Goal: Task Accomplishment & Management: Use online tool/utility

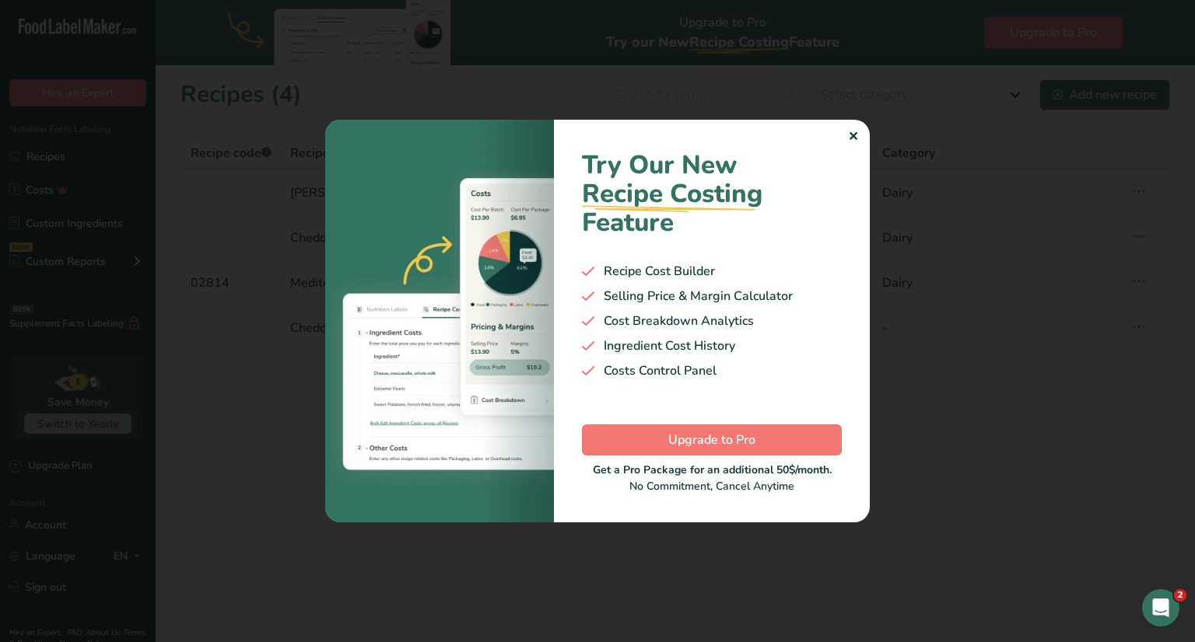
click at [851, 136] on div "✕" at bounding box center [853, 137] width 10 height 19
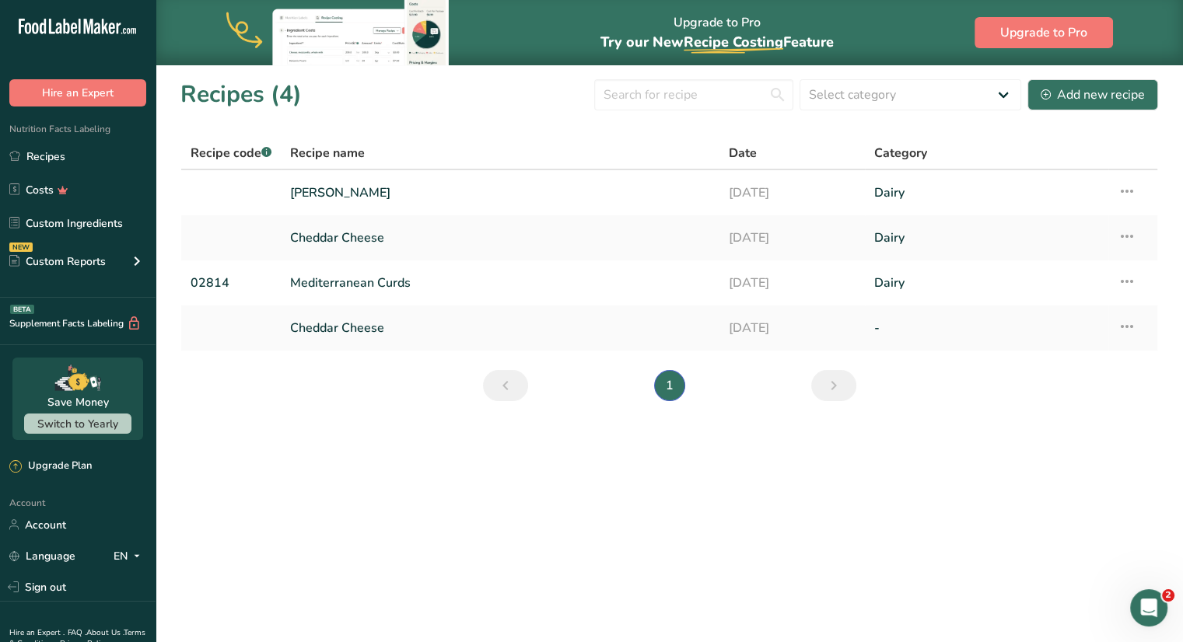
click at [320, 452] on main "Upgrade to Pro Try our New Recipe Costing .a-29{fill:none;stroke-linecap:round;…" at bounding box center [591, 321] width 1183 height 642
click at [1061, 96] on div "Add new recipe" at bounding box center [1093, 95] width 104 height 19
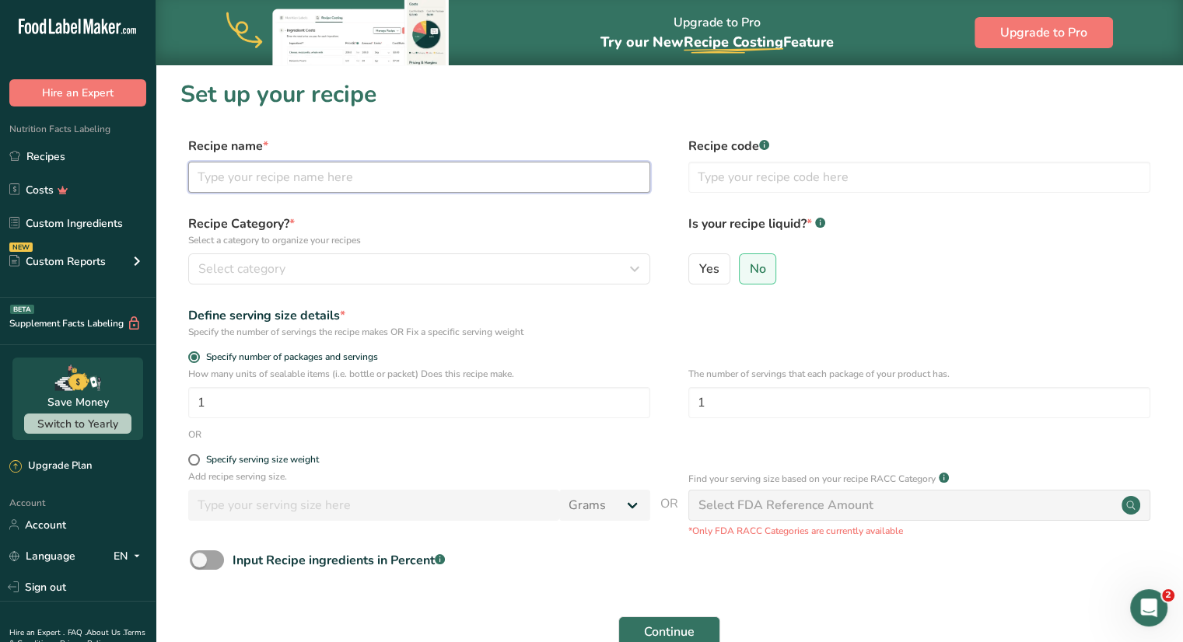
click at [521, 179] on input "text" at bounding box center [419, 177] width 462 height 31
type input "Maple Bacon Cheddar"
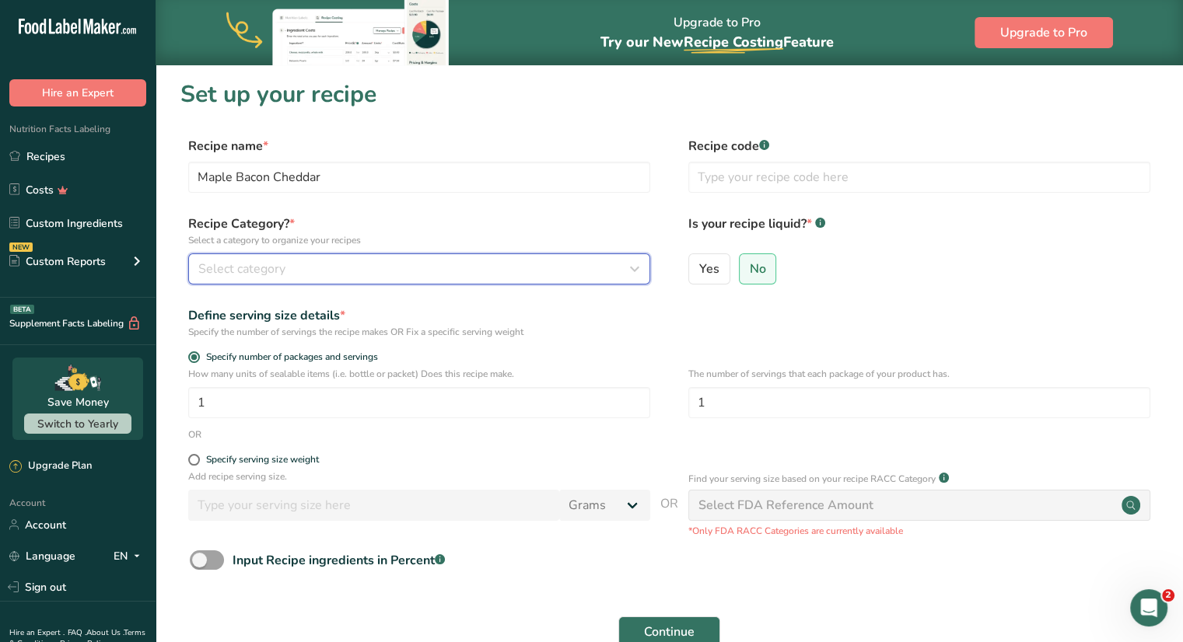
click at [400, 270] on div "Select category" at bounding box center [414, 269] width 432 height 19
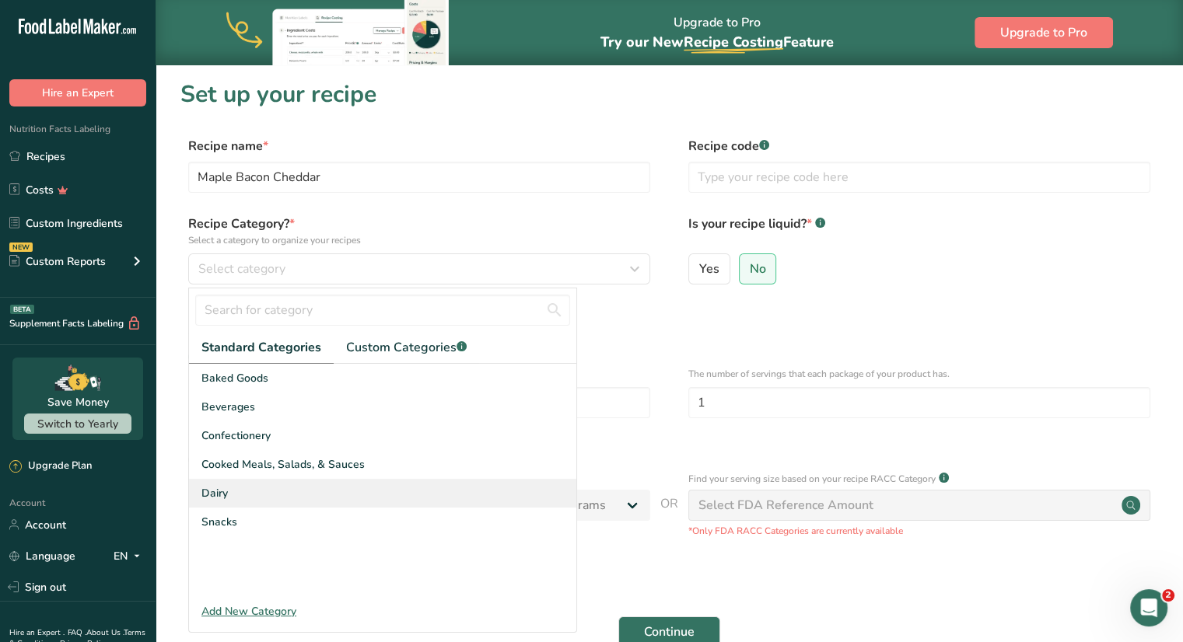
click at [259, 488] on div "Dairy" at bounding box center [382, 493] width 387 height 29
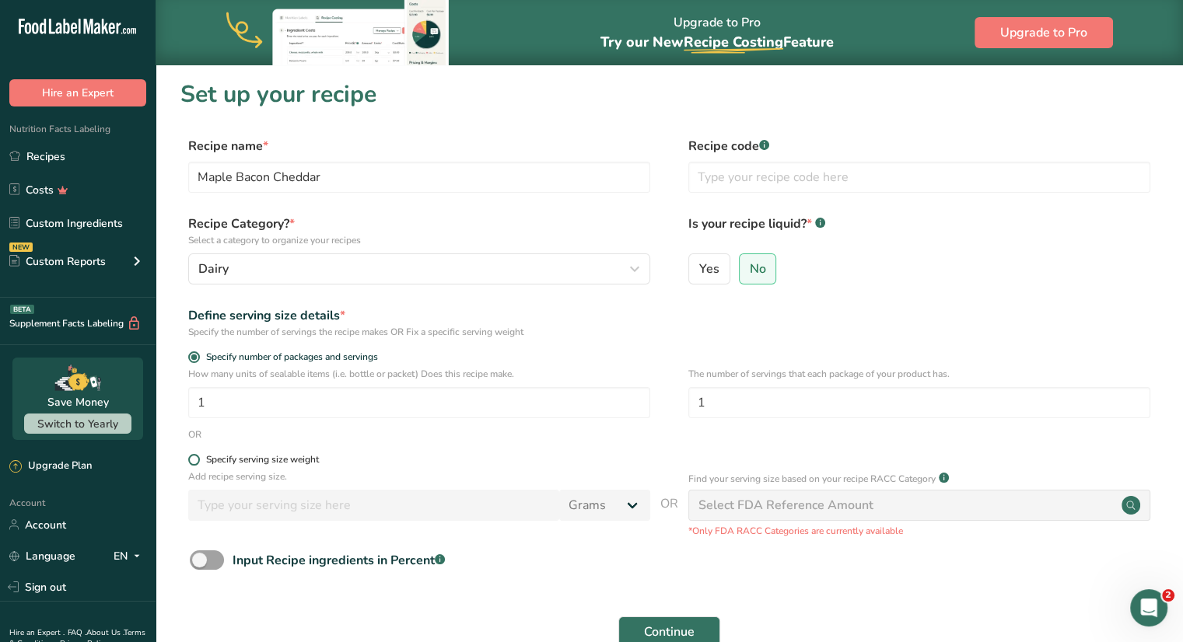
click at [194, 459] on span at bounding box center [194, 460] width 12 height 12
click at [194, 459] on input "Specify serving size weight" at bounding box center [193, 460] width 10 height 10
radio input "true"
radio input "false"
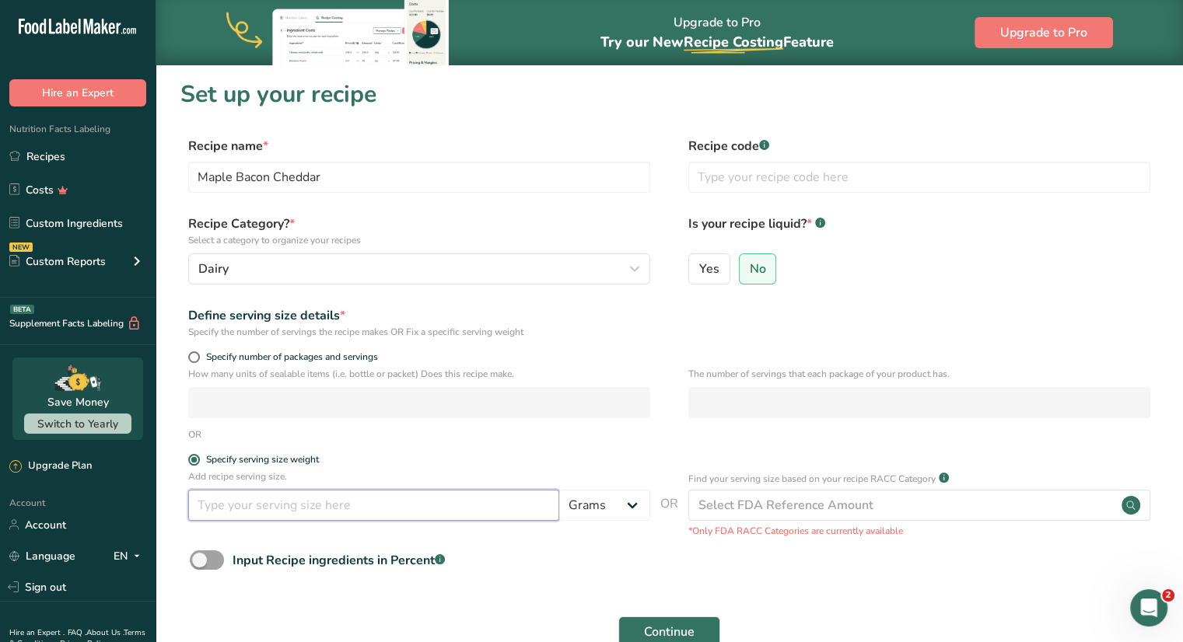
click at [411, 513] on input "number" at bounding box center [373, 505] width 371 height 31
type input "1"
click at [611, 504] on select "Grams kg mg mcg lb oz l mL fl oz tbsp tsp cup qt gallon" at bounding box center [604, 505] width 91 height 31
select select "5"
click at [559, 490] on select "Grams kg mg mcg lb oz l mL fl oz tbsp tsp cup qt gallon" at bounding box center [604, 505] width 91 height 31
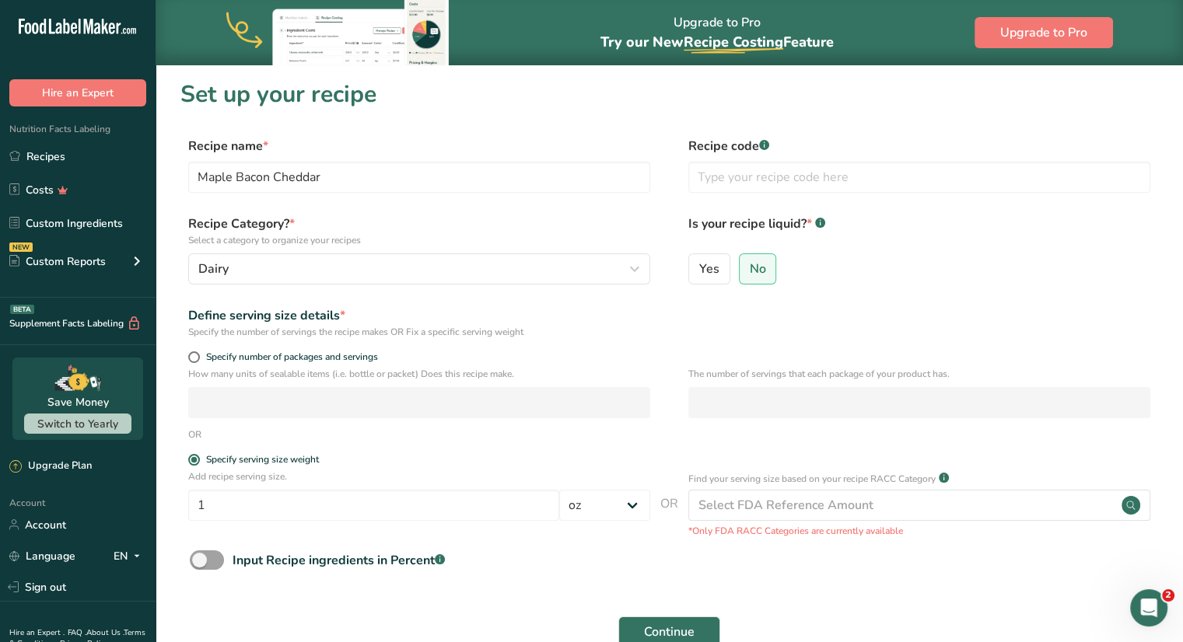
click at [646, 324] on div "Define serving size details *" at bounding box center [419, 315] width 462 height 19
click at [667, 625] on span "Continue" at bounding box center [669, 632] width 51 height 19
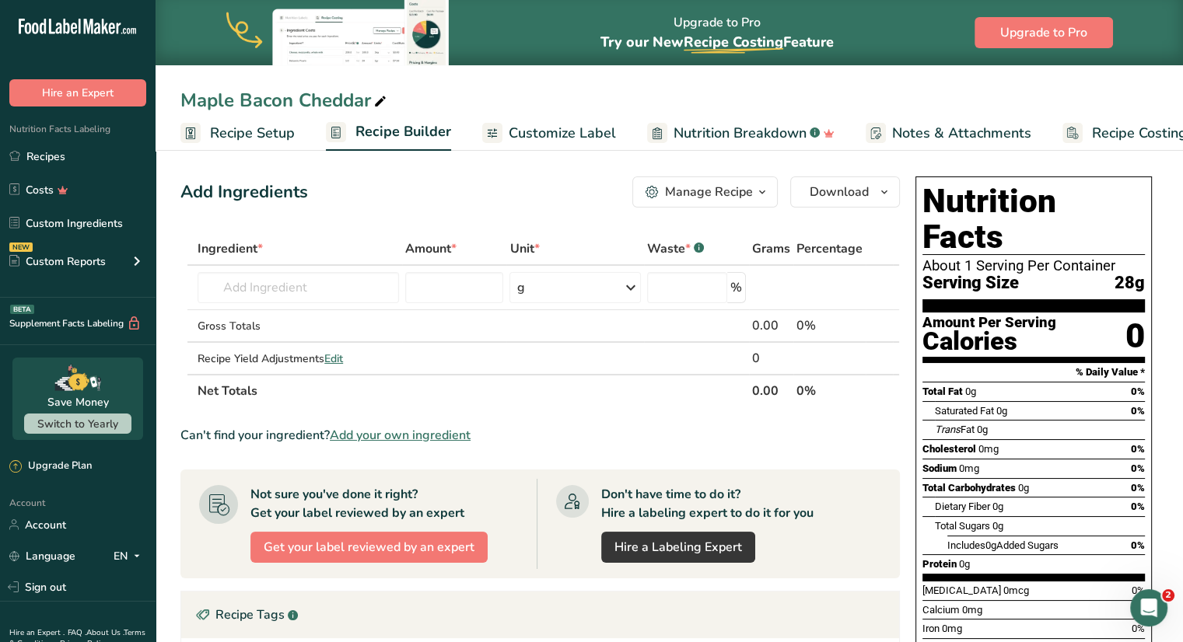
click at [259, 131] on span "Recipe Setup" at bounding box center [252, 133] width 85 height 21
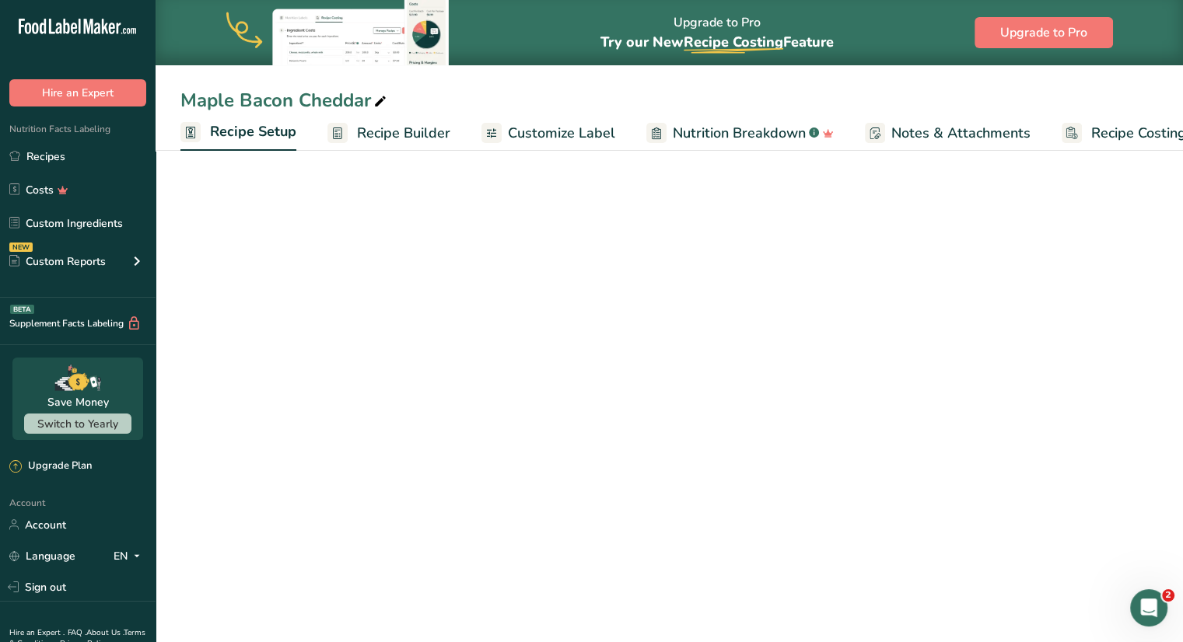
scroll to position [0, 5]
select select "5"
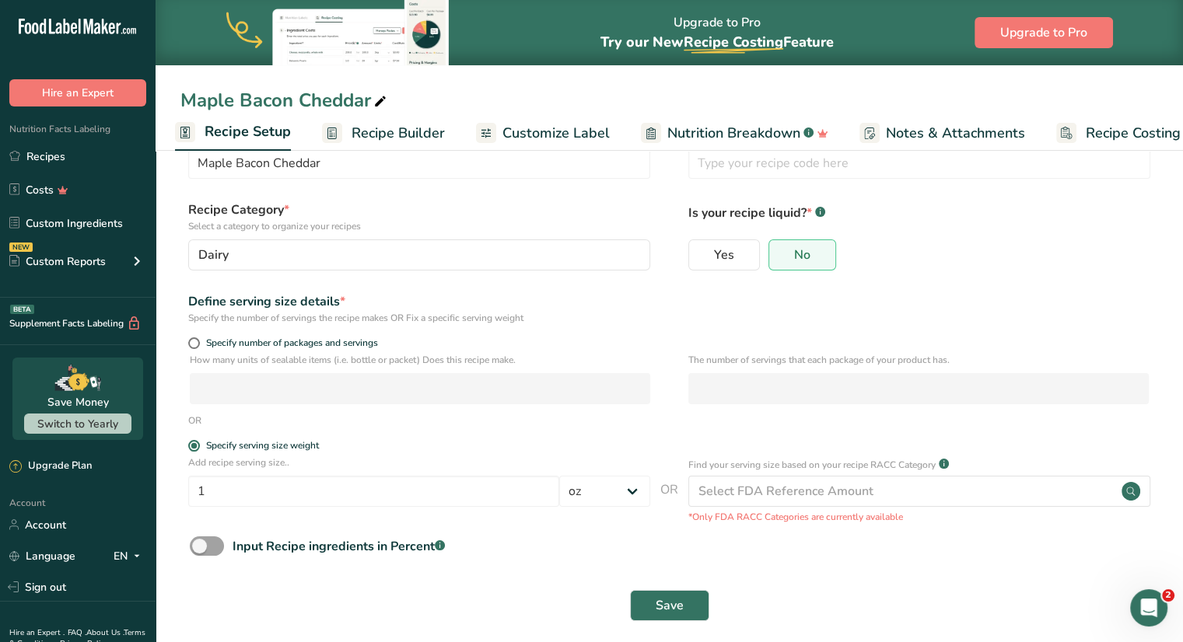
scroll to position [68, 0]
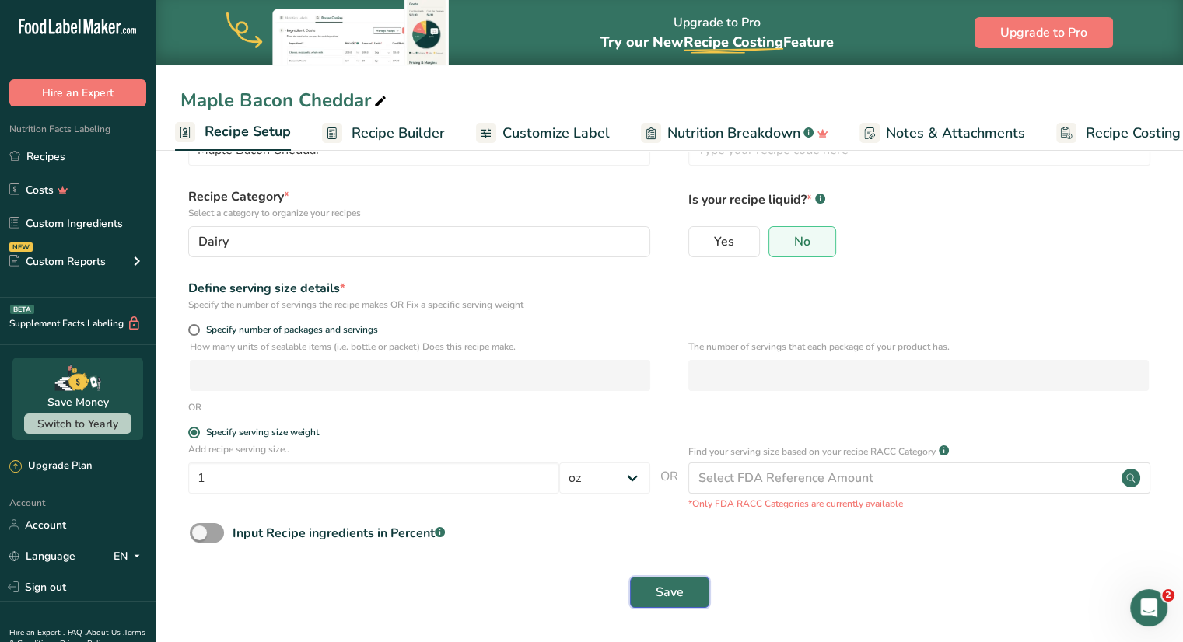
click at [666, 590] on span "Save" at bounding box center [670, 592] width 28 height 19
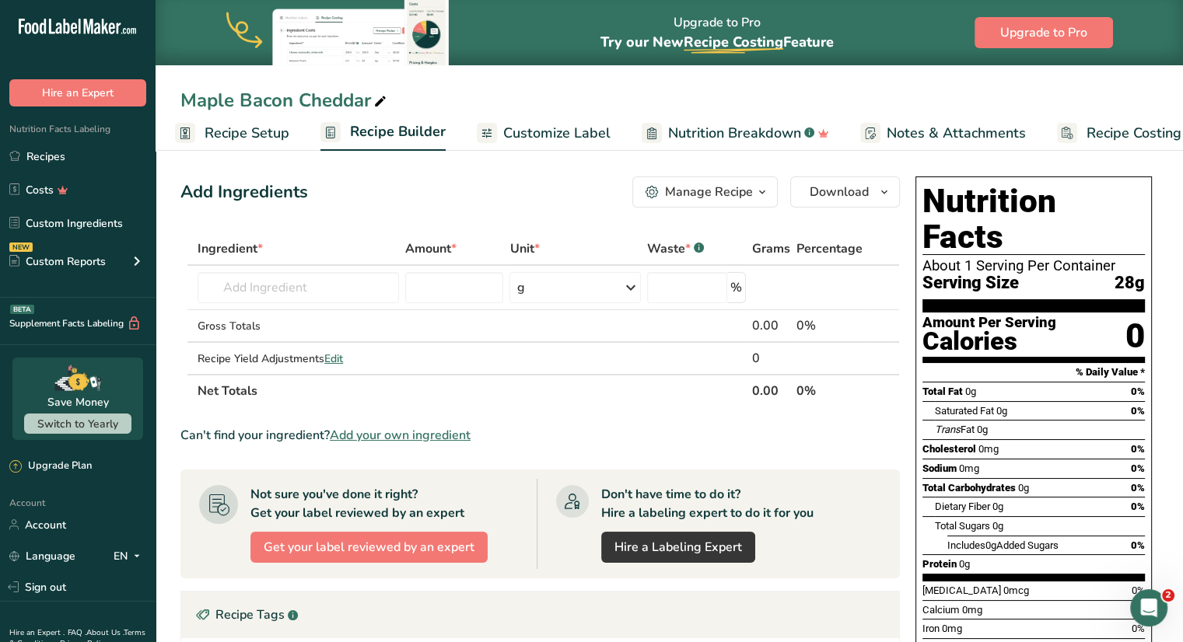
click at [543, 137] on span "Customize Label" at bounding box center [556, 133] width 107 height 21
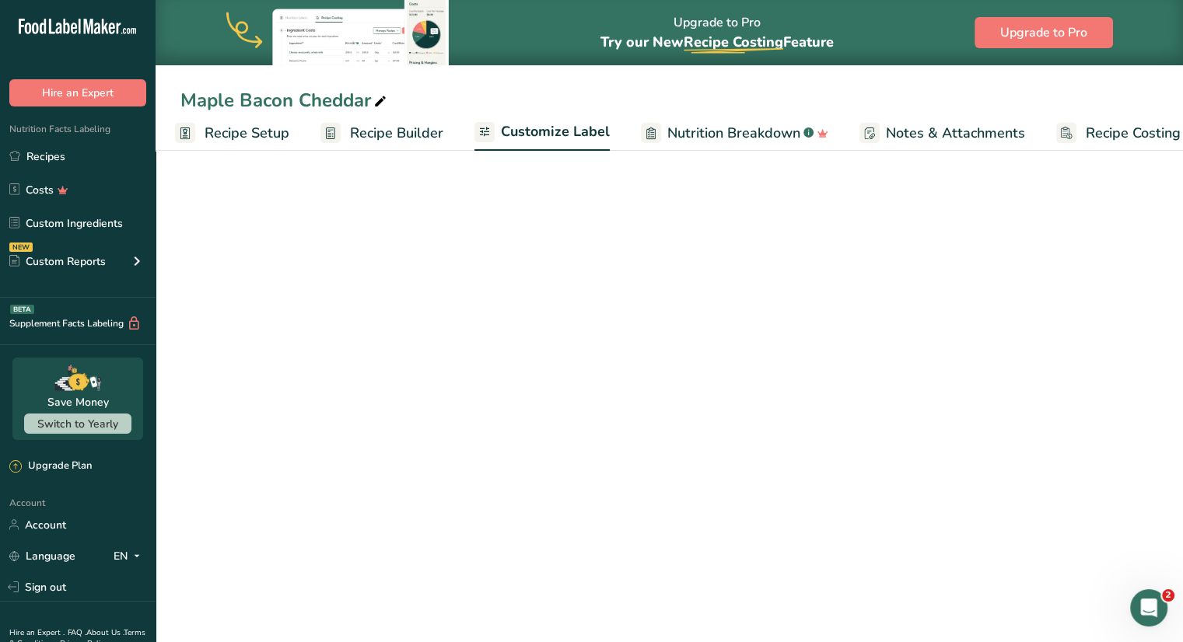
scroll to position [0, 43]
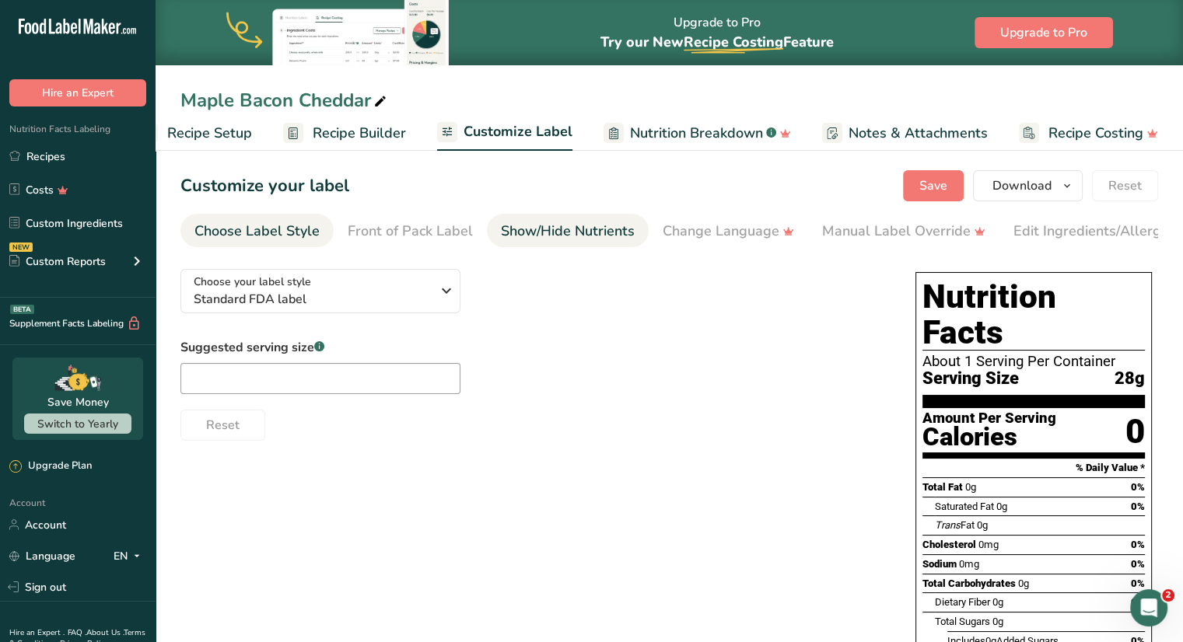
click at [579, 226] on div "Show/Hide Nutrients" at bounding box center [568, 231] width 134 height 21
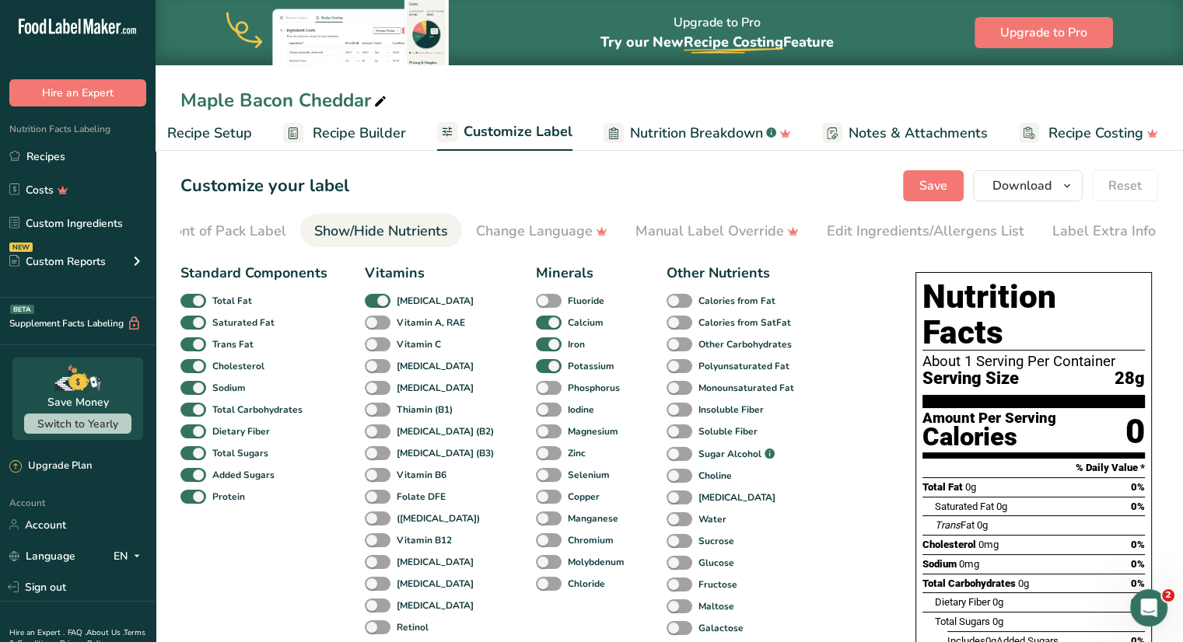
scroll to position [0, 190]
click at [866, 236] on div "Edit Ingredients/Allergens List" at bounding box center [923, 231] width 198 height 21
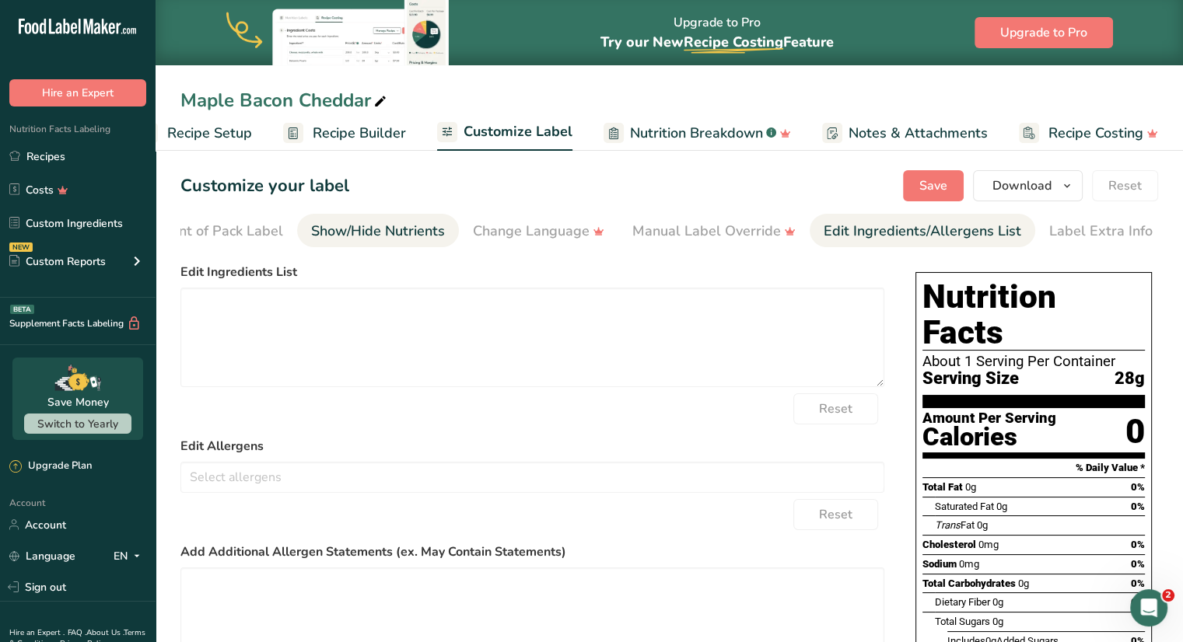
click at [398, 240] on div "Show/Hide Nutrients" at bounding box center [378, 231] width 134 height 21
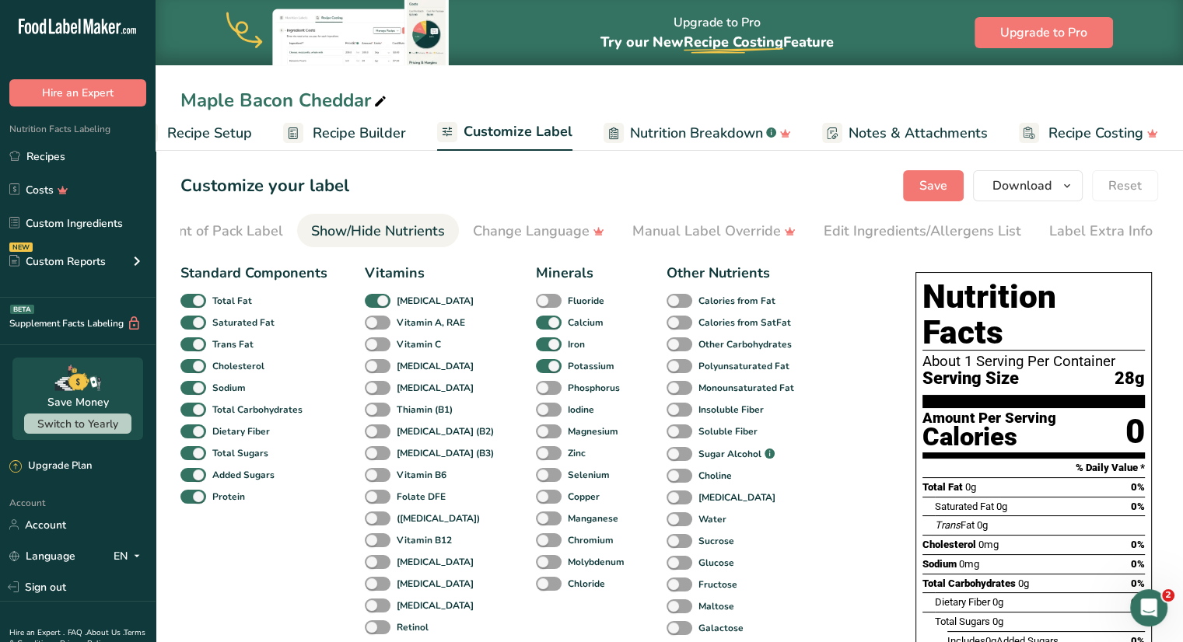
click at [296, 244] on ul "Choose Label Style Front of Pack Label Show/Hide Nutrients Change Language Manu…" at bounding box center [480, 230] width 978 height 33
click at [261, 234] on div "Front of Pack Label" at bounding box center [220, 231] width 125 height 21
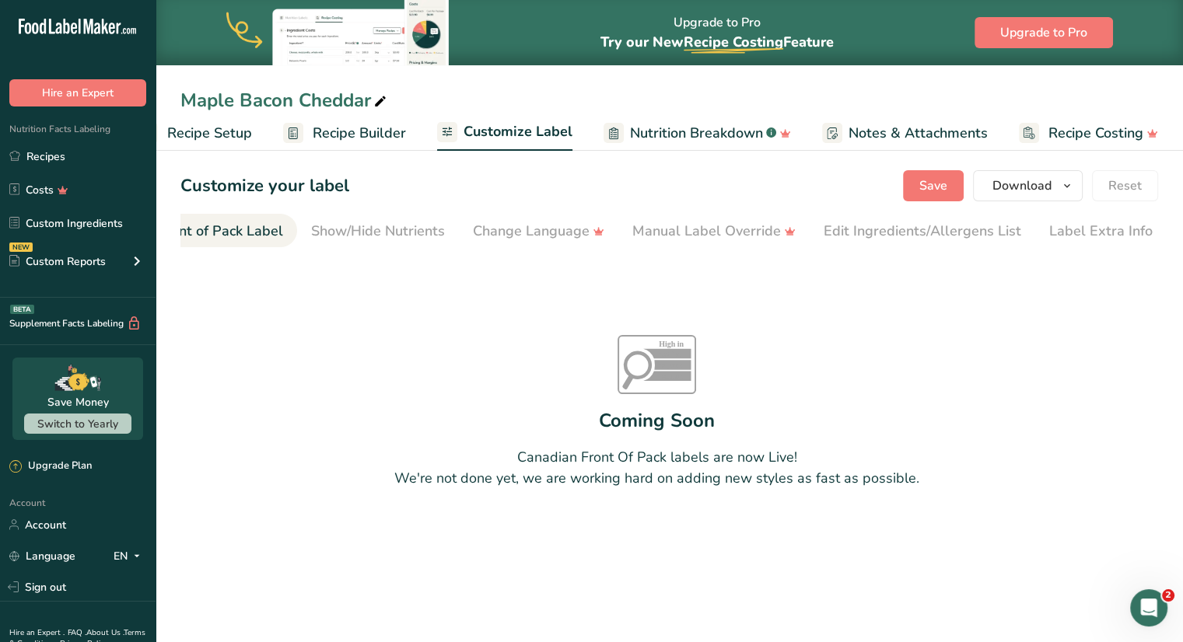
scroll to position [0, 151]
click at [675, 135] on span "Nutrition Breakdown" at bounding box center [696, 133] width 133 height 21
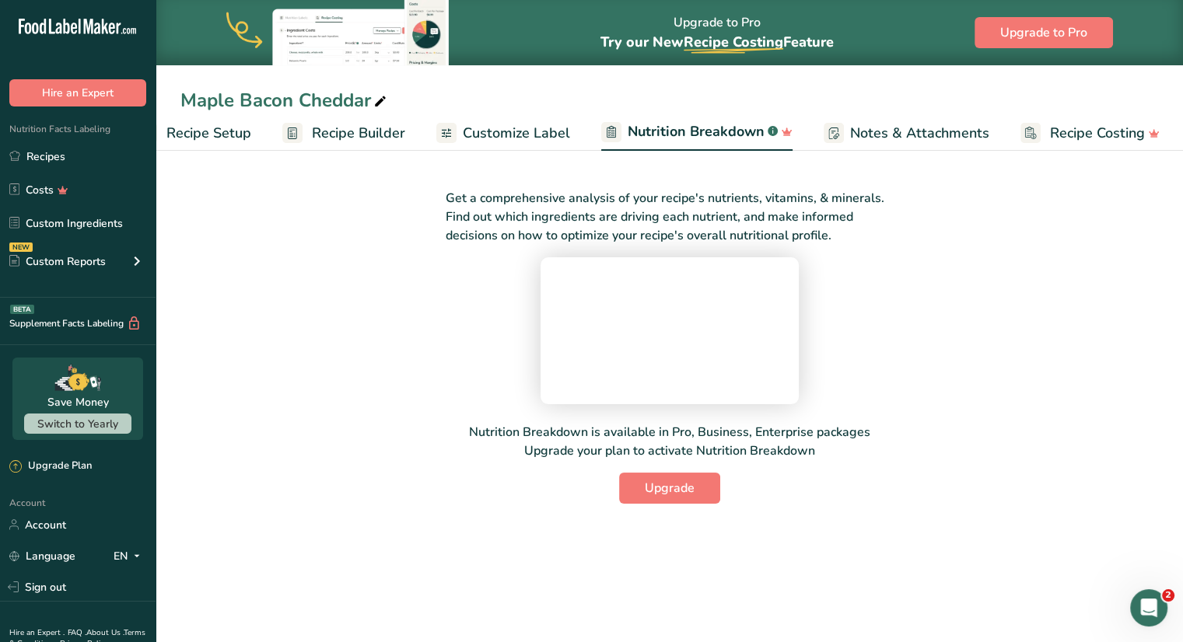
click at [514, 128] on span "Customize Label" at bounding box center [516, 133] width 107 height 21
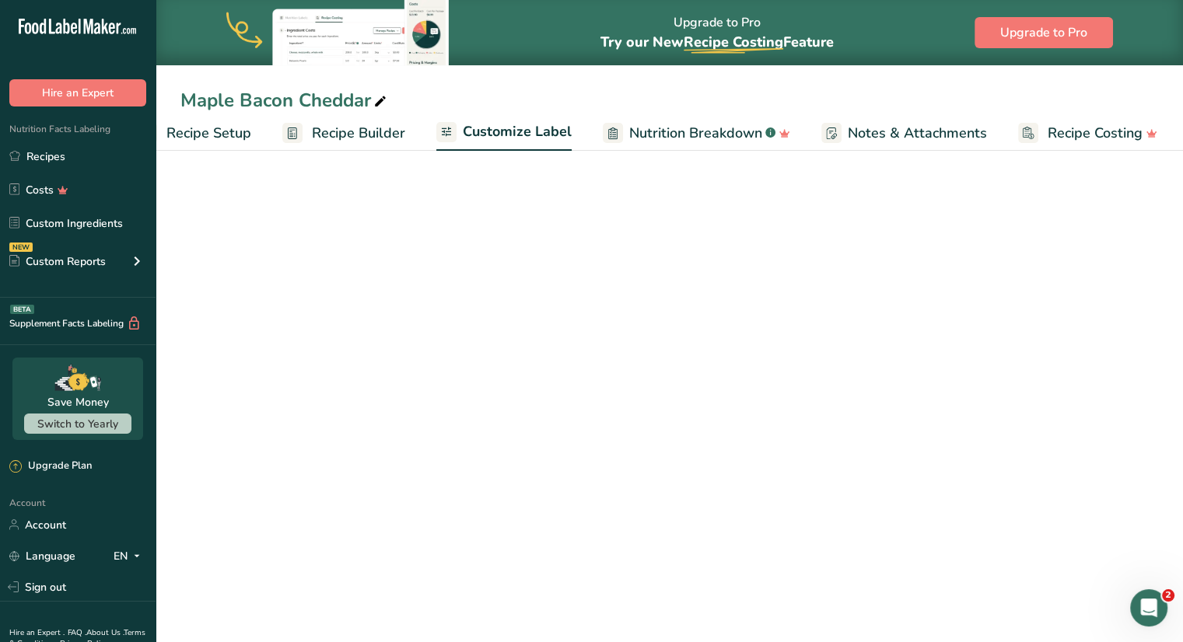
scroll to position [0, 43]
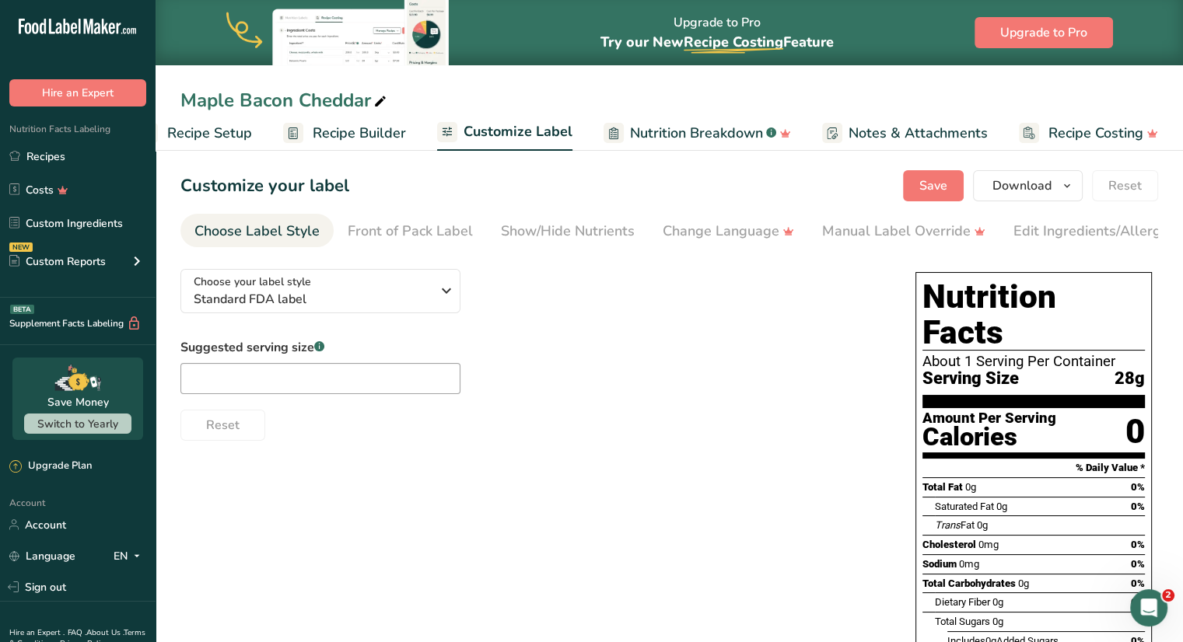
click at [358, 132] on span "Recipe Builder" at bounding box center [359, 133] width 93 height 21
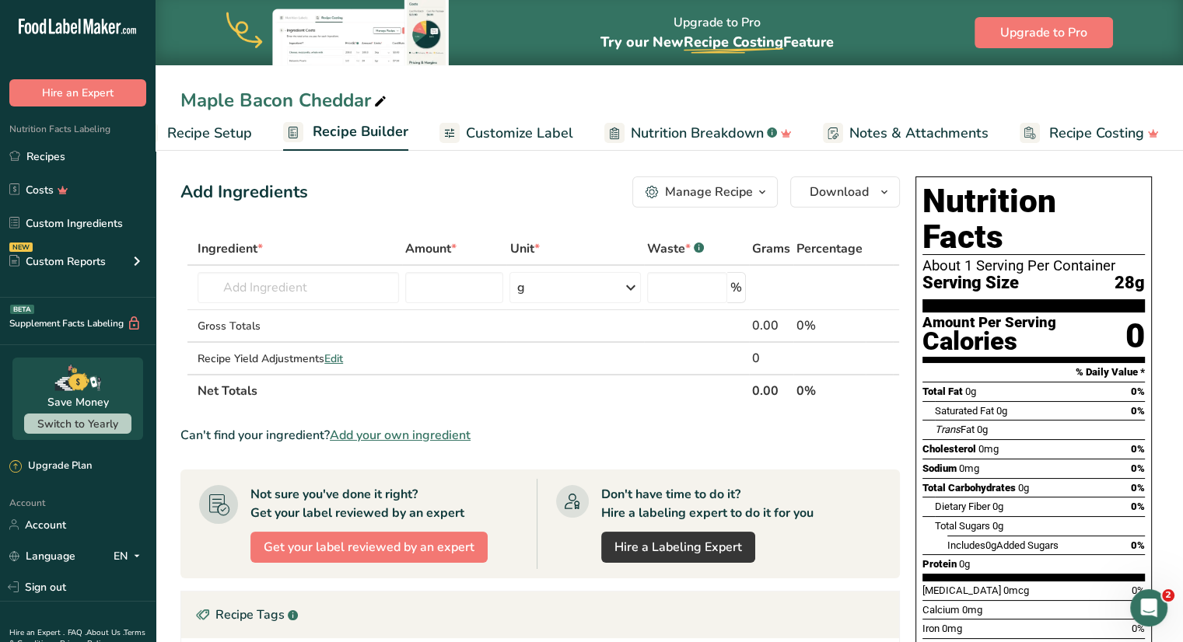
click at [737, 195] on div "Manage Recipe" at bounding box center [709, 192] width 88 height 19
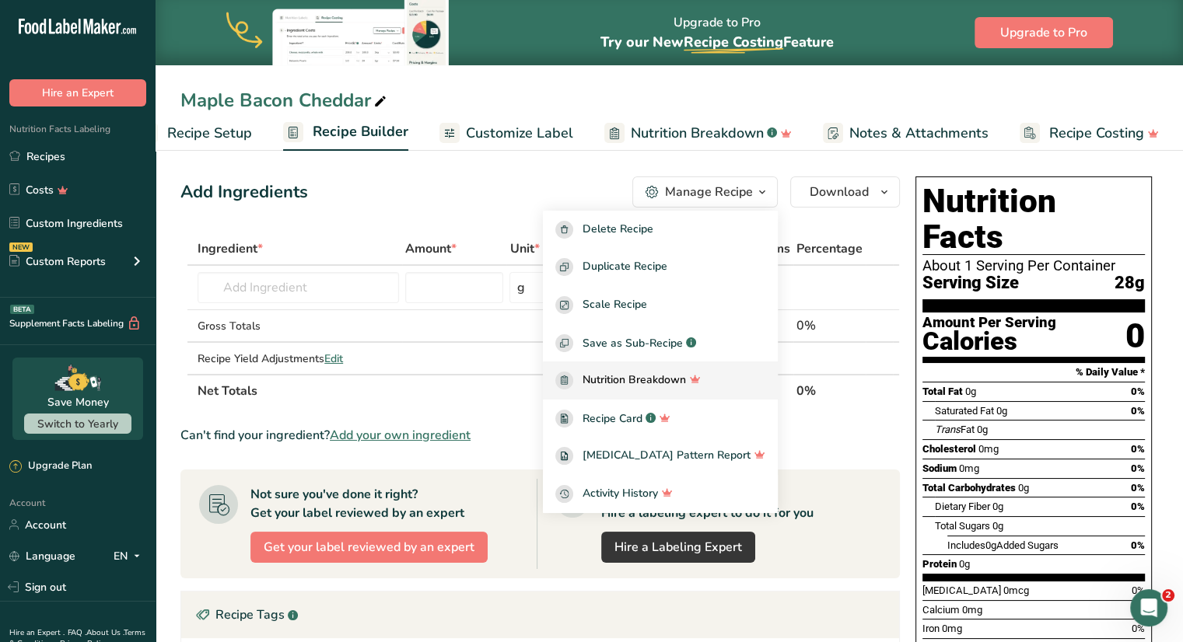
click at [672, 383] on span "Nutrition Breakdown" at bounding box center [634, 381] width 103 height 18
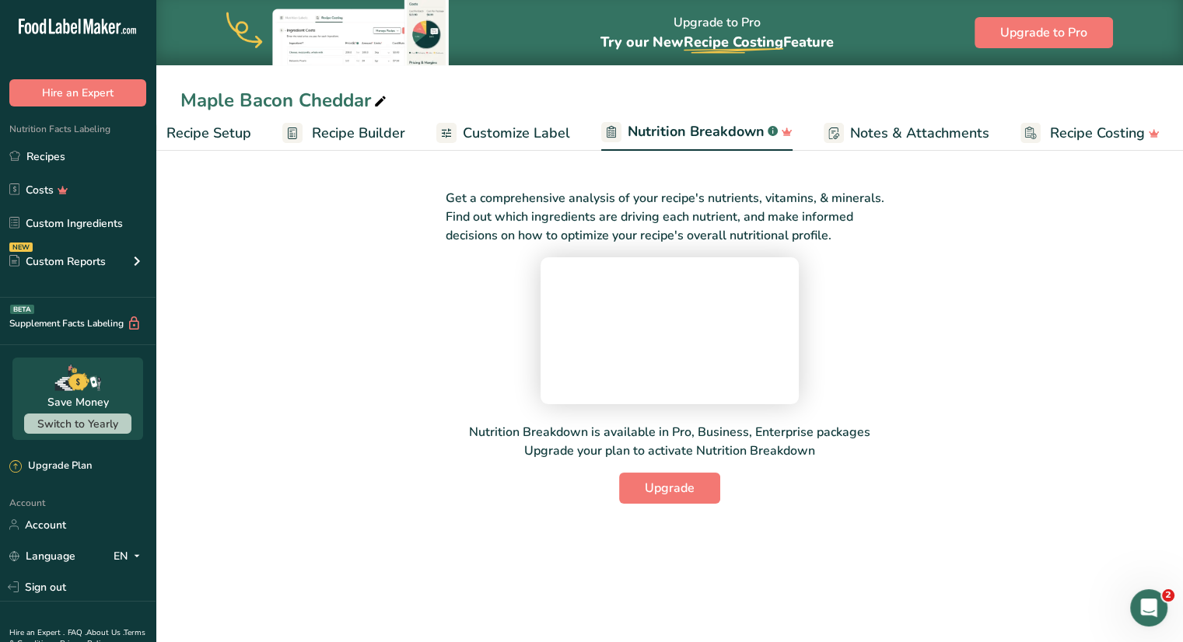
click at [546, 134] on span "Customize Label" at bounding box center [516, 133] width 107 height 21
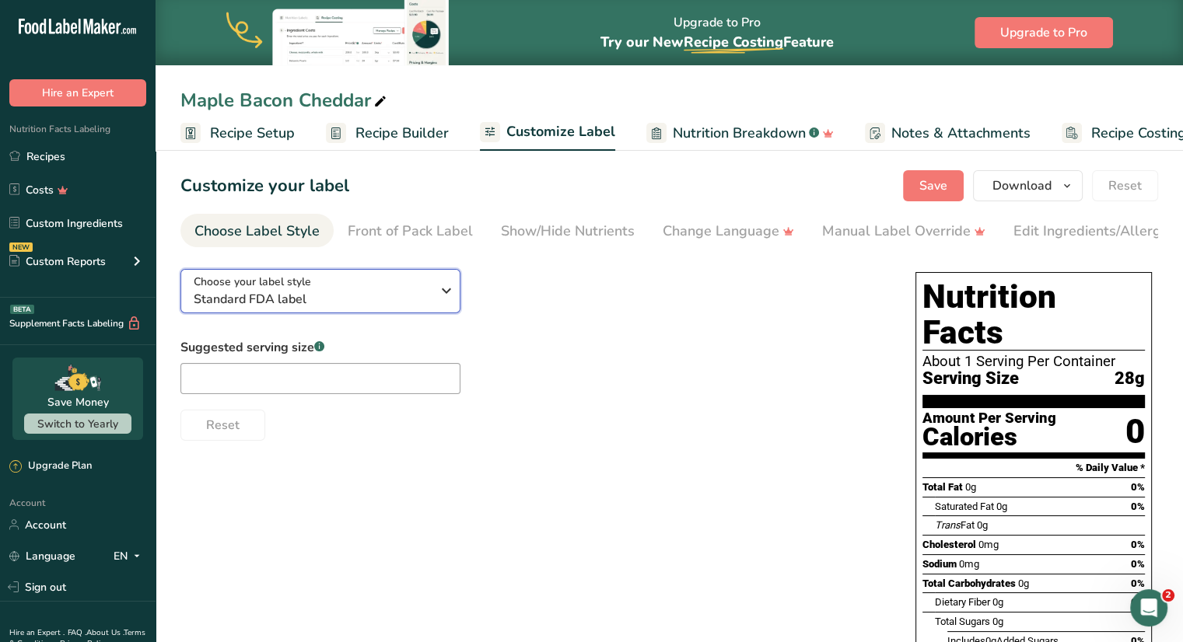
click at [330, 296] on span "Standard FDA label" at bounding box center [312, 299] width 237 height 19
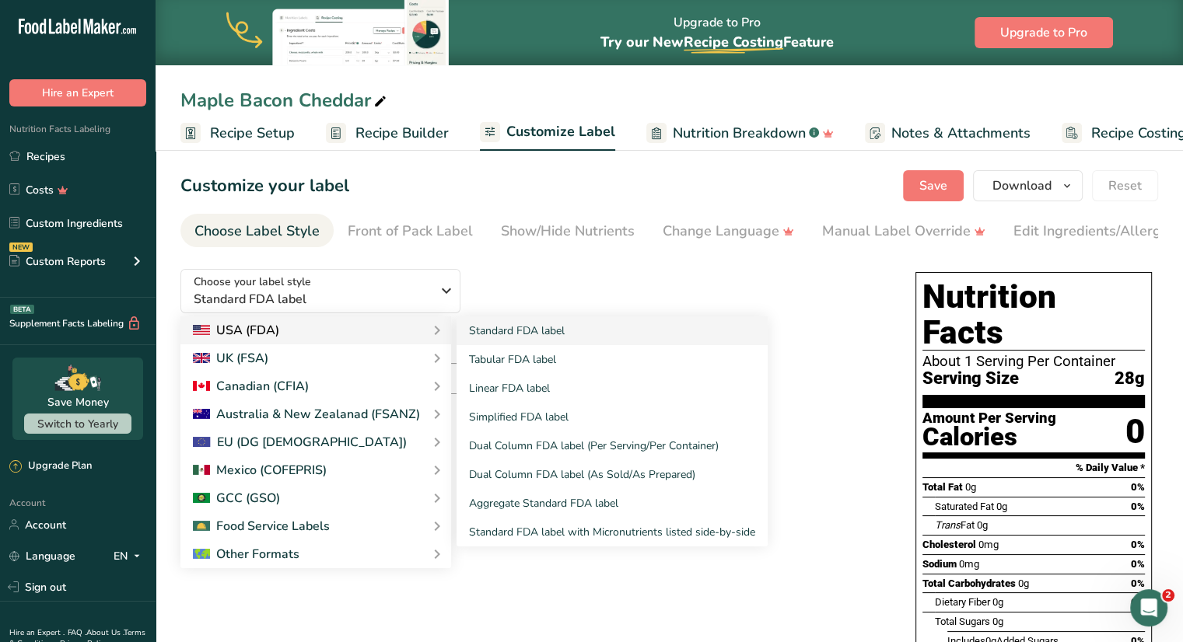
click at [331, 334] on div "USA (FDA)" at bounding box center [316, 330] width 246 height 19
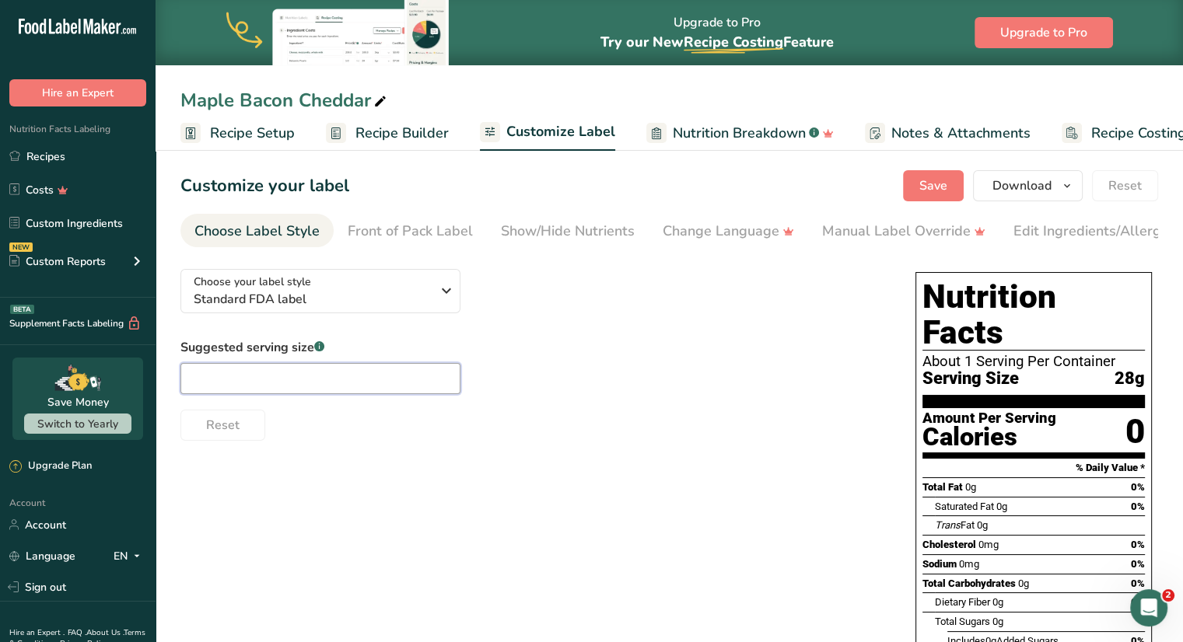
click at [394, 377] on input "text" at bounding box center [320, 378] width 280 height 31
type input "1"
type input "1 oz."
click at [565, 369] on div "Suggested serving size .a-a{fill:#347362;}.b-a{fill:#fff;} 1 oz. Reset" at bounding box center [532, 389] width 704 height 103
click at [271, 133] on span "Recipe Setup" at bounding box center [252, 133] width 85 height 21
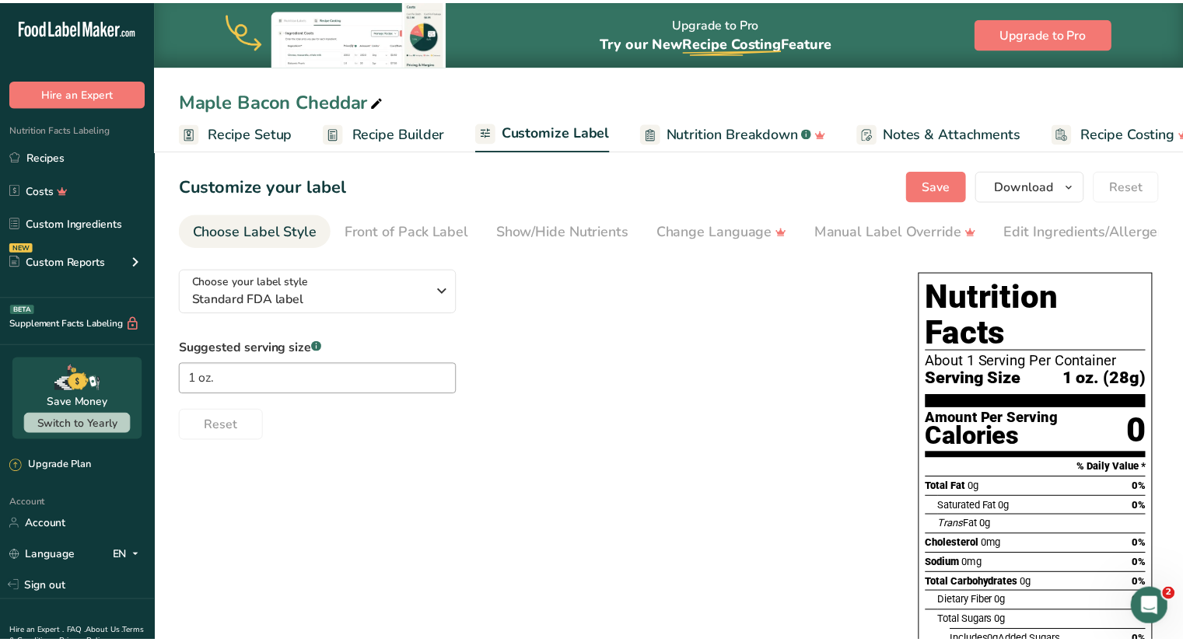
scroll to position [0, 5]
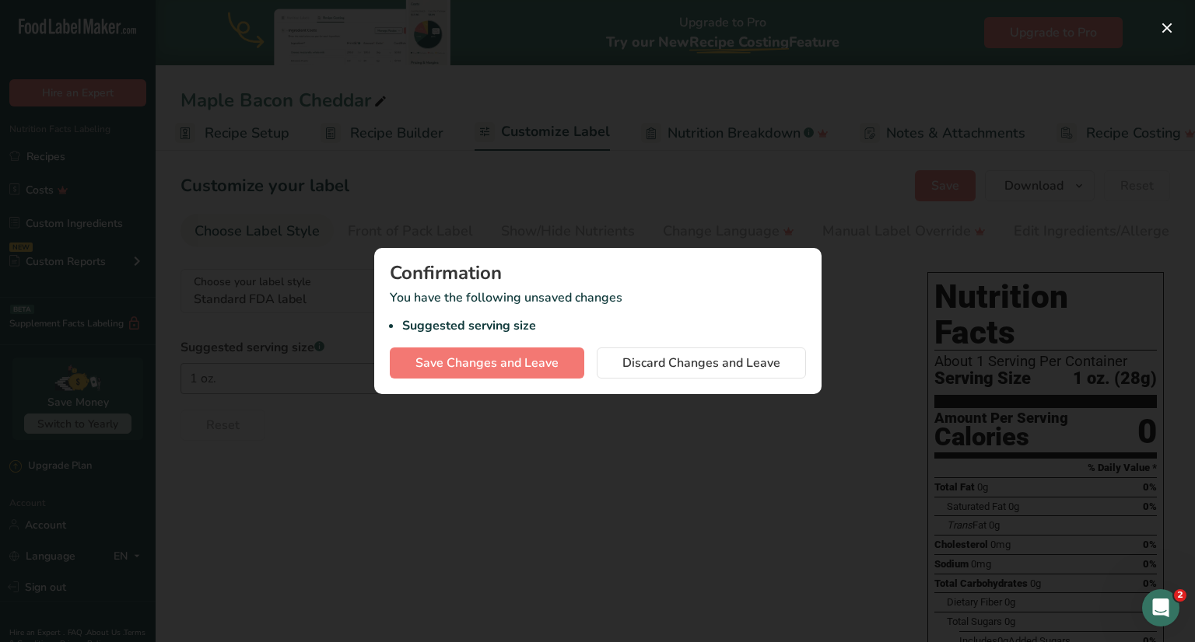
drag, startPoint x: 778, startPoint y: 463, endPoint x: 705, endPoint y: 429, distance: 80.0
click at [775, 463] on div at bounding box center [597, 321] width 1195 height 642
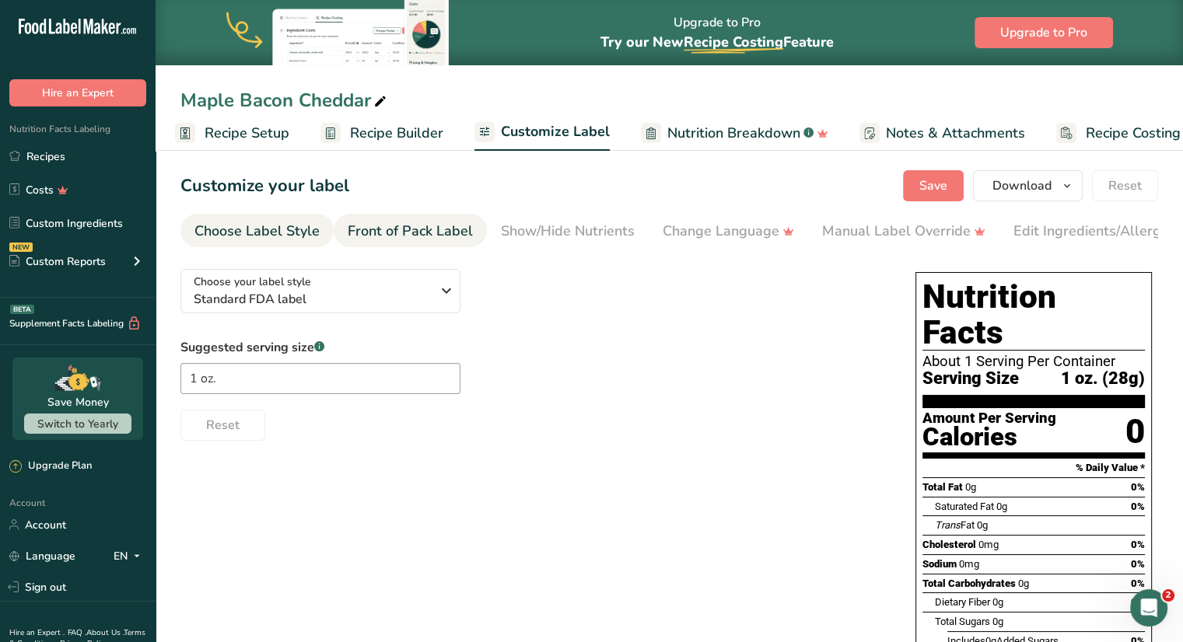
click at [420, 223] on div "Front of Pack Label" at bounding box center [410, 231] width 125 height 21
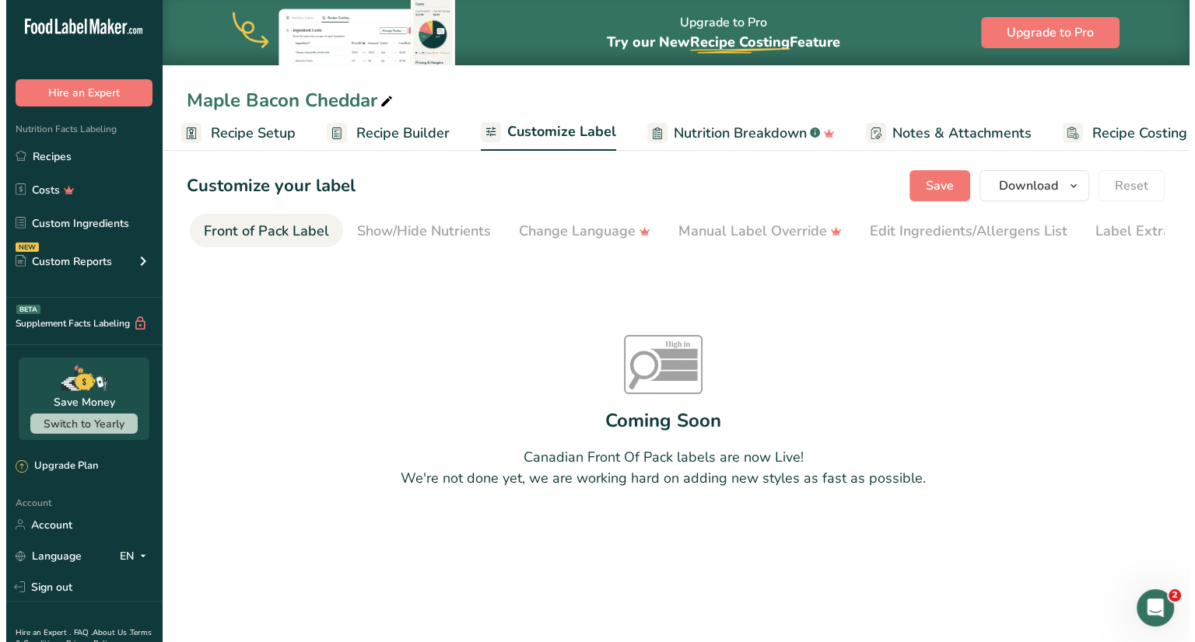
scroll to position [0, 151]
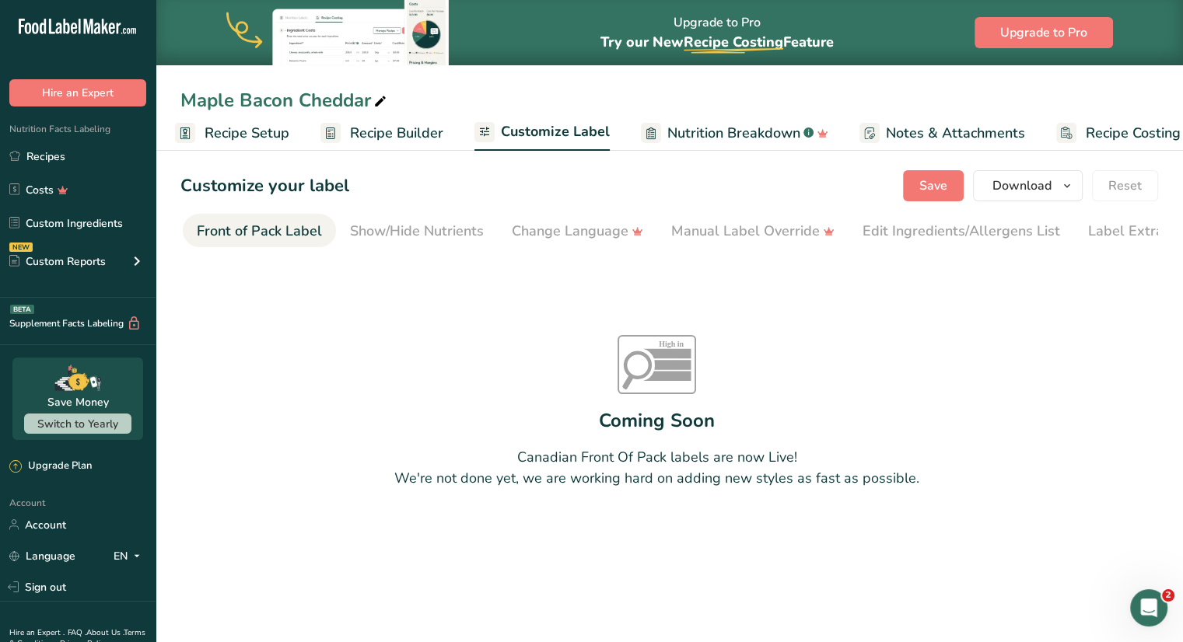
click at [408, 140] on span "Recipe Builder" at bounding box center [396, 133] width 93 height 21
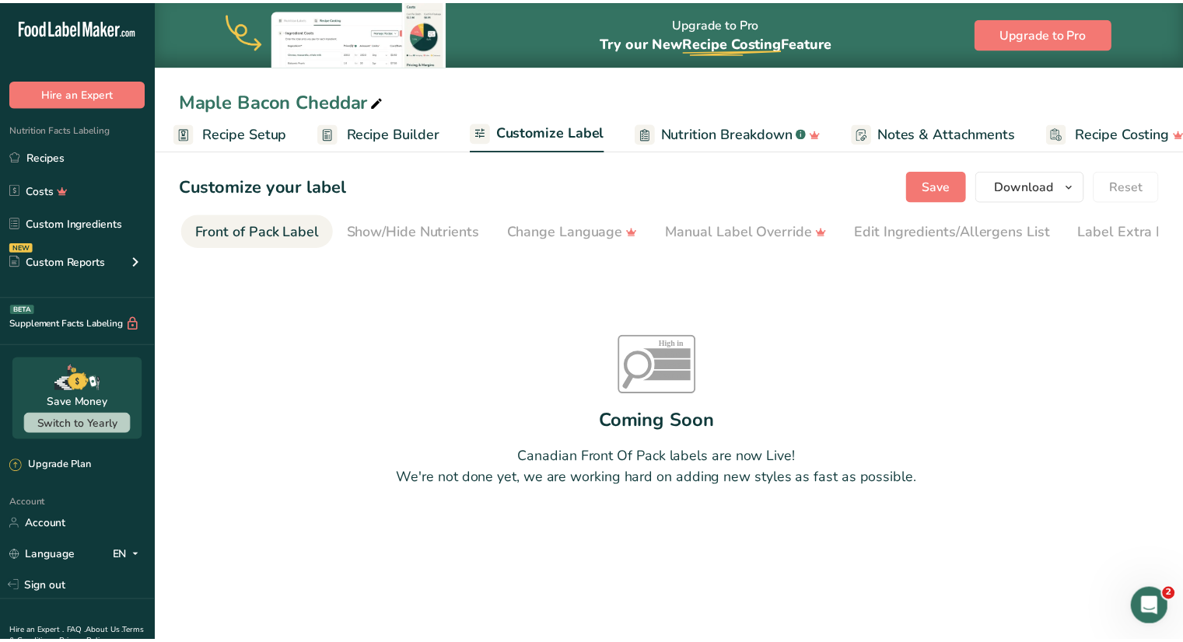
scroll to position [0, 31]
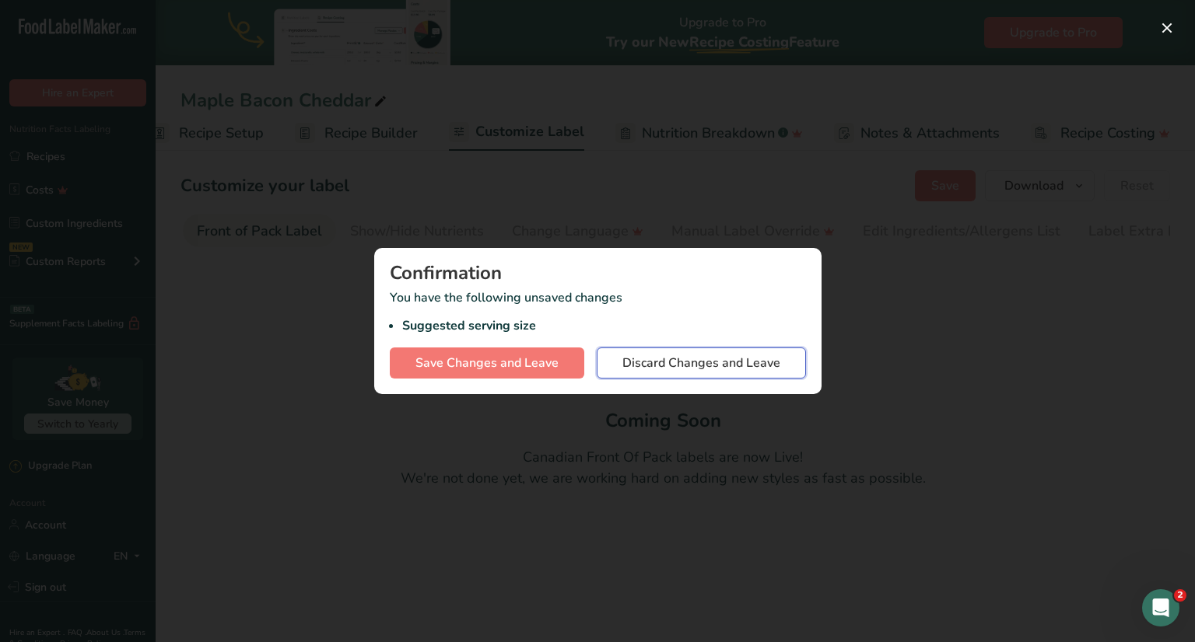
click at [752, 360] on span "Discard Changes and Leave" at bounding box center [701, 363] width 158 height 19
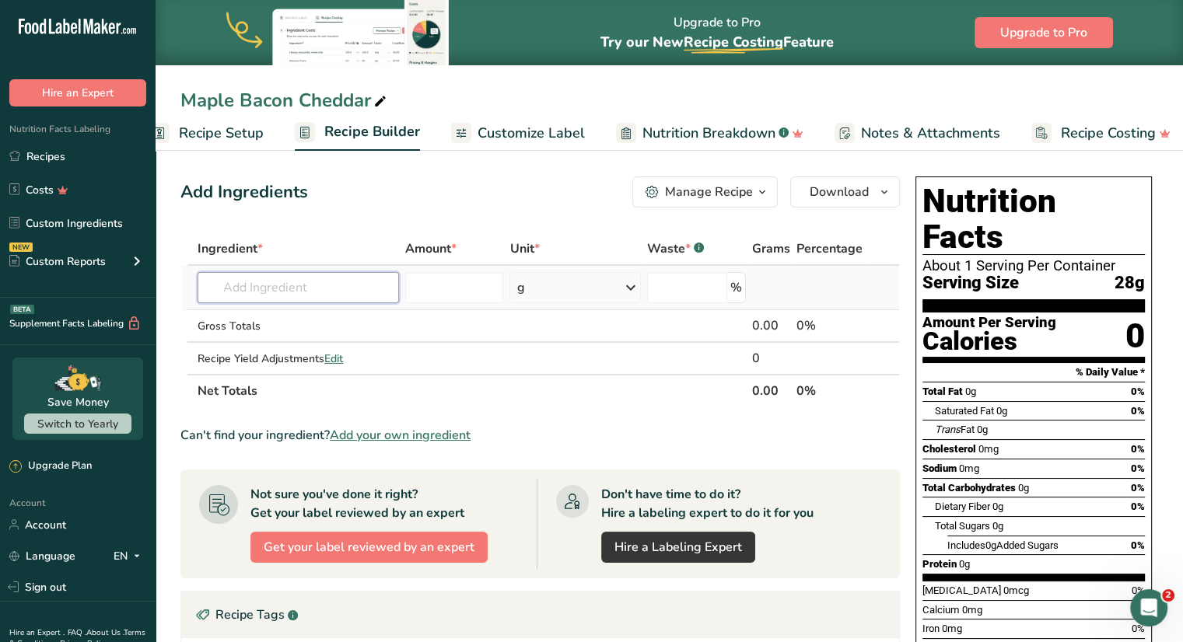
click at [282, 289] on input "text" at bounding box center [298, 287] width 201 height 31
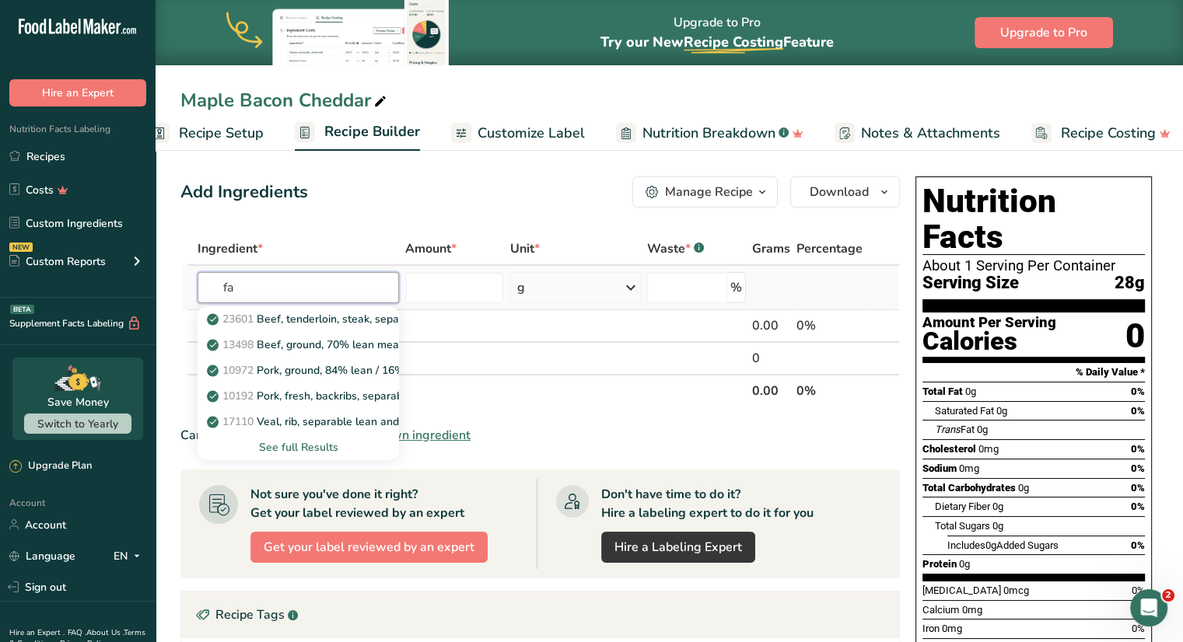
type input "f"
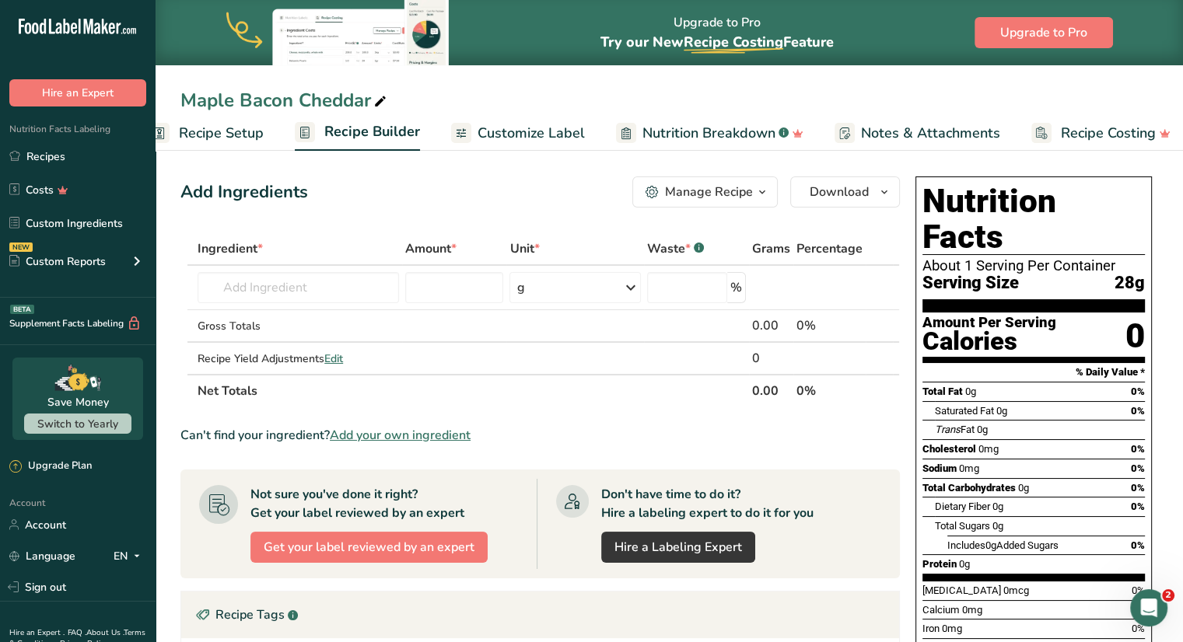
click at [1104, 363] on section "% Daily Value *" at bounding box center [1033, 372] width 222 height 19
click at [352, 290] on input "text" at bounding box center [298, 287] width 201 height 31
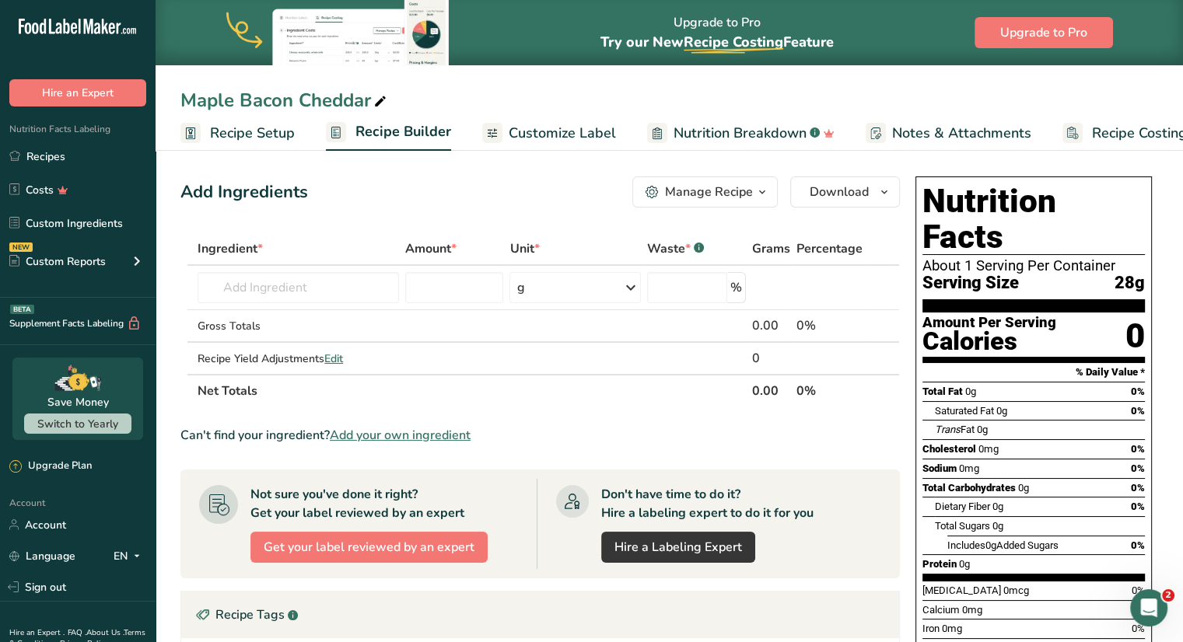
click at [567, 135] on span "Customize Label" at bounding box center [562, 133] width 107 height 21
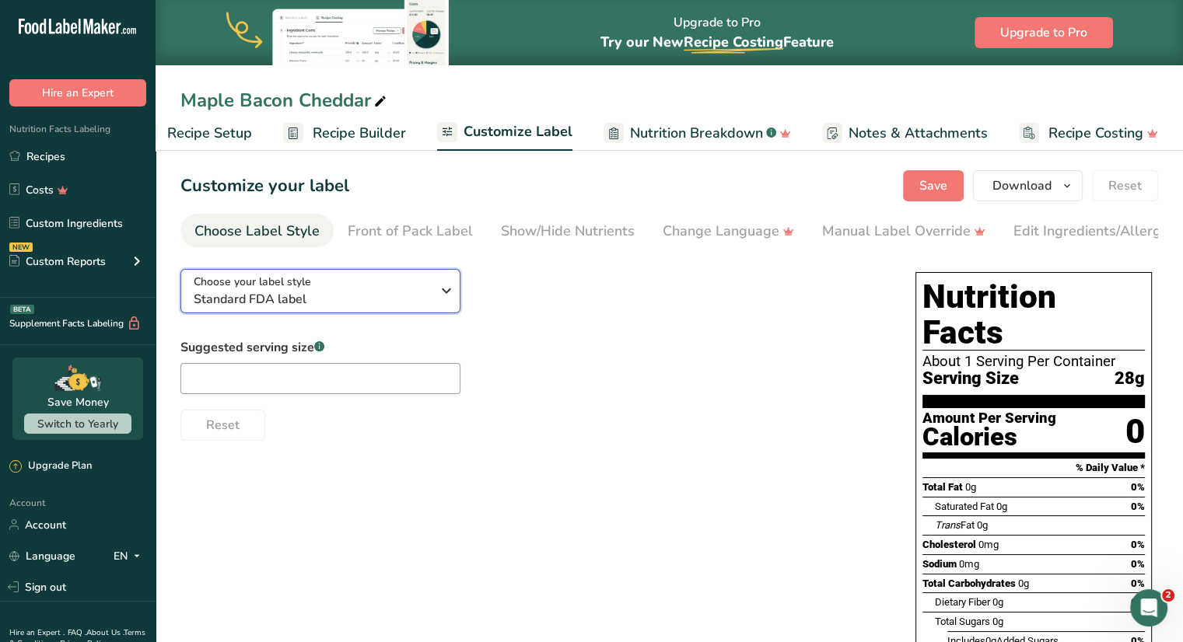
click at [439, 296] on icon "button" at bounding box center [446, 291] width 19 height 28
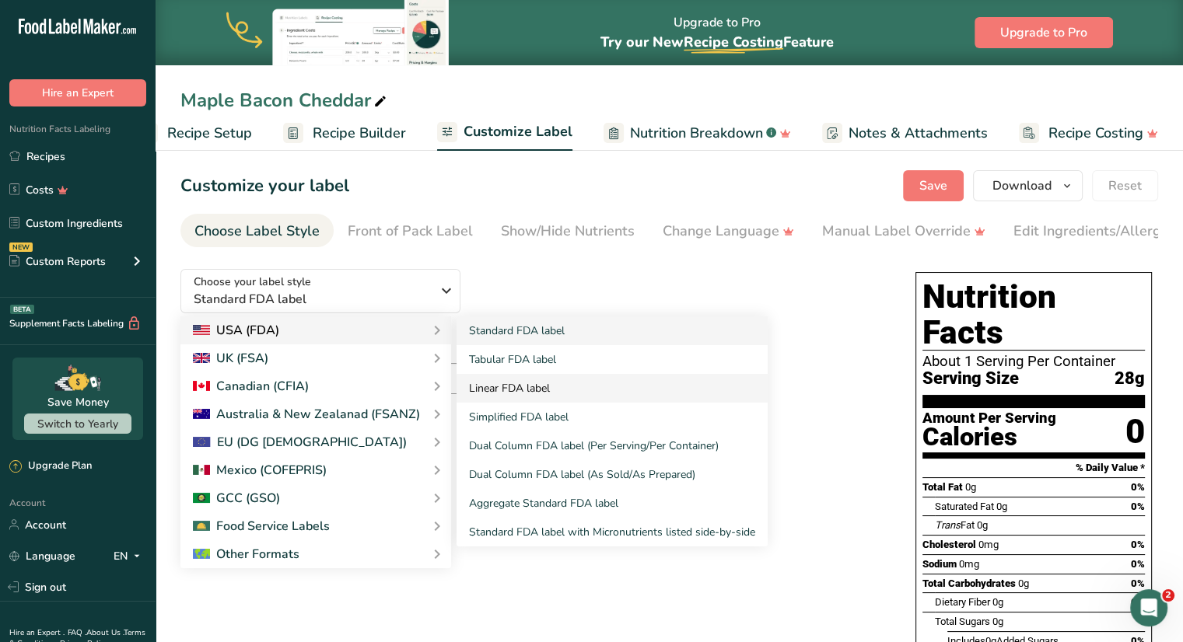
click at [569, 398] on link "Linear FDA label" at bounding box center [612, 388] width 311 height 29
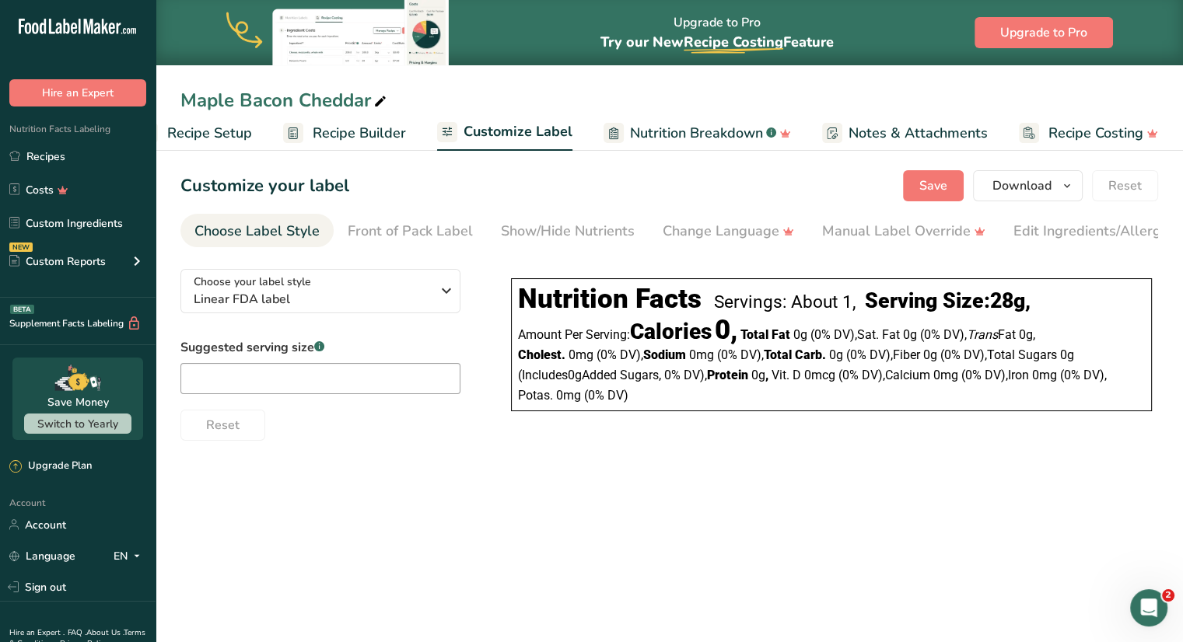
click at [790, 340] on span "Total Fat" at bounding box center [765, 334] width 50 height 15
click at [395, 240] on div "Front of Pack Label" at bounding box center [410, 231] width 125 height 21
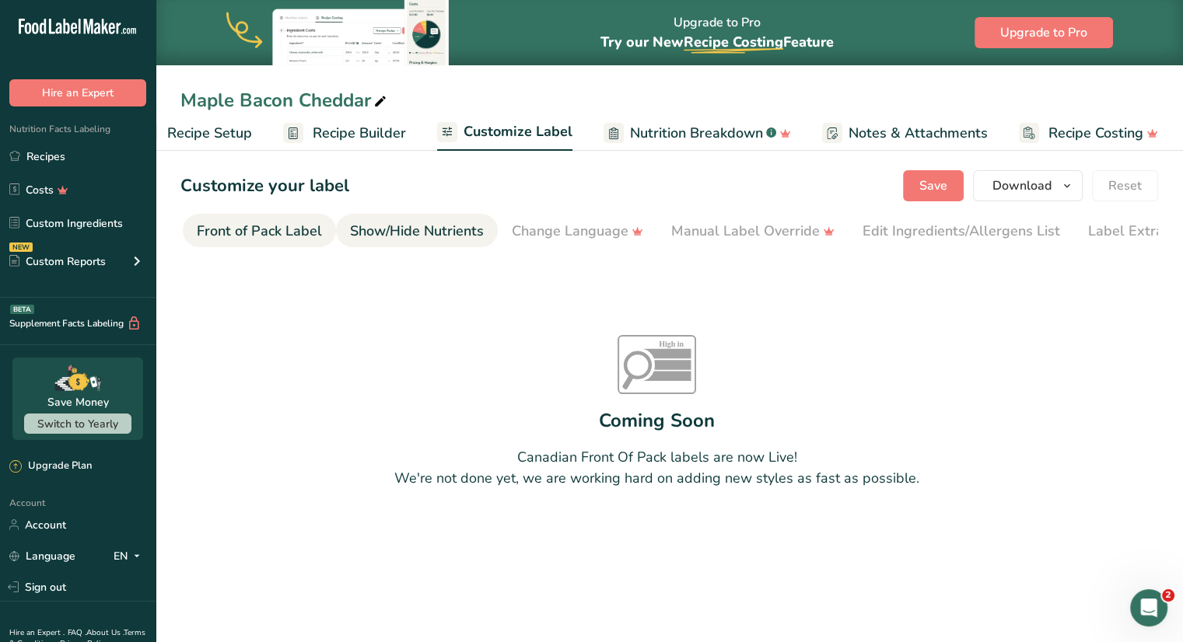
click at [411, 231] on div "Show/Hide Nutrients" at bounding box center [417, 231] width 134 height 21
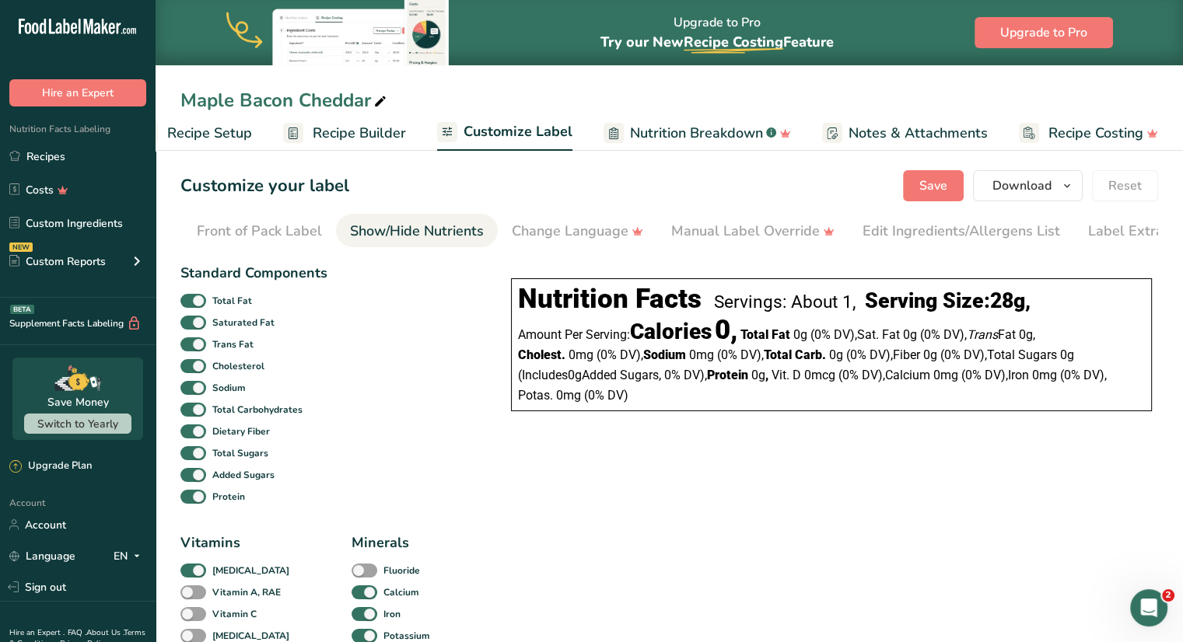
scroll to position [0, 190]
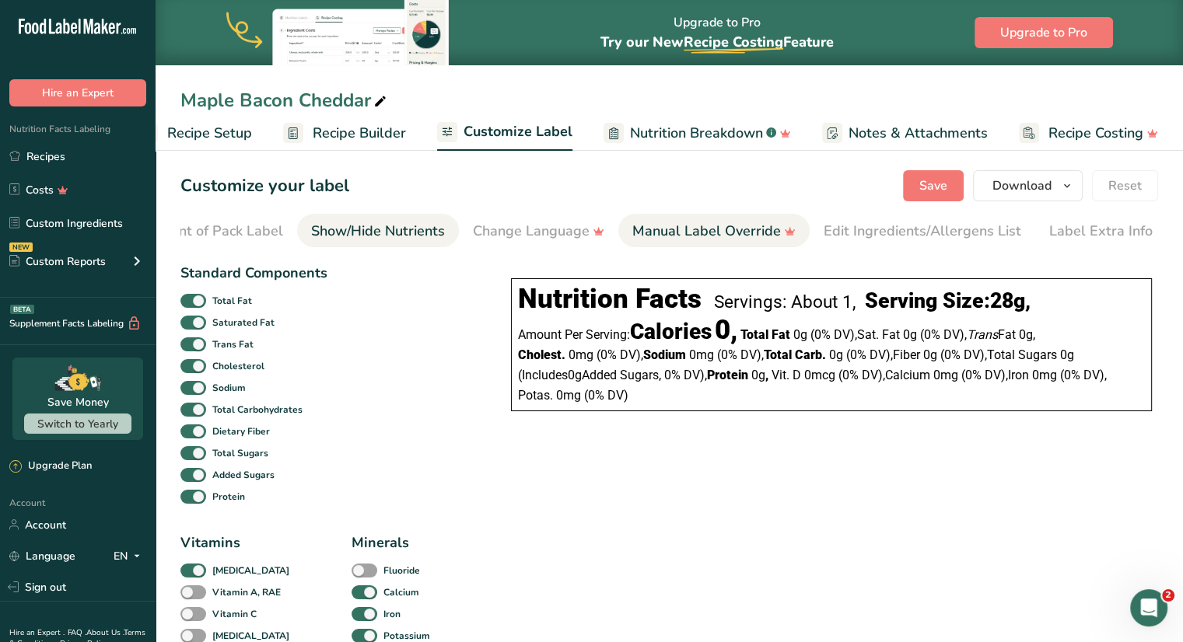
click at [644, 227] on div "Manual Label Override" at bounding box center [713, 231] width 163 height 21
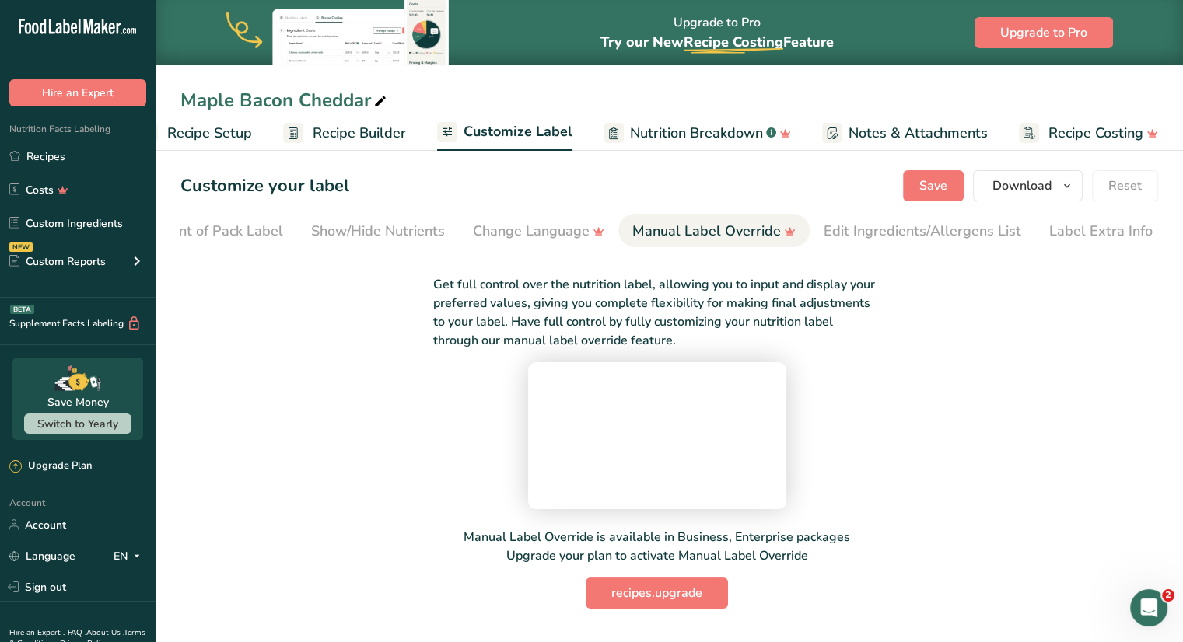
scroll to position [0, 0]
click at [891, 242] on link "Edit Ingredients/Allergens List" at bounding box center [923, 231] width 198 height 35
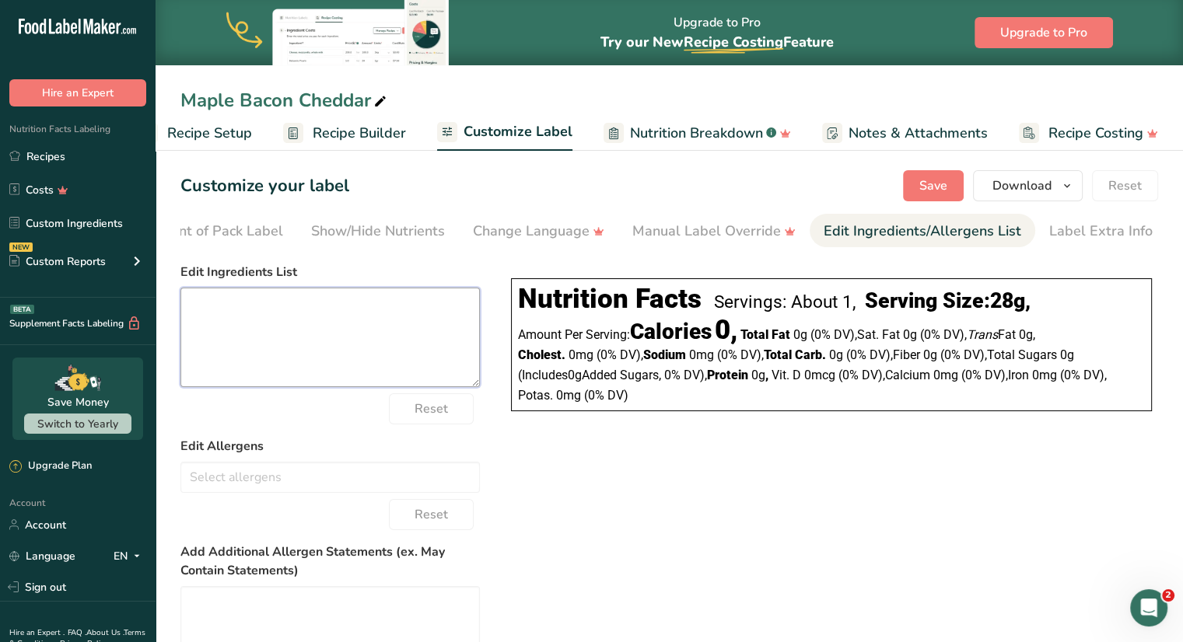
click at [275, 334] on textarea at bounding box center [329, 338] width 299 height 100
click at [721, 232] on div "Manual Label Override" at bounding box center [713, 231] width 163 height 21
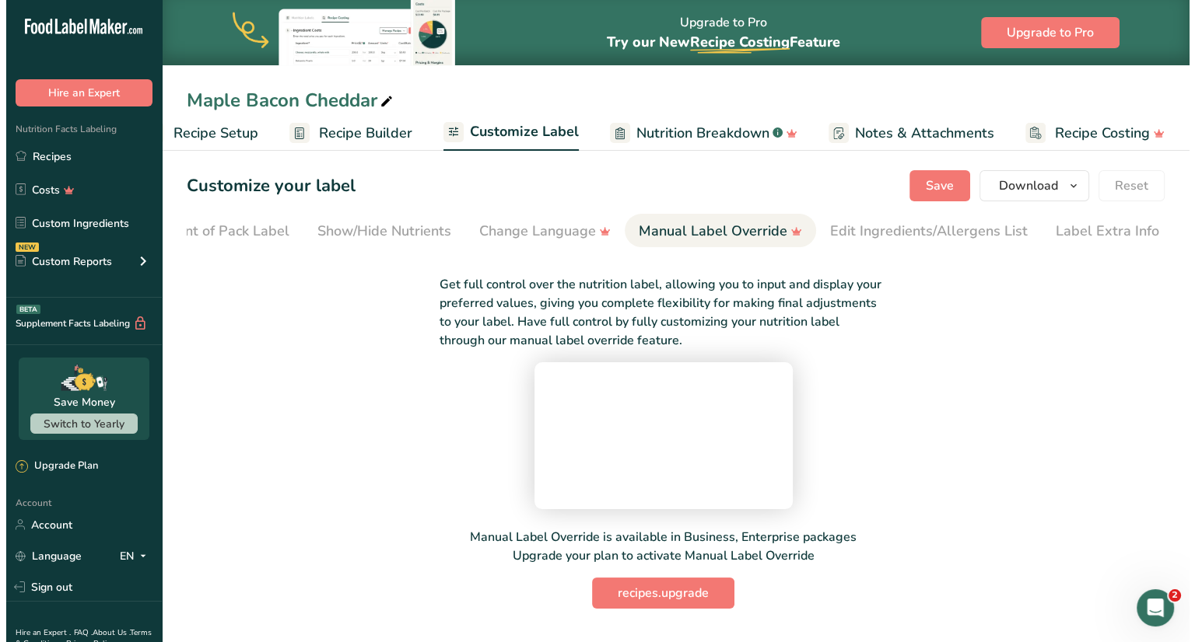
scroll to position [115, 0]
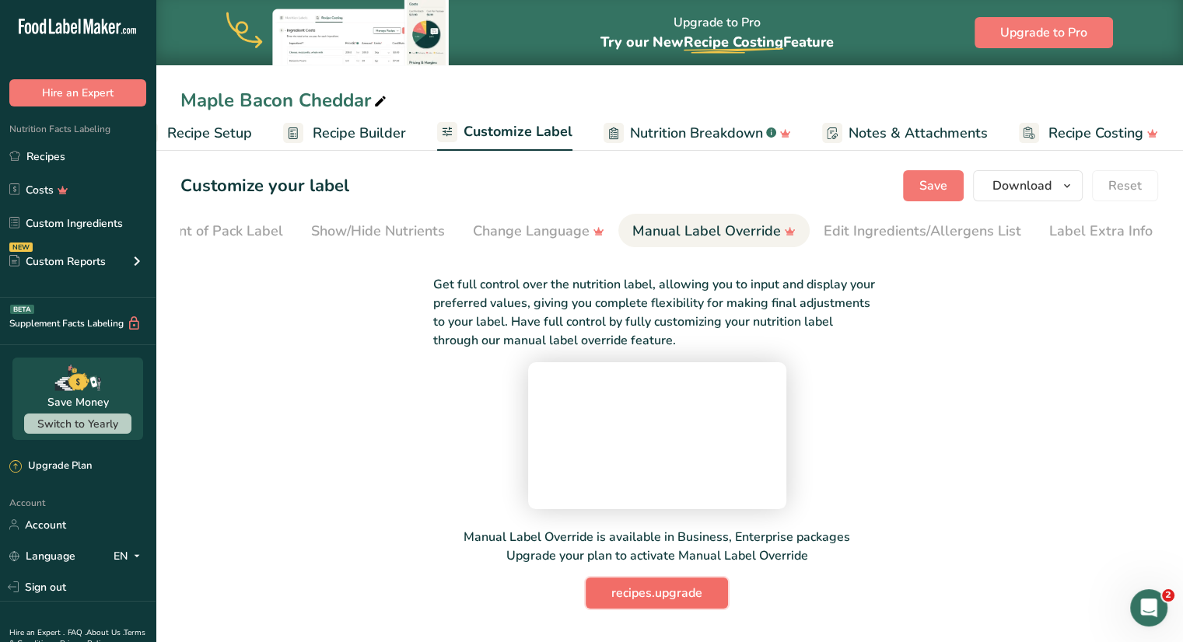
click at [647, 603] on span "recipes.upgrade" at bounding box center [656, 593] width 91 height 19
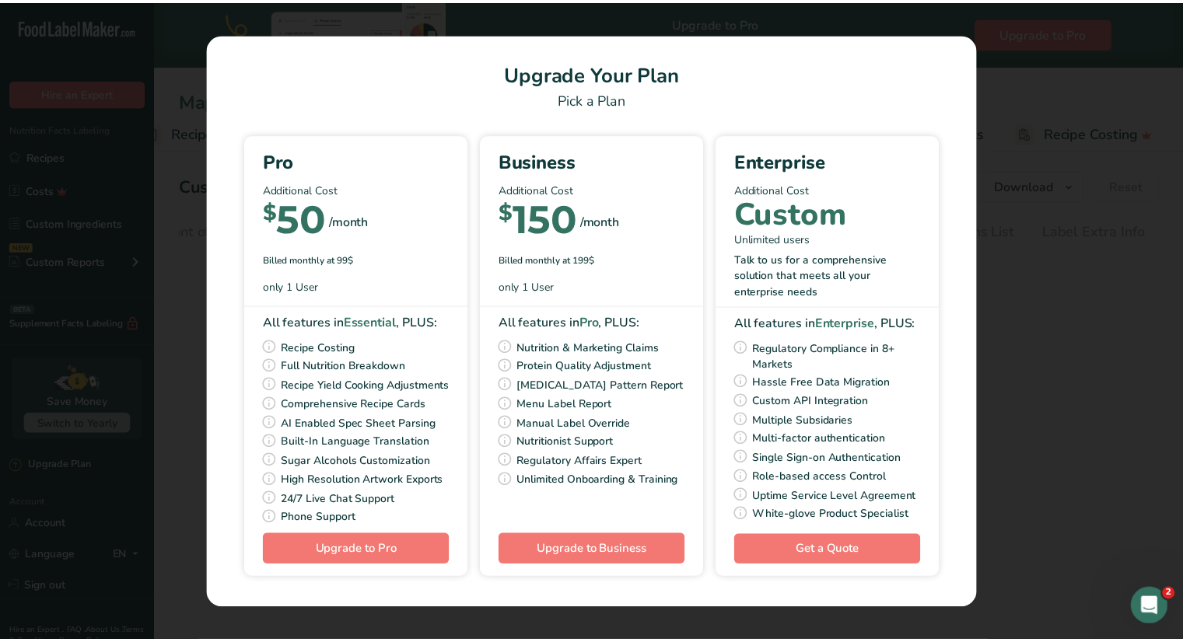
scroll to position [0, 31]
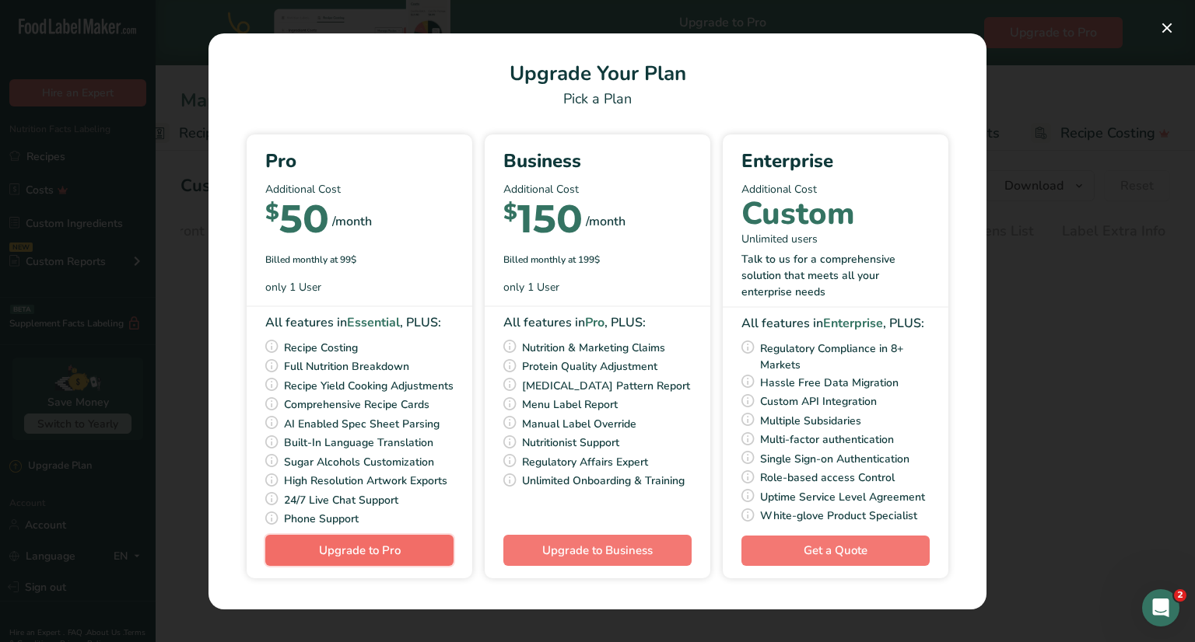
click at [386, 558] on span "Upgrade to Pro" at bounding box center [360, 551] width 82 height 16
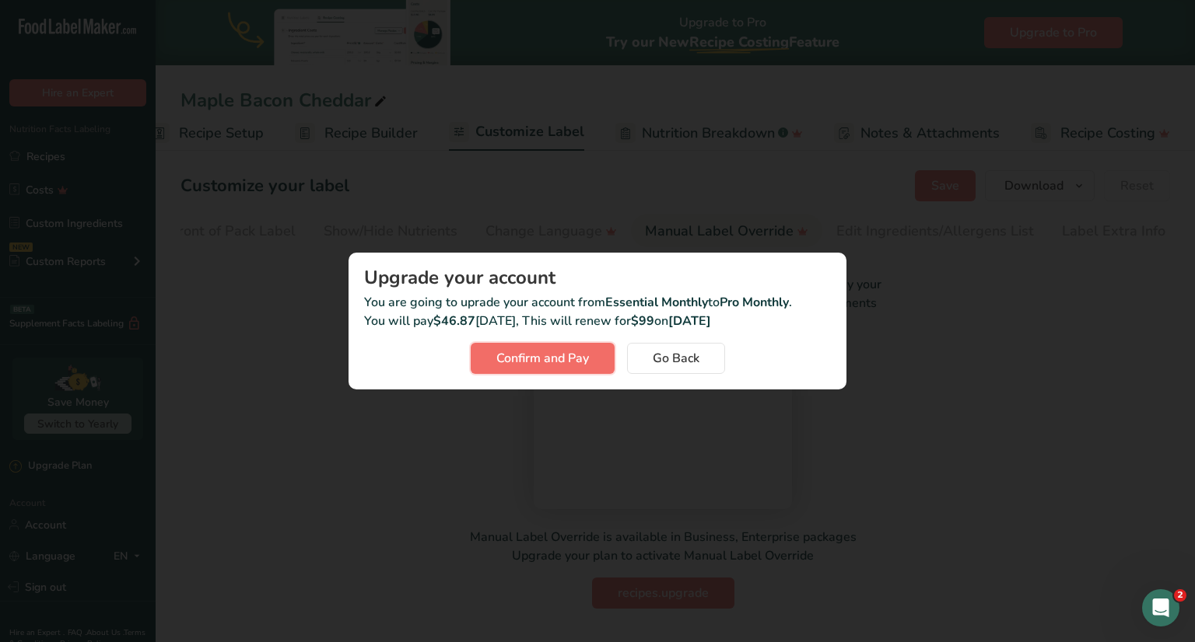
click at [532, 362] on span "Confirm and Pay" at bounding box center [542, 358] width 93 height 19
click at [611, 295] on b "Essential Monthly" at bounding box center [656, 302] width 103 height 17
click at [548, 361] on span "Confirm and Pay" at bounding box center [542, 358] width 93 height 19
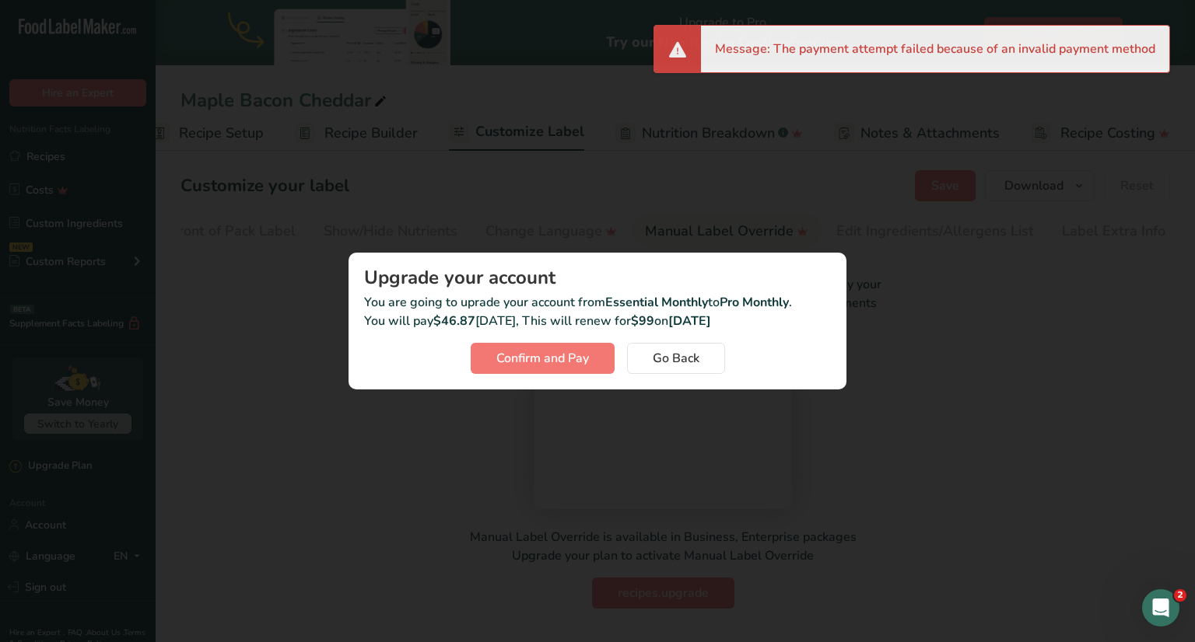
click at [870, 253] on div "Activity Log Modal" at bounding box center [597, 321] width 1195 height 642
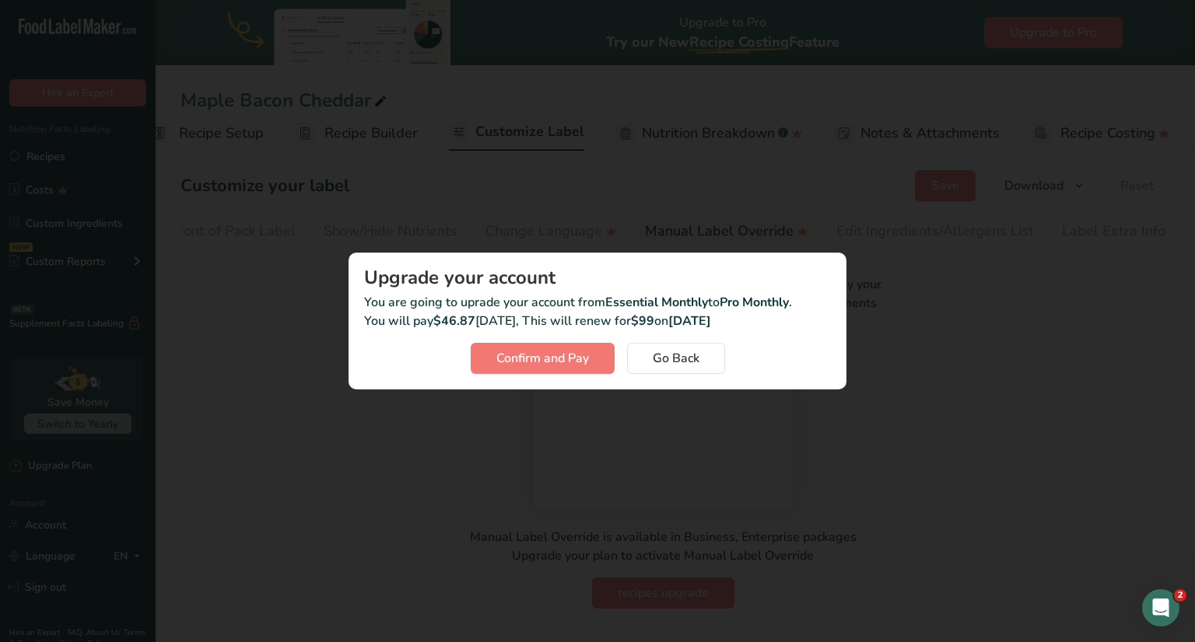
click at [911, 306] on div "Activity Log Modal" at bounding box center [597, 321] width 1195 height 642
click at [670, 357] on span "Go Back" at bounding box center [676, 358] width 47 height 19
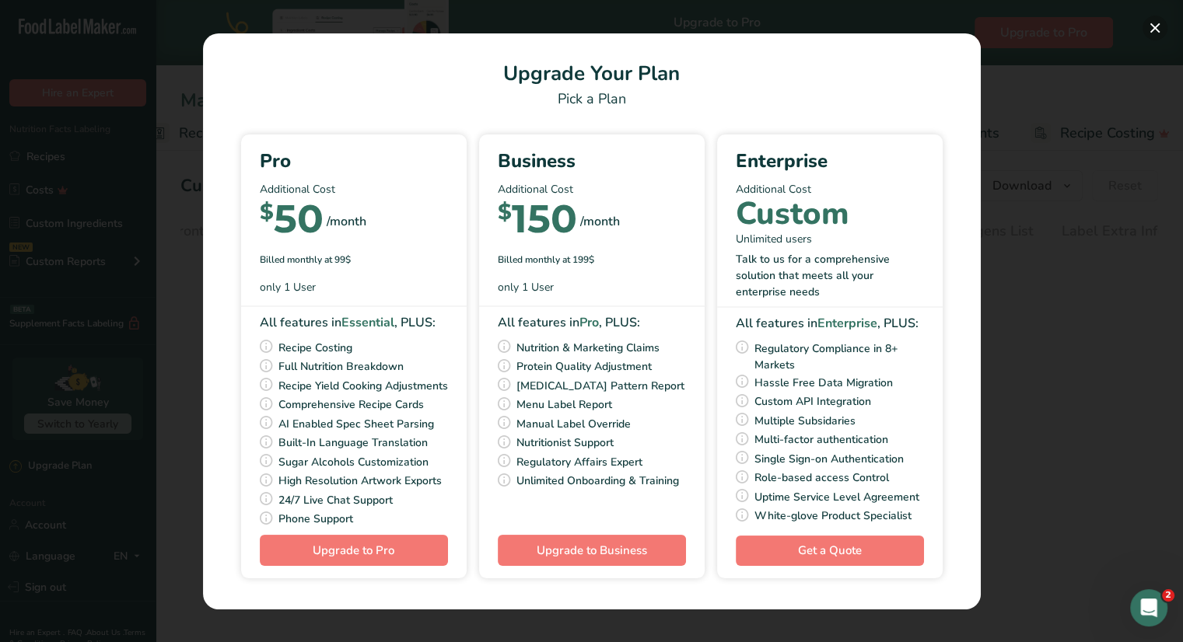
click at [1148, 27] on button "Pick Your Pricing Plan Modal" at bounding box center [1154, 28] width 25 height 25
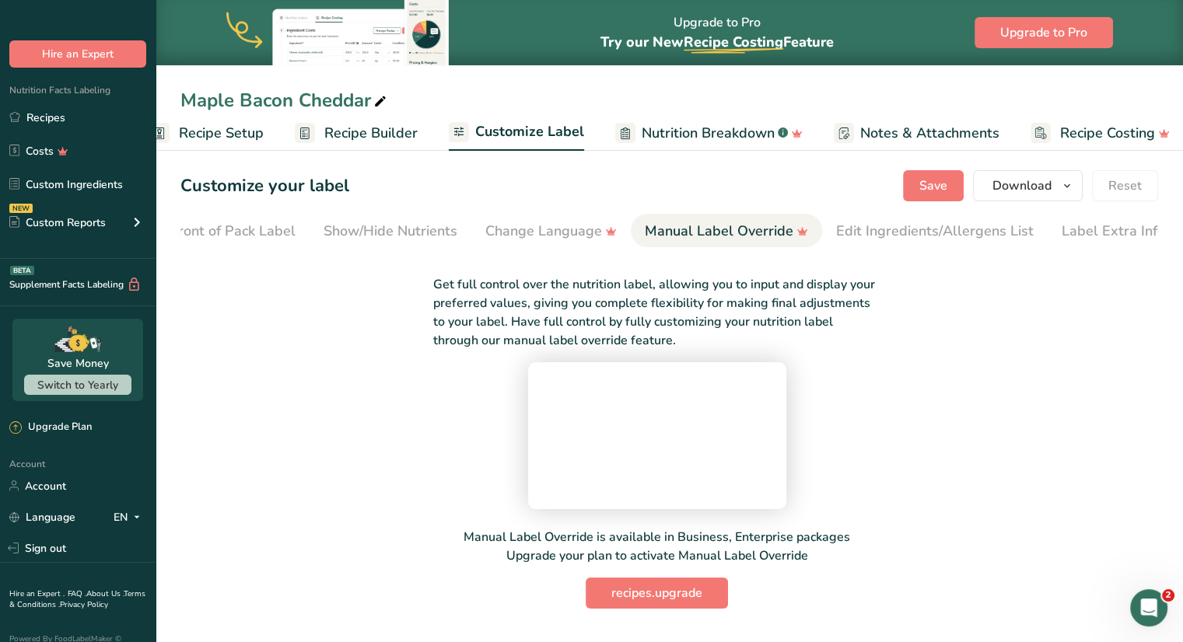
scroll to position [61, 0]
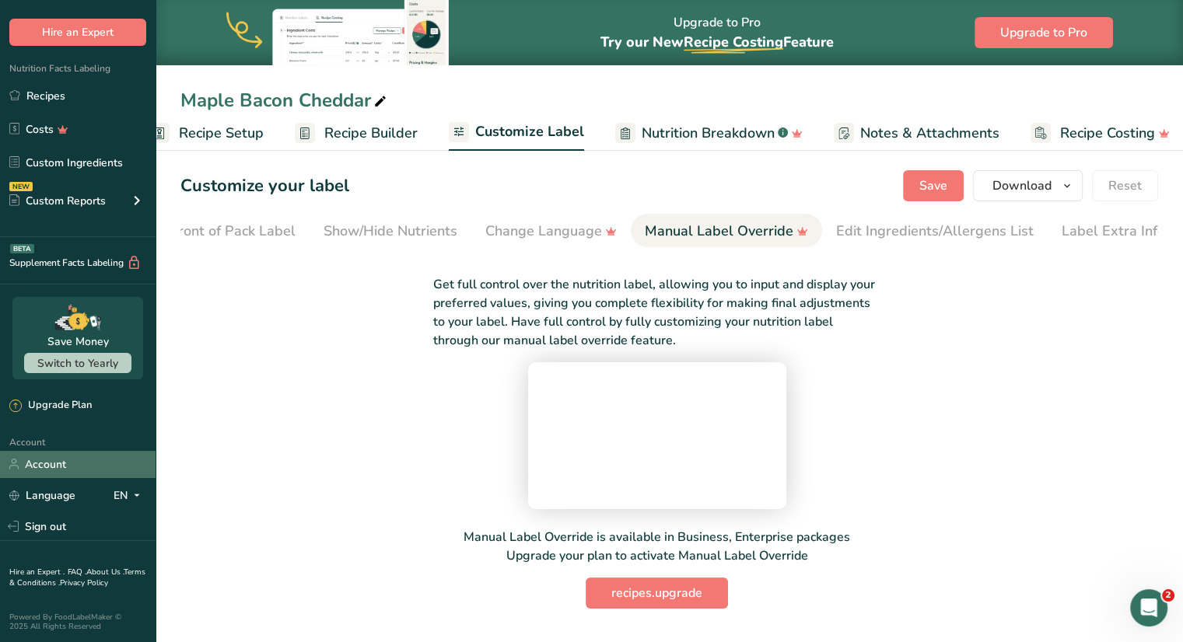
click at [56, 467] on link "Account" at bounding box center [78, 464] width 156 height 27
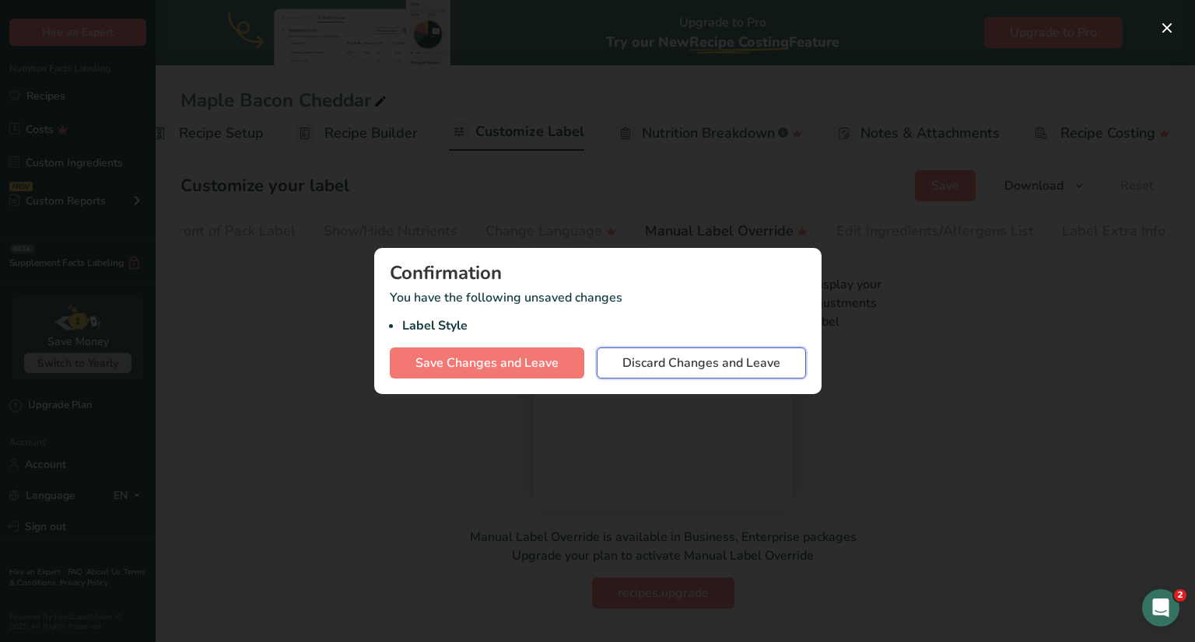
click at [686, 369] on span "Discard Changes and Leave" at bounding box center [701, 363] width 158 height 19
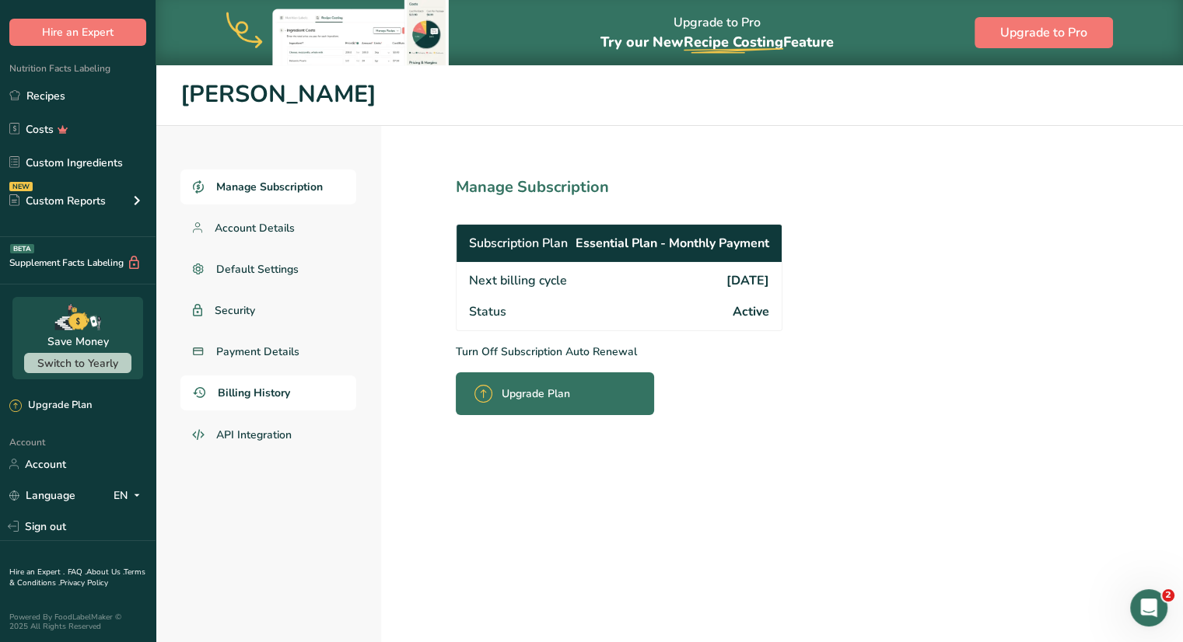
click at [252, 403] on link "Billing History" at bounding box center [268, 393] width 176 height 35
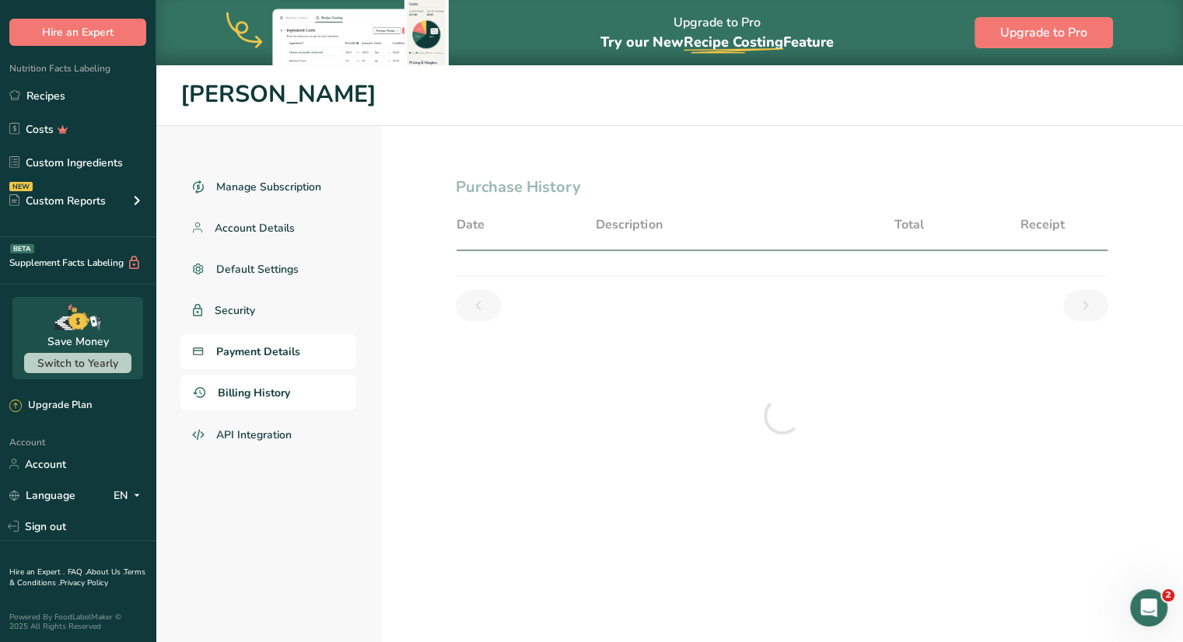
click at [256, 353] on span "Payment Details" at bounding box center [258, 352] width 84 height 16
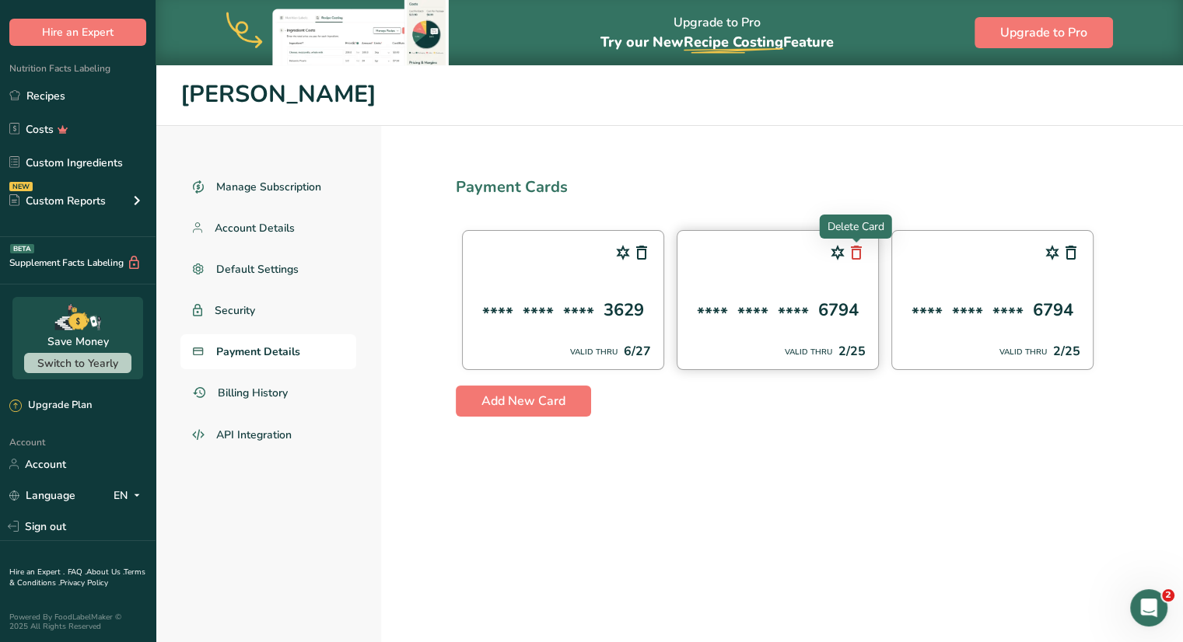
click at [859, 250] on icon at bounding box center [856, 253] width 19 height 28
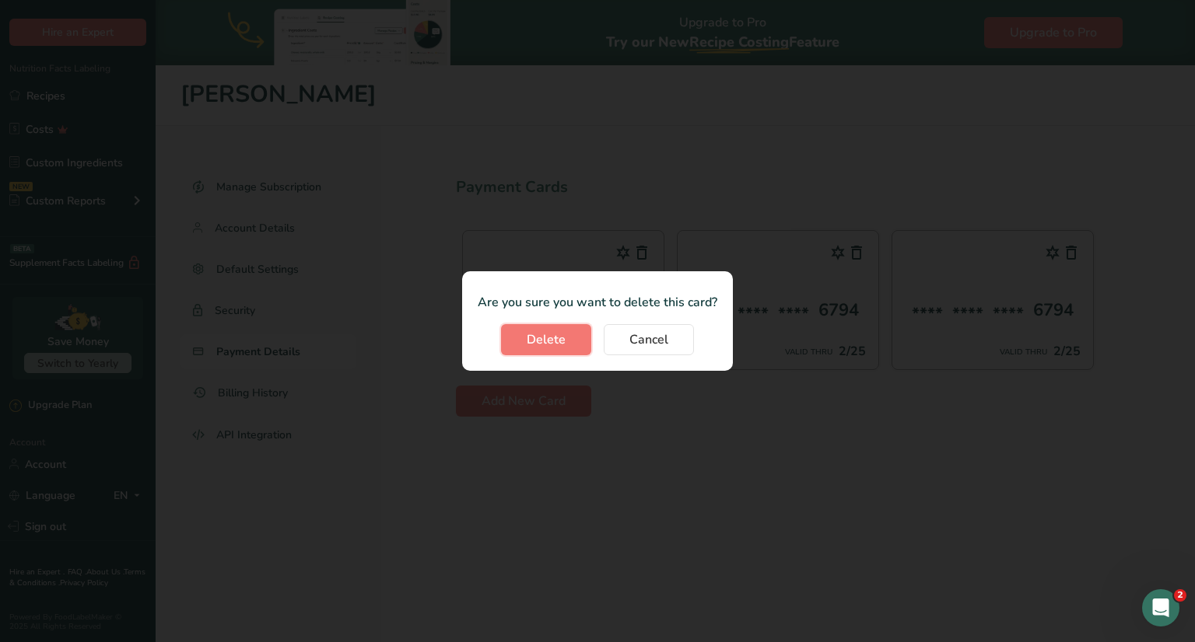
drag, startPoint x: 548, startPoint y: 340, endPoint x: 564, endPoint y: 341, distance: 15.6
click at [548, 340] on span "Delete" at bounding box center [546, 340] width 39 height 19
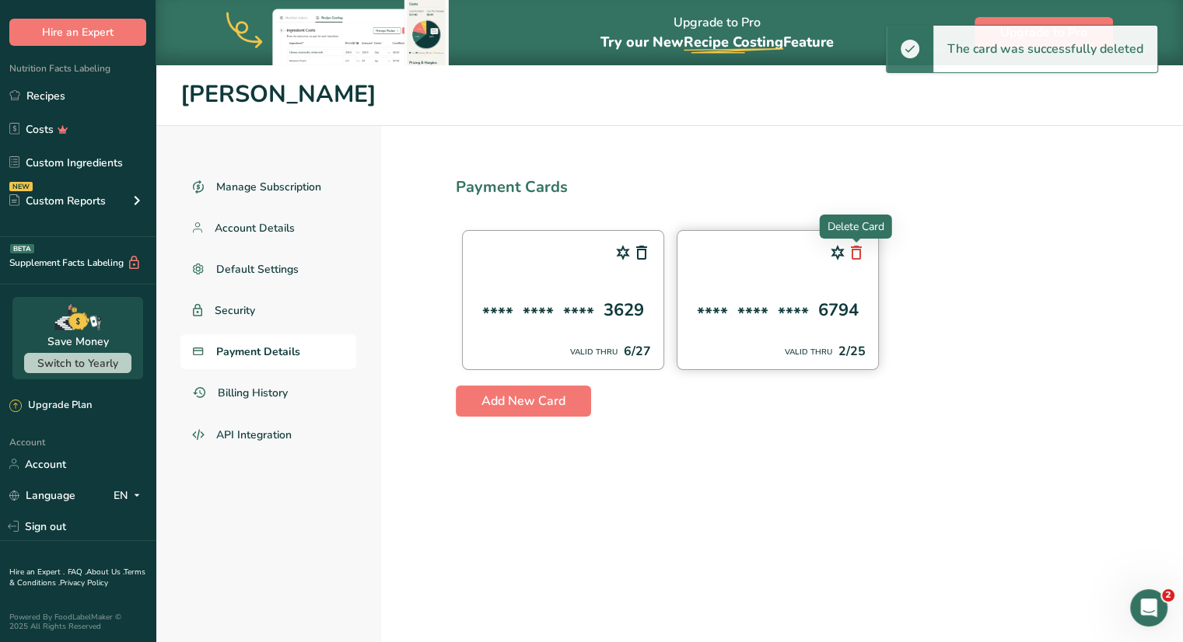
click at [850, 251] on icon at bounding box center [856, 253] width 19 height 28
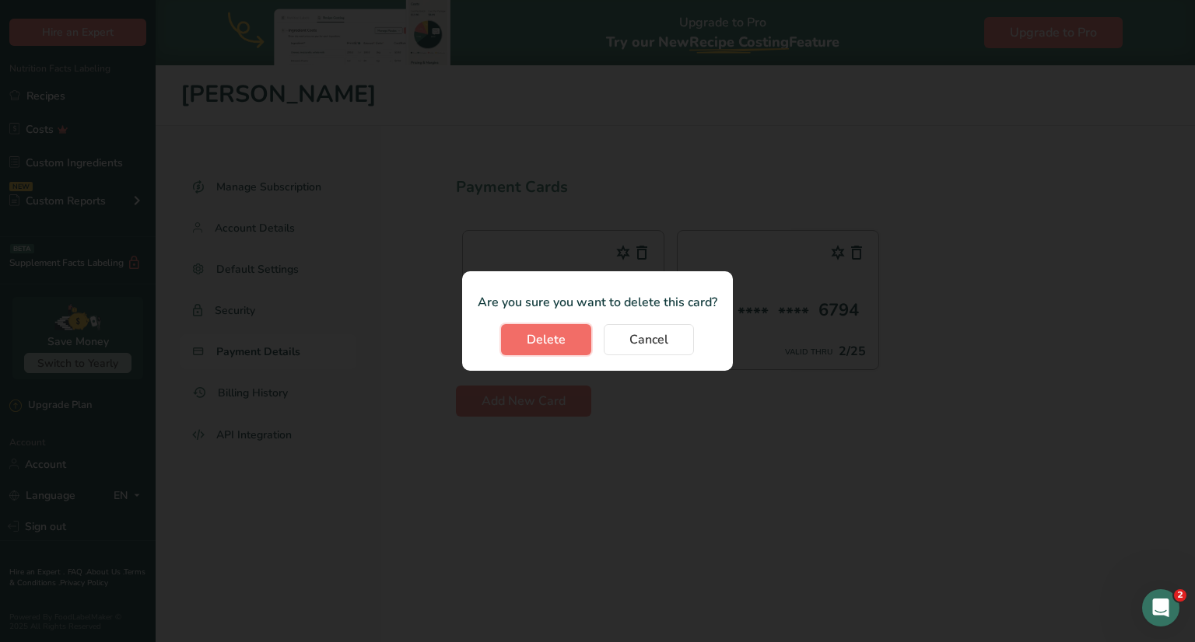
click at [567, 337] on button "Delete" at bounding box center [546, 339] width 90 height 31
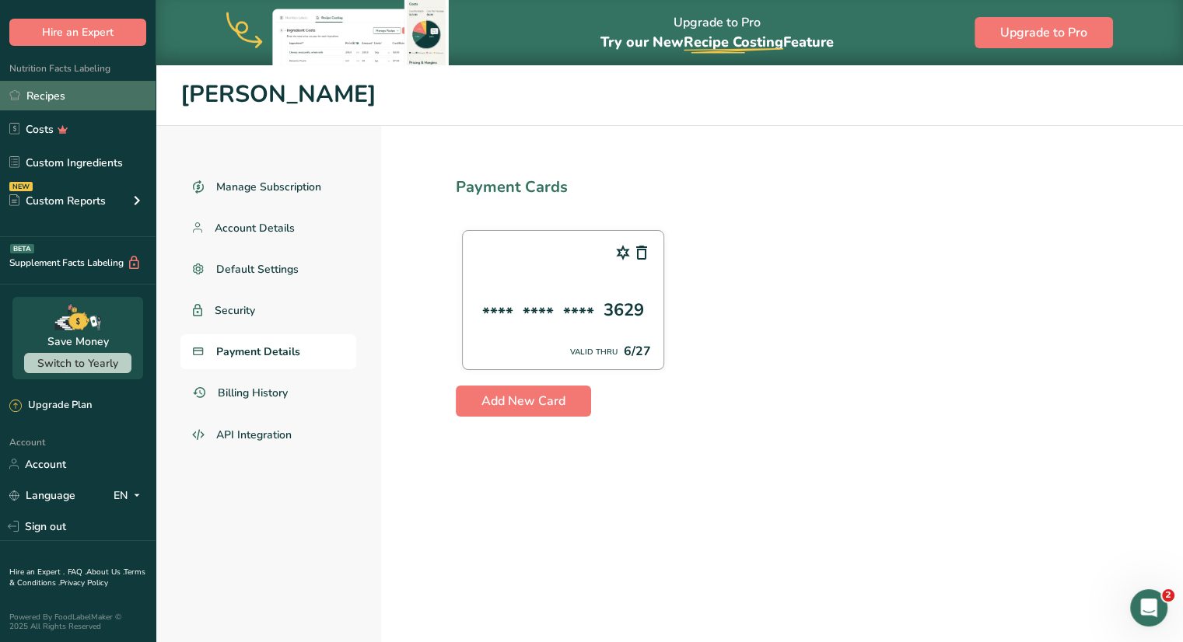
click at [72, 103] on link "Recipes" at bounding box center [78, 96] width 156 height 30
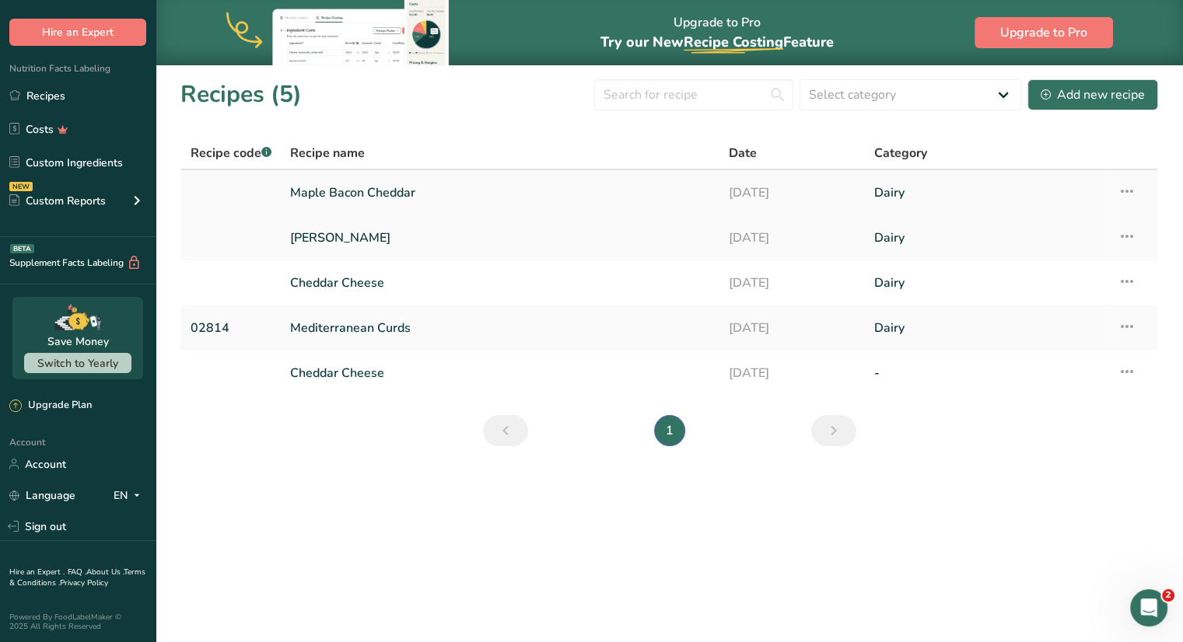
click at [362, 197] on link "Maple Bacon Cheddar" at bounding box center [499, 193] width 419 height 33
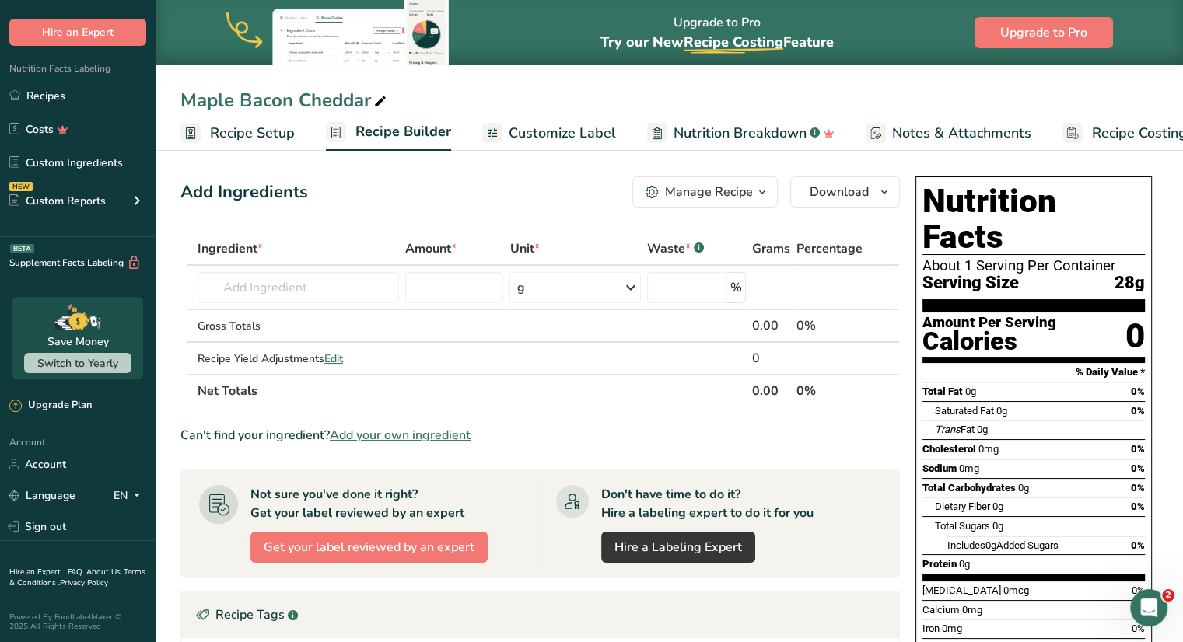
click at [759, 138] on span "Nutrition Breakdown" at bounding box center [740, 133] width 133 height 21
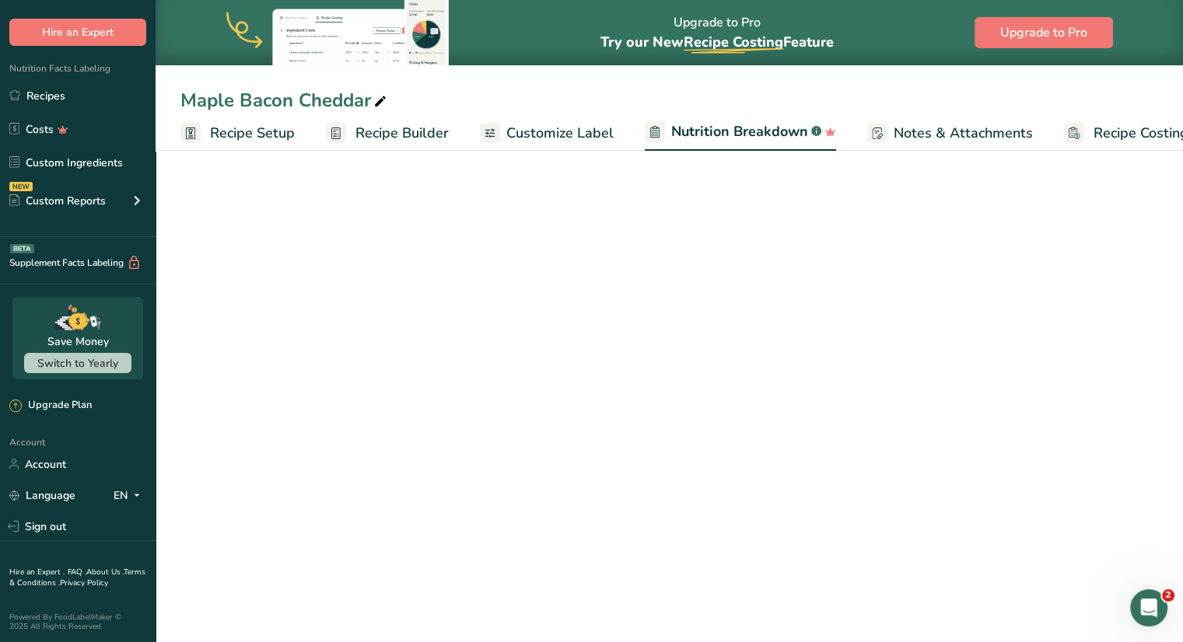
scroll to position [0, 44]
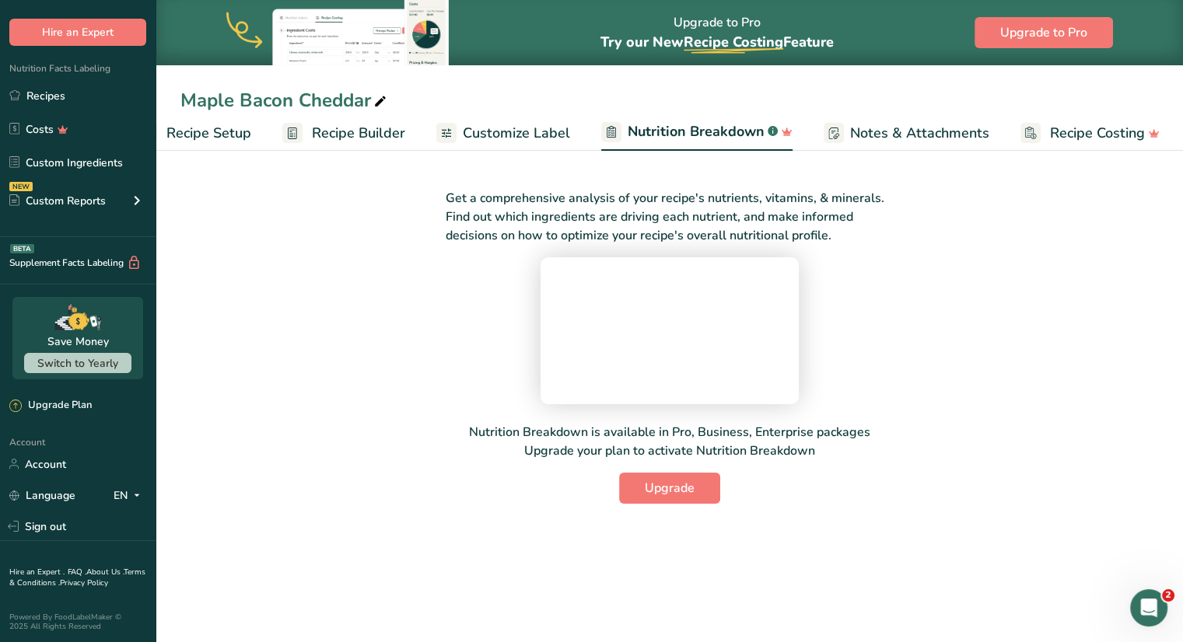
click at [891, 134] on span "Notes & Attachments" at bounding box center [919, 133] width 139 height 21
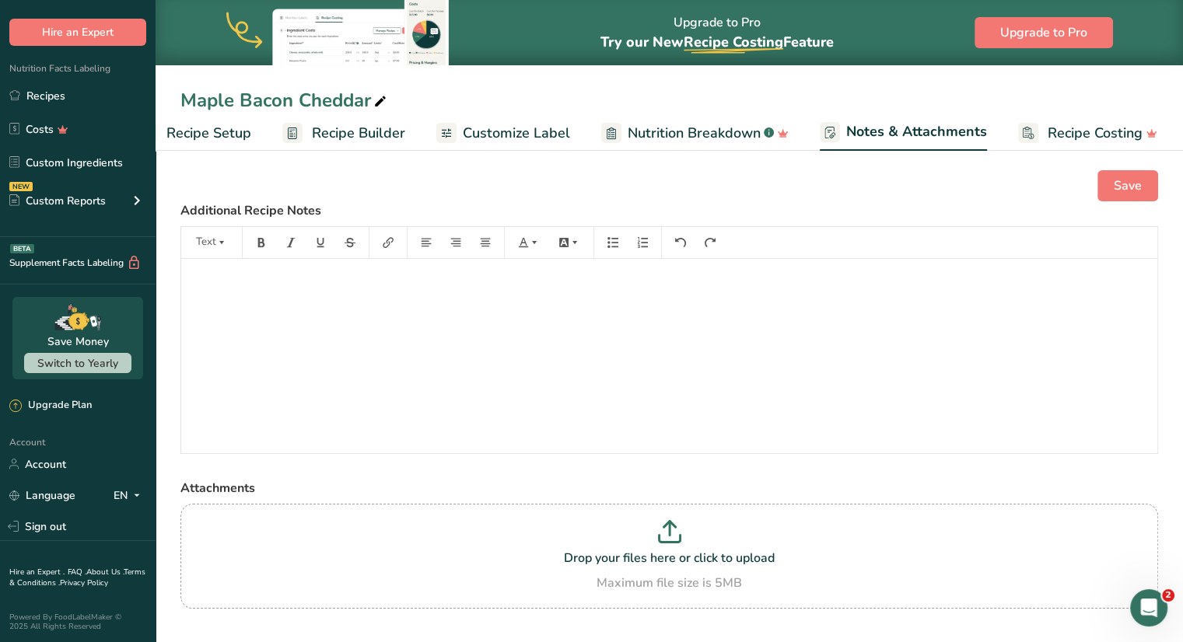
click at [702, 135] on span "Nutrition Breakdown" at bounding box center [694, 133] width 133 height 21
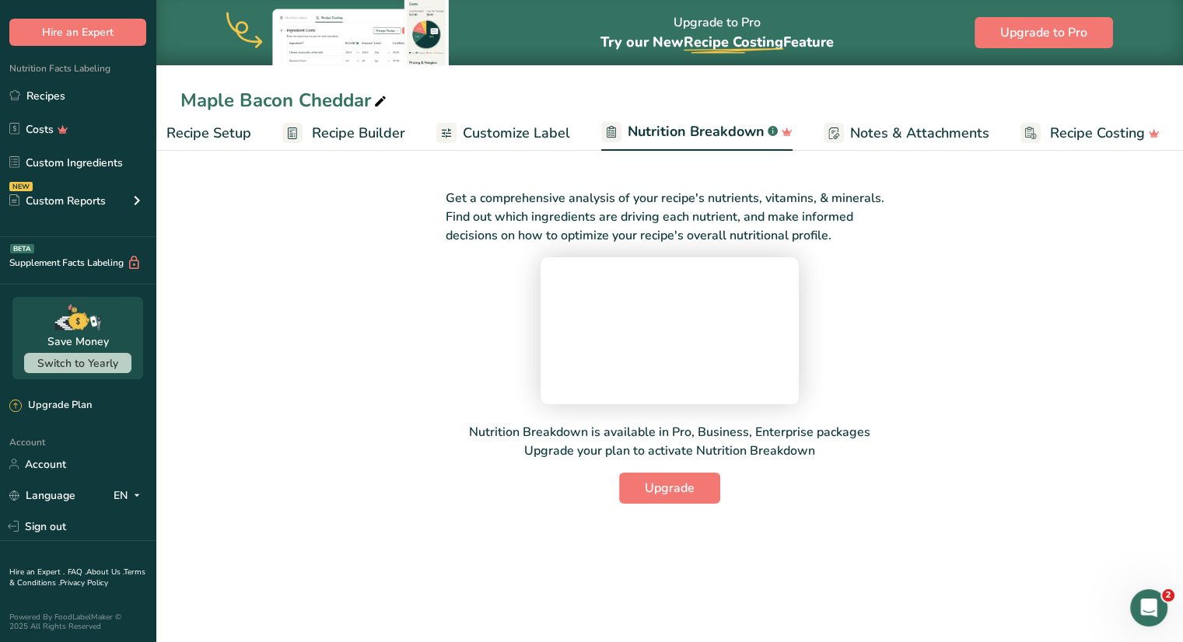
click at [516, 136] on span "Customize Label" at bounding box center [516, 133] width 107 height 21
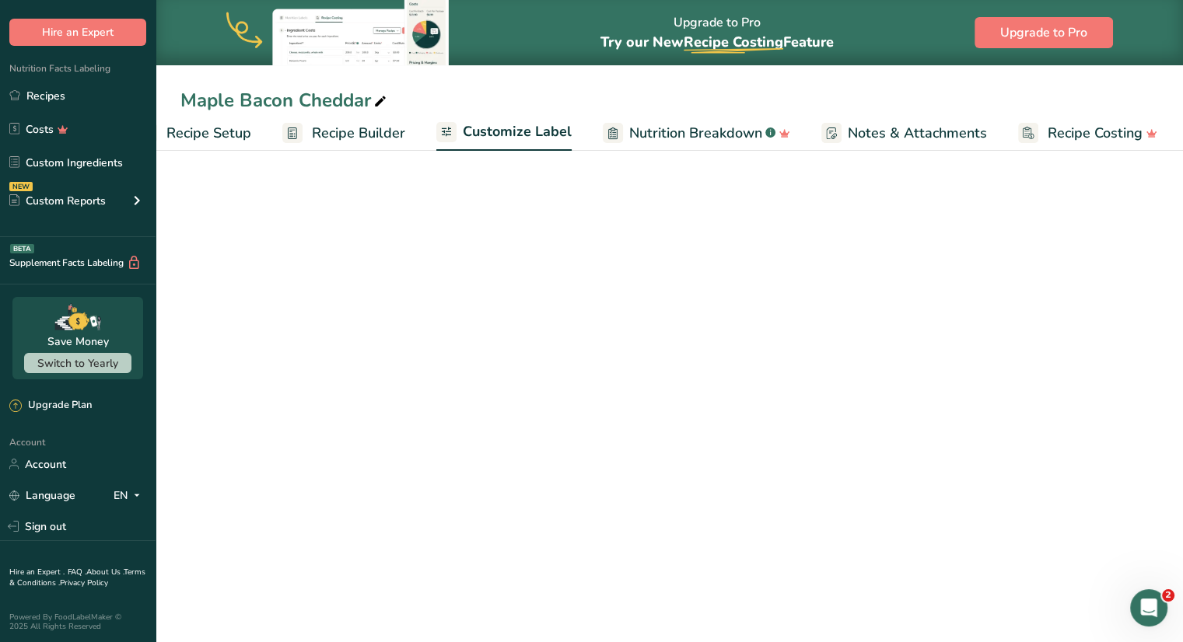
scroll to position [0, 43]
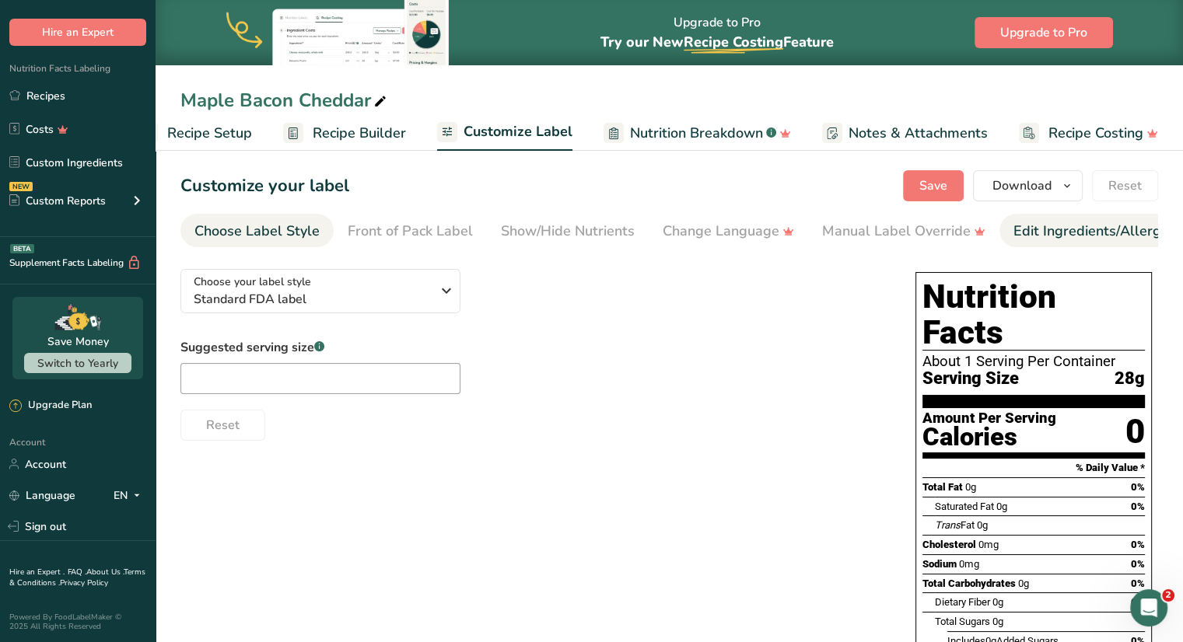
click at [1049, 231] on div "Edit Ingredients/Allergens List" at bounding box center [1112, 231] width 198 height 21
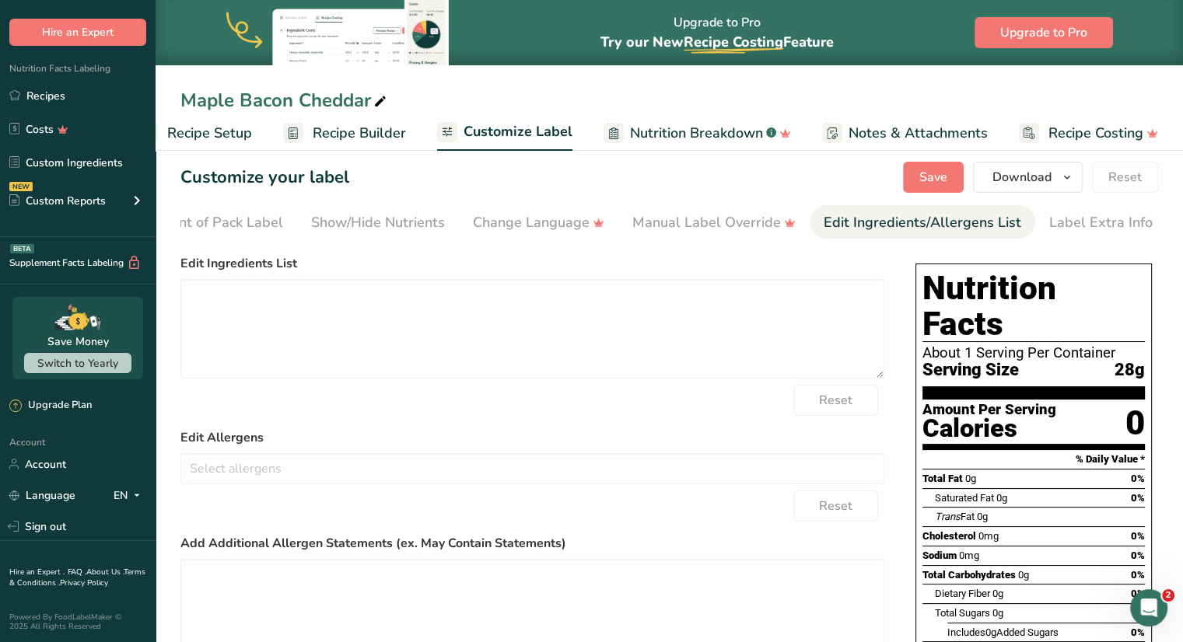
scroll to position [0, 0]
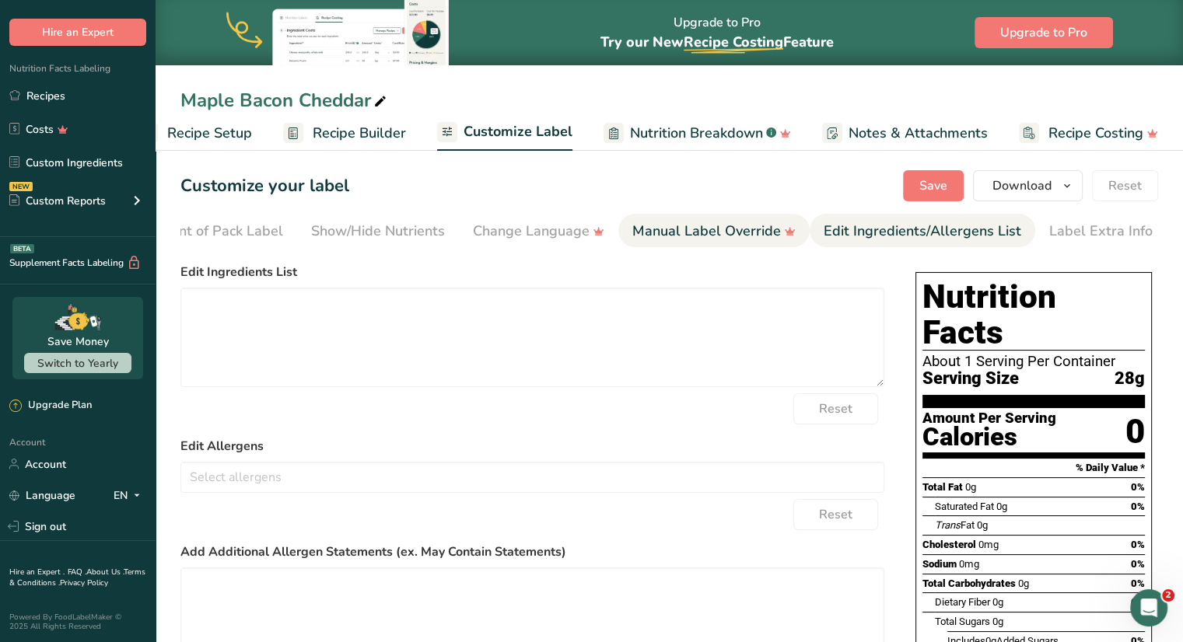
click at [684, 225] on div "Manual Label Override" at bounding box center [713, 231] width 163 height 21
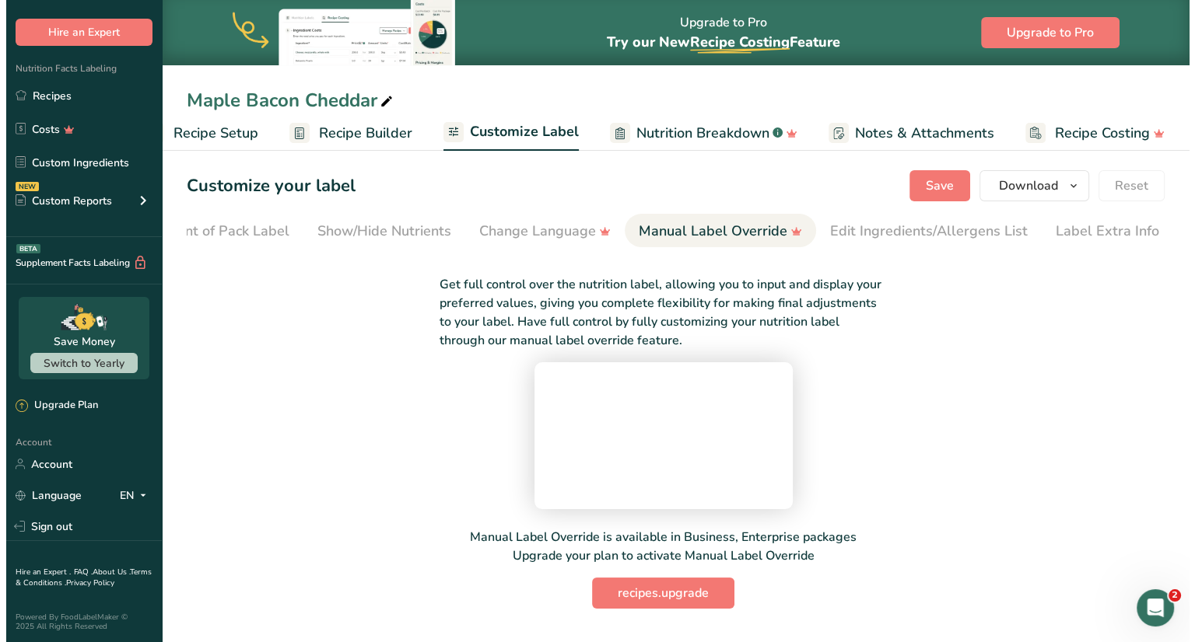
scroll to position [115, 0]
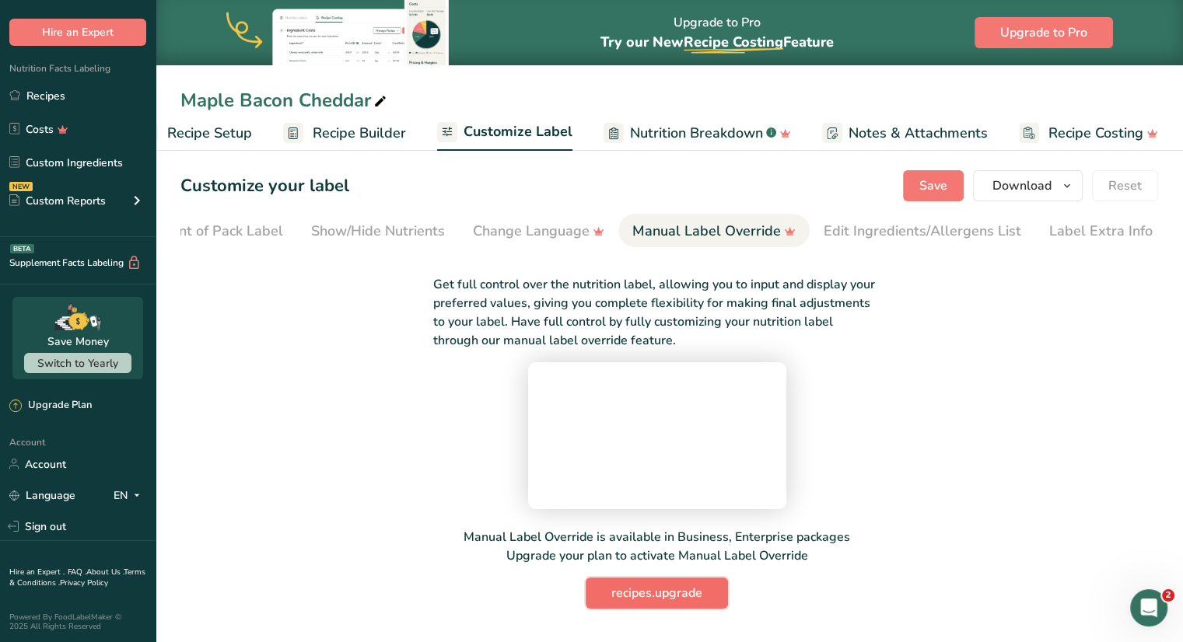
click at [647, 603] on span "recipes.upgrade" at bounding box center [656, 593] width 91 height 19
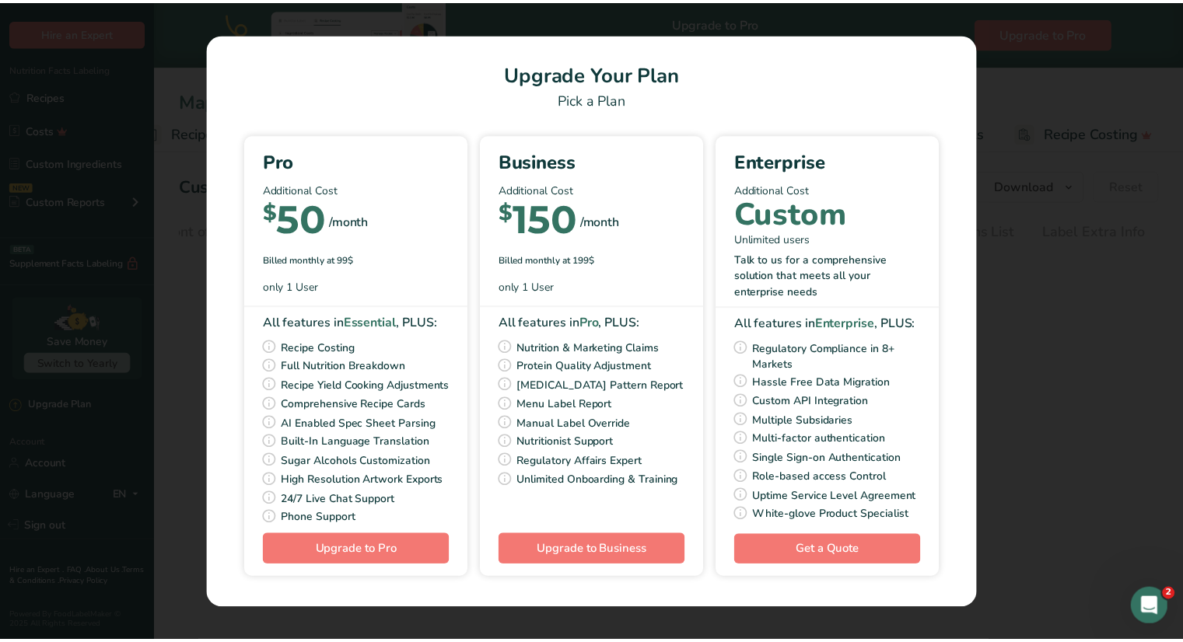
scroll to position [0, 31]
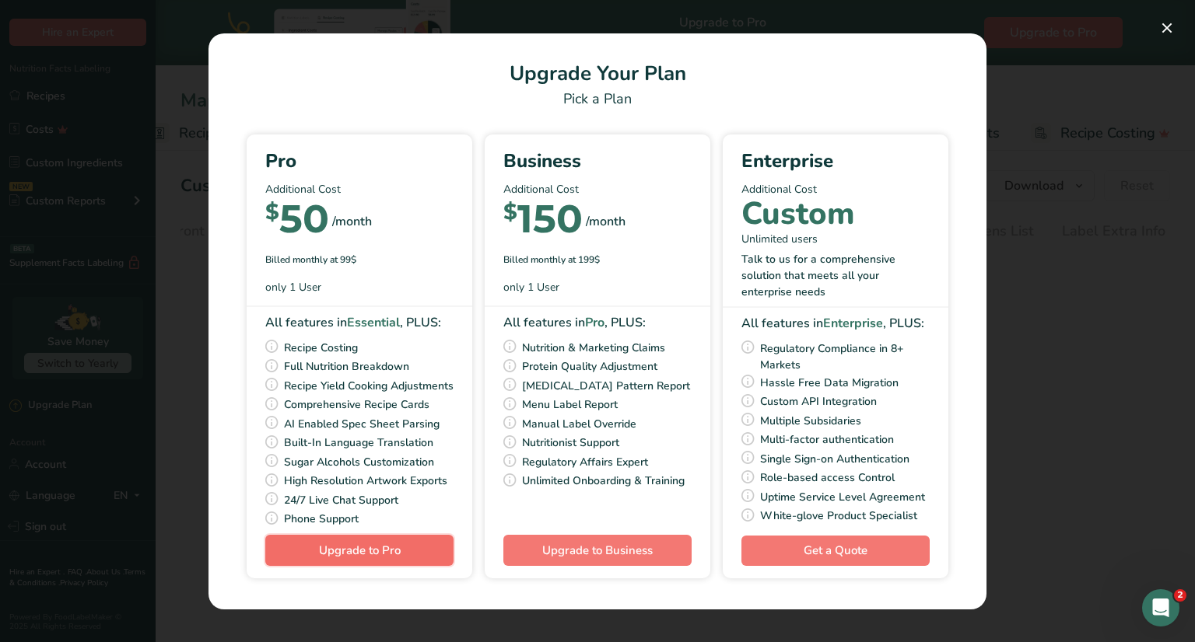
click at [362, 555] on span "Upgrade to Pro" at bounding box center [360, 551] width 82 height 16
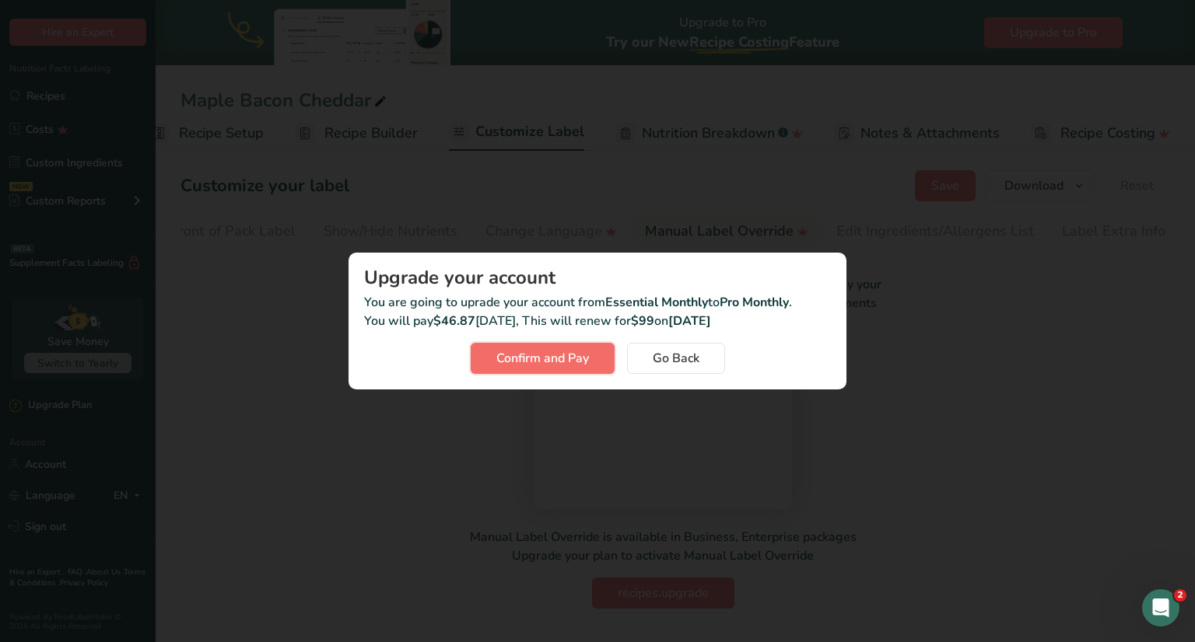
click at [532, 362] on span "Confirm and Pay" at bounding box center [542, 358] width 93 height 19
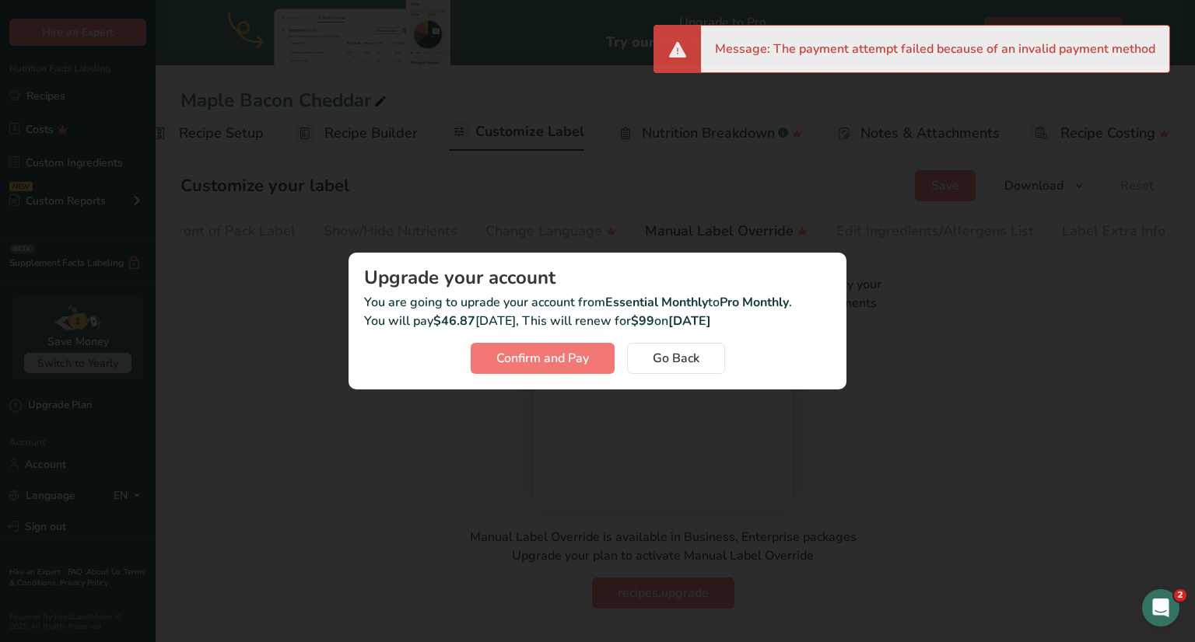
click at [964, 266] on div "Activity Log Modal" at bounding box center [597, 321] width 1195 height 642
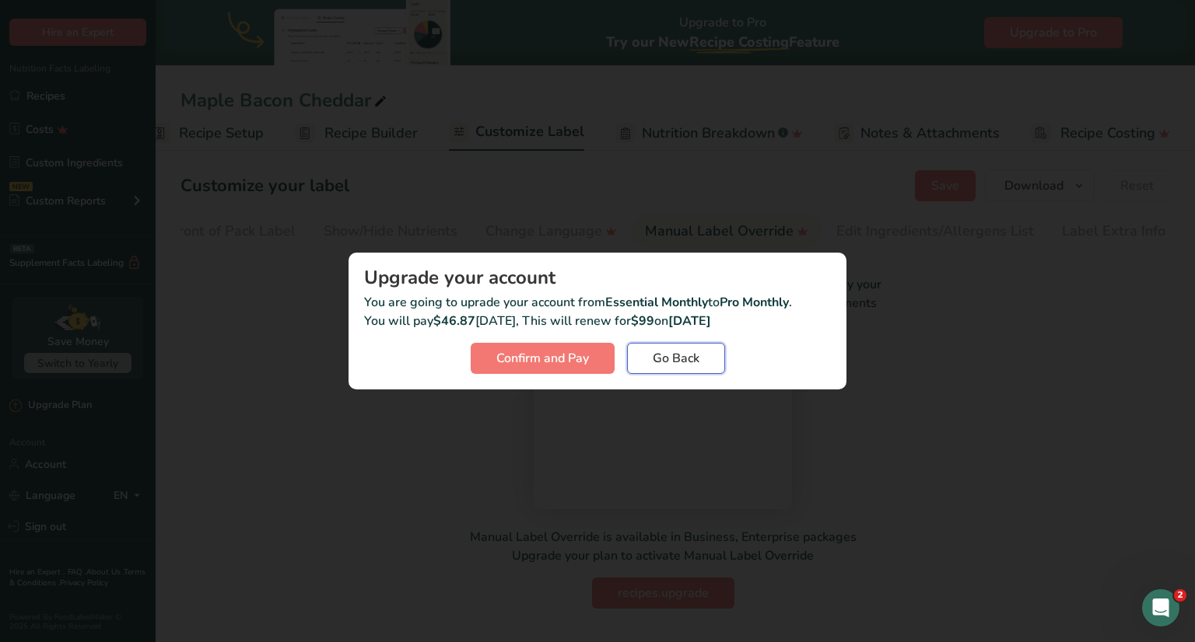
click at [679, 354] on span "Go Back" at bounding box center [676, 358] width 47 height 19
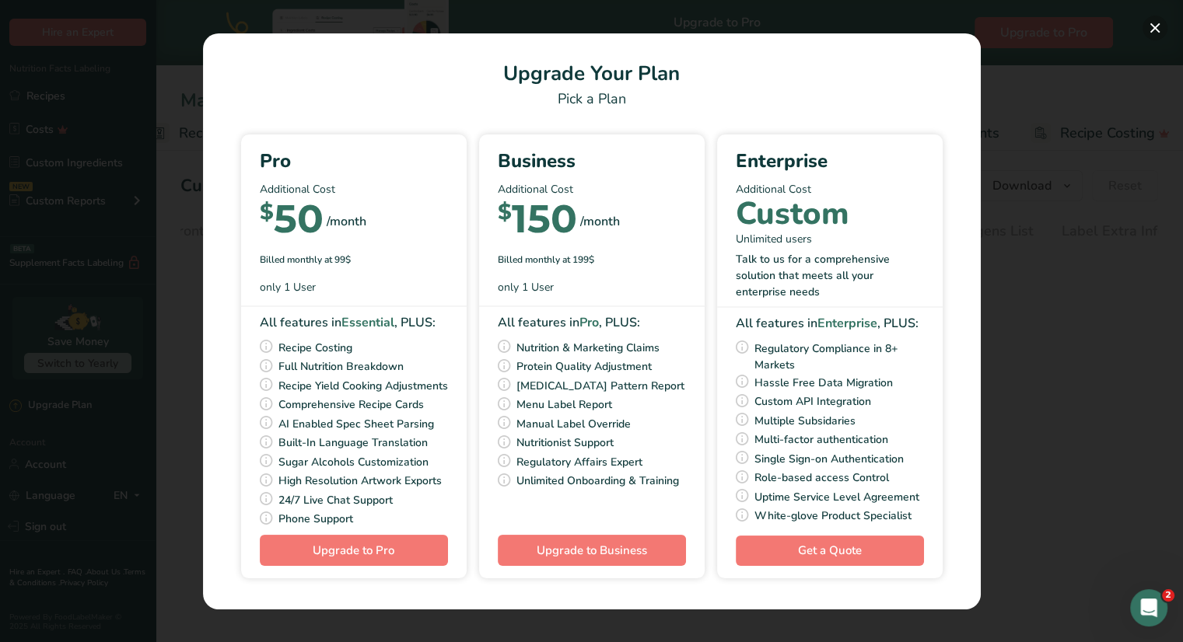
click at [1155, 26] on button "Pick Your Pricing Plan Modal" at bounding box center [1154, 28] width 25 height 25
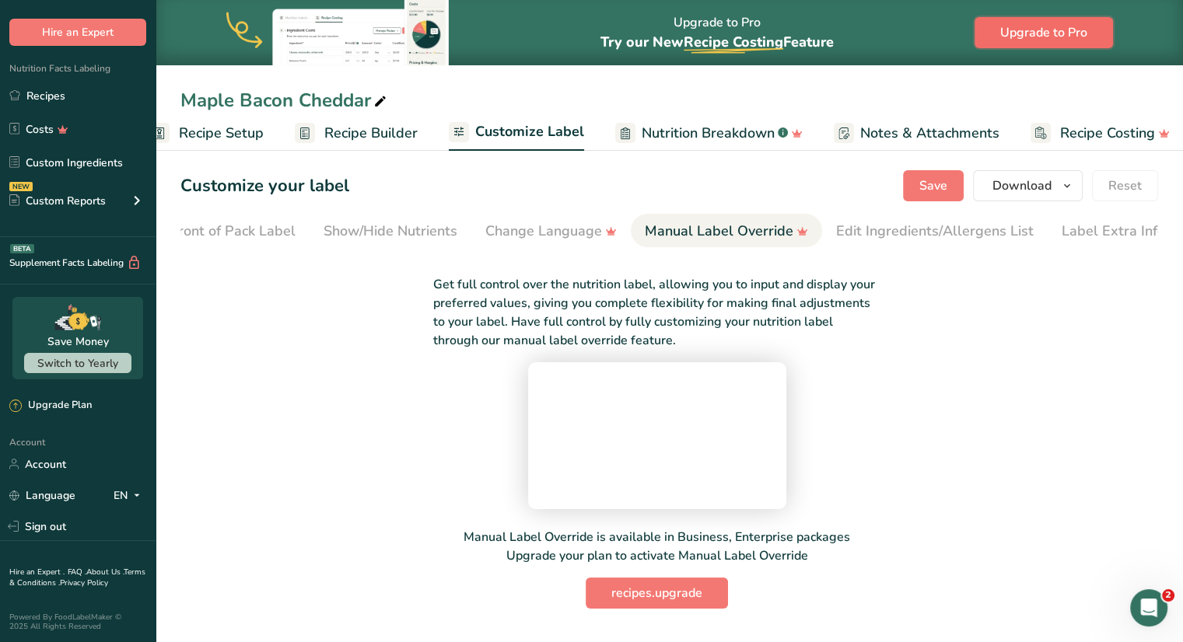
click at [1020, 30] on span "Upgrade to Pro" at bounding box center [1043, 32] width 87 height 19
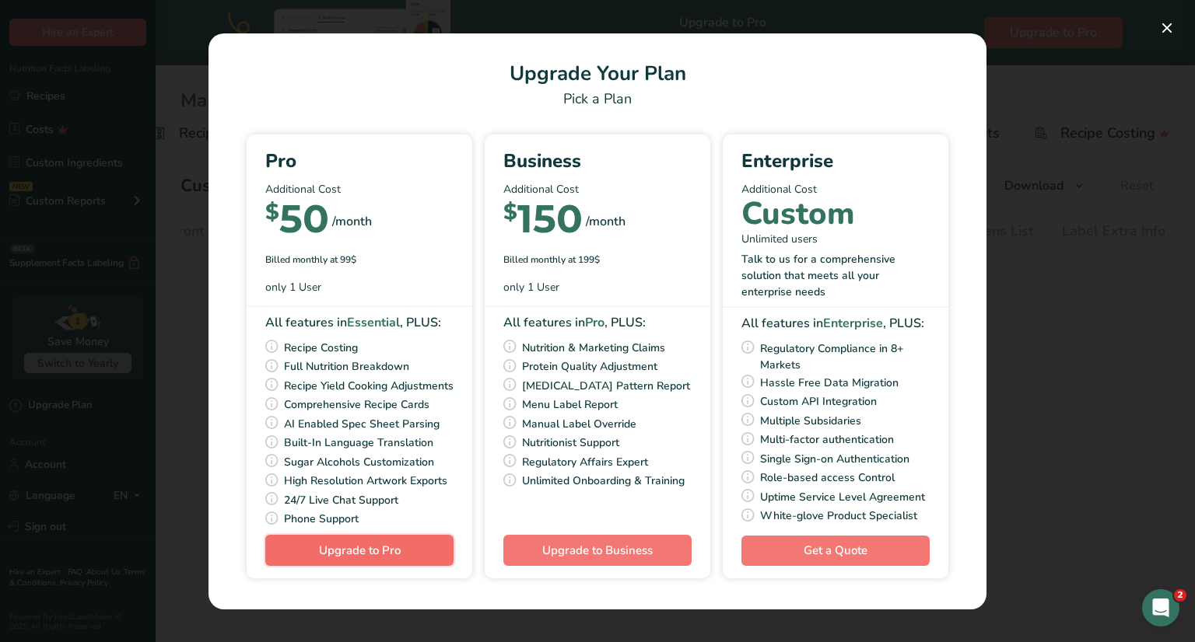
click at [367, 558] on span "Upgrade to Pro" at bounding box center [360, 551] width 82 height 16
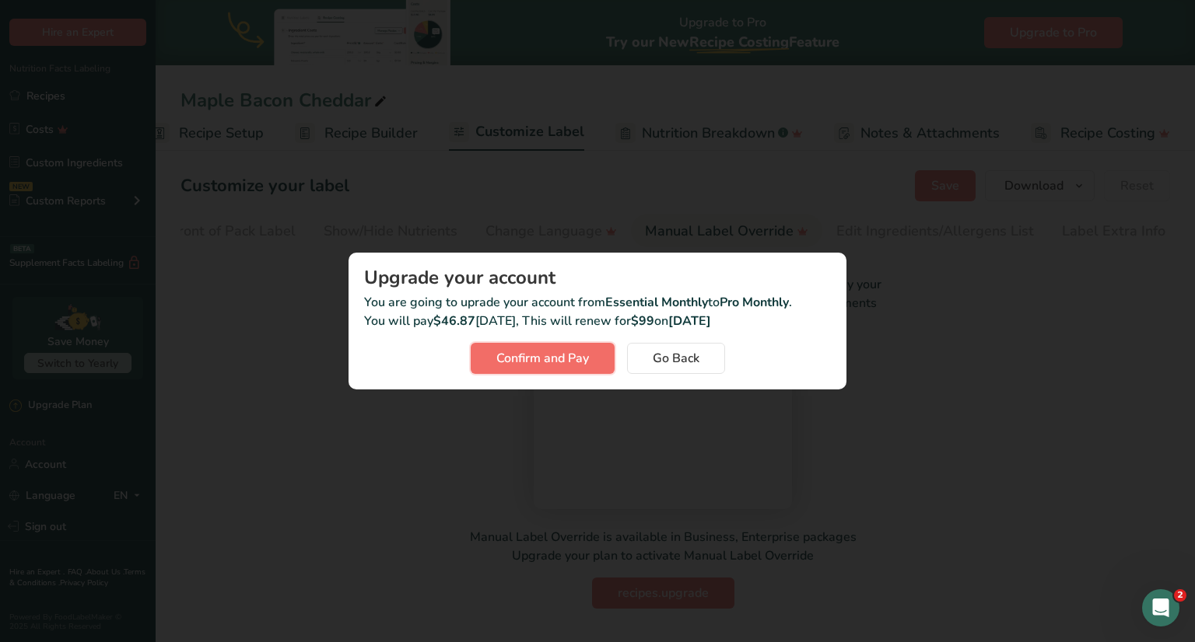
click at [554, 363] on span "Confirm and Pay" at bounding box center [542, 358] width 93 height 19
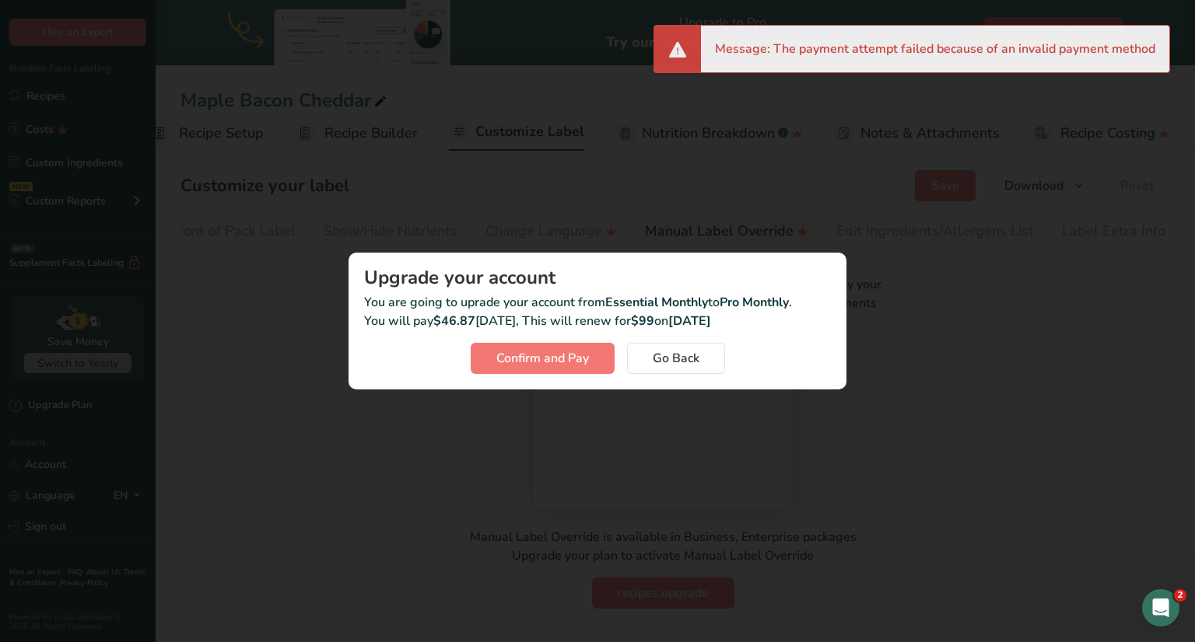
click at [923, 265] on div "Activity Log Modal" at bounding box center [597, 321] width 1195 height 642
click at [664, 358] on span "Go Back" at bounding box center [676, 358] width 47 height 19
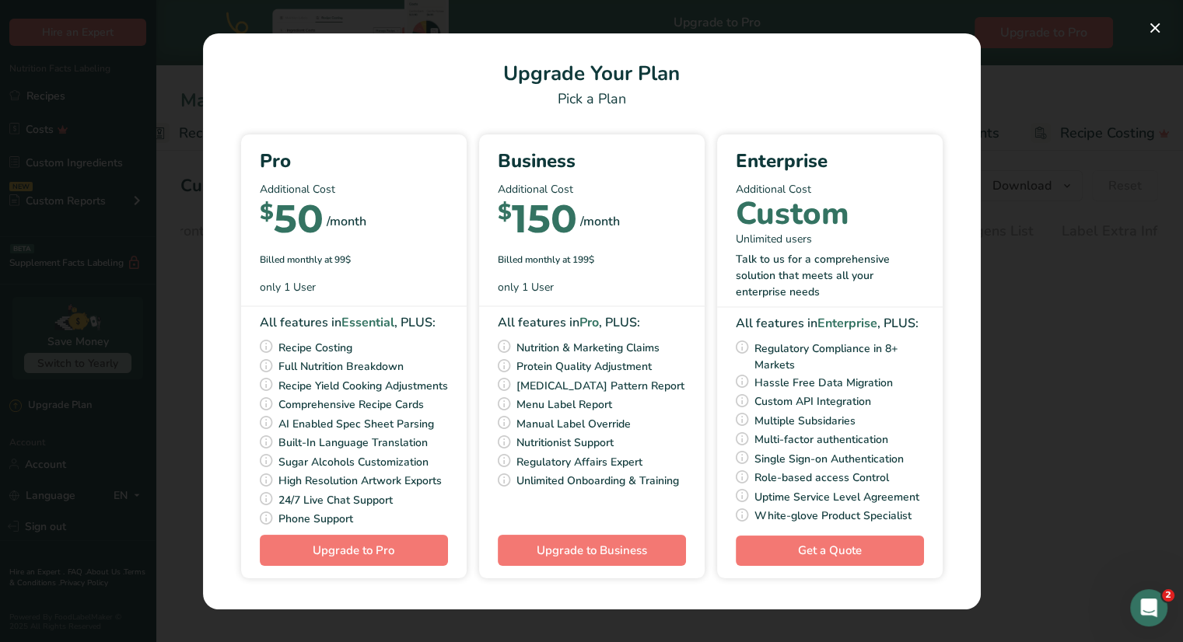
click at [992, 352] on div "Pick Your Pricing Plan Modal" at bounding box center [591, 321] width 1183 height 642
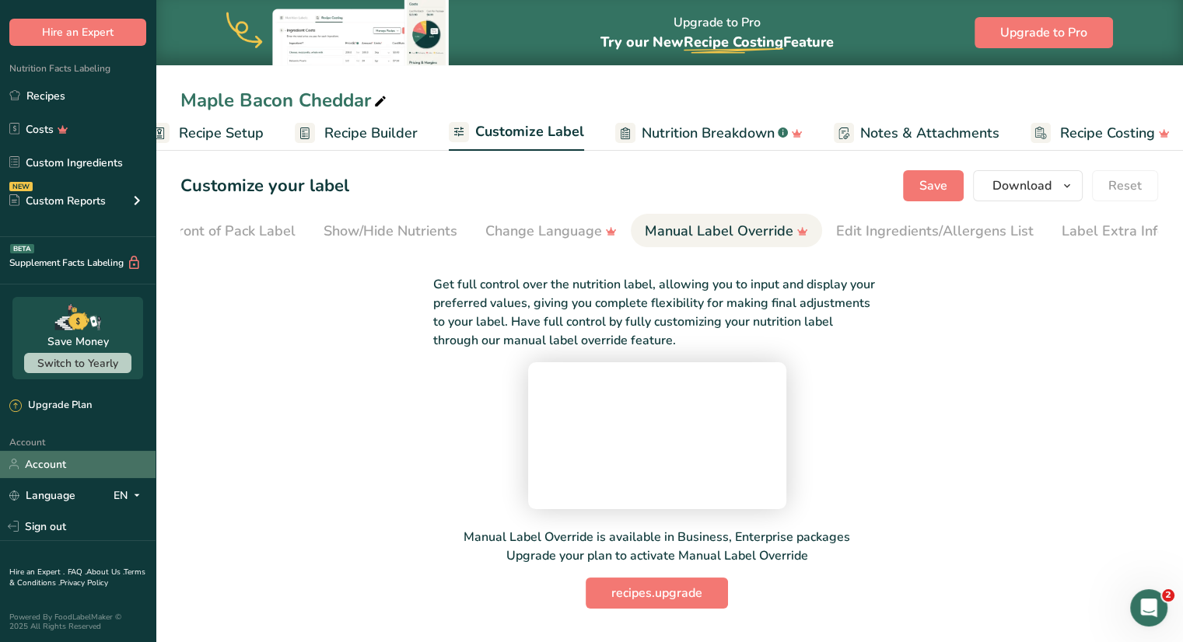
click at [55, 474] on link "Account" at bounding box center [78, 464] width 156 height 27
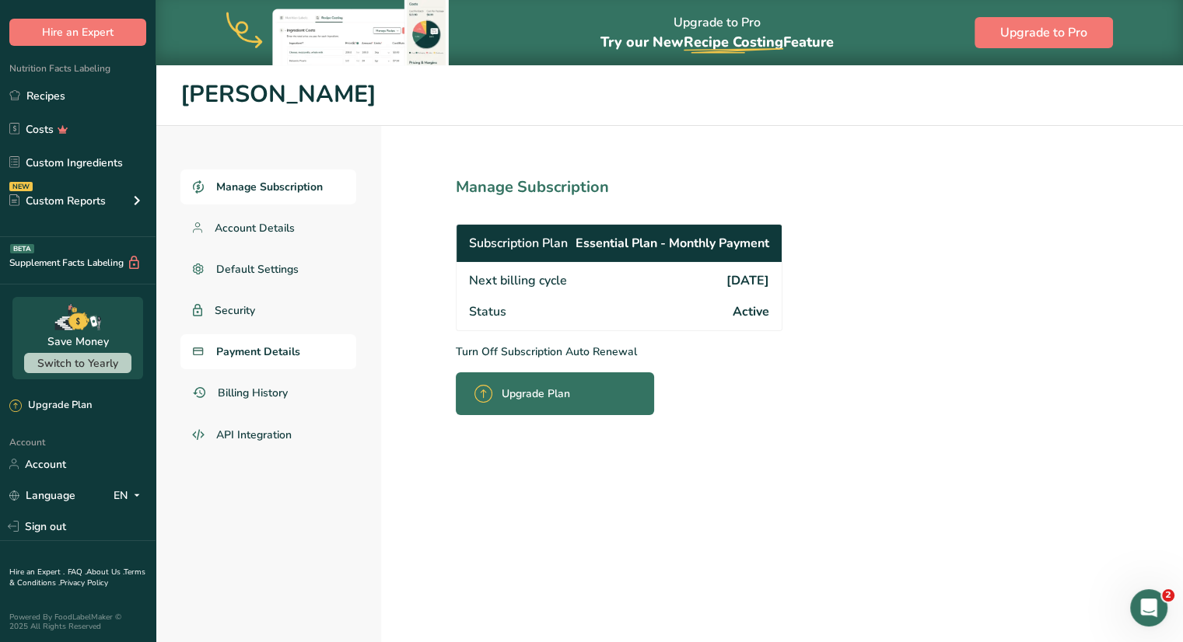
click at [263, 359] on link "Payment Details" at bounding box center [268, 351] width 176 height 35
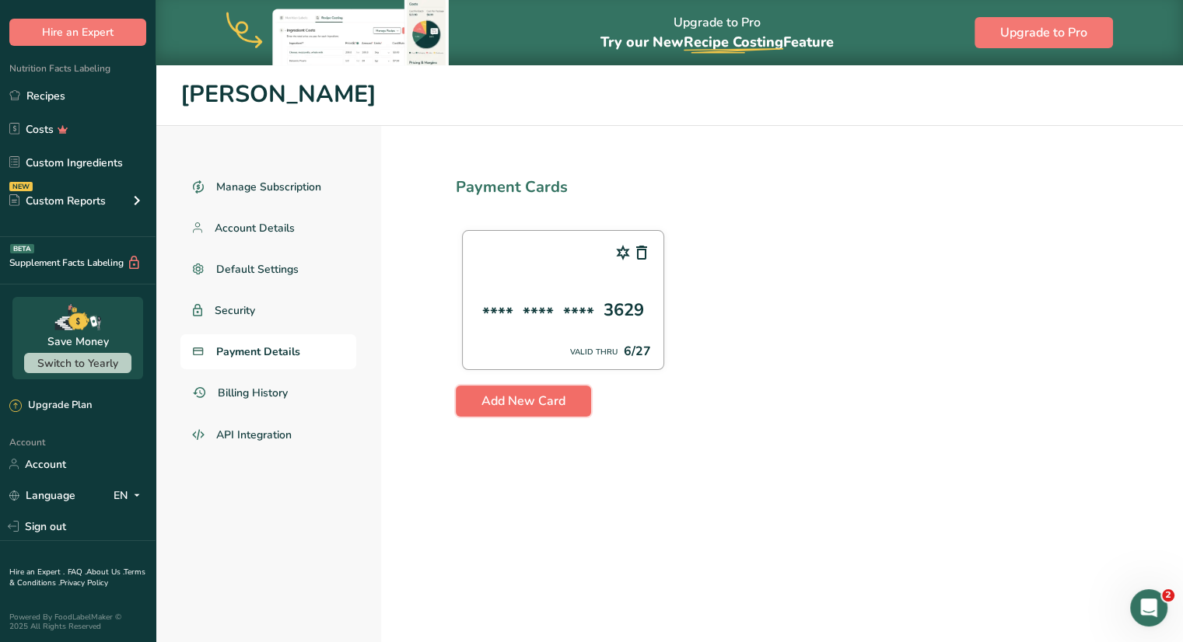
click at [516, 405] on span "Add New Card" at bounding box center [523, 401] width 84 height 19
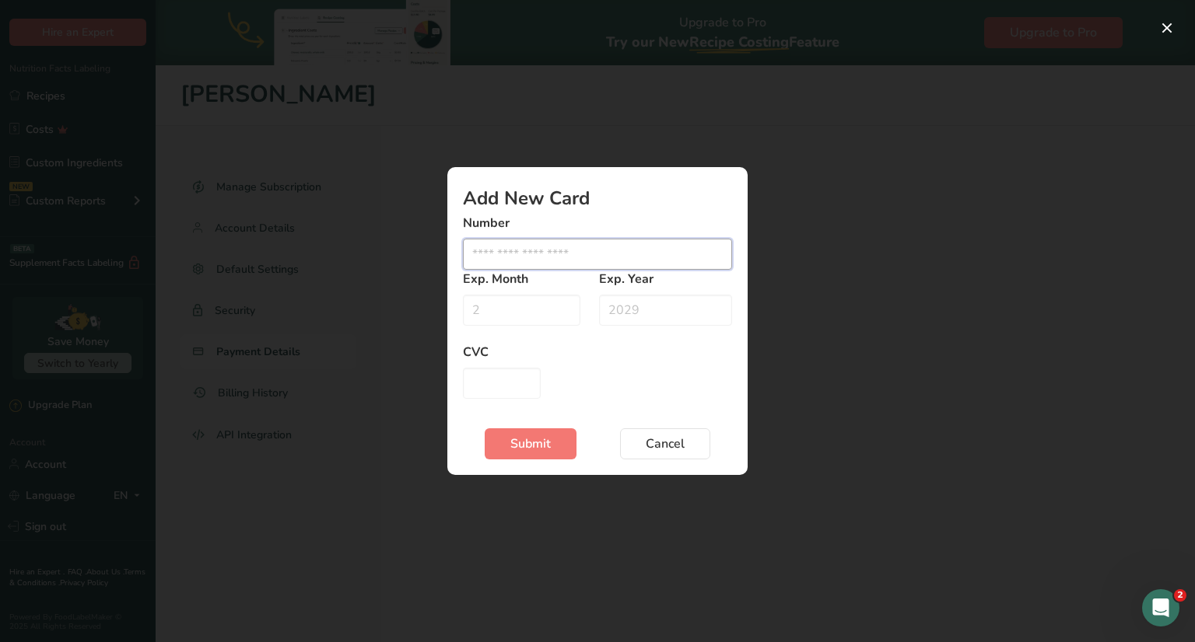
click at [544, 261] on input "Edit card modal" at bounding box center [597, 254] width 269 height 31
click at [547, 255] on input "Edit card modal" at bounding box center [597, 254] width 269 height 31
click at [663, 456] on button "Cancel" at bounding box center [665, 444] width 90 height 31
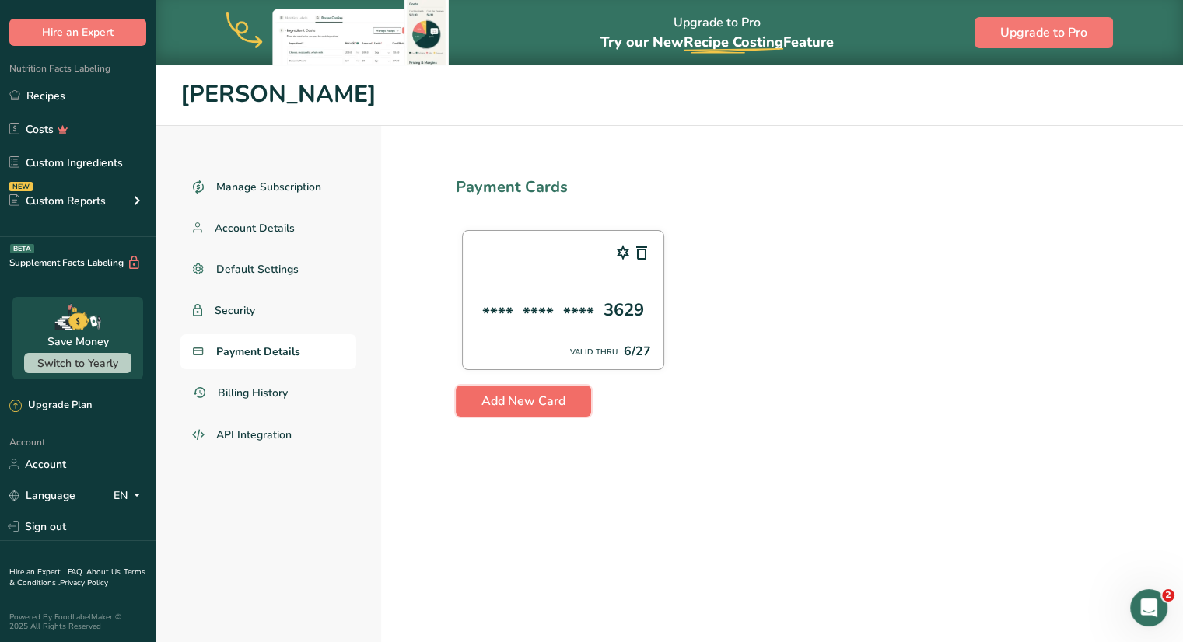
click at [534, 398] on span "Add New Card" at bounding box center [523, 401] width 84 height 19
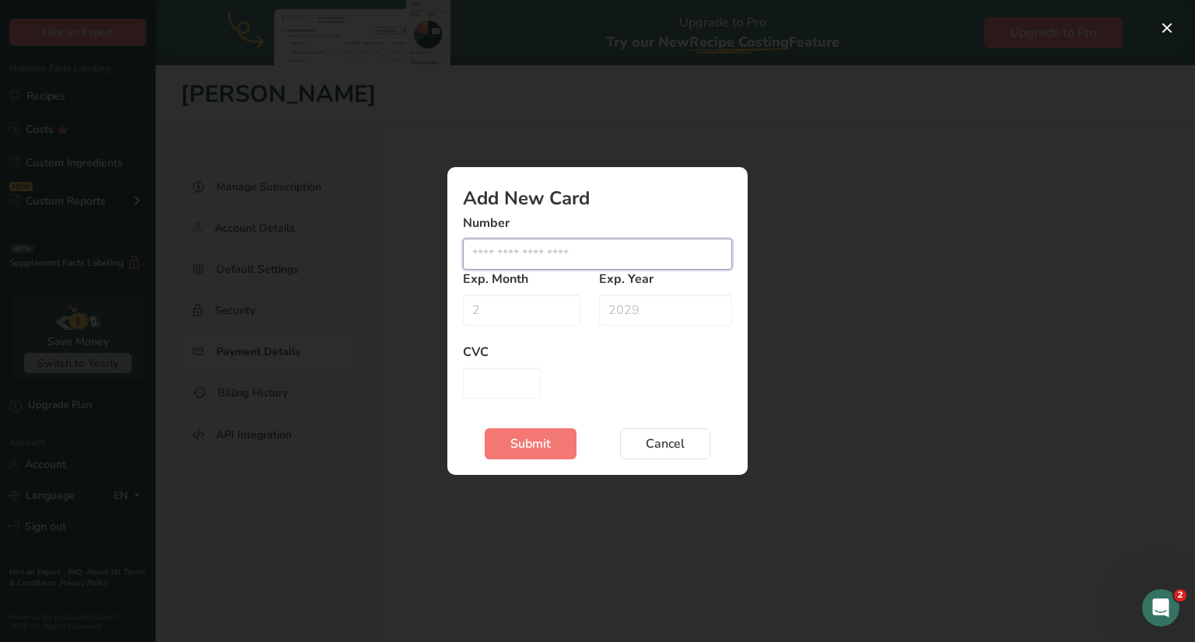
click at [521, 247] on input "Edit card modal" at bounding box center [597, 254] width 269 height 31
type input "[CREDIT_CARD_NUMBER]"
click at [505, 317] on input "Edit card modal" at bounding box center [521, 310] width 117 height 31
type input "07"
drag, startPoint x: 649, startPoint y: 315, endPoint x: 647, endPoint y: 303, distance: 11.8
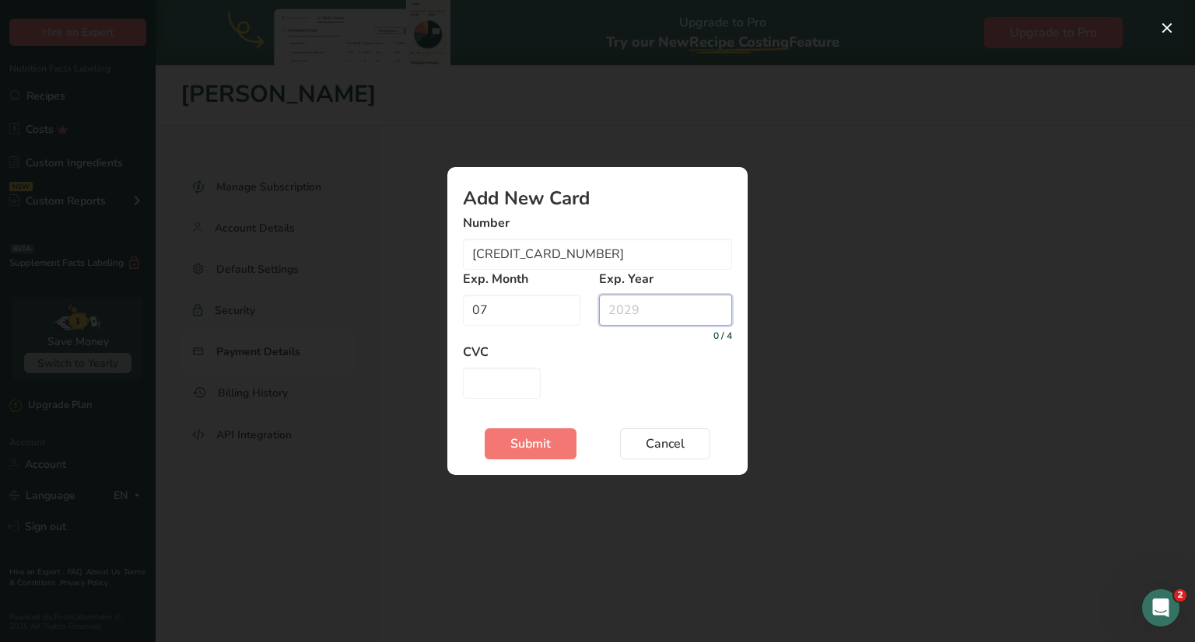
click at [649, 309] on input "Edit card modal" at bounding box center [665, 310] width 133 height 31
type input "2029"
click at [502, 383] on input "Edit card modal" at bounding box center [502, 383] width 78 height 31
type input "832"
click at [527, 449] on span "Submit" at bounding box center [530, 444] width 40 height 19
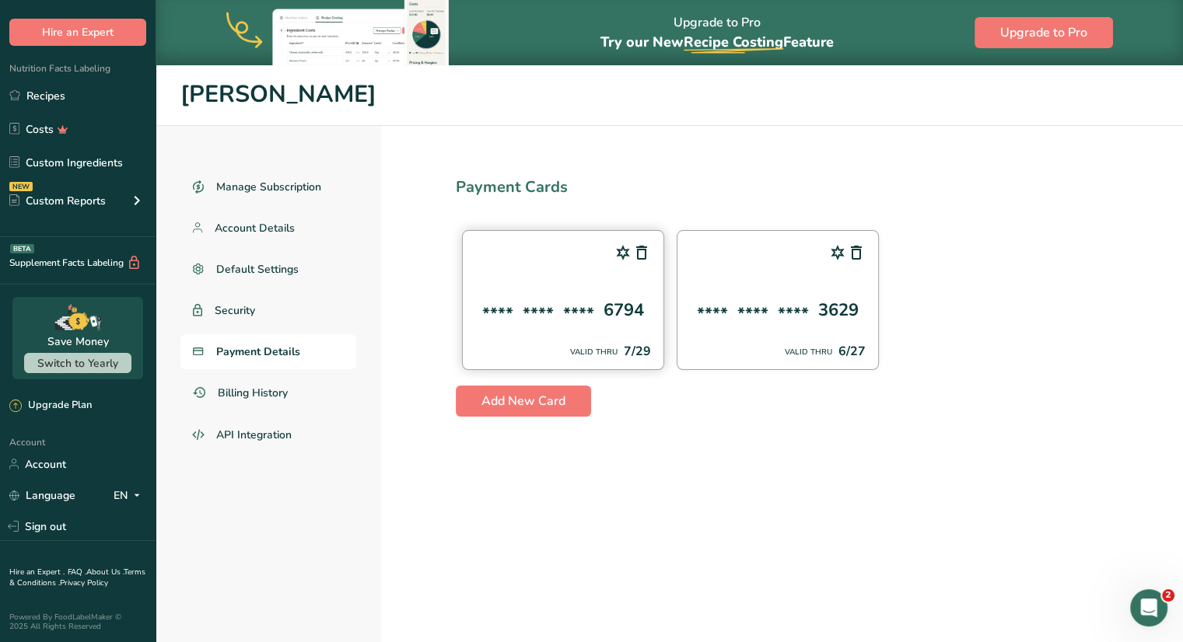
click at [551, 277] on div "**** **** **** 6794 VALID THRU 7/29" at bounding box center [563, 300] width 202 height 140
click at [1069, 30] on span "Upgrade to Pro" at bounding box center [1043, 32] width 87 height 19
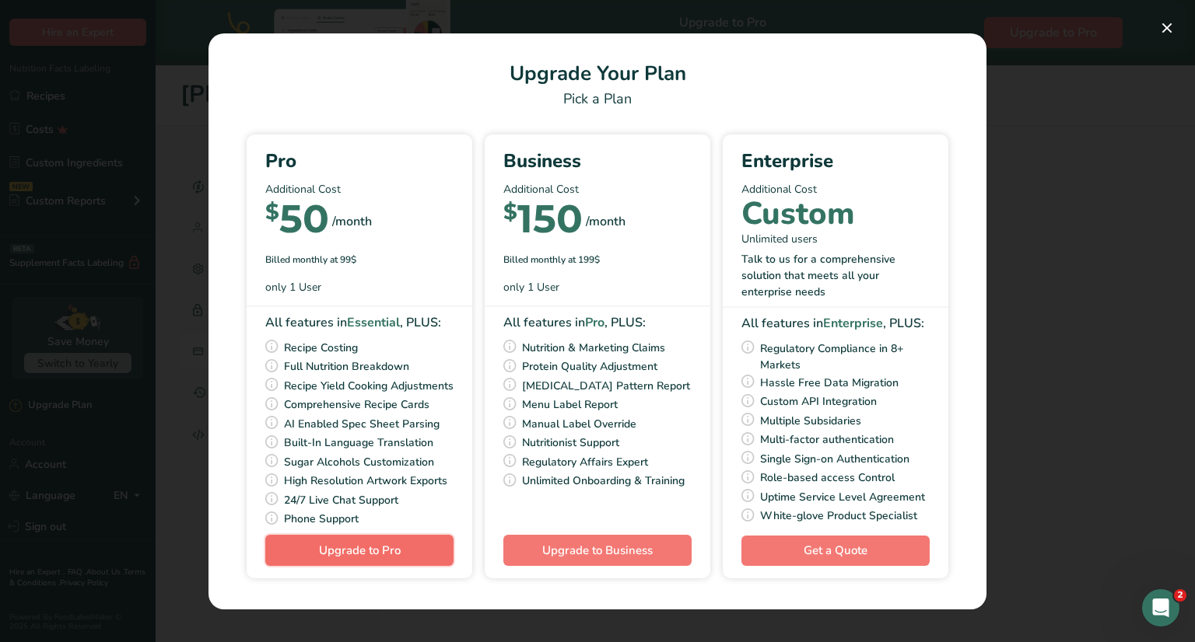
click at [386, 556] on span "Upgrade to Pro" at bounding box center [360, 551] width 82 height 16
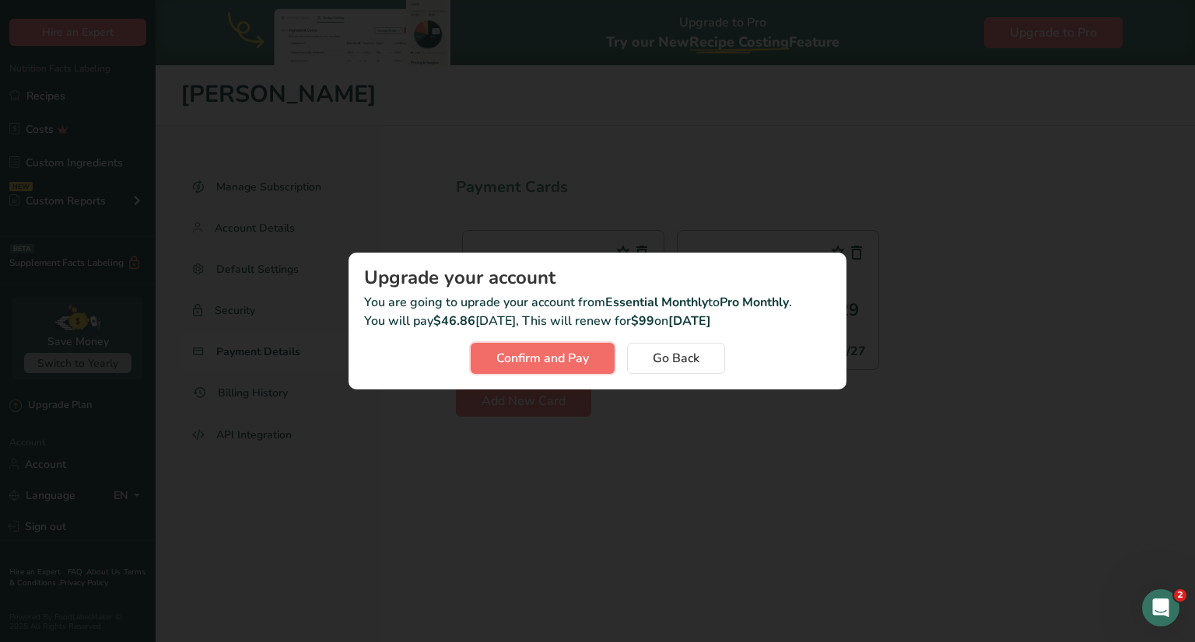
click at [528, 364] on span "Confirm and Pay" at bounding box center [542, 358] width 93 height 19
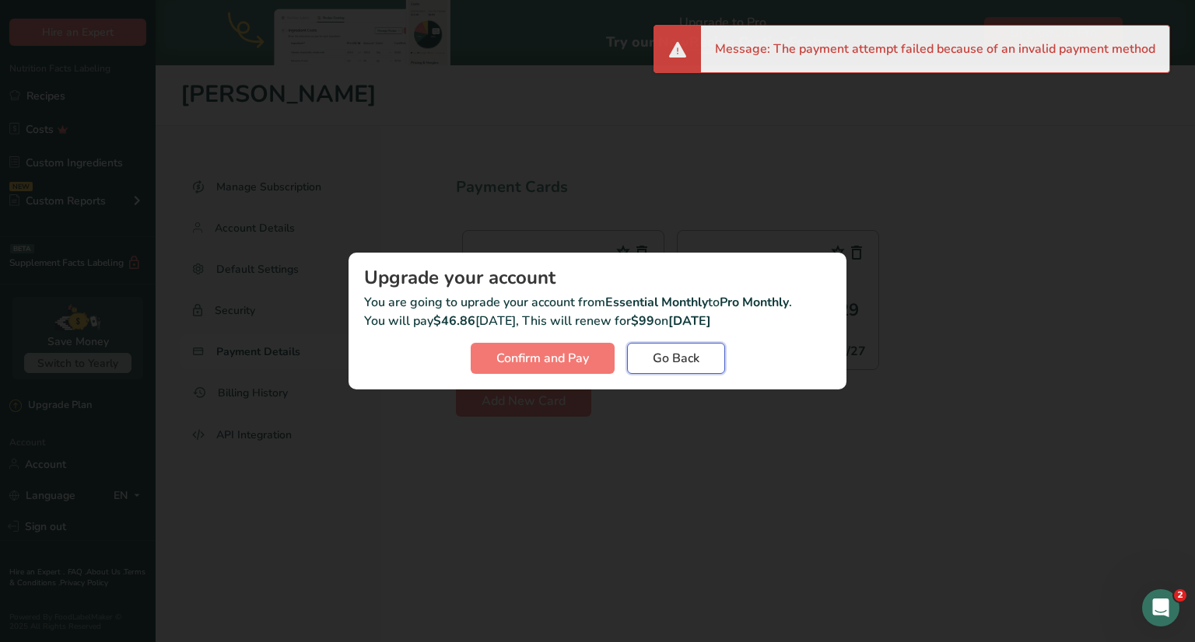
click at [695, 364] on span "Go Back" at bounding box center [676, 358] width 47 height 19
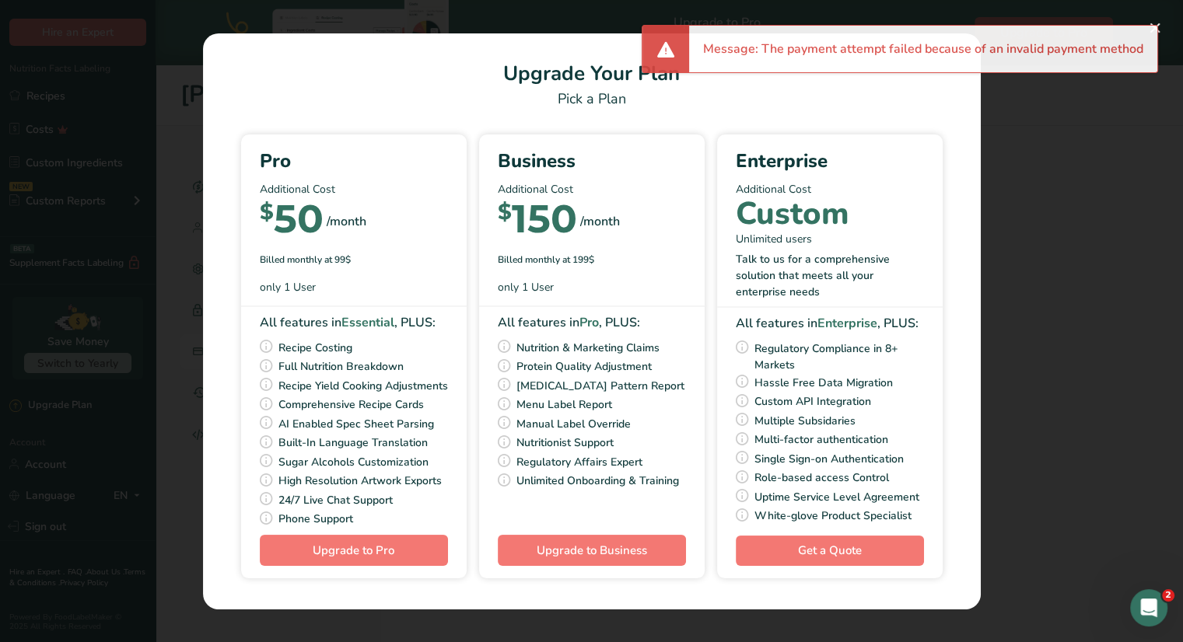
click at [1027, 153] on div "Pick Your Pricing Plan Modal" at bounding box center [591, 321] width 1183 height 642
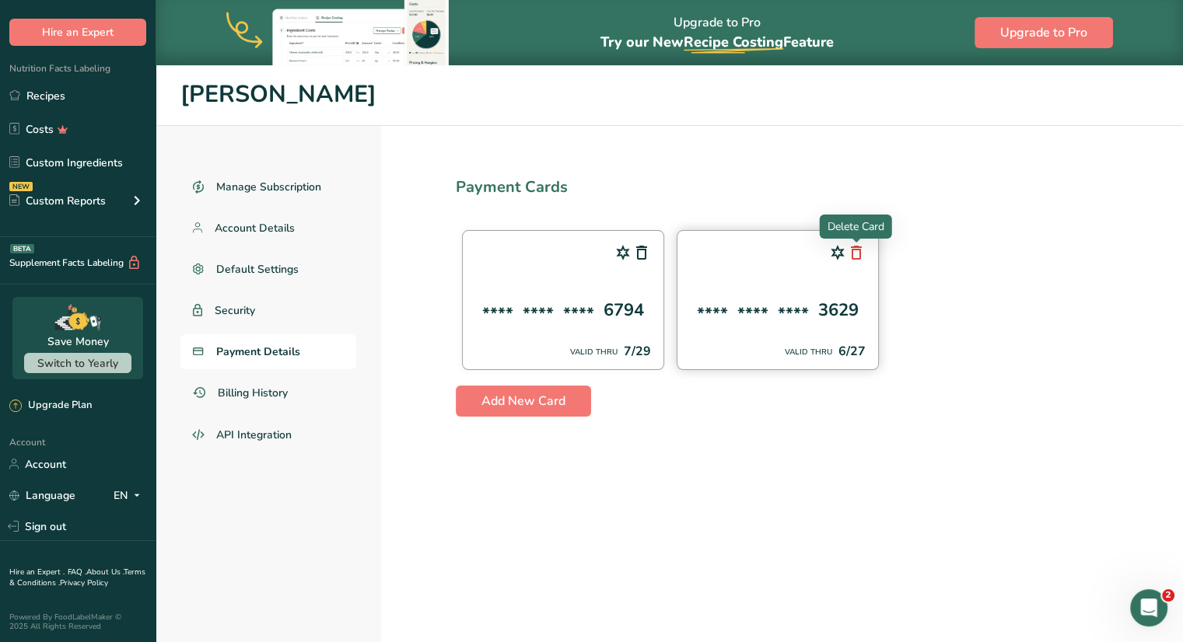
click at [855, 250] on icon at bounding box center [856, 253] width 19 height 28
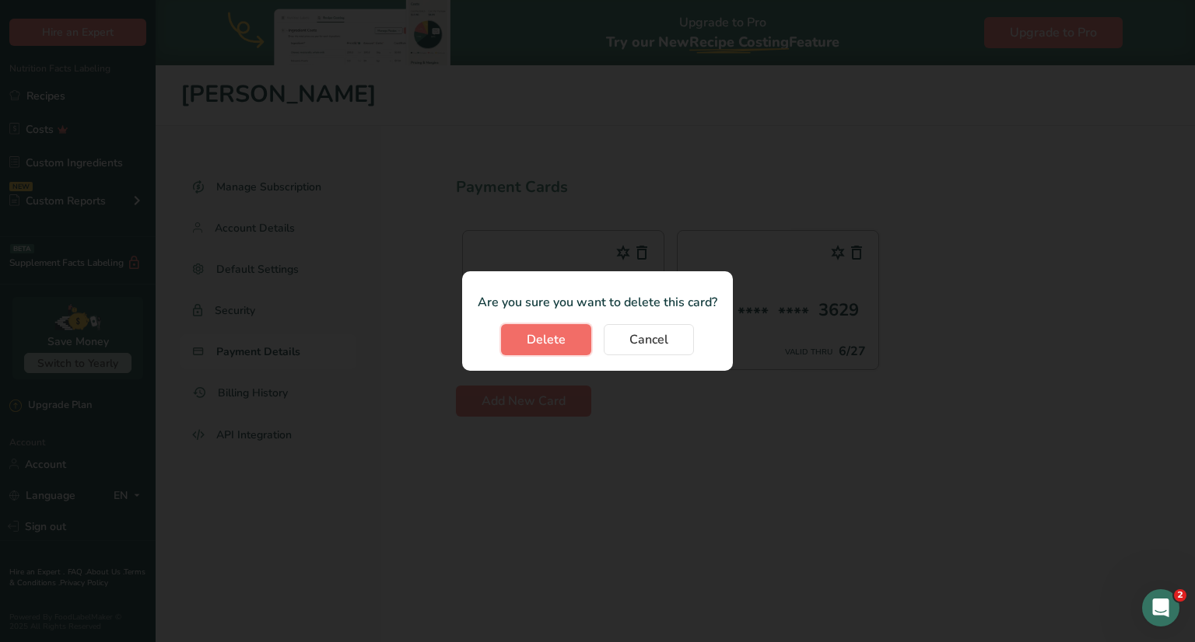
click at [545, 340] on span "Delete" at bounding box center [546, 340] width 39 height 19
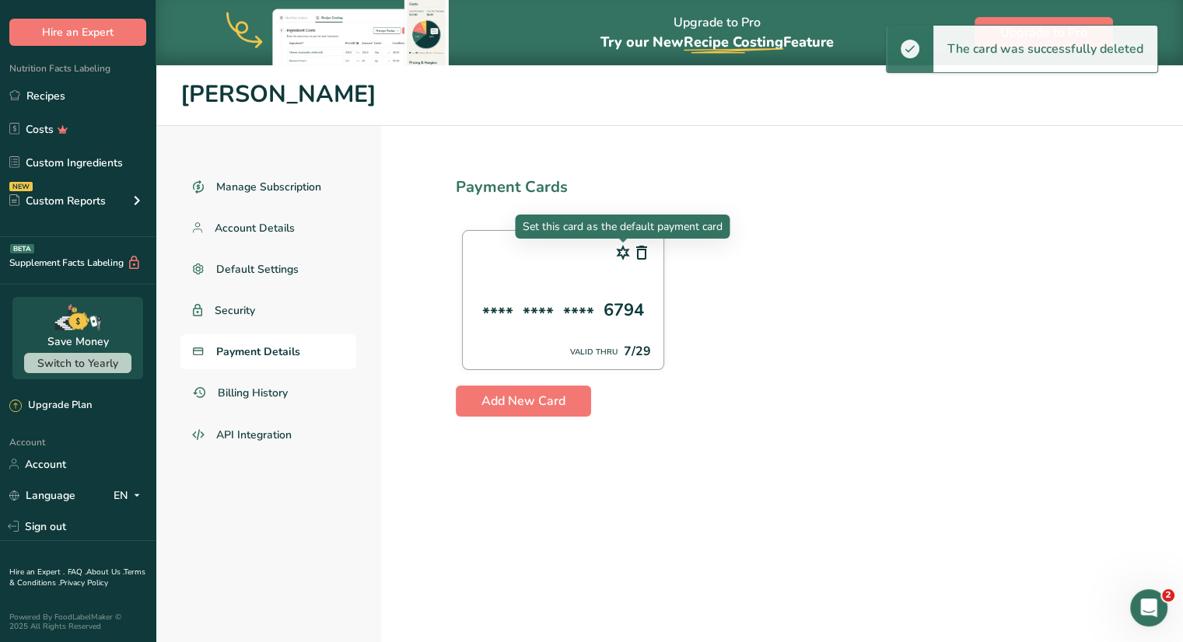
click at [624, 258] on icon at bounding box center [623, 253] width 19 height 28
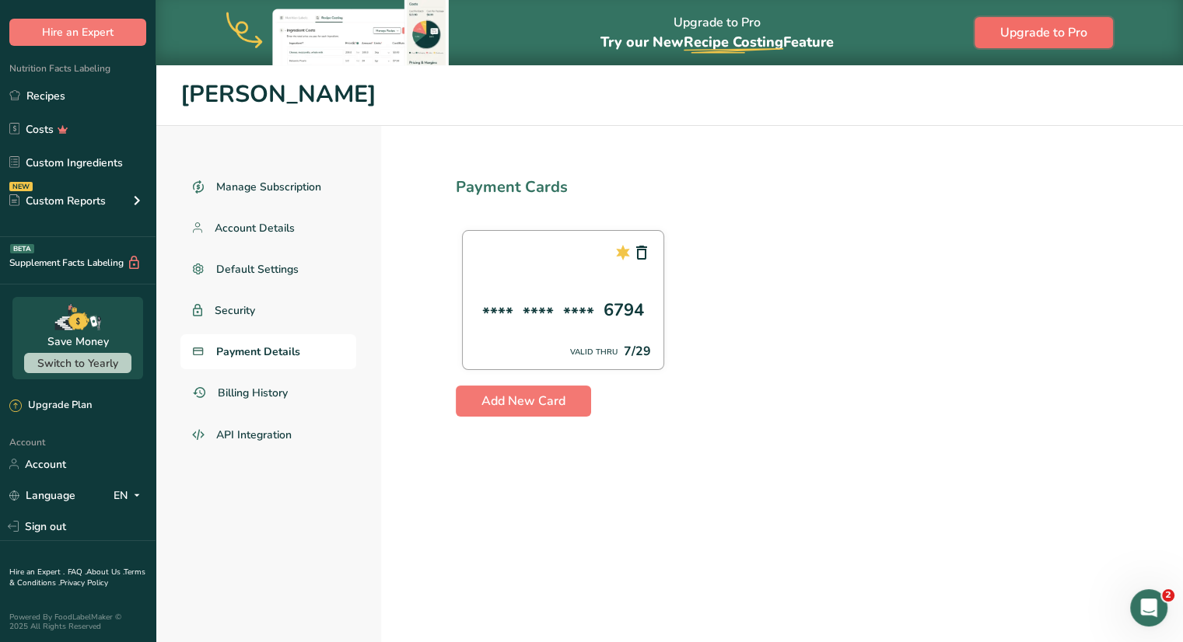
click at [1052, 21] on button "Upgrade to Pro" at bounding box center [1044, 32] width 138 height 31
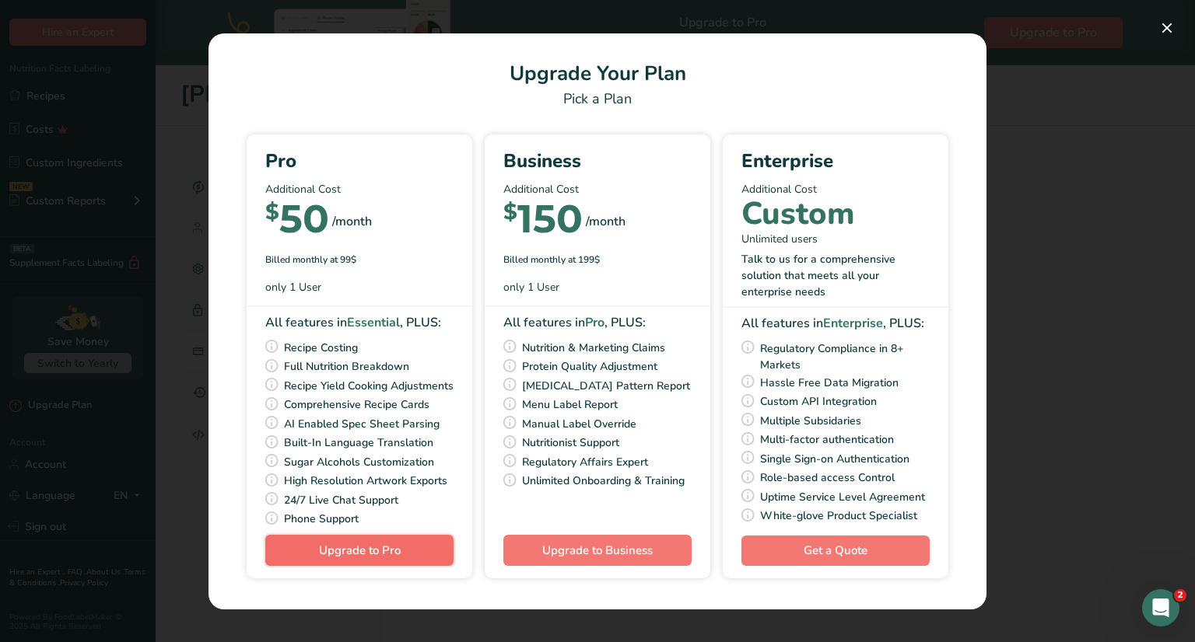
click at [380, 558] on span "Upgrade to Pro" at bounding box center [360, 551] width 82 height 16
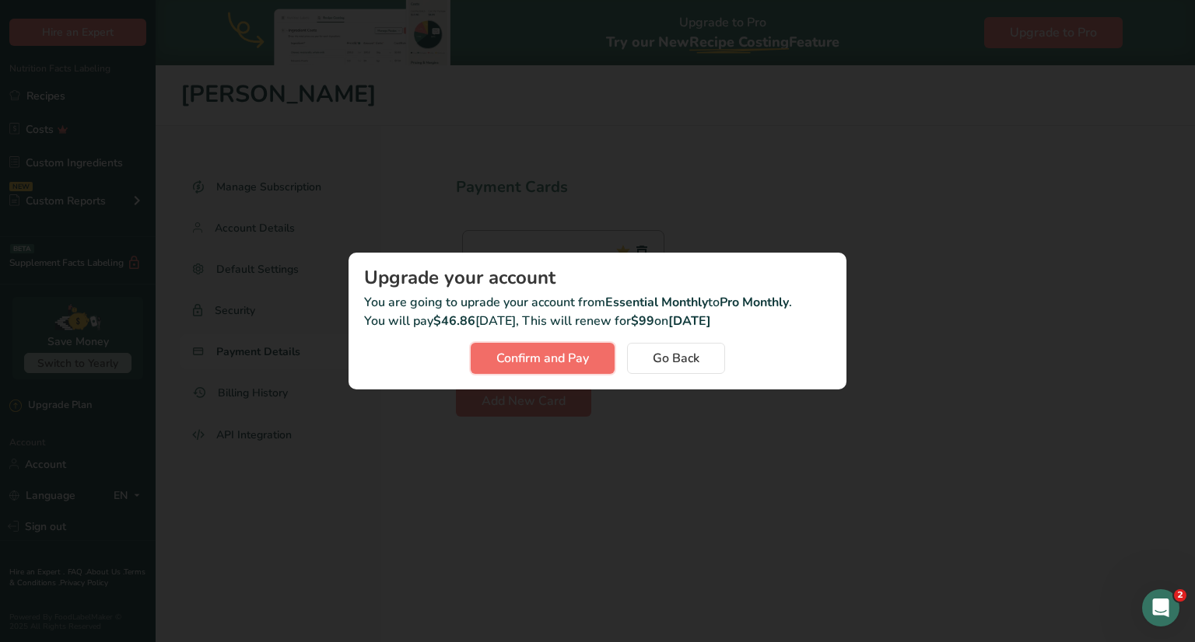
click at [541, 353] on span "Confirm and Pay" at bounding box center [542, 358] width 93 height 19
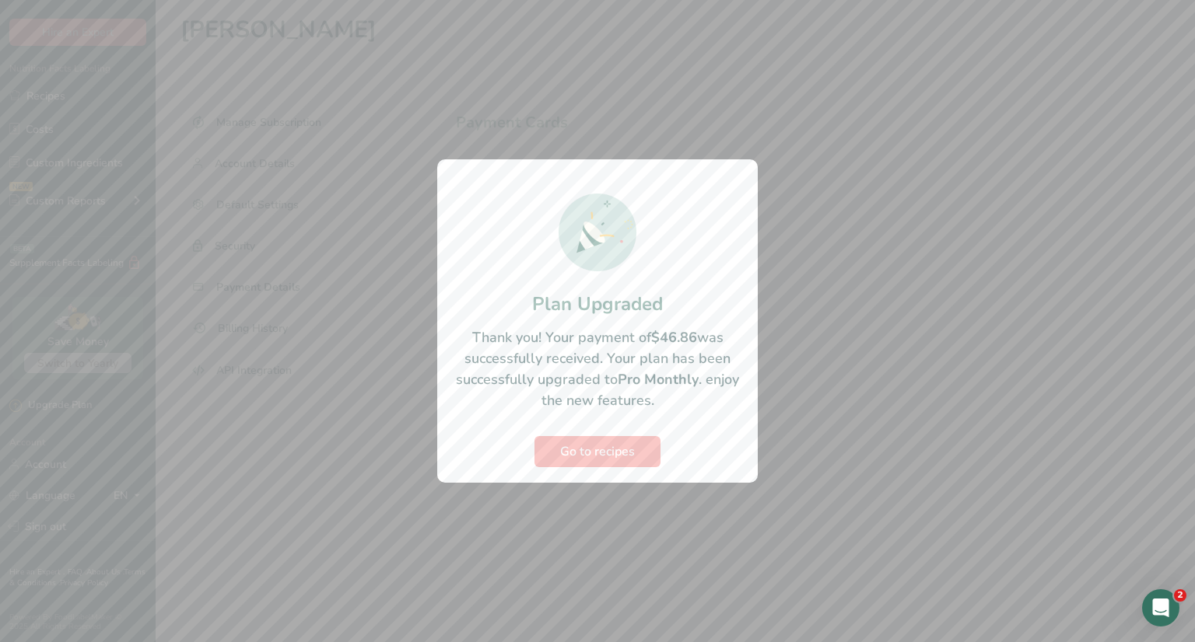
click at [856, 537] on div at bounding box center [597, 321] width 1195 height 642
click at [582, 445] on span "Go to recipes" at bounding box center [597, 452] width 75 height 19
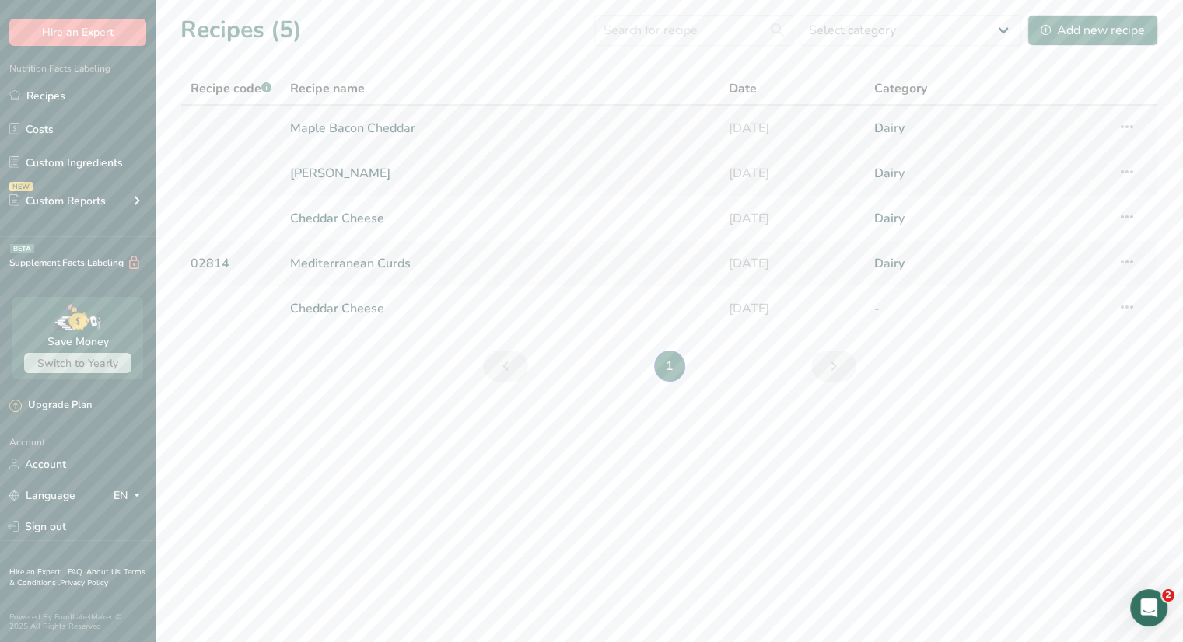
click at [380, 126] on link "Maple Bacon Cheddar" at bounding box center [499, 128] width 419 height 33
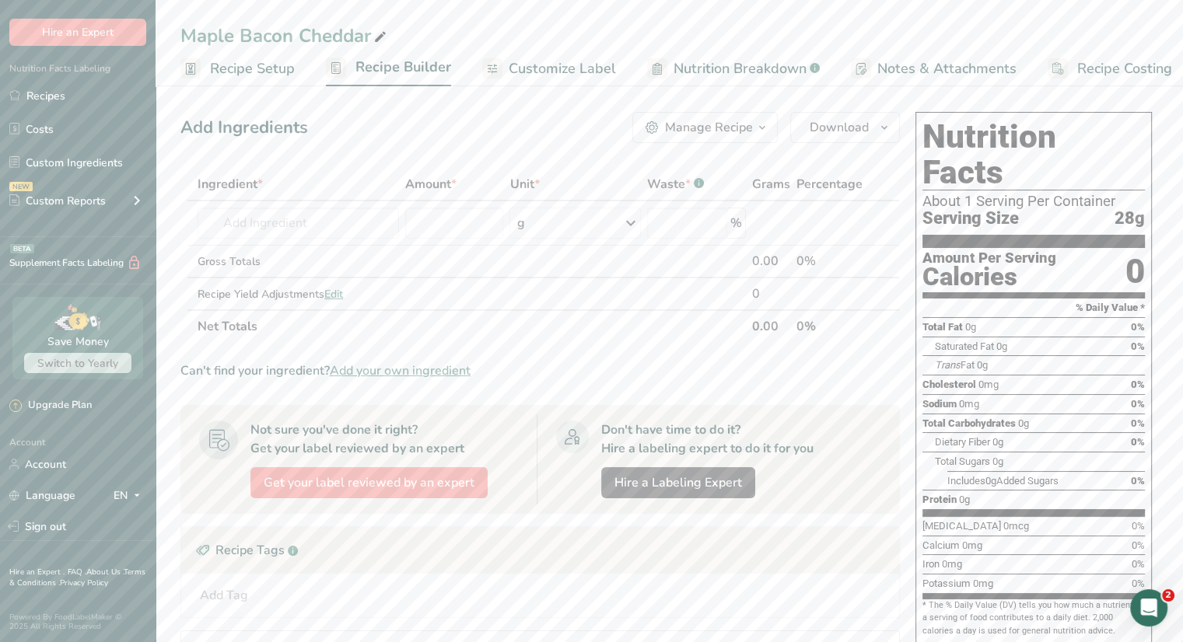
click at [551, 66] on span "Customize Label" at bounding box center [562, 68] width 107 height 21
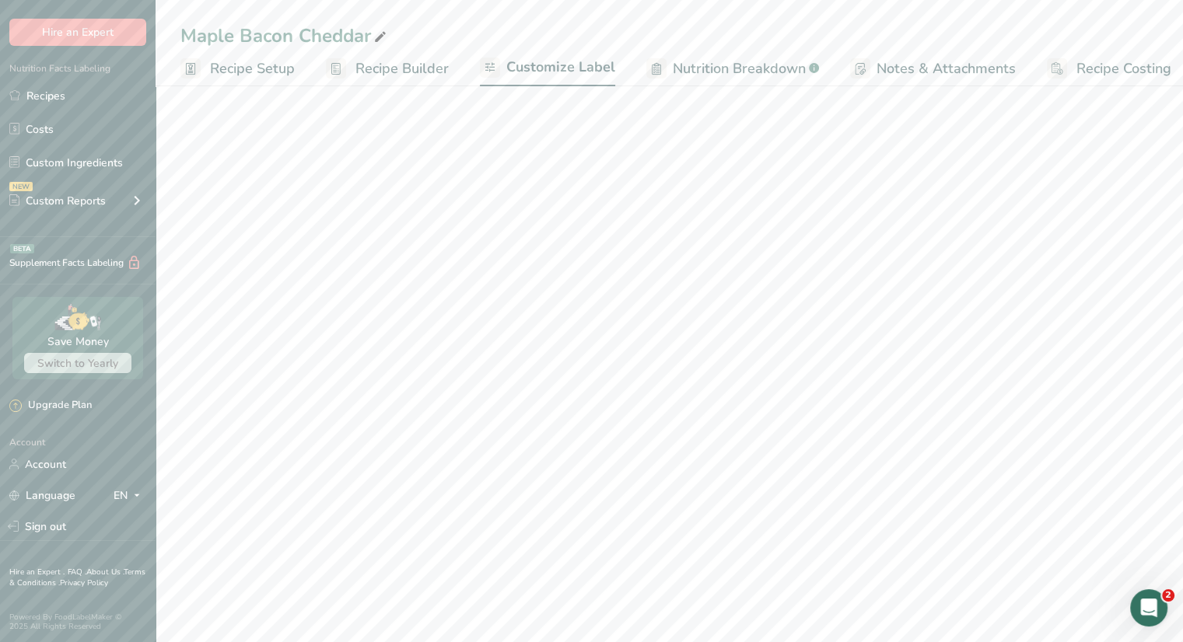
scroll to position [0, 13]
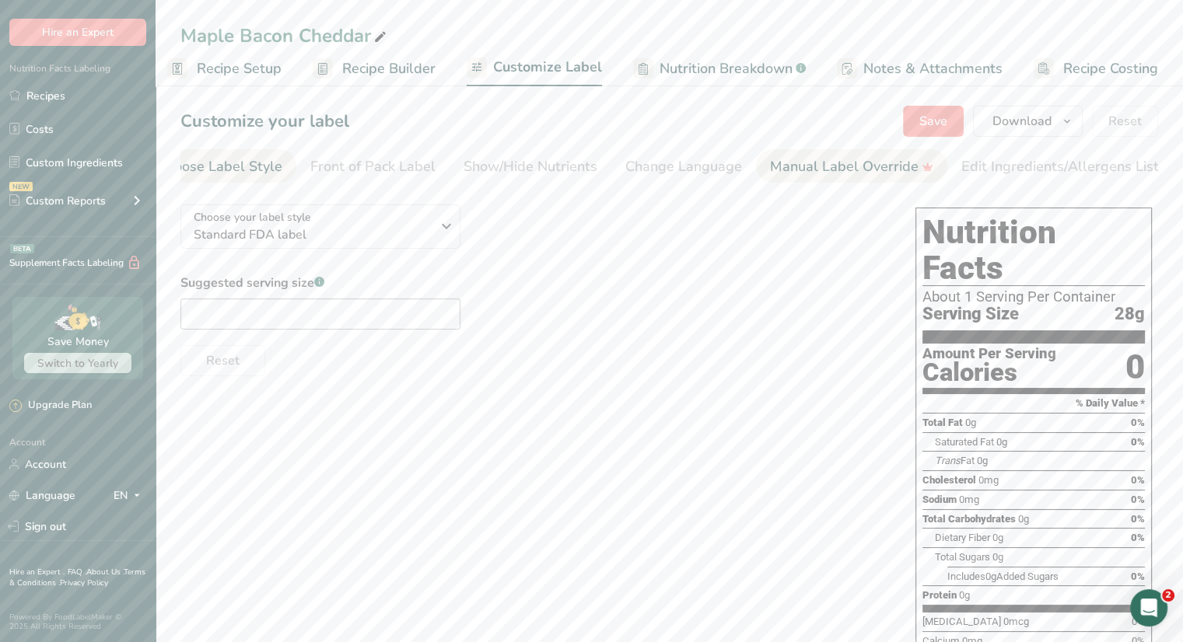
click at [821, 166] on div "Manual Label Override" at bounding box center [851, 166] width 163 height 21
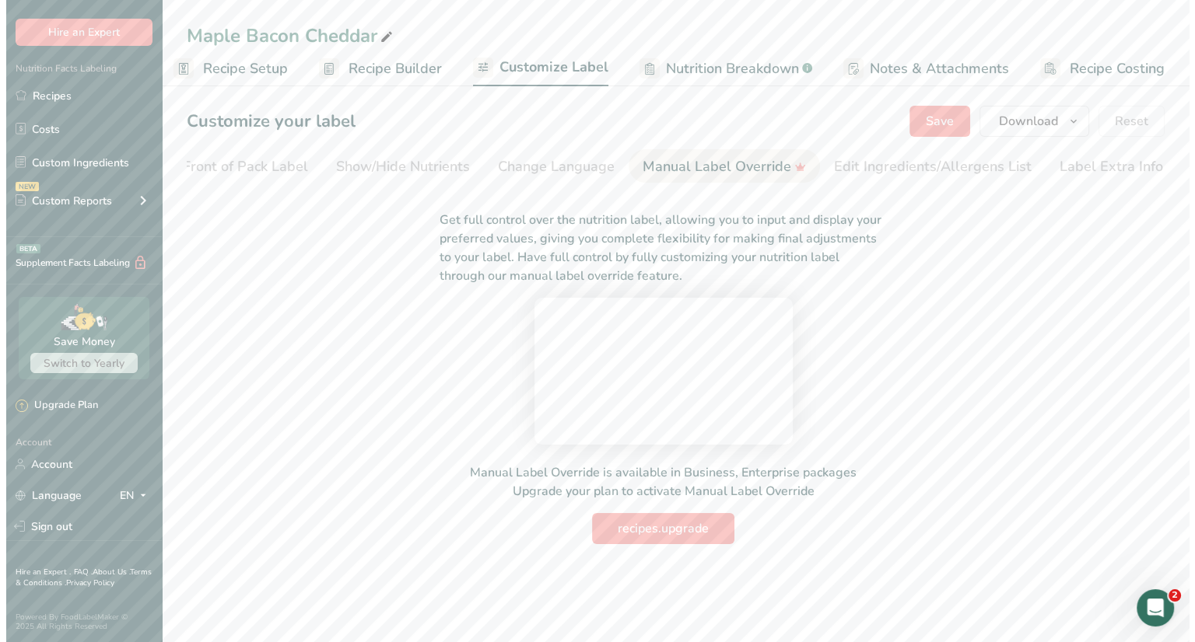
scroll to position [51, 0]
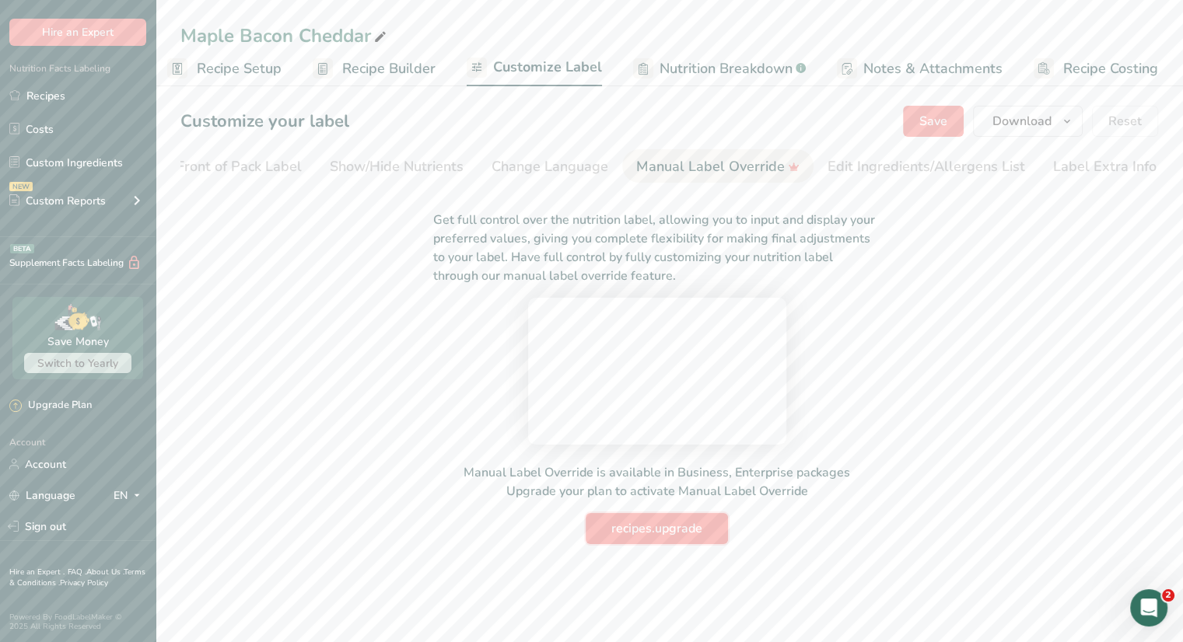
click at [641, 538] on span "recipes.upgrade" at bounding box center [656, 529] width 91 height 19
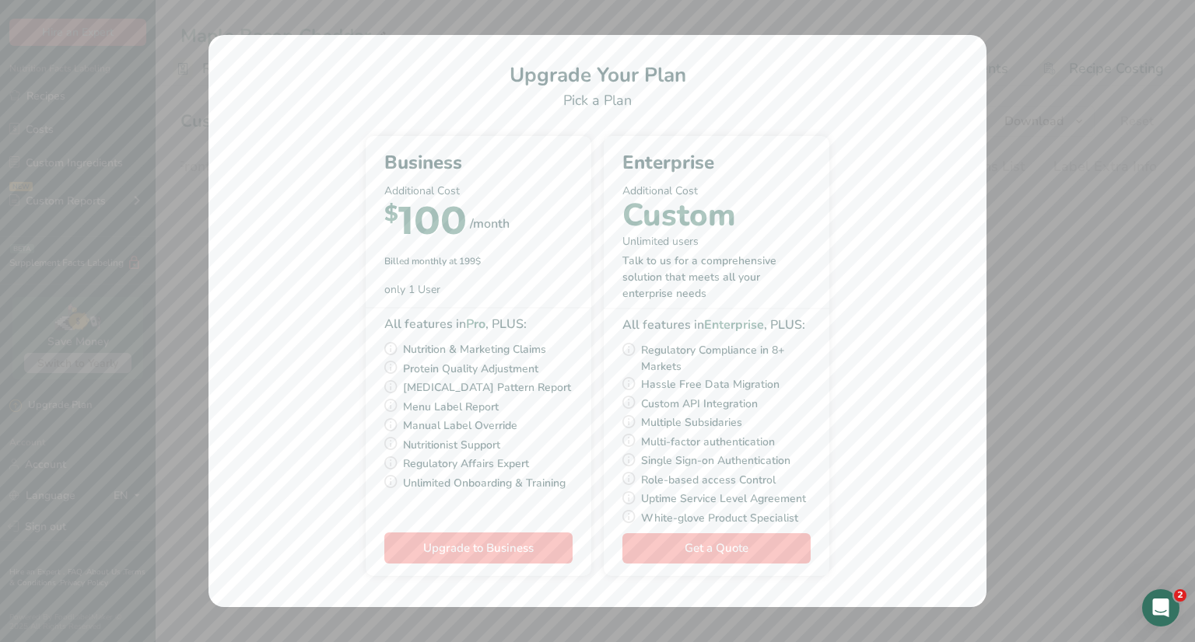
scroll to position [0, 2]
click at [1048, 219] on div "Pick Your Pricing Plan Modal" at bounding box center [597, 321] width 1195 height 642
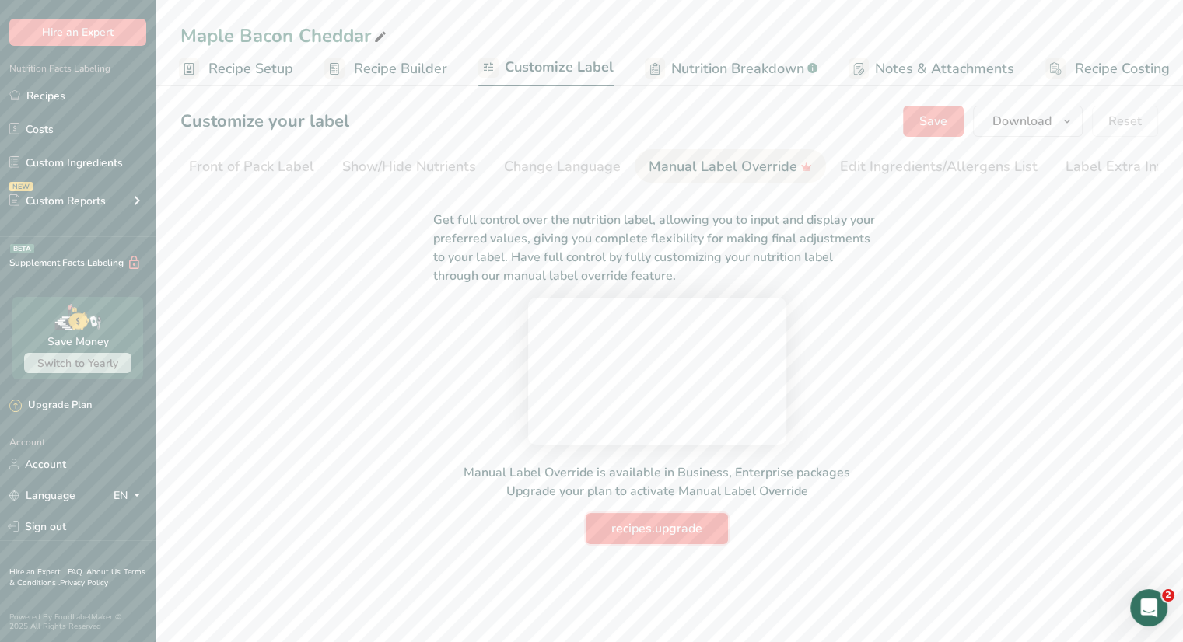
click at [657, 538] on span "recipes.upgrade" at bounding box center [656, 529] width 91 height 19
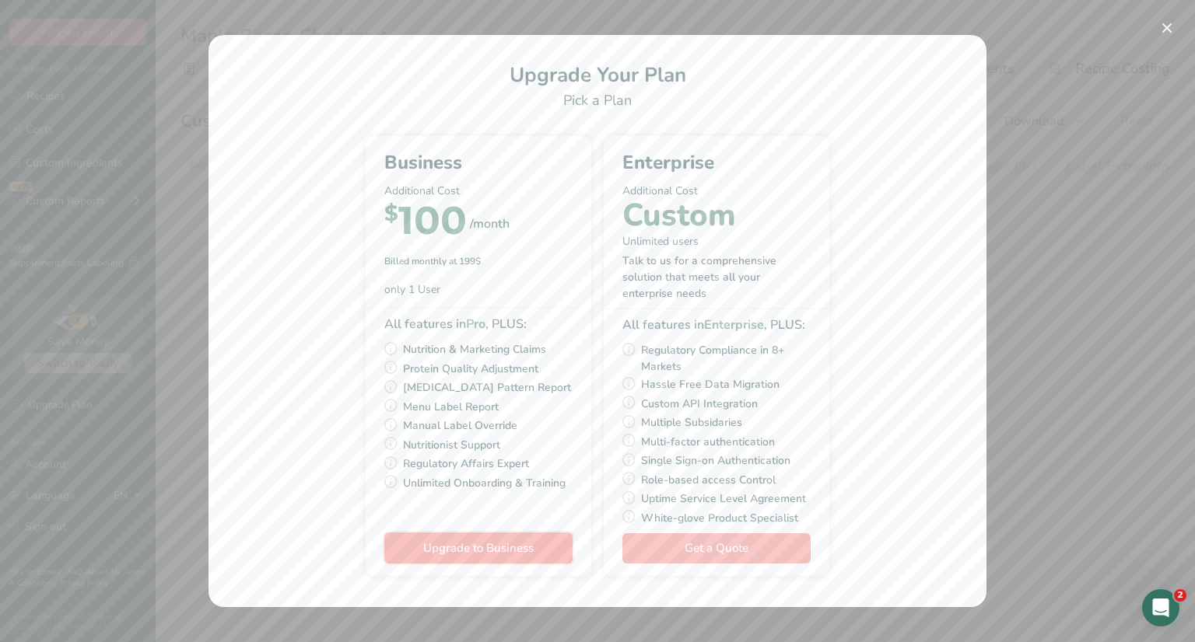
click at [467, 547] on span "Upgrade to Business" at bounding box center [478, 549] width 110 height 16
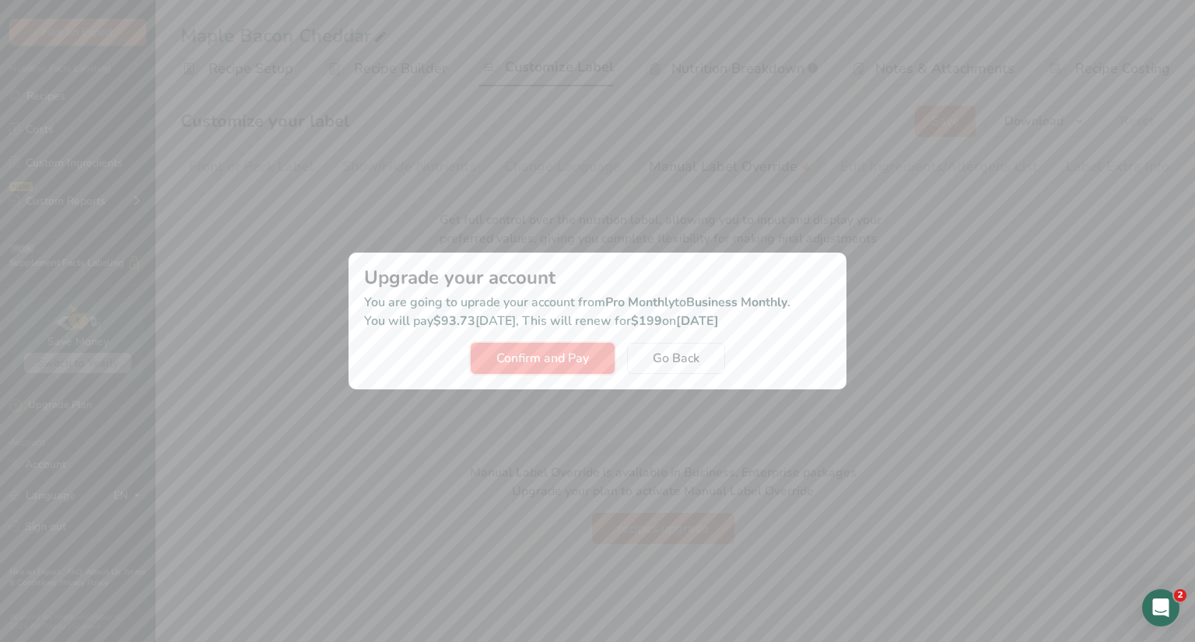
click at [549, 358] on span "Confirm and Pay" at bounding box center [542, 358] width 93 height 19
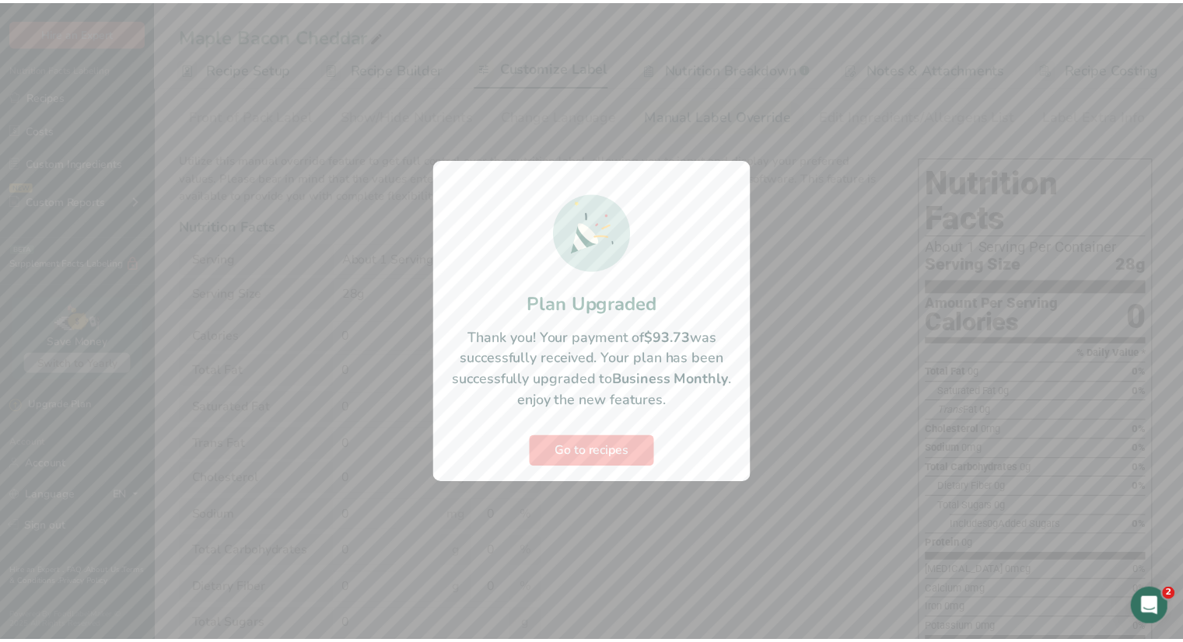
scroll to position [0, 140]
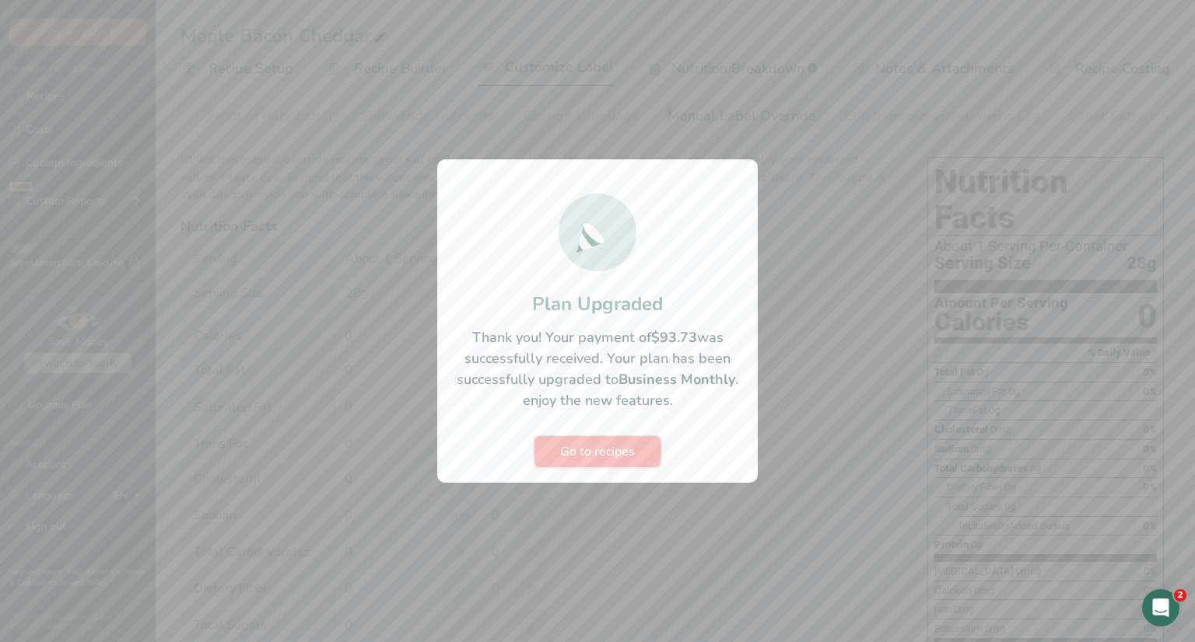
click at [619, 452] on span "Go to recipes" at bounding box center [597, 452] width 75 height 19
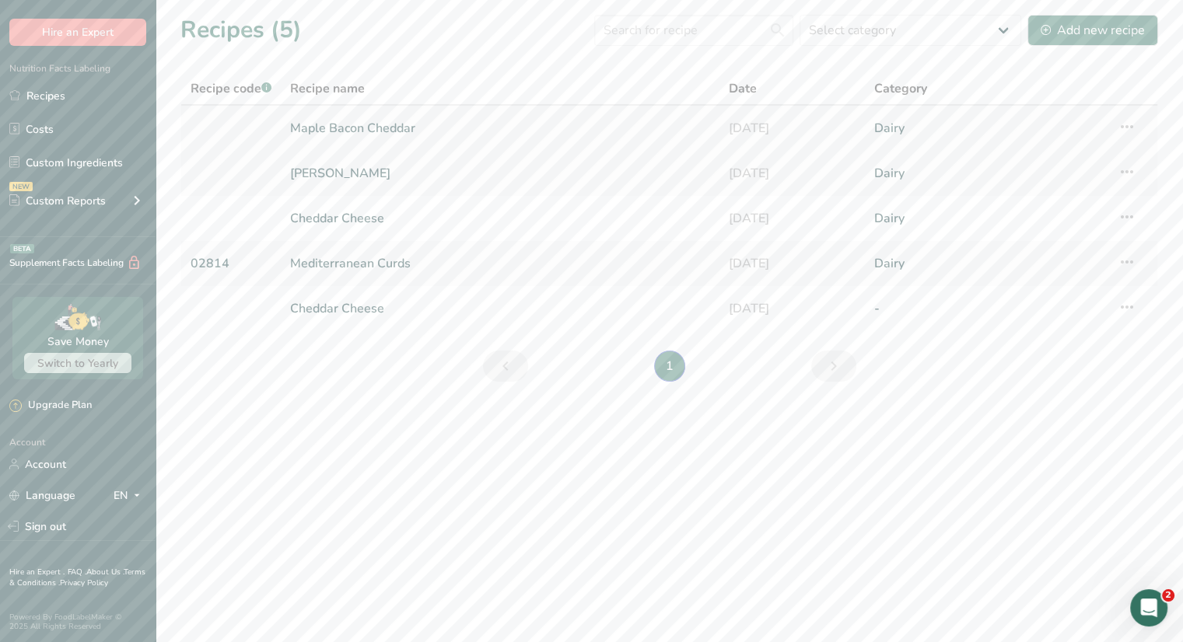
click at [416, 131] on link "Maple Bacon Cheddar" at bounding box center [499, 128] width 419 height 33
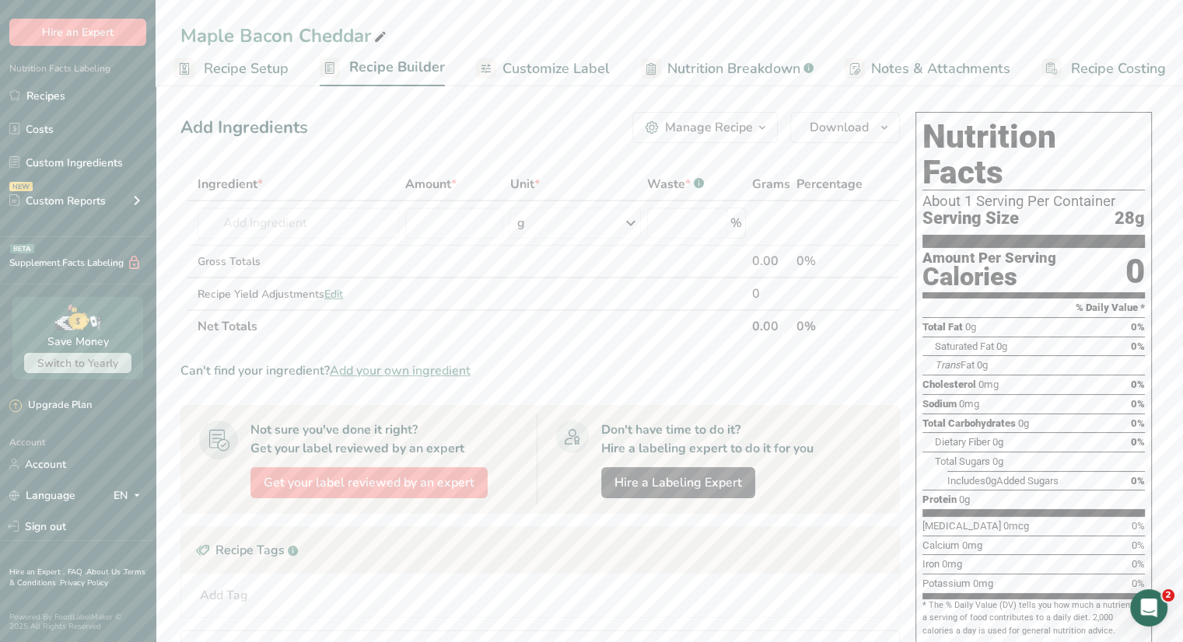
drag, startPoint x: 544, startPoint y: 51, endPoint x: 544, endPoint y: 63, distance: 12.5
click at [544, 52] on link "Customize Label" at bounding box center [543, 68] width 134 height 35
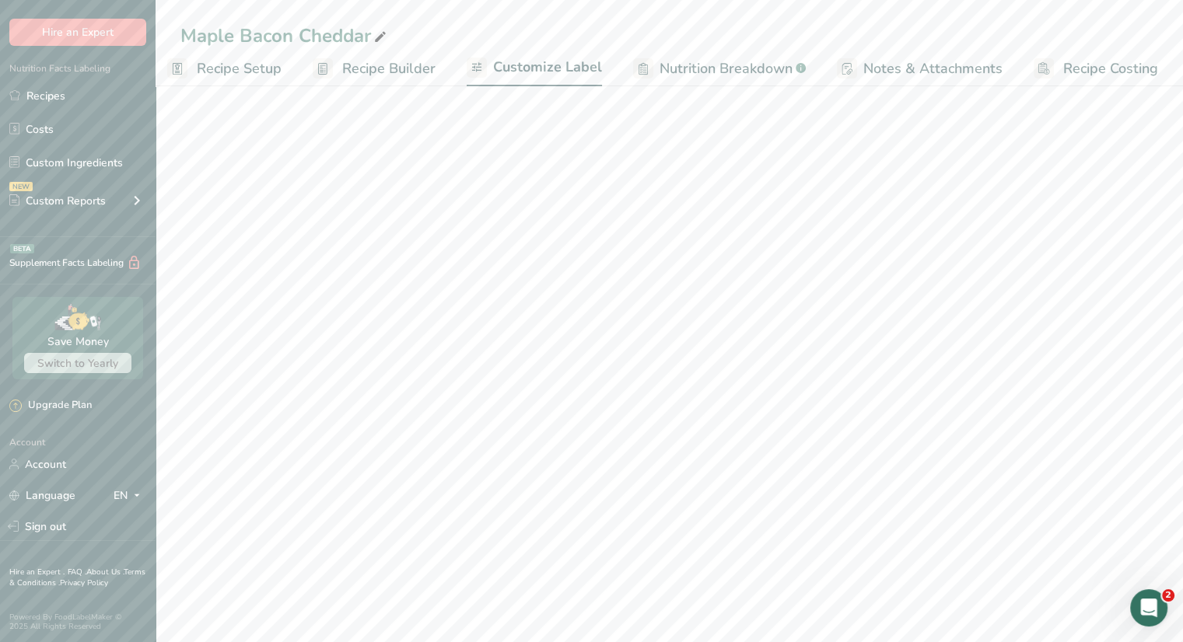
click at [544, 63] on span "Customize Label" at bounding box center [547, 67] width 109 height 21
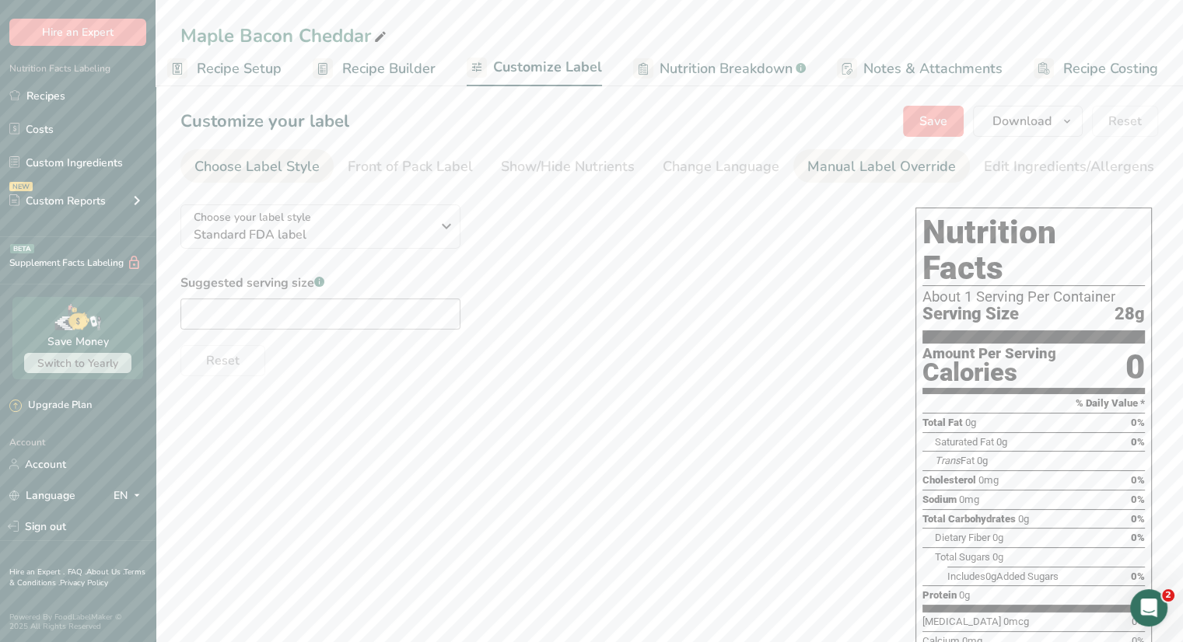
click at [840, 171] on div "Manual Label Override" at bounding box center [881, 166] width 149 height 21
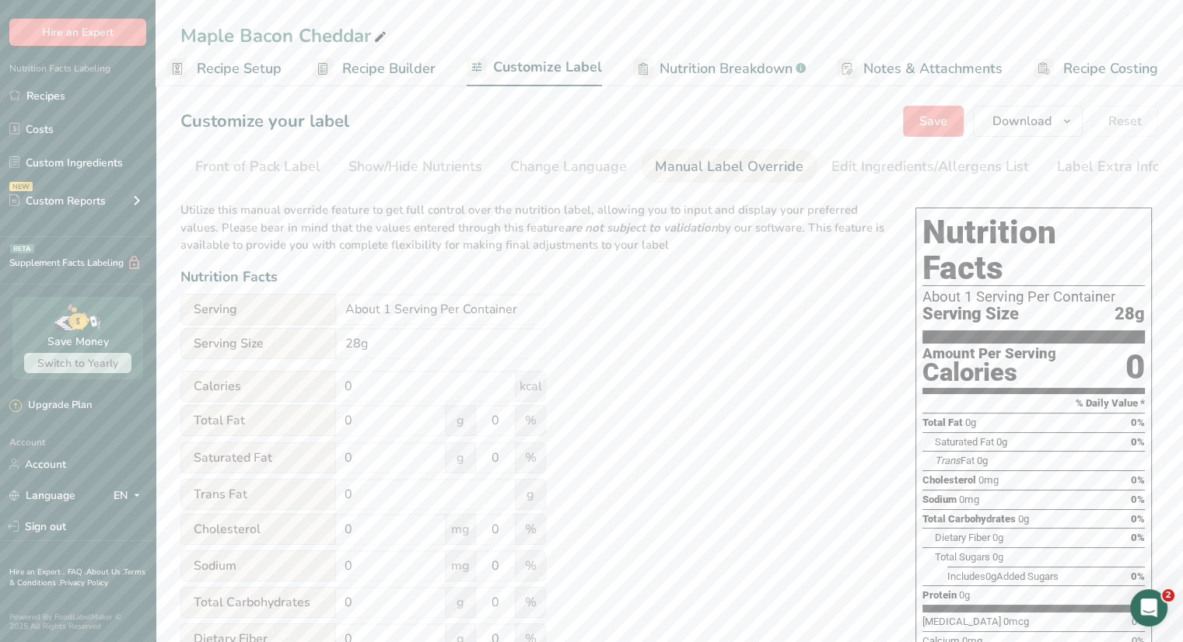
scroll to position [0, 0]
click at [897, 175] on div "Edit Ingredients/Allergens List" at bounding box center [930, 166] width 198 height 21
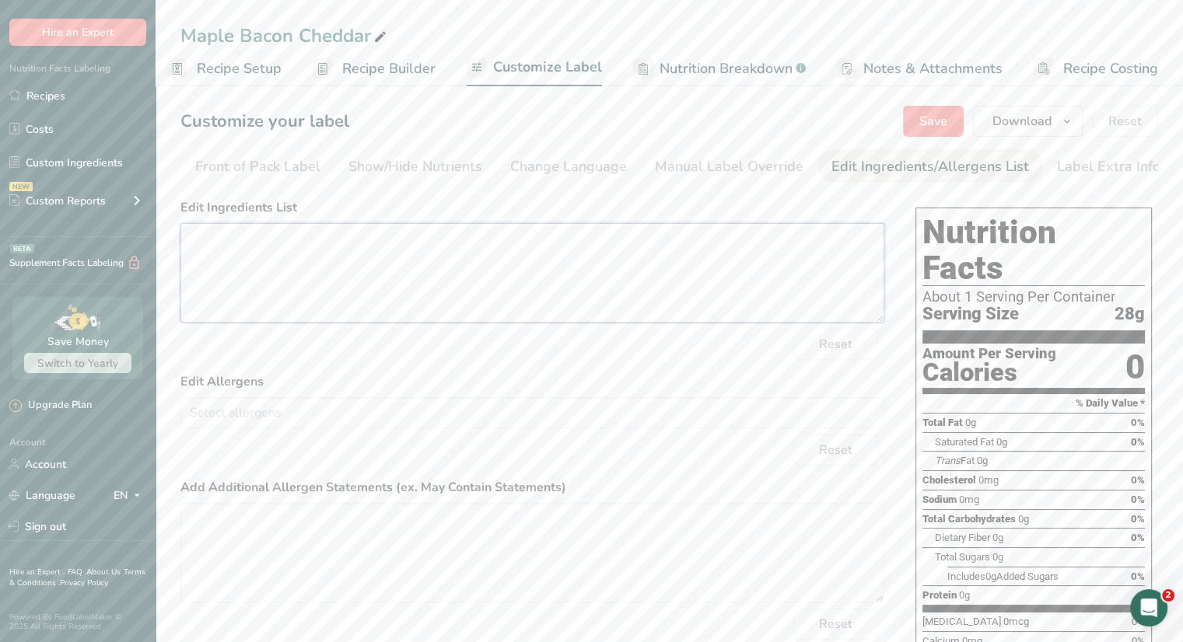
drag, startPoint x: 271, startPoint y: 261, endPoint x: 259, endPoint y: 250, distance: 16.5
click at [265, 258] on textarea at bounding box center [532, 273] width 704 height 100
paste textarea "Pasteurized milk, cheese cultures, salt, enzymes, apple smoked bacon (smoke fla…"
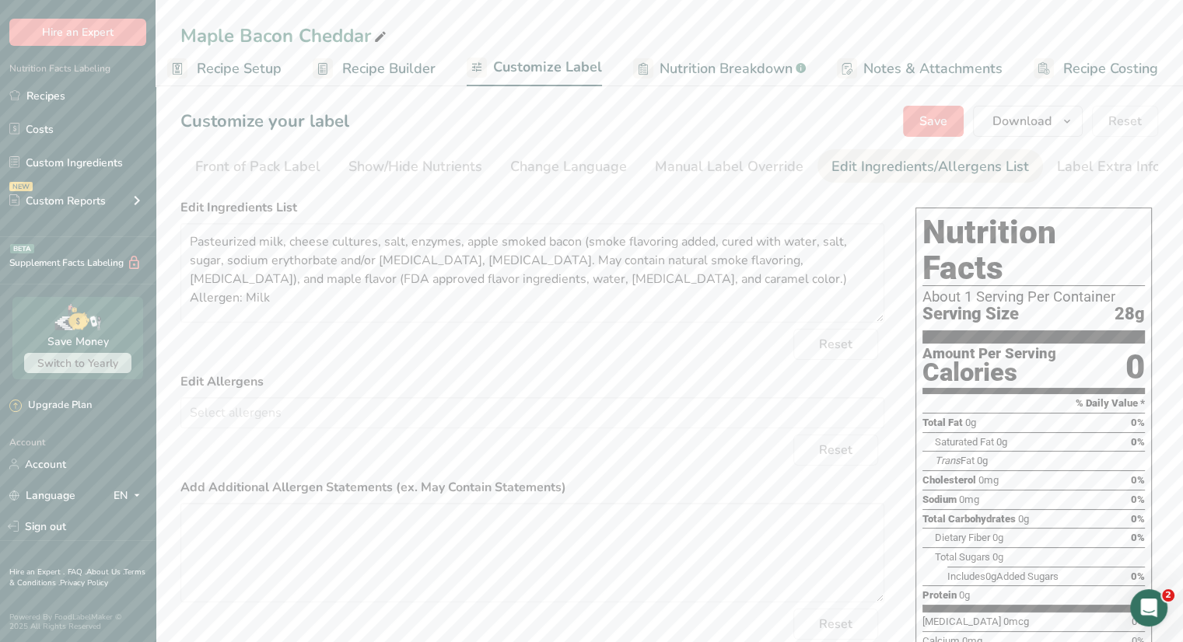
click at [896, 287] on div "Choose your label style Standard FDA label USA (FDA) Standard FDA label Tabular…" at bounding box center [669, 474] width 978 height 564
click at [778, 303] on textarea "Pasteurized milk, cheese cultures, salt, enzymes, apple smoked bacon (smoke fla…" at bounding box center [532, 273] width 704 height 100
drag, startPoint x: 872, startPoint y: 287, endPoint x: 793, endPoint y: 287, distance: 78.6
click at [793, 287] on textarea "Pasteurized milk, cheese cultures, salt, enzymes, apple smoked bacon (smoke fla…" at bounding box center [532, 273] width 704 height 100
type textarea "Pasteurized milk, cheese cultures, salt, enzymes, apple smoked bacon (smoke fla…"
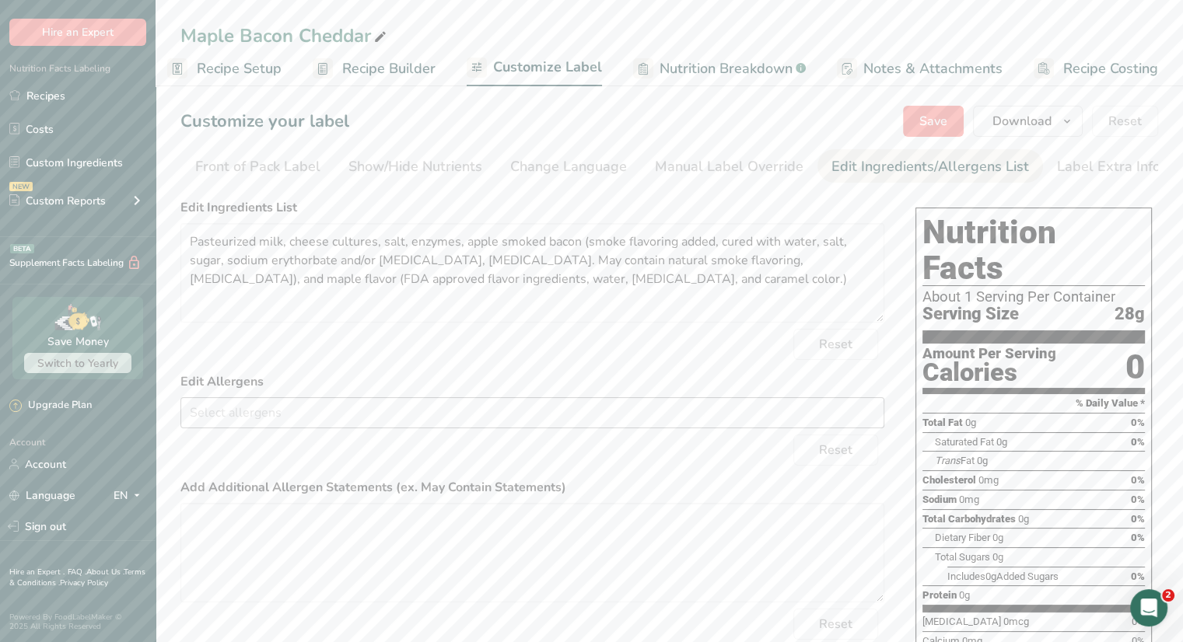
click at [358, 415] on input "text" at bounding box center [532, 413] width 702 height 24
type input "milk"
click at [347, 455] on link "Milk" at bounding box center [532, 444] width 702 height 26
click at [439, 335] on div "Reset" at bounding box center [532, 344] width 704 height 31
click at [268, 66] on span "Recipe Setup" at bounding box center [239, 68] width 85 height 21
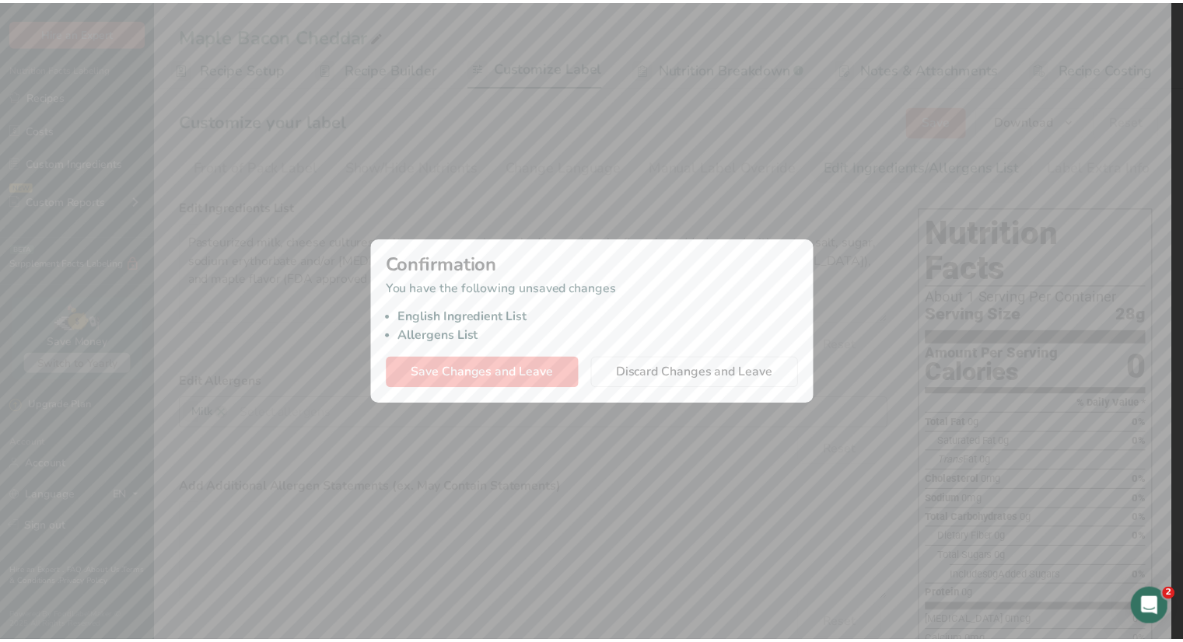
scroll to position [0, 2]
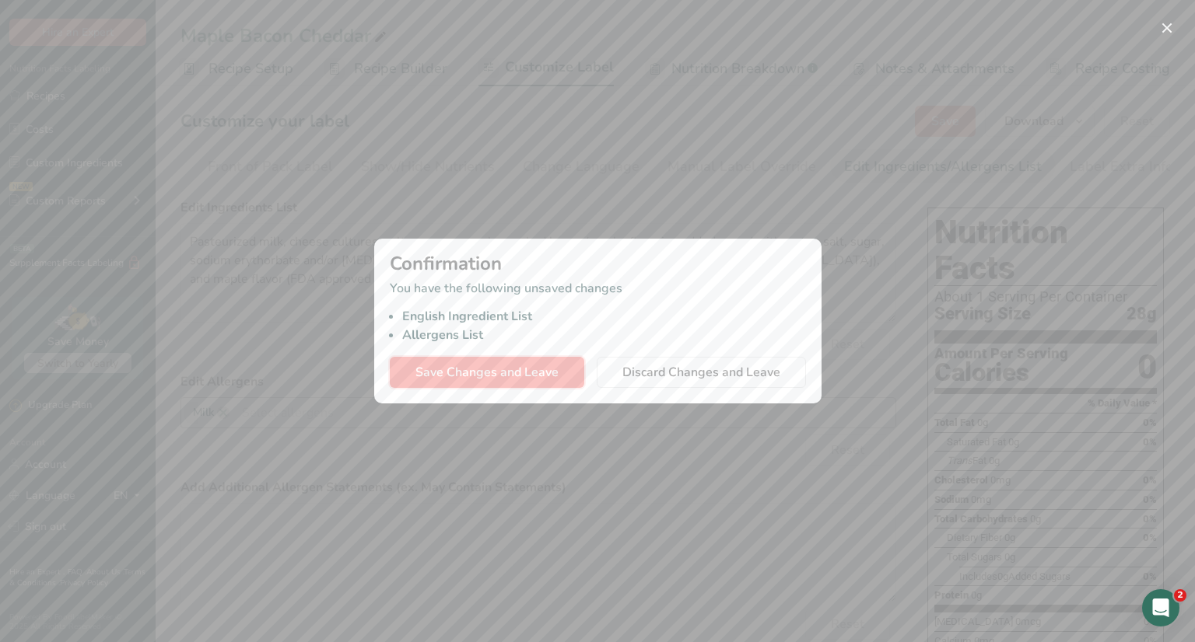
click at [503, 374] on span "Save Changes and Leave" at bounding box center [486, 372] width 143 height 19
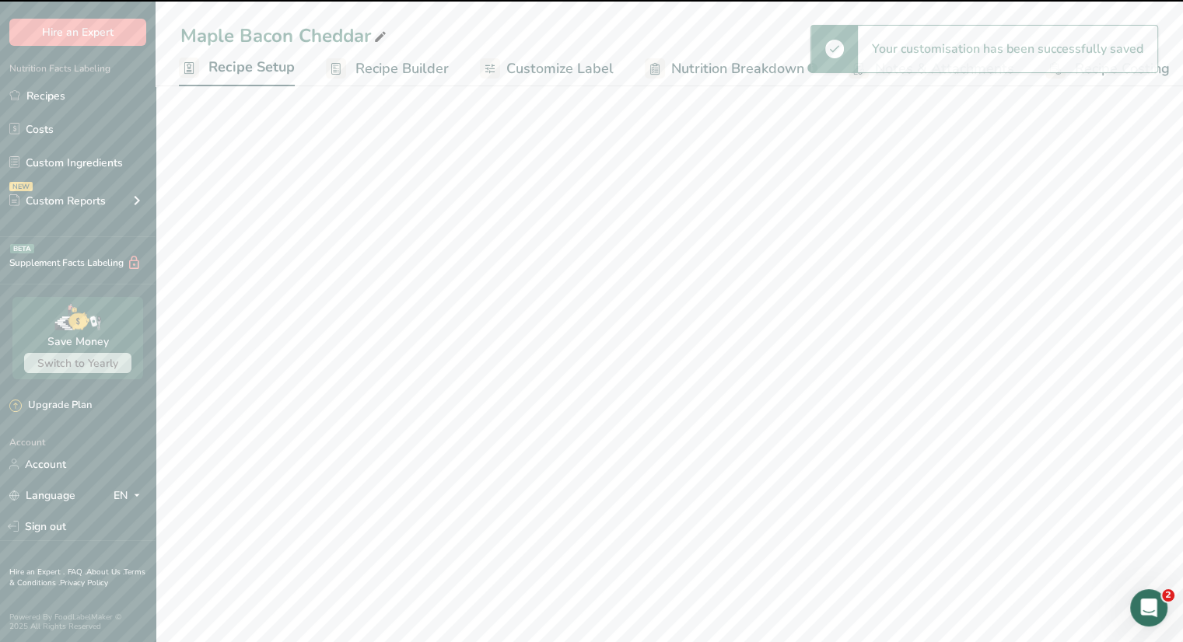
select select "5"
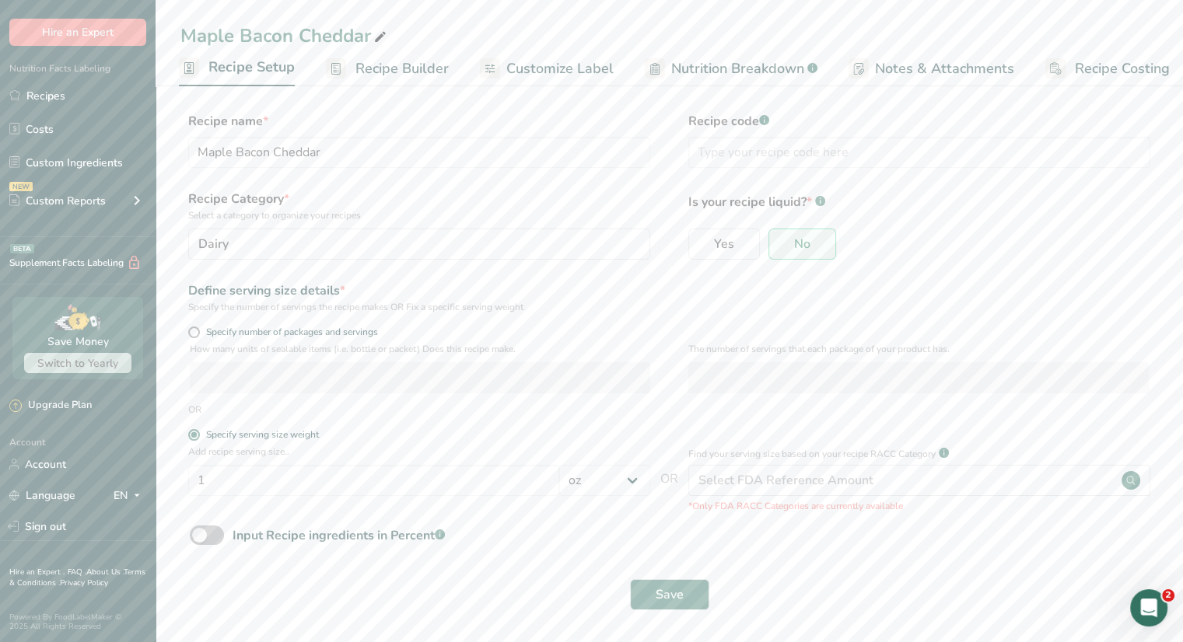
click at [393, 70] on span "Recipe Builder" at bounding box center [401, 68] width 93 height 21
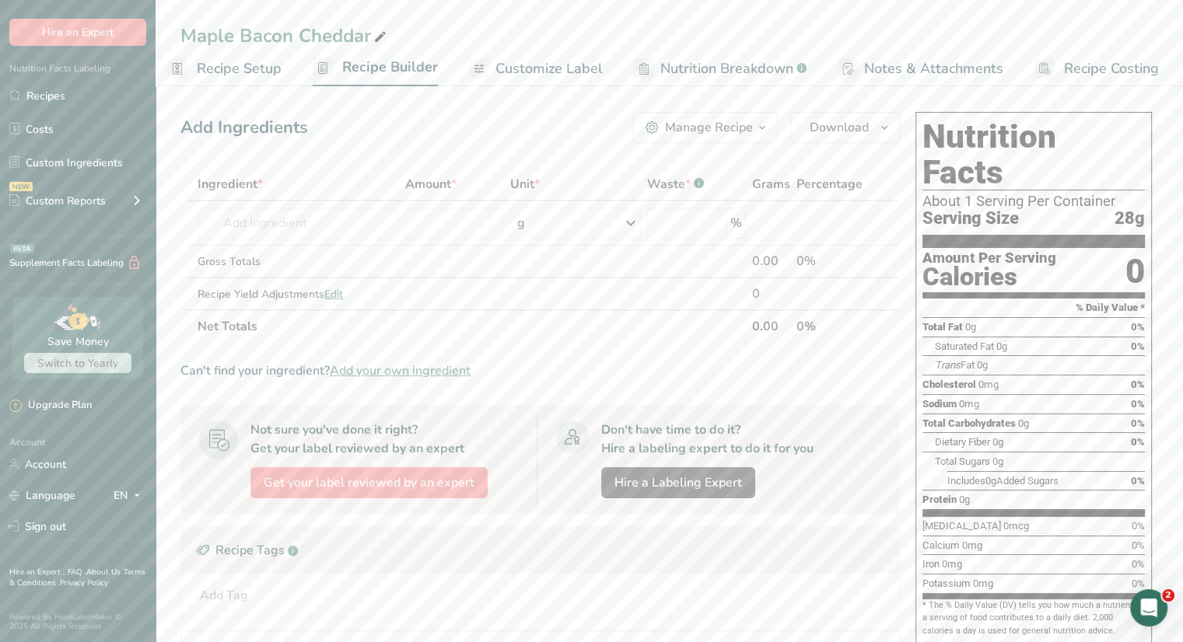
click at [530, 54] on link "Customize Label" at bounding box center [536, 68] width 134 height 35
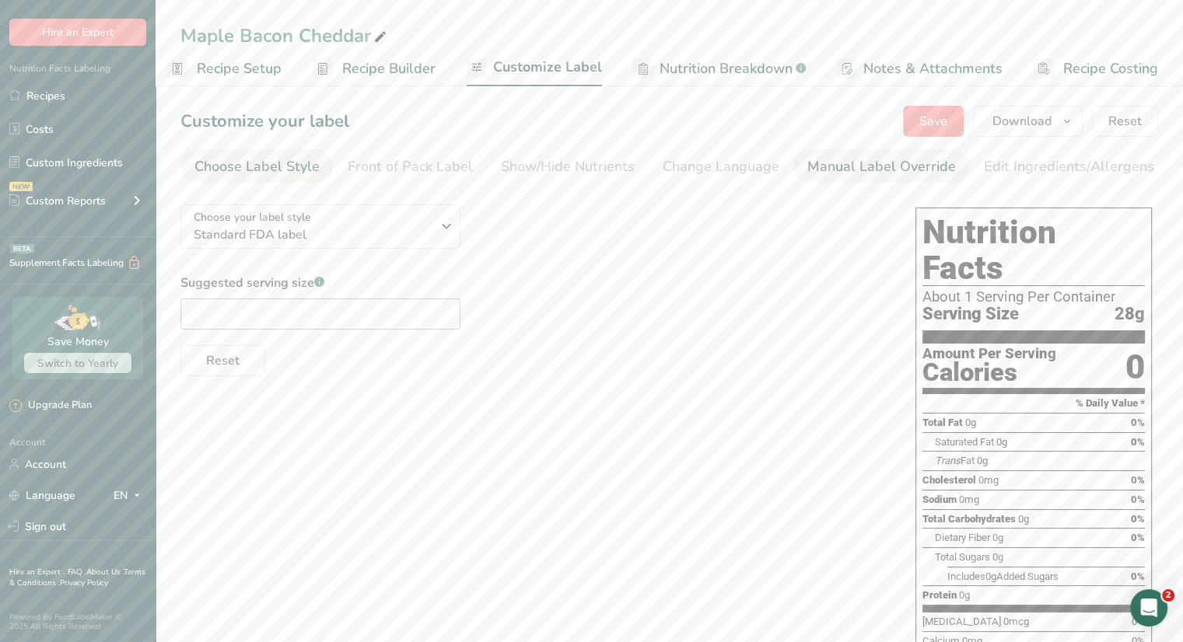
click at [870, 167] on div "Manual Label Override" at bounding box center [881, 166] width 149 height 21
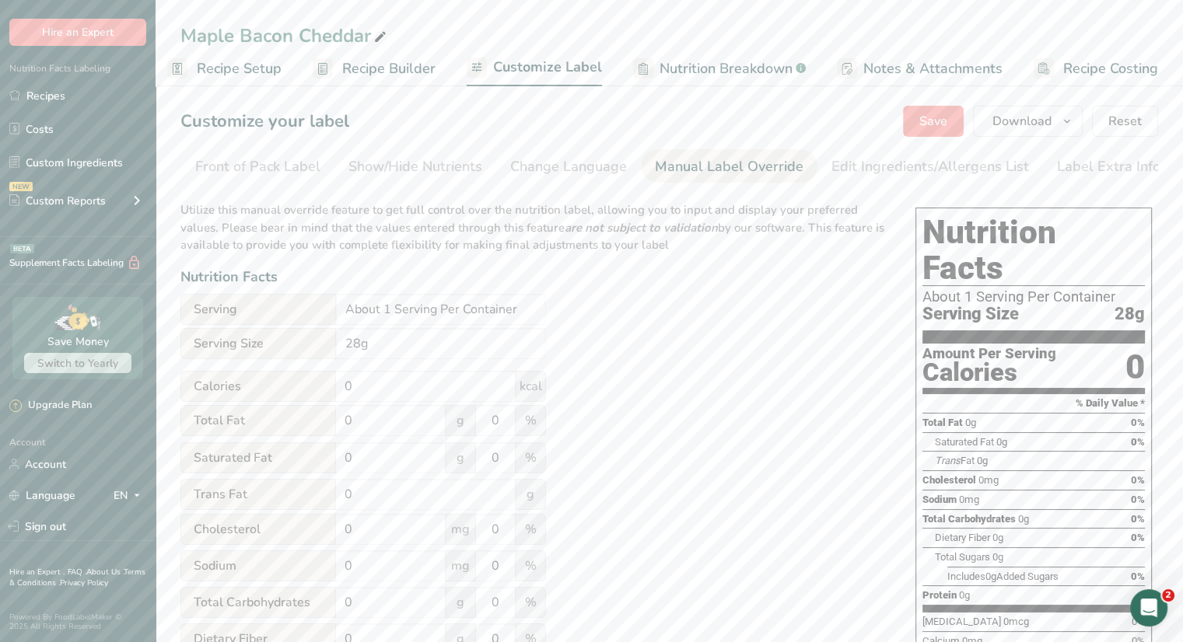
click at [383, 69] on span "Recipe Builder" at bounding box center [388, 68] width 93 height 21
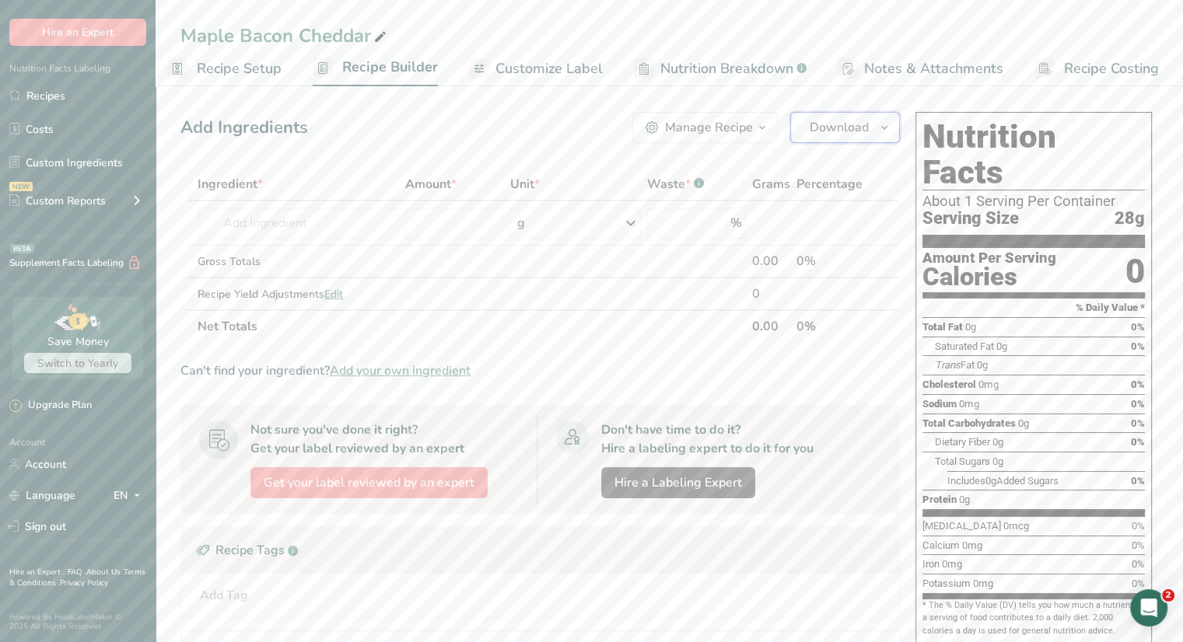
click at [869, 121] on button "Download" at bounding box center [845, 127] width 110 height 31
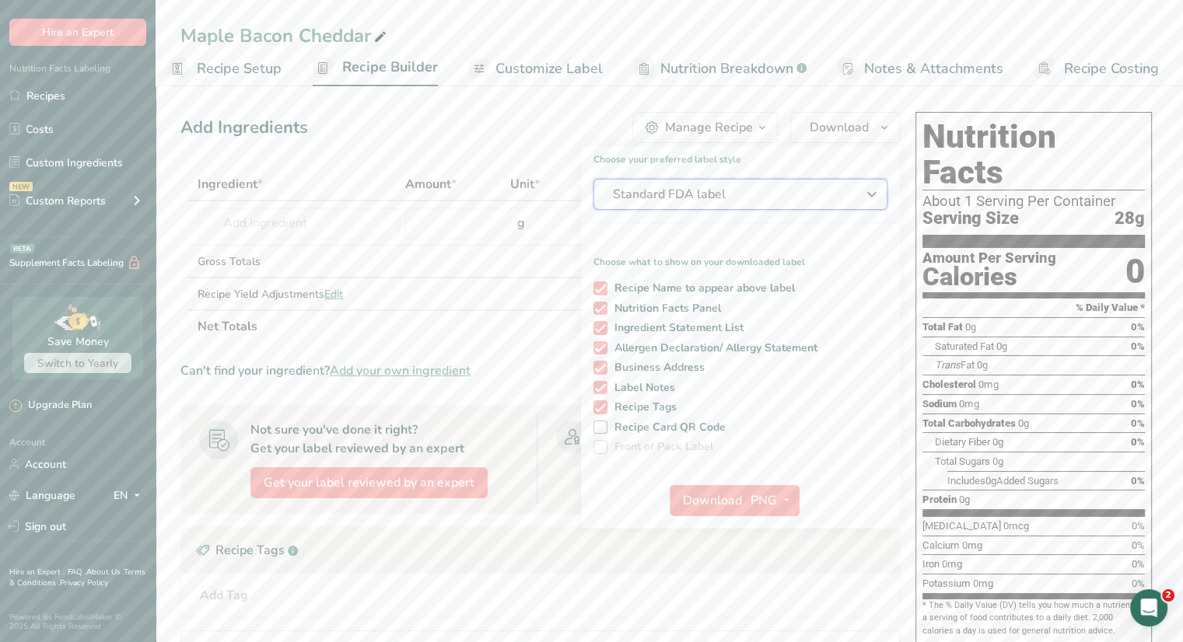
click at [814, 202] on span "Standard FDA label" at bounding box center [729, 194] width 233 height 19
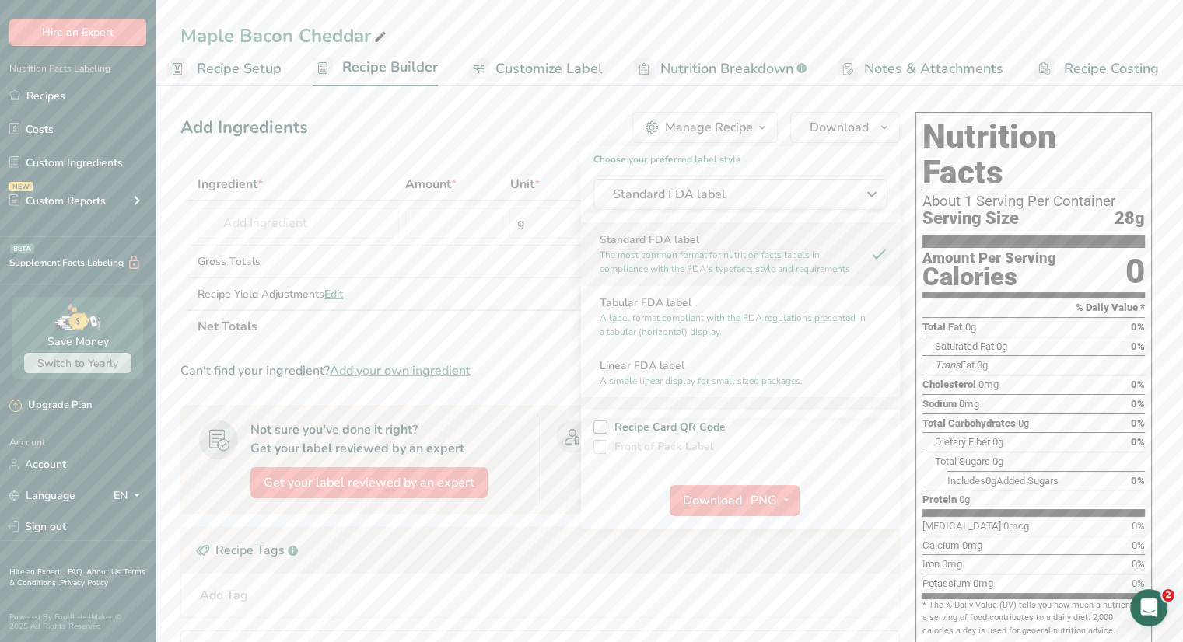
click at [675, 399] on div "Simplified FDA label Provides a simplified breakdown of key nutritional compone…" at bounding box center [740, 428] width 319 height 63
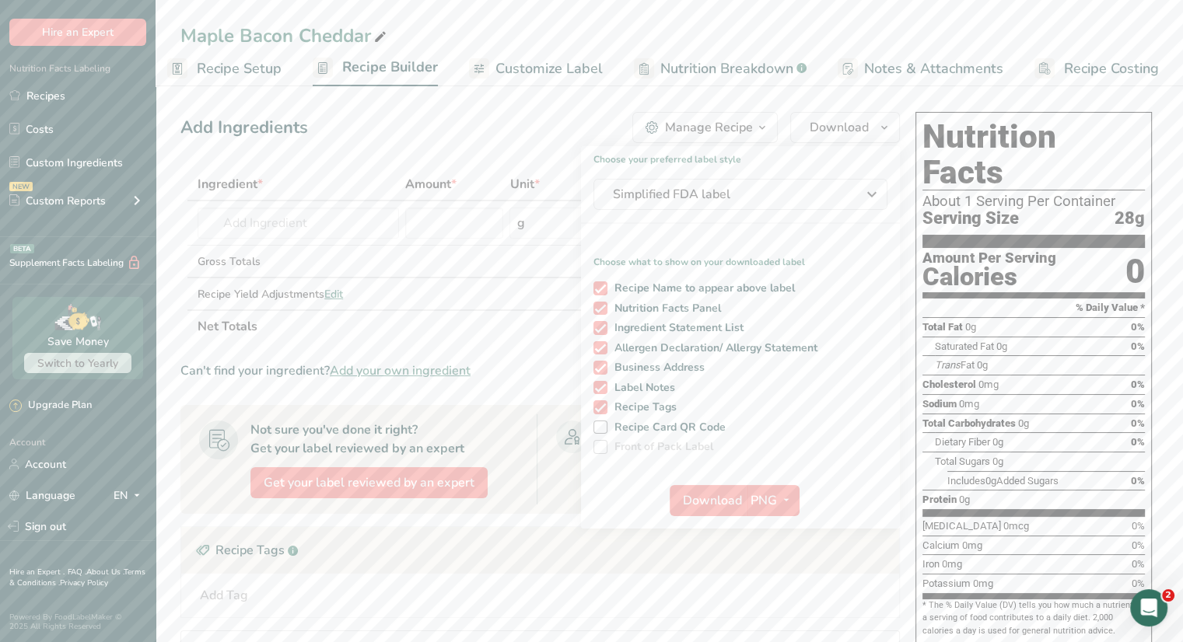
click at [674, 377] on div "Recipe Name to appear above label Nutrition Facts Panel Ingredient Statement Li…" at bounding box center [740, 364] width 319 height 179
click at [831, 197] on span "Simplified FDA label" at bounding box center [729, 194] width 233 height 19
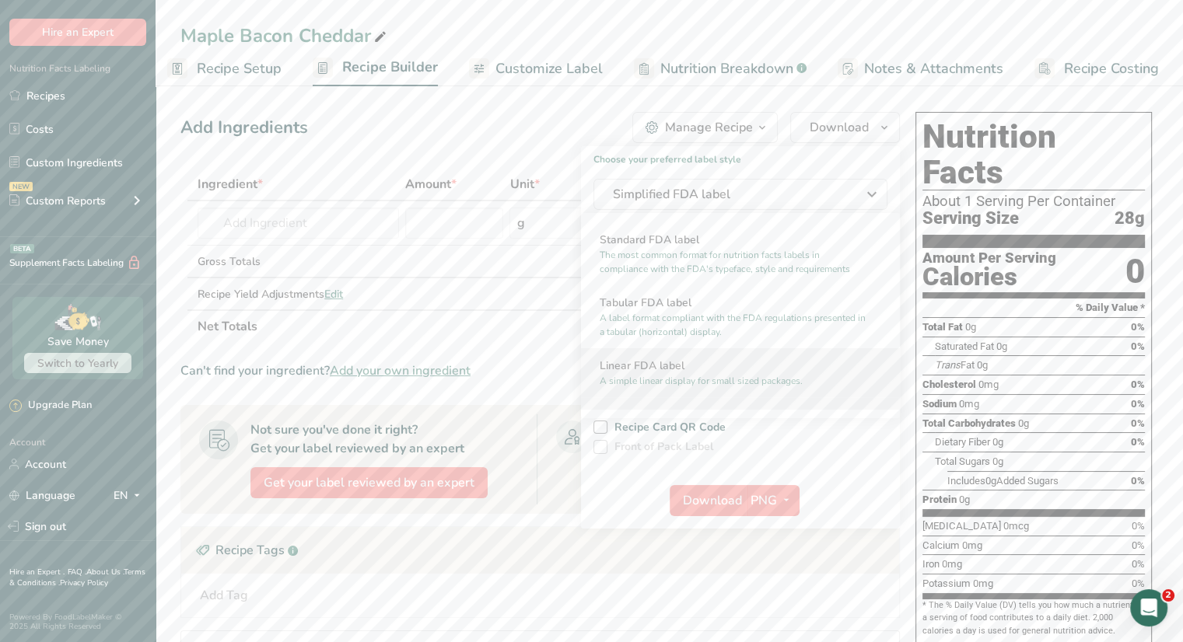
click at [694, 378] on p "A simple linear display for small sized packages." at bounding box center [734, 381] width 268 height 14
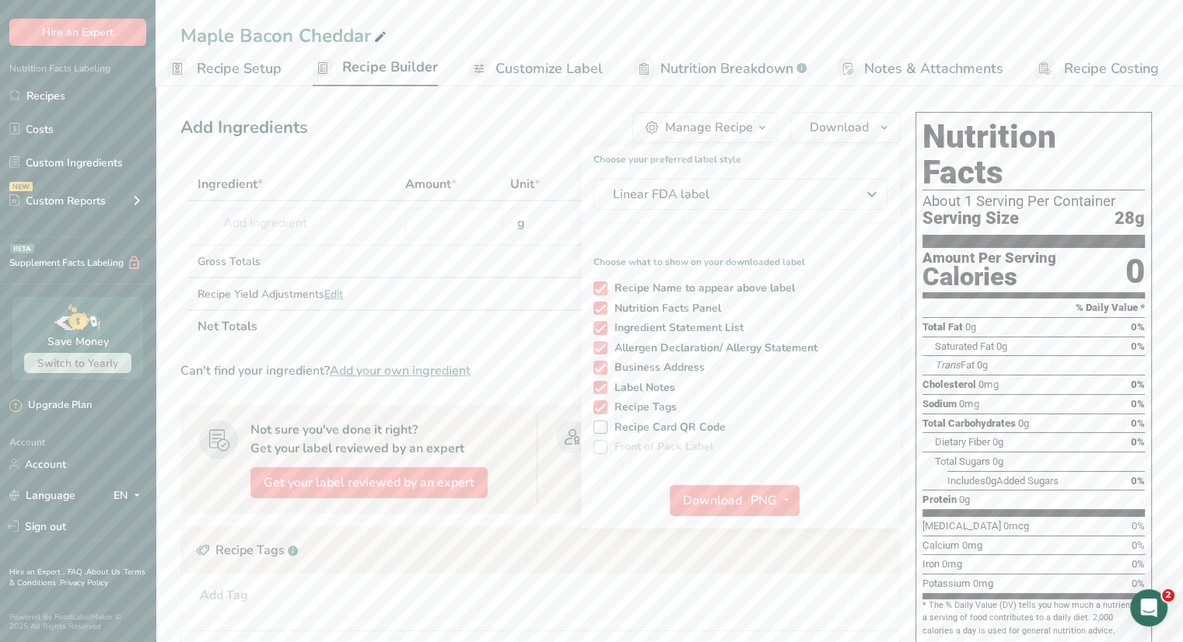
click at [559, 142] on div "Add Ingredients Manage Recipe Delete Recipe Duplicate Recipe Scale Recipe Save …" at bounding box center [539, 127] width 719 height 31
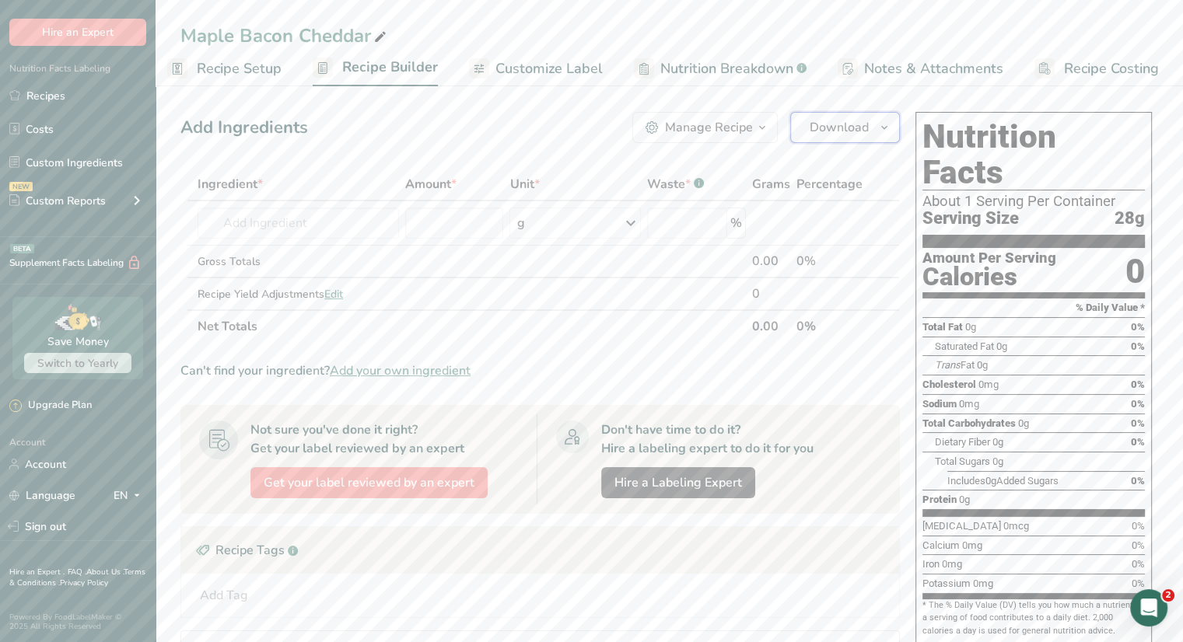
click at [840, 127] on span "Download" at bounding box center [839, 127] width 59 height 19
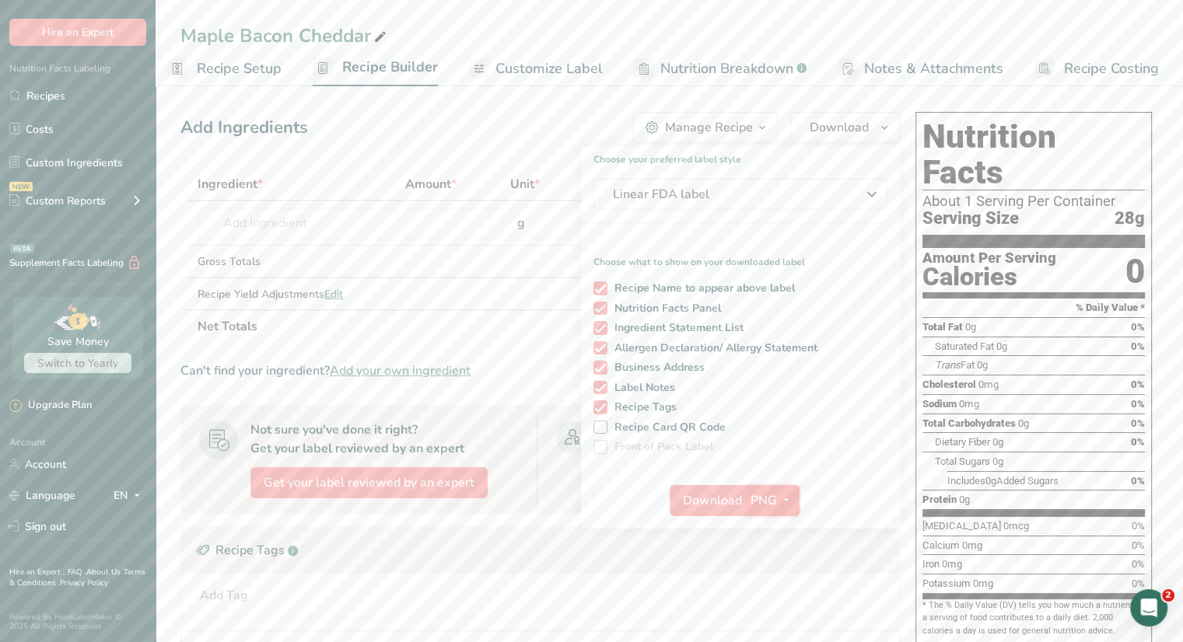
click at [781, 505] on icon "button" at bounding box center [786, 500] width 12 height 19
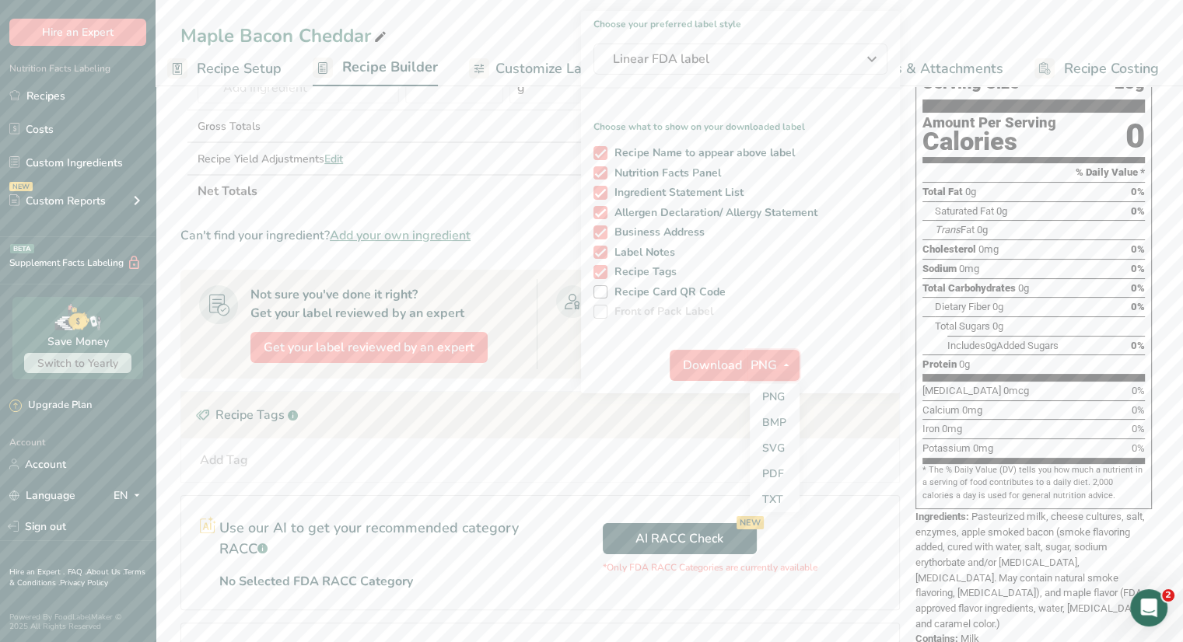
scroll to position [156, 0]
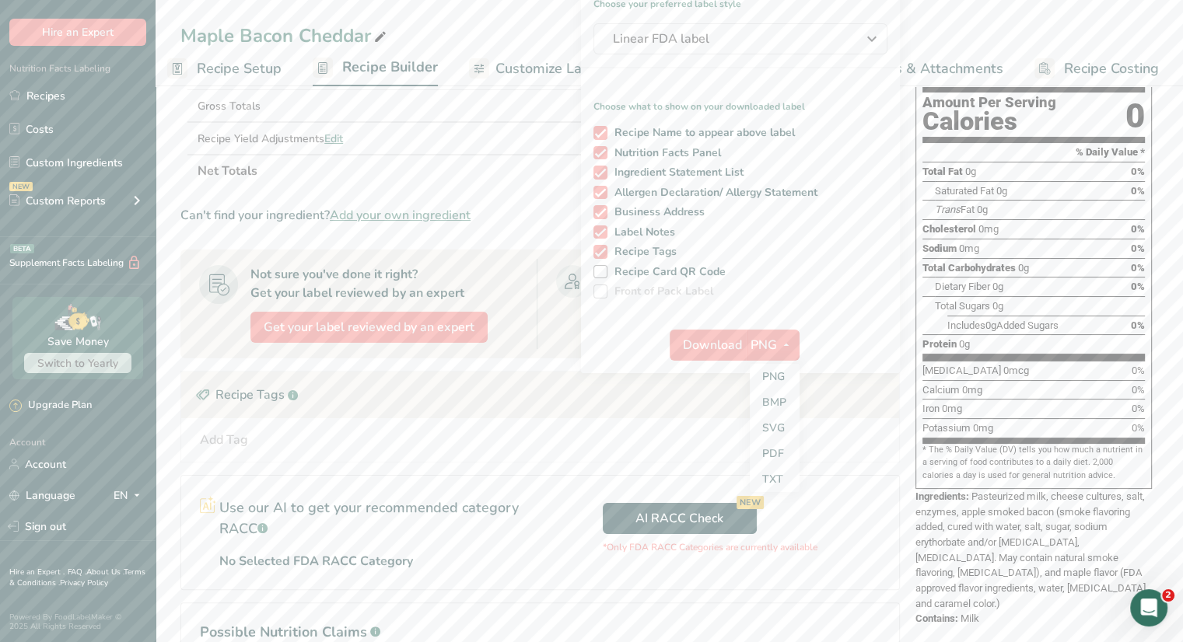
click at [531, 415] on div "Recipe Tags .a-a{fill:#347362;}.b-a{fill:#fff;}" at bounding box center [540, 395] width 718 height 47
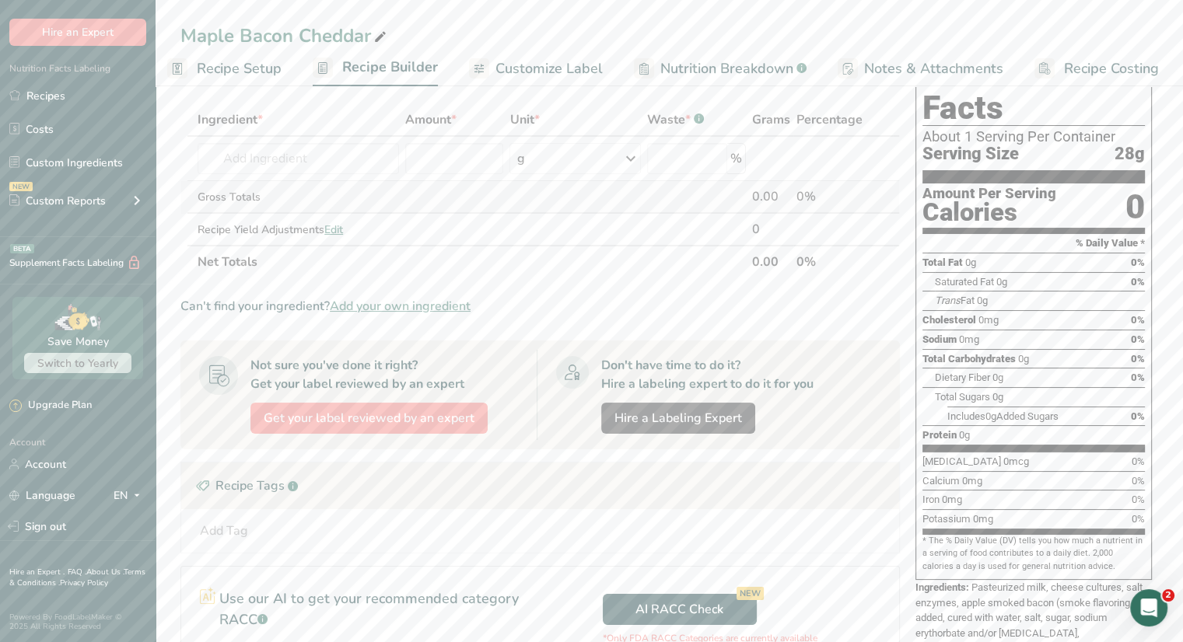
scroll to position [0, 0]
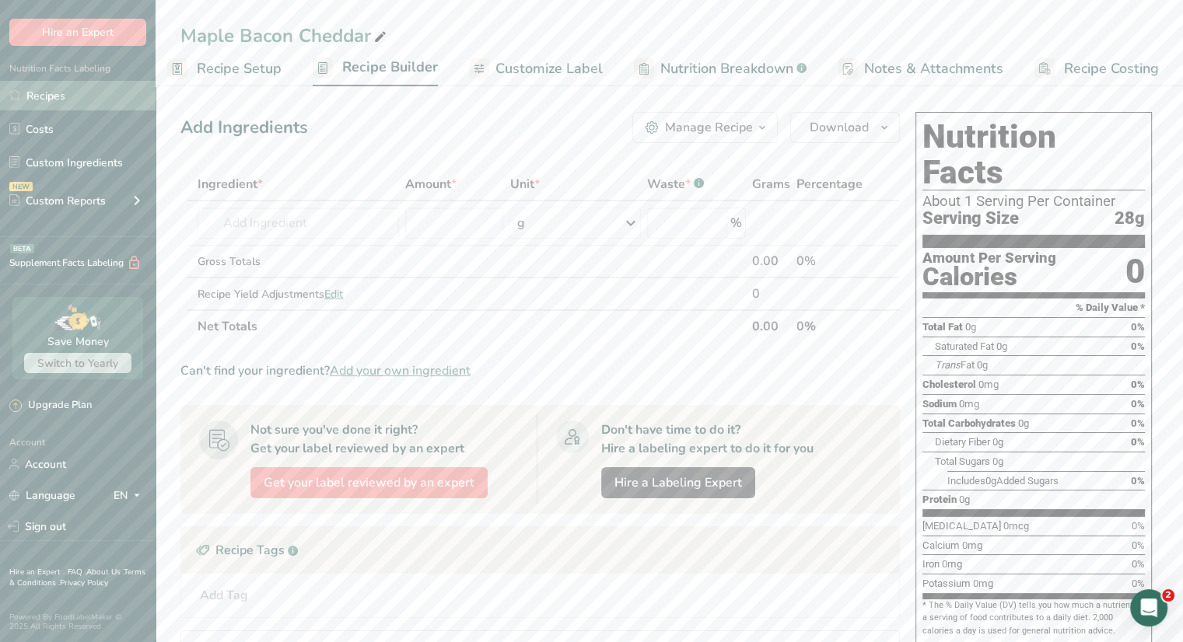
click at [42, 98] on link "Recipes" at bounding box center [78, 96] width 156 height 30
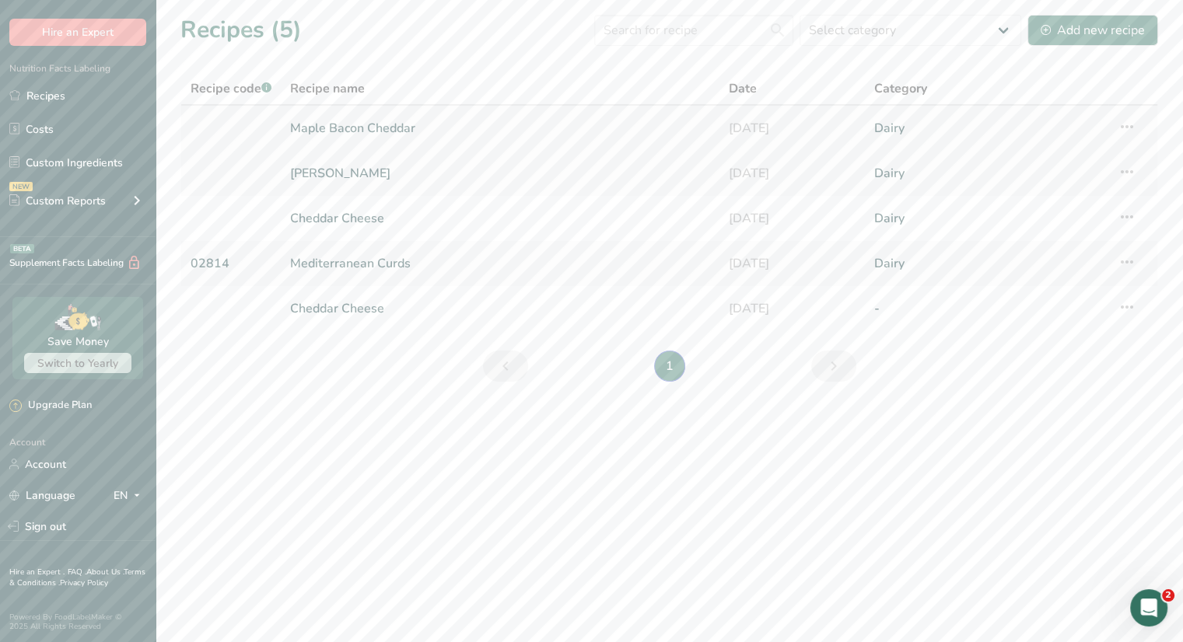
click at [513, 135] on link "Maple Bacon Cheddar" at bounding box center [499, 128] width 419 height 33
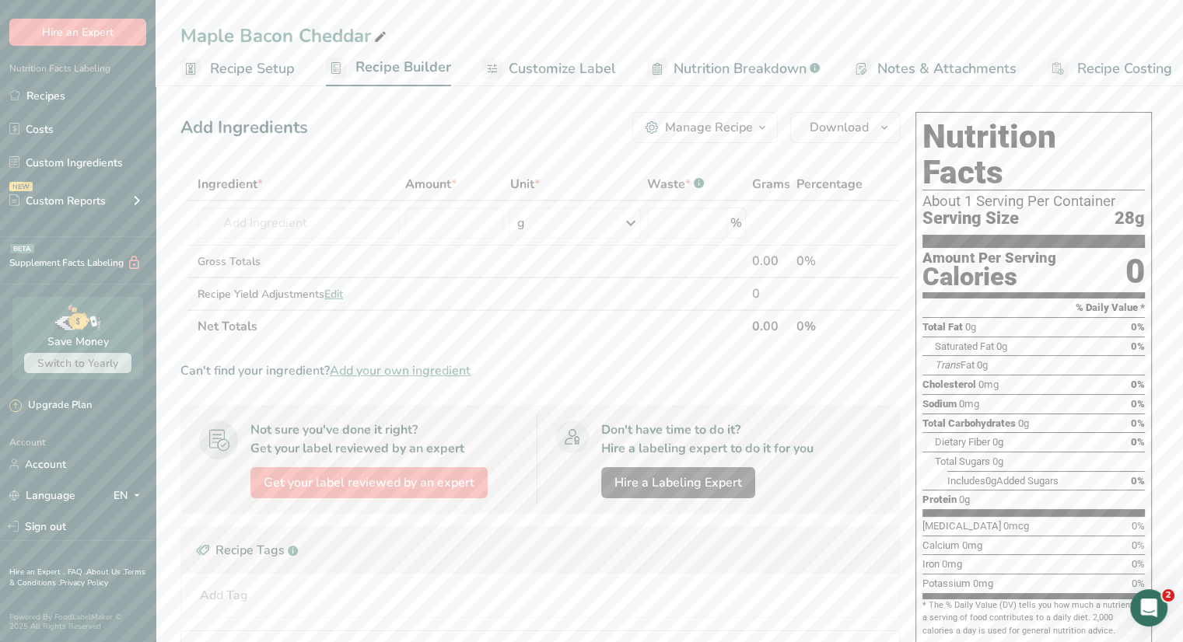
click at [243, 72] on span "Recipe Setup" at bounding box center [252, 68] width 85 height 21
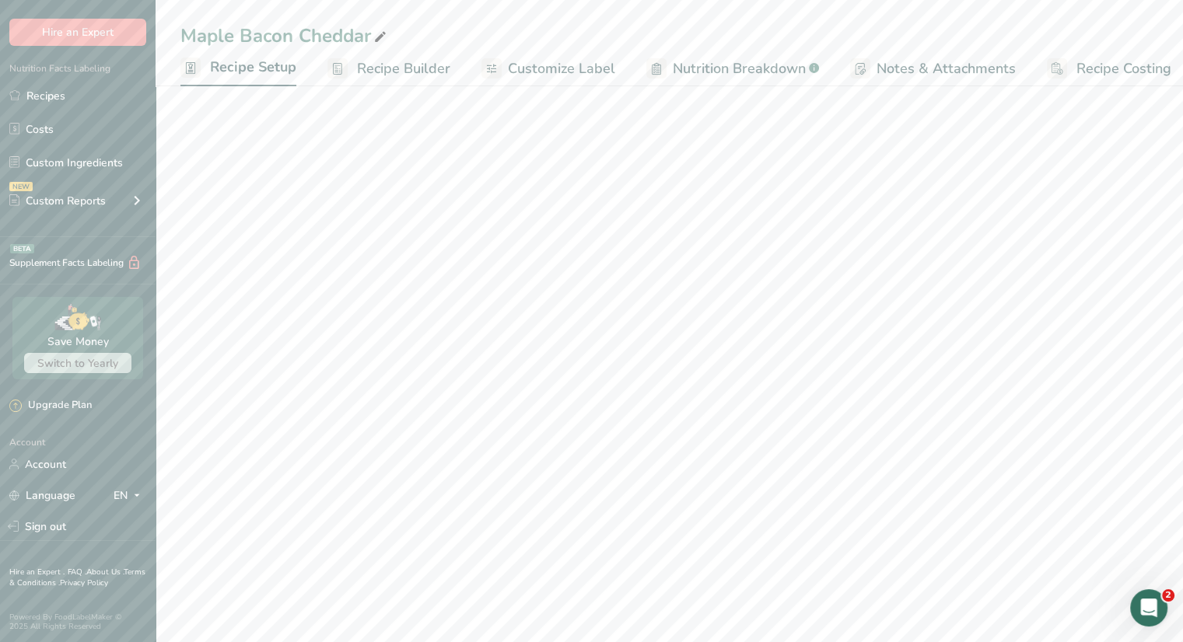
scroll to position [0, 5]
select select "5"
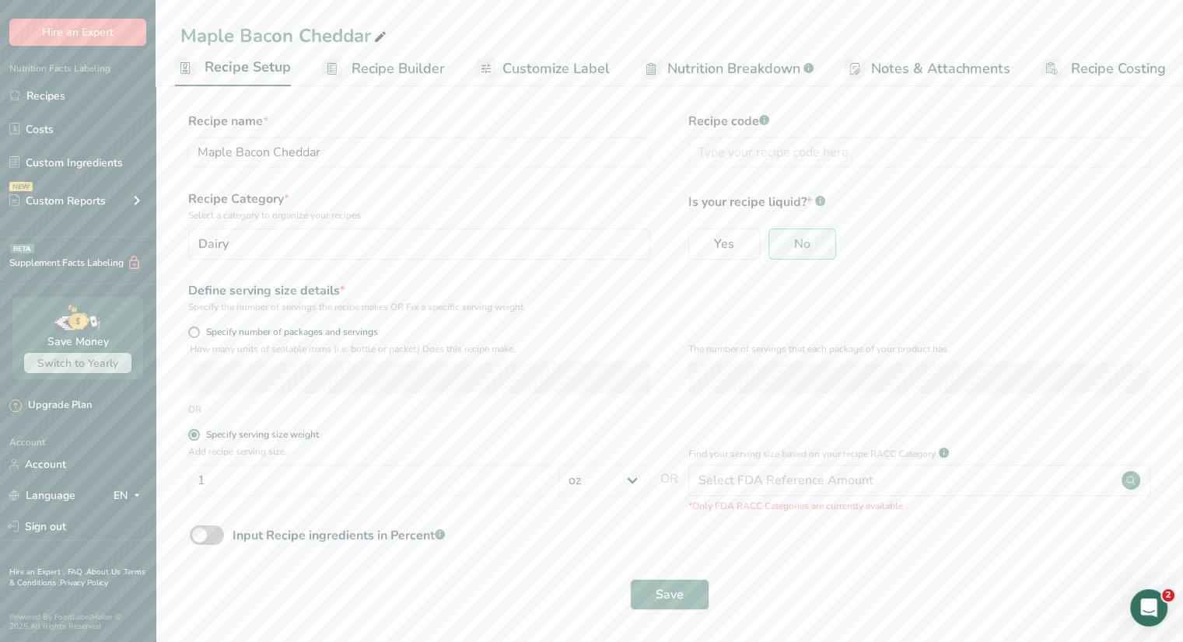
scroll to position [0, 0]
click at [59, 107] on link "Recipes" at bounding box center [78, 96] width 156 height 30
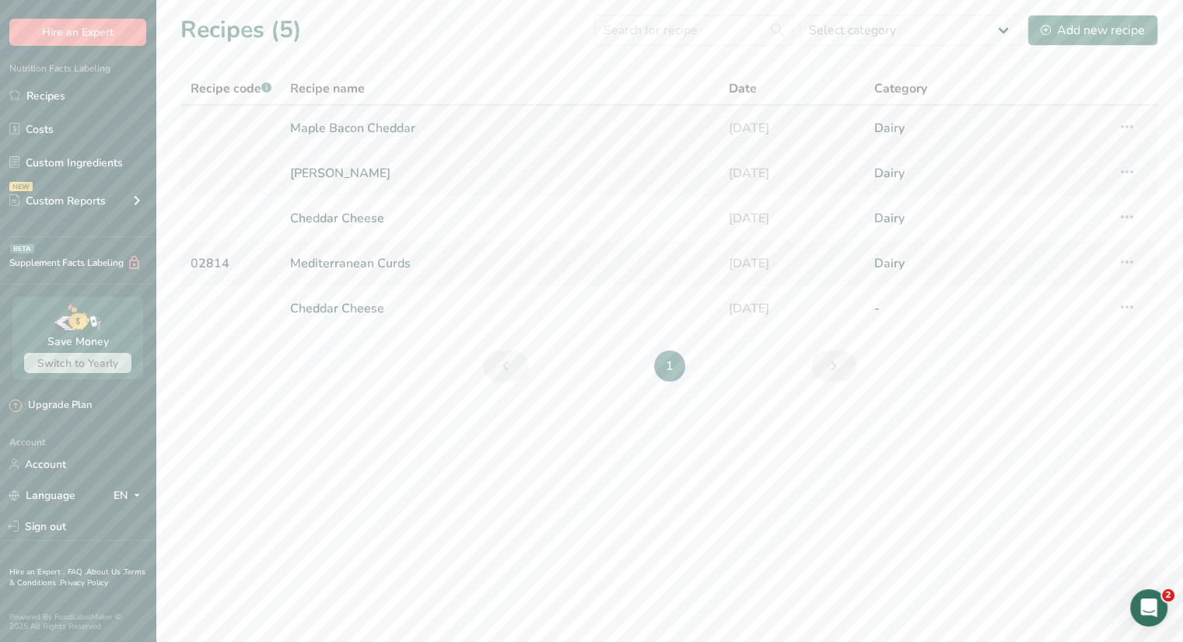
click at [1120, 123] on icon at bounding box center [1127, 127] width 19 height 28
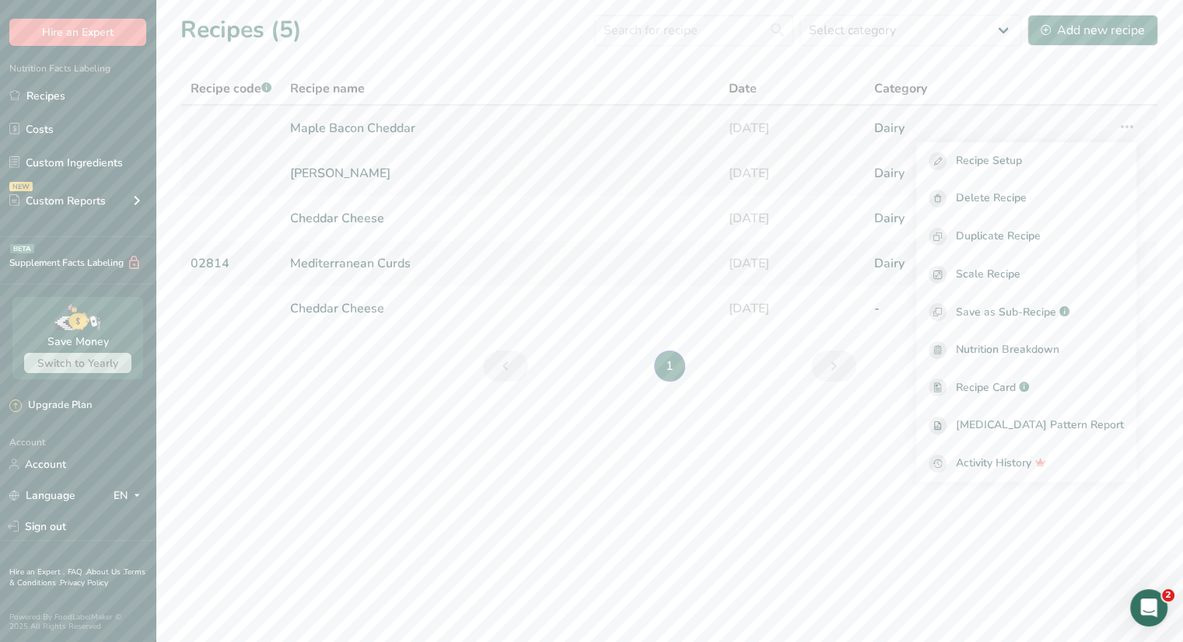
click at [338, 122] on link "Maple Bacon Cheddar" at bounding box center [499, 128] width 419 height 33
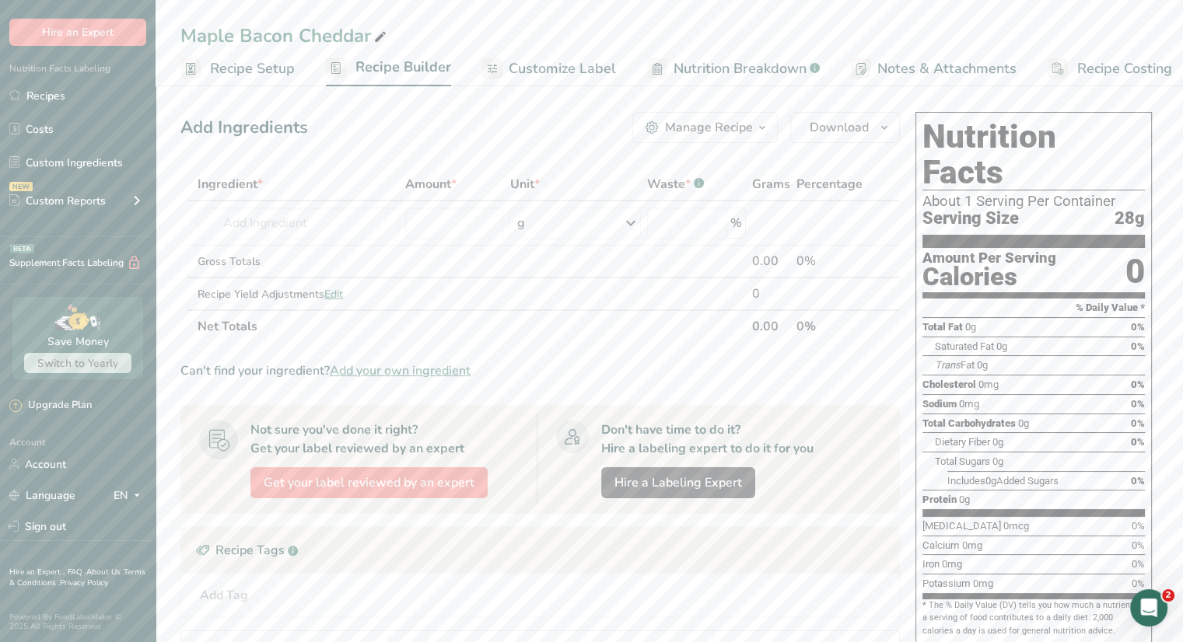
click at [253, 66] on span "Recipe Setup" at bounding box center [252, 68] width 85 height 21
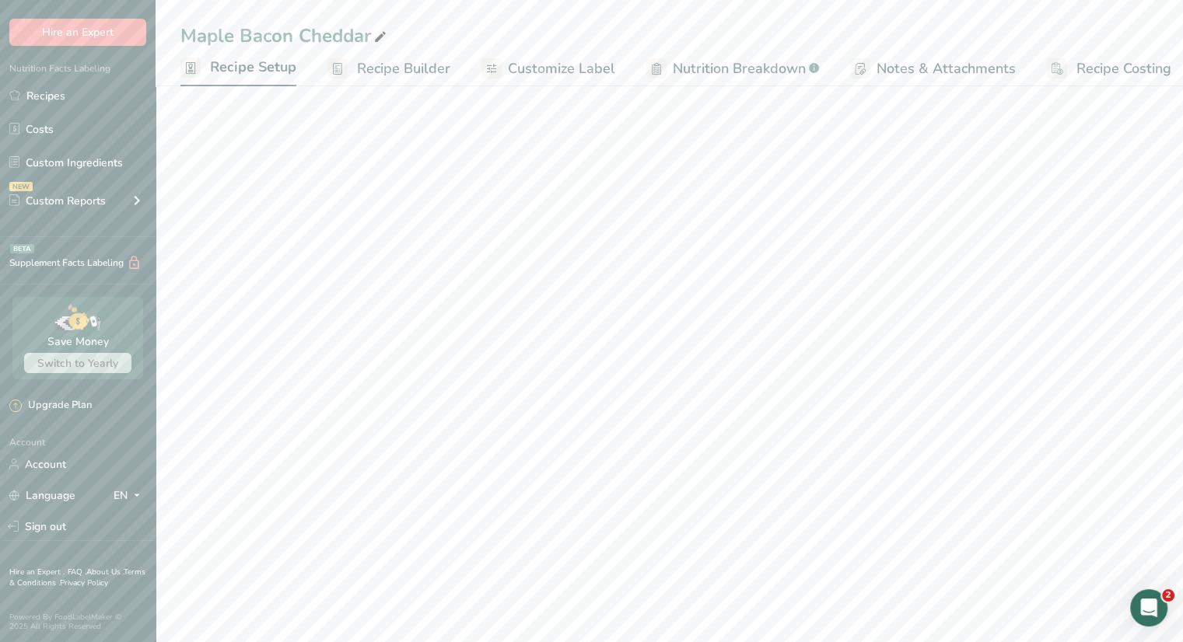
scroll to position [0, 5]
select select "5"
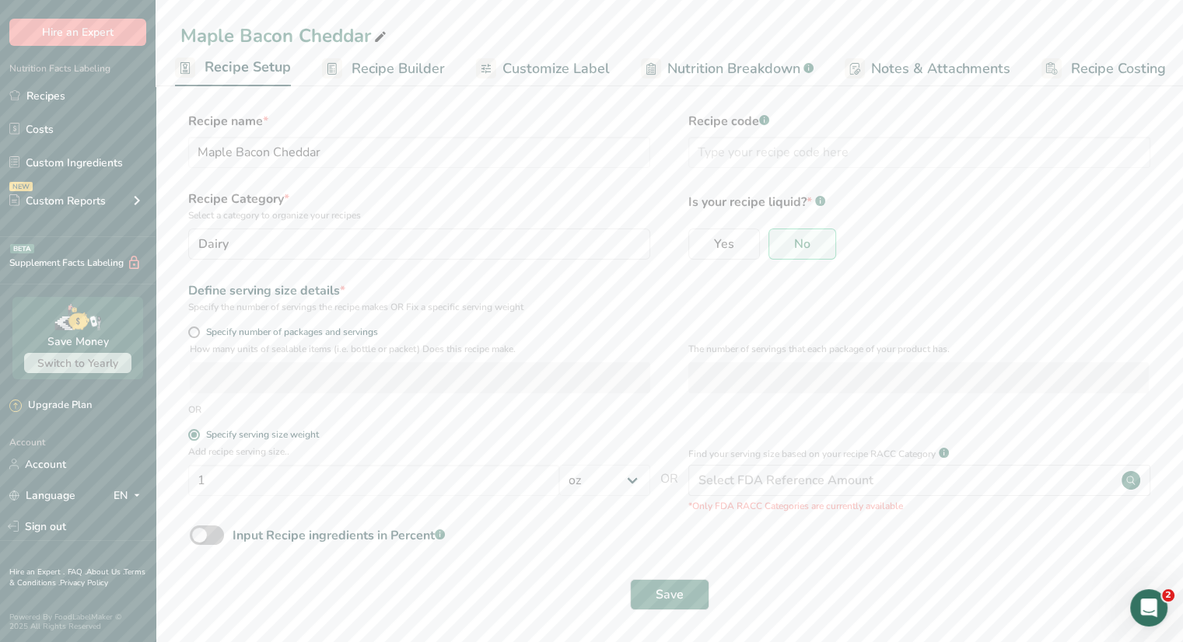
click at [542, 61] on span "Customize Label" at bounding box center [555, 68] width 107 height 21
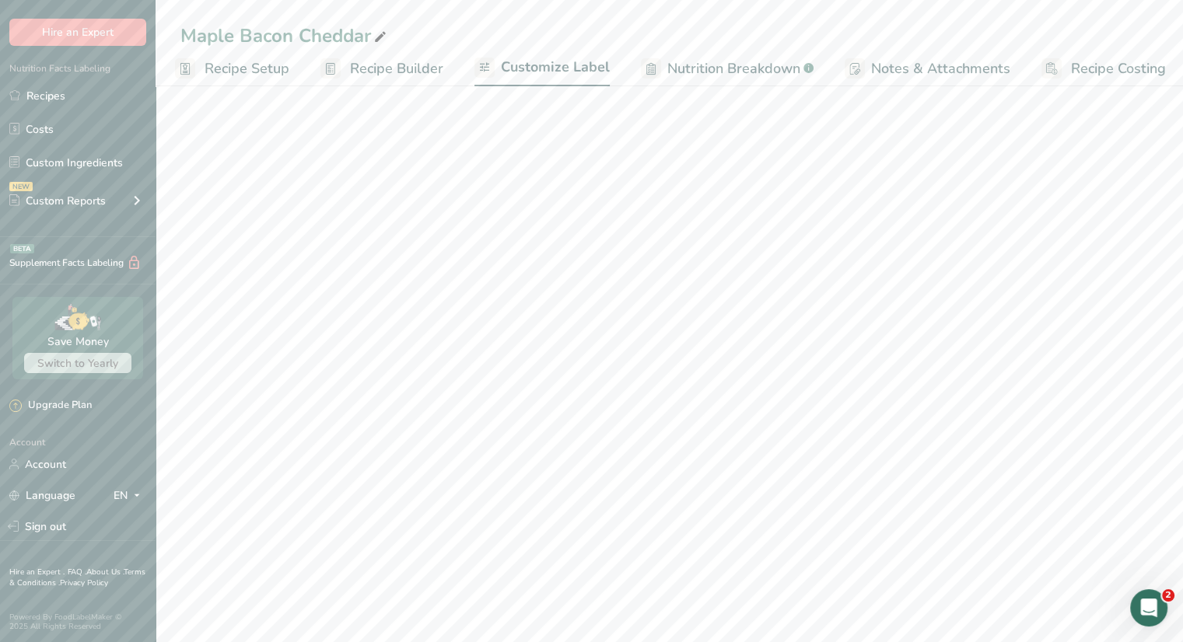
scroll to position [0, 13]
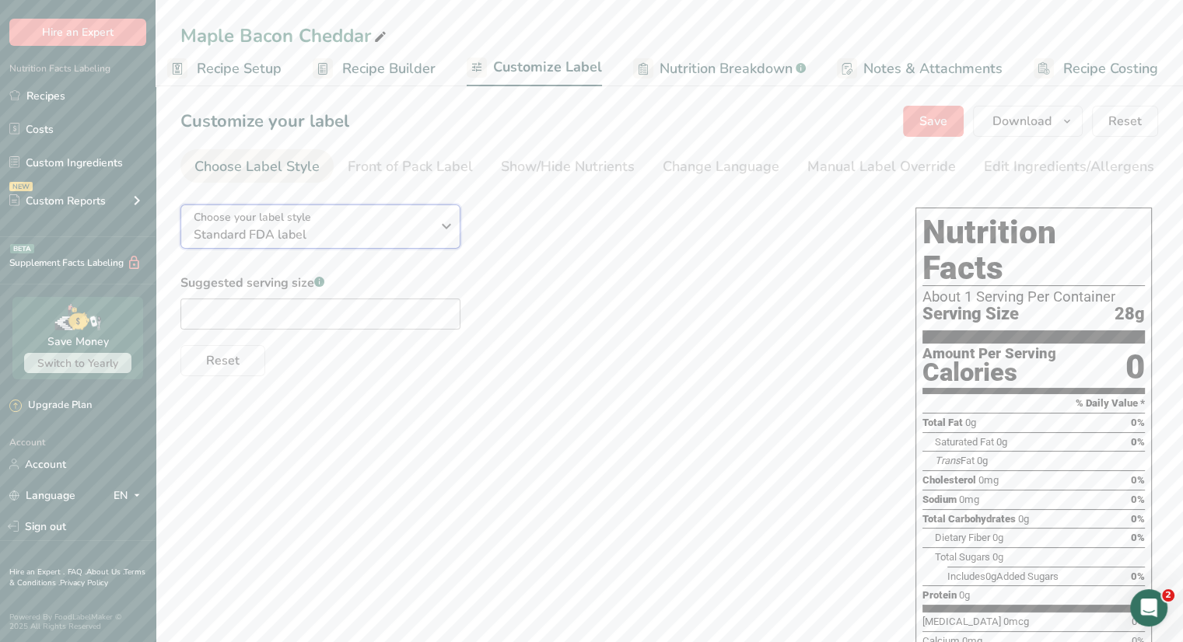
click at [392, 234] on span "Standard FDA label" at bounding box center [312, 235] width 237 height 19
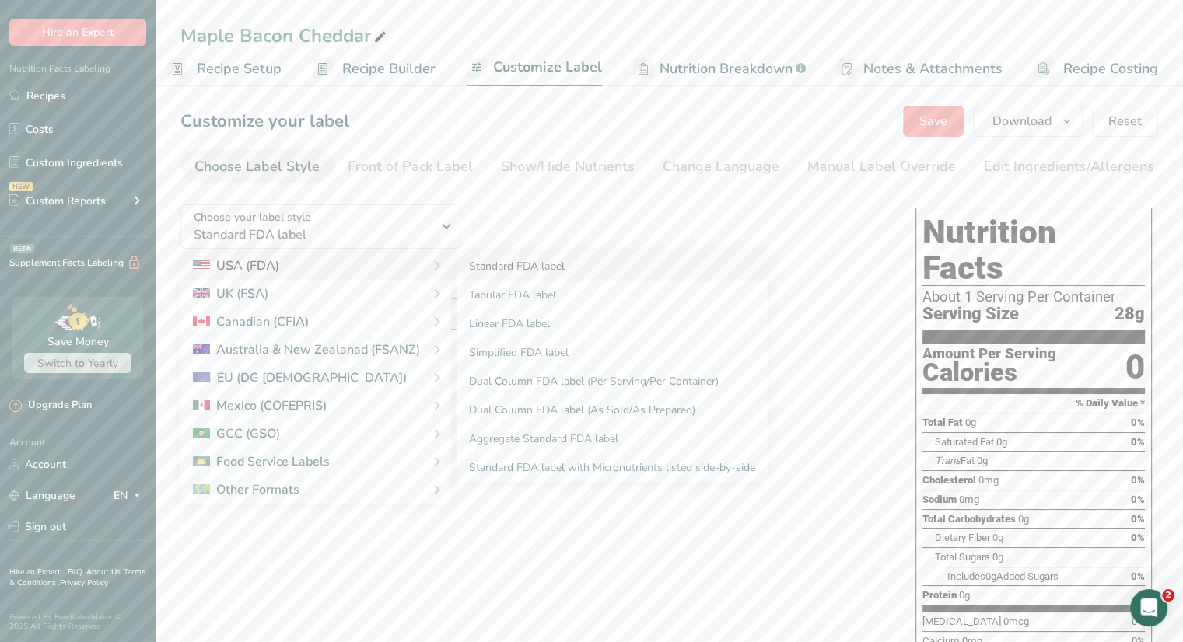
click at [553, 261] on link "Standard FDA label" at bounding box center [612, 266] width 311 height 29
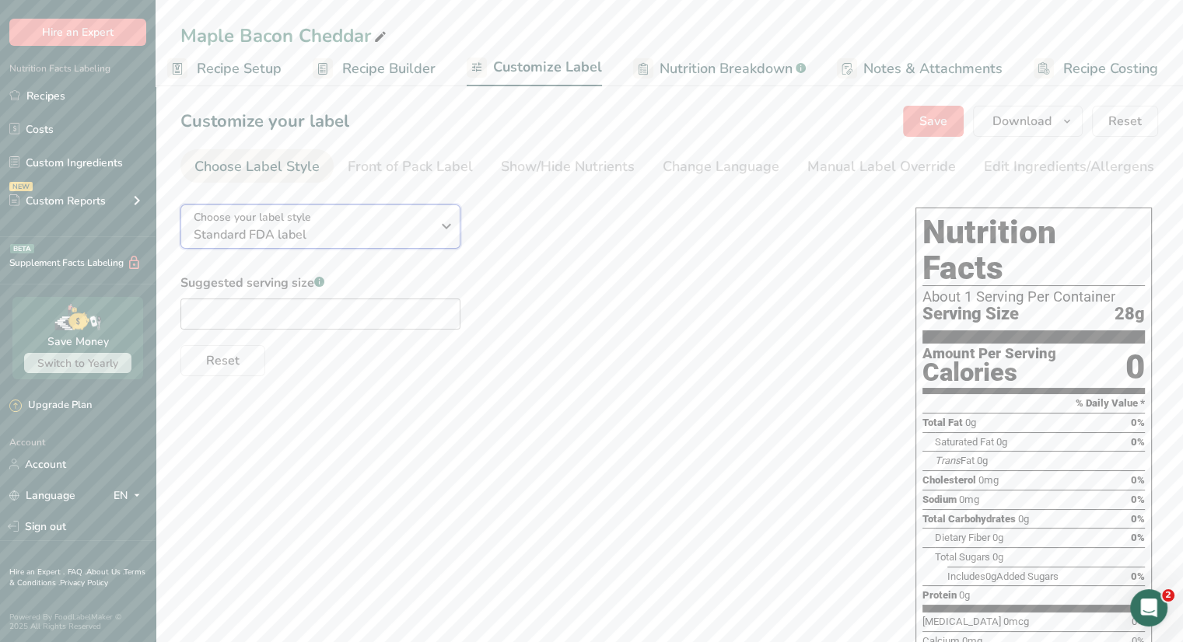
click at [427, 229] on span "Standard FDA label" at bounding box center [312, 235] width 237 height 19
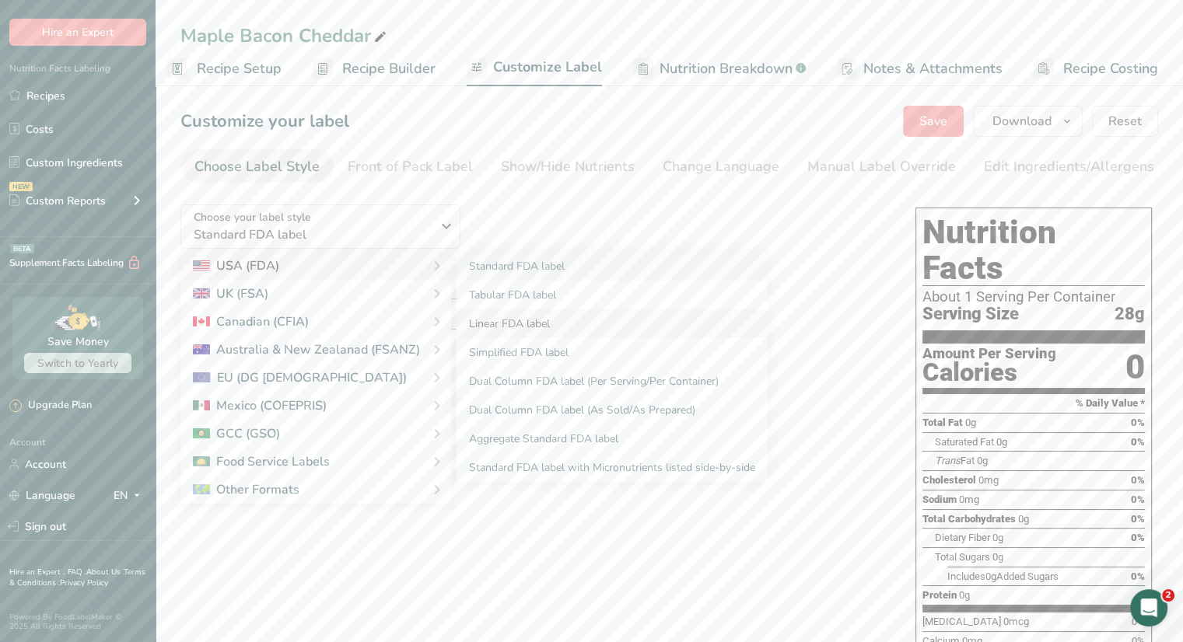
click at [525, 325] on link "Linear FDA label" at bounding box center [612, 324] width 311 height 29
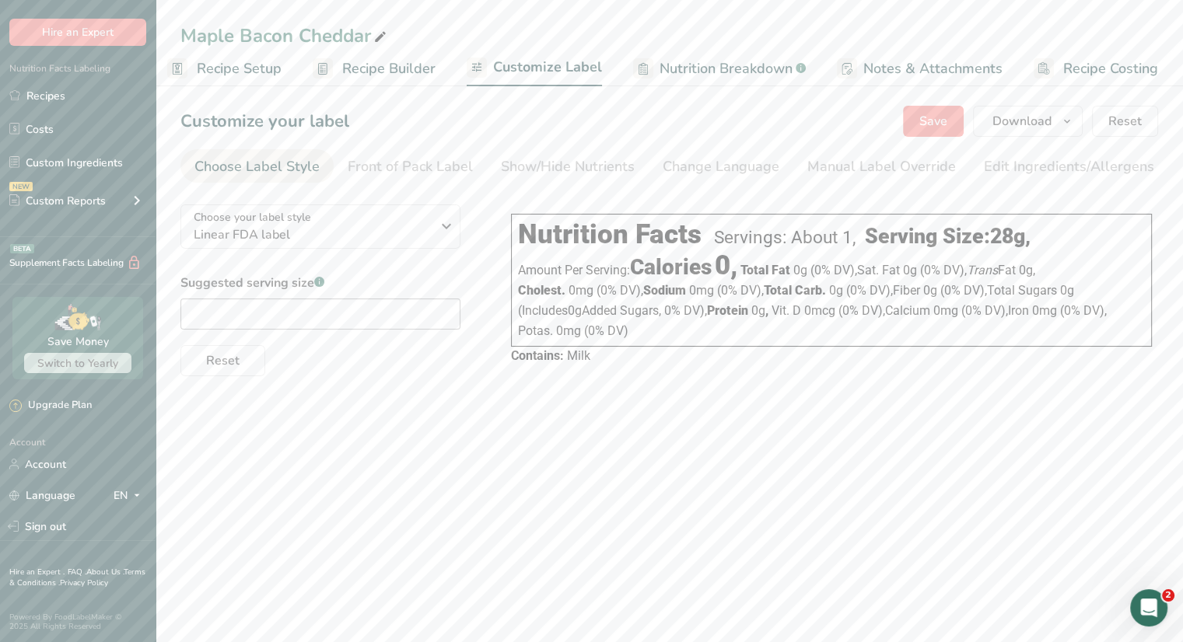
click at [759, 381] on div "Nutrition Facts Servings: About 1, Serving Size: 28g , Amount Per Serving: Calo…" at bounding box center [831, 286] width 653 height 189
click at [845, 163] on div "Manual Label Override" at bounding box center [881, 166] width 149 height 21
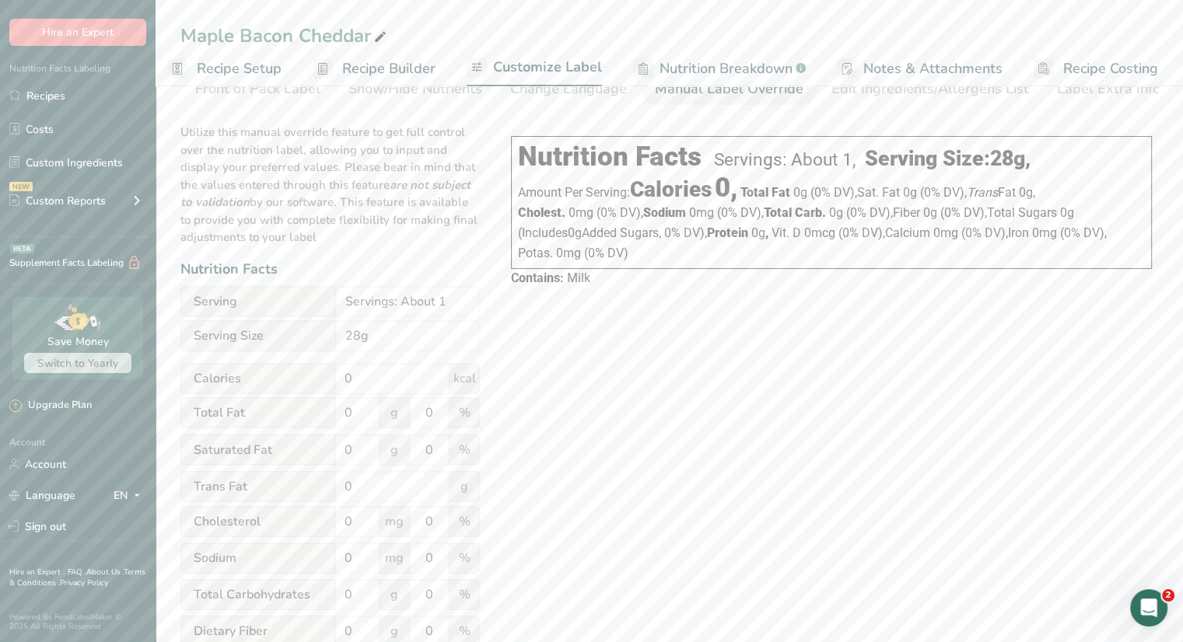
scroll to position [0, 0]
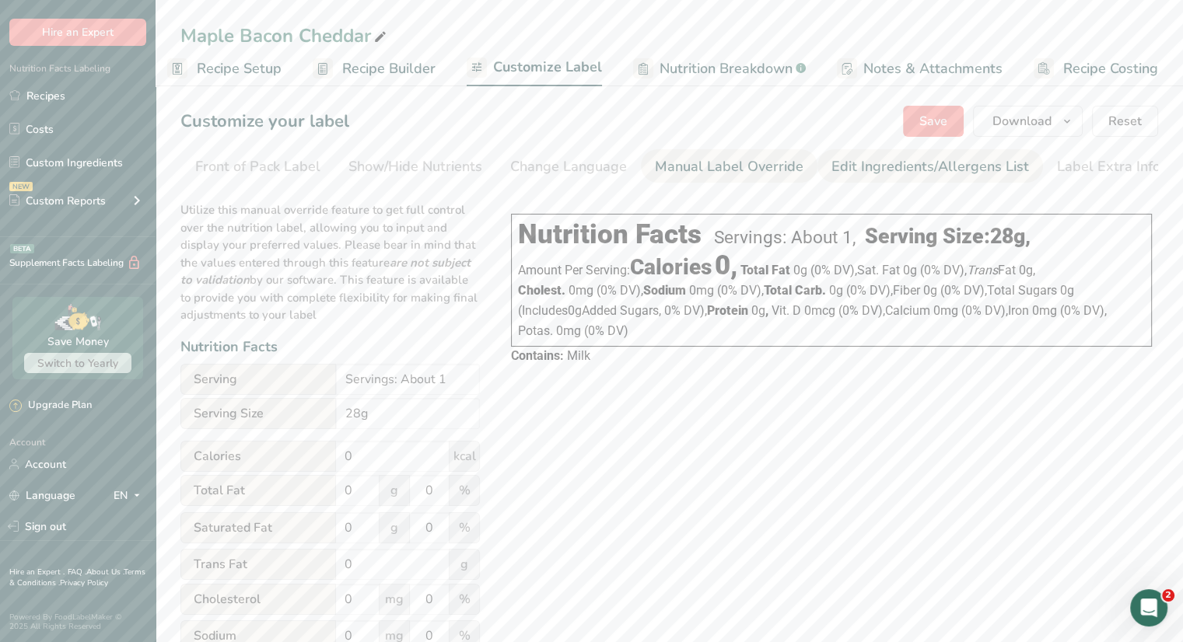
click at [871, 162] on div "Edit Ingredients/Allergens List" at bounding box center [930, 166] width 198 height 21
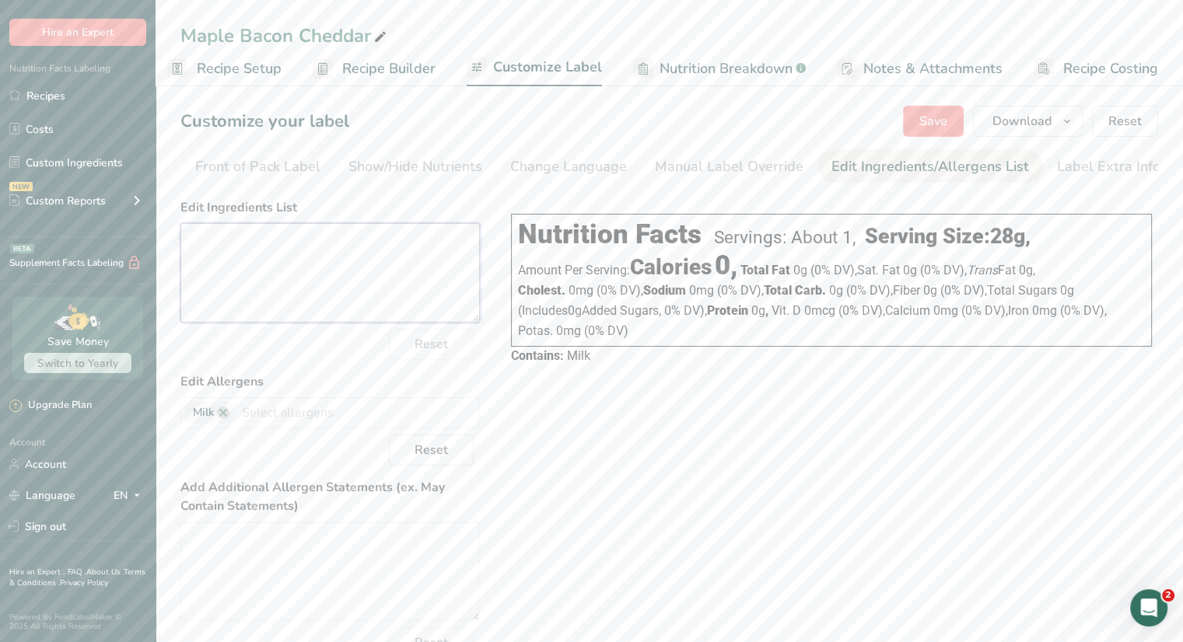
click at [286, 243] on textarea at bounding box center [329, 273] width 299 height 100
drag, startPoint x: 286, startPoint y: 243, endPoint x: 638, endPoint y: 425, distance: 395.9
click at [639, 426] on div "Choose your label style Linear FDA label USA (FDA) Standard FDA label Tabular F…" at bounding box center [669, 467] width 978 height 550
click at [264, 247] on textarea at bounding box center [329, 273] width 299 height 100
drag, startPoint x: 264, startPoint y: 247, endPoint x: 562, endPoint y: 227, distance: 298.5
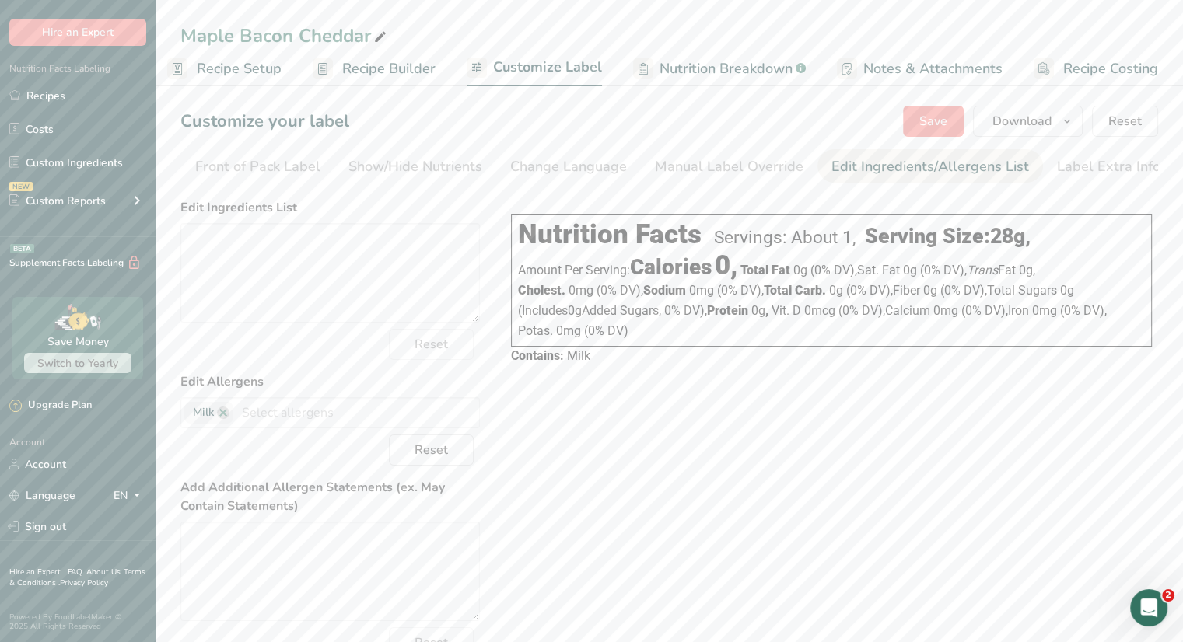
click at [562, 227] on div "Nutrition Facts" at bounding box center [610, 235] width 184 height 32
drag, startPoint x: 523, startPoint y: 243, endPoint x: 989, endPoint y: 327, distance: 473.4
click at [989, 327] on div "Nutrition Facts Servings: About 1, Serving Size: 28g , Amount Per Serving: Calo…" at bounding box center [831, 280] width 641 height 133
click at [985, 386] on div "Choose your label style Linear FDA label USA (FDA) Standard FDA label Tabular F…" at bounding box center [669, 467] width 978 height 550
click at [295, 264] on textarea at bounding box center [329, 273] width 299 height 100
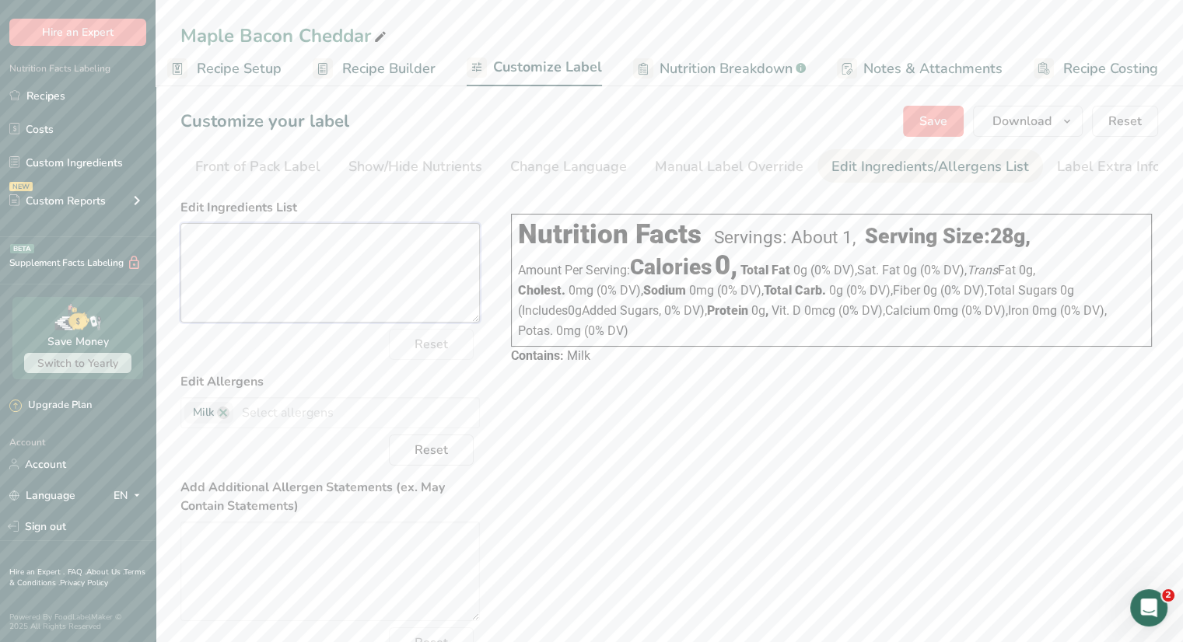
paste textarea "Pasteurized milk, cheese cultures, salt, enzymes, apple smoked bacon (smoke fla…"
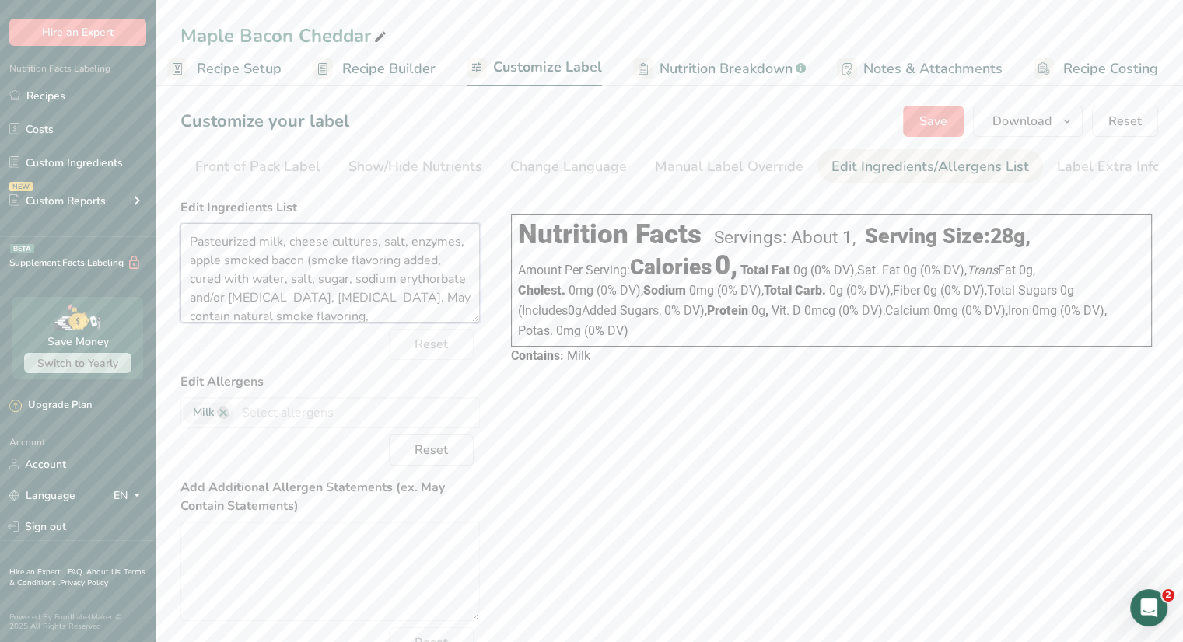
scroll to position [58, 0]
type textarea "Pasteurized milk, cheese cultures, salt, enzymes, apple smoked bacon (smoke fla…"
click at [821, 463] on div "Choose your label style Linear FDA label USA (FDA) Standard FDA label Tabular F…" at bounding box center [669, 467] width 978 height 550
click at [921, 119] on span "Save" at bounding box center [933, 121] width 28 height 19
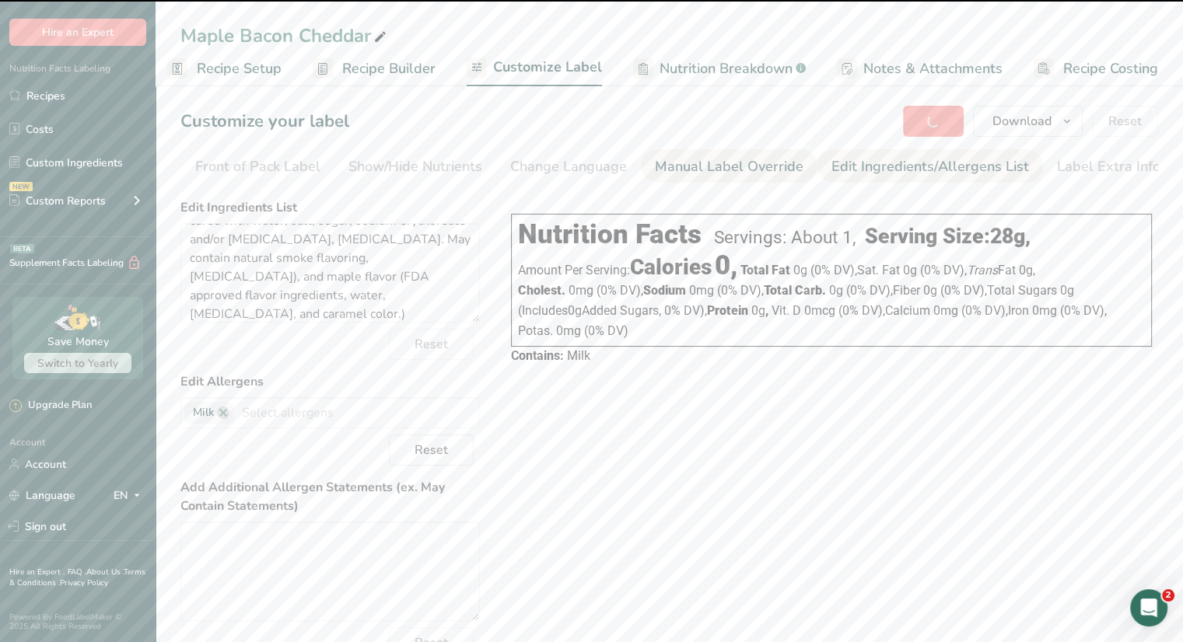
click at [694, 175] on div "Manual Label Override" at bounding box center [729, 166] width 149 height 21
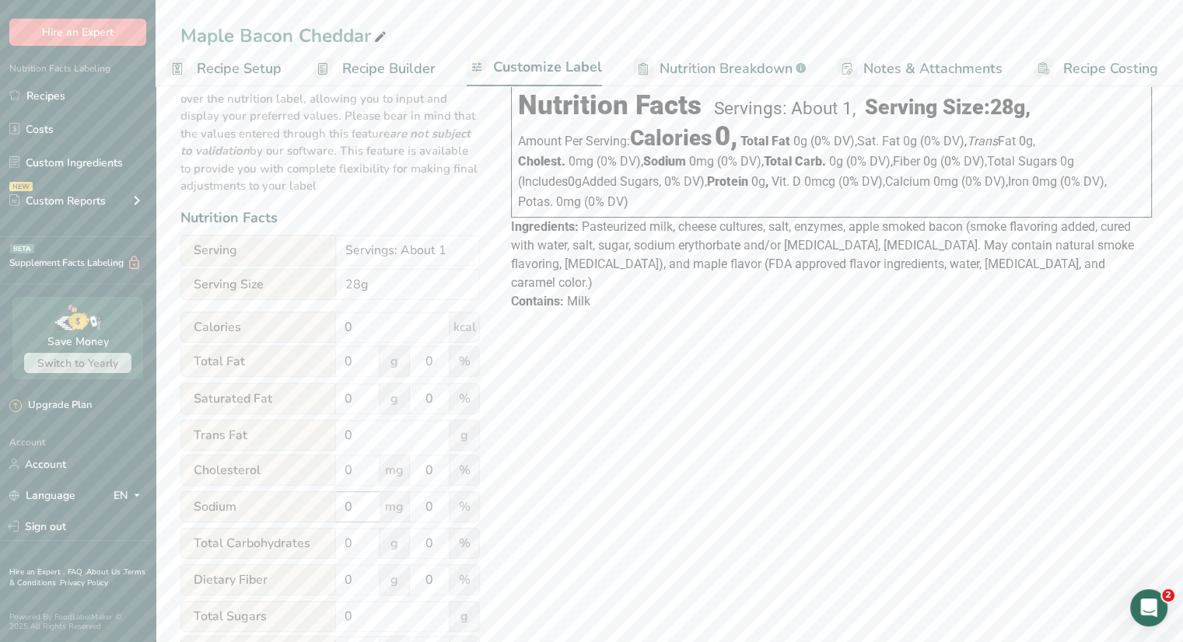
scroll to position [0, 0]
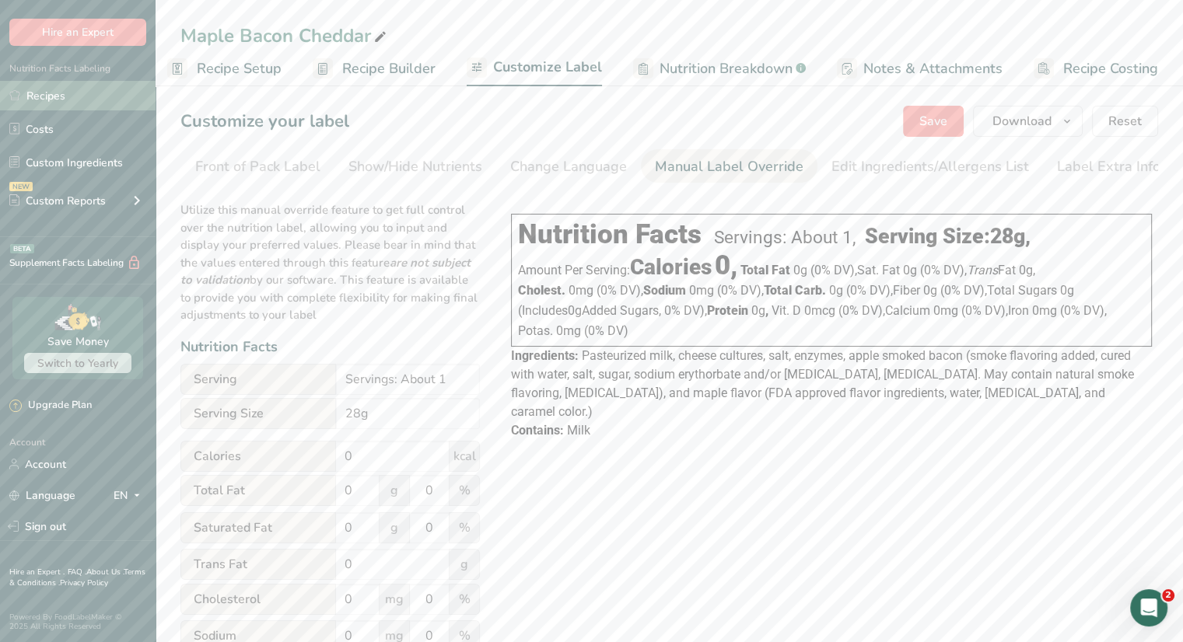
click at [40, 96] on link "Recipes" at bounding box center [78, 96] width 156 height 30
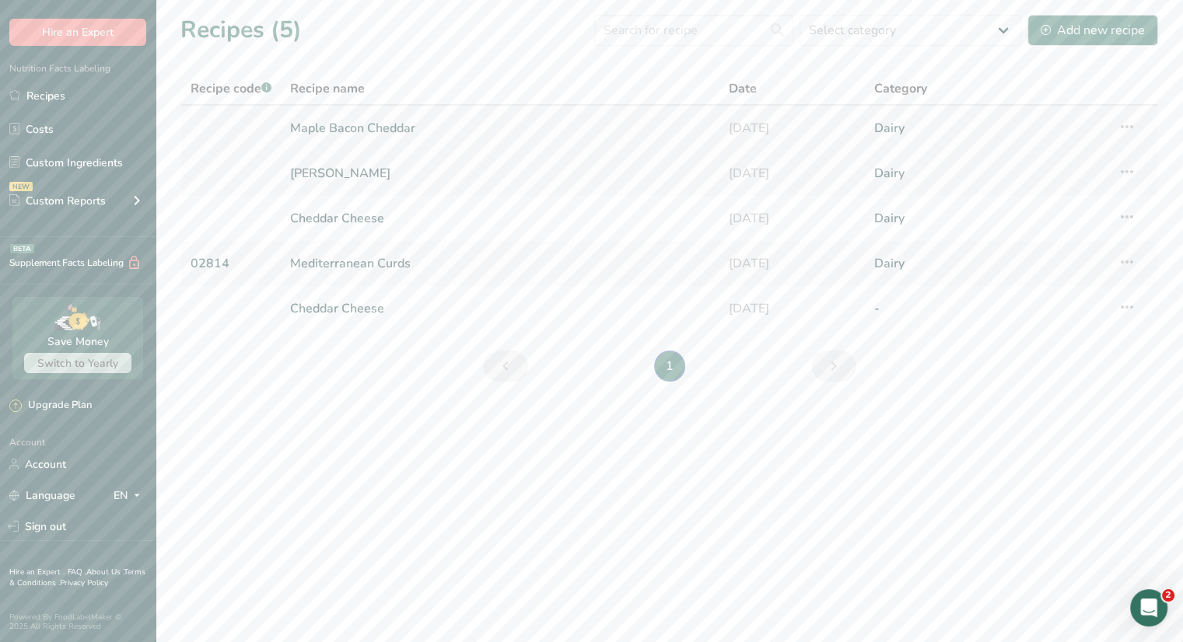
click at [331, 131] on link "Maple Bacon Cheddar" at bounding box center [499, 128] width 419 height 33
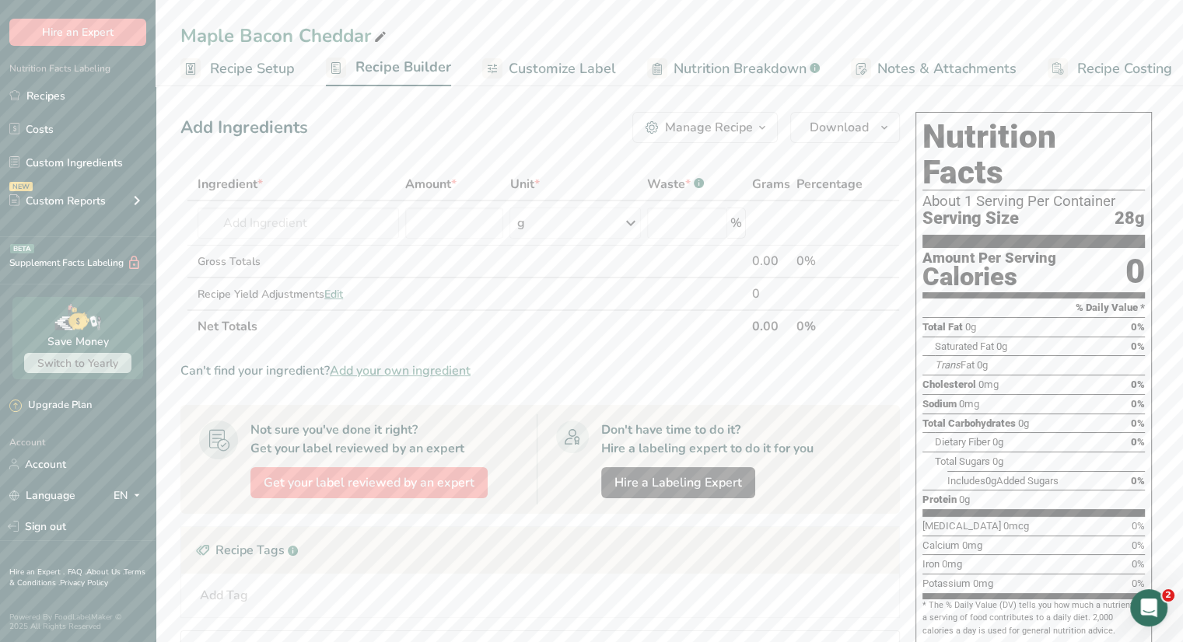
click at [572, 65] on span "Customize Label" at bounding box center [562, 68] width 107 height 21
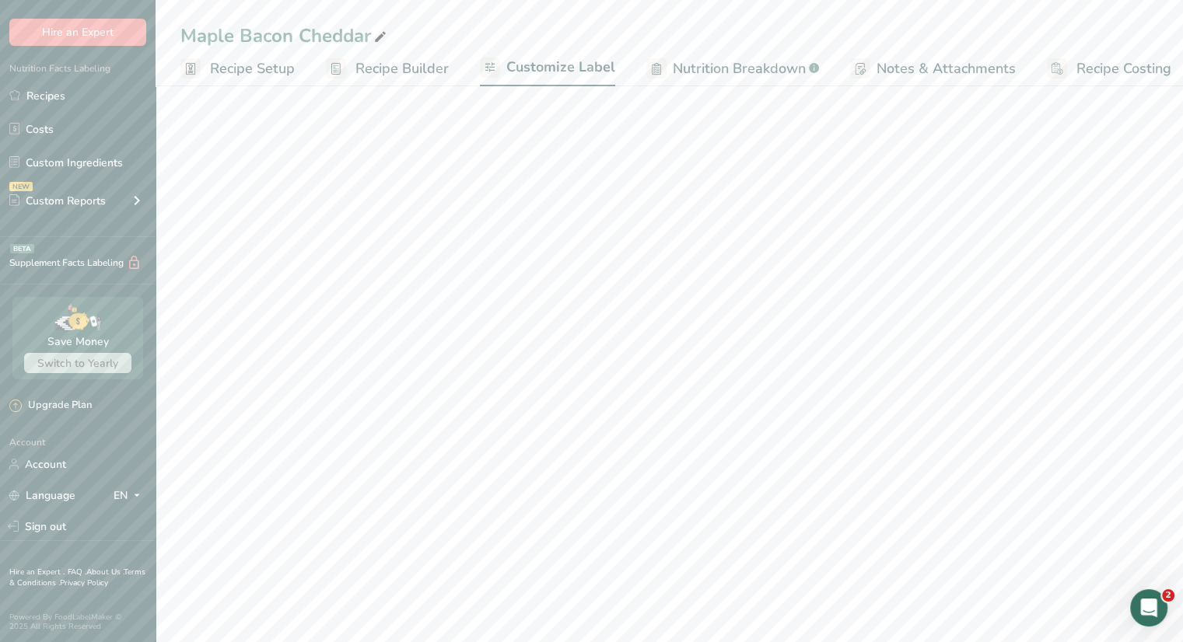
scroll to position [0, 13]
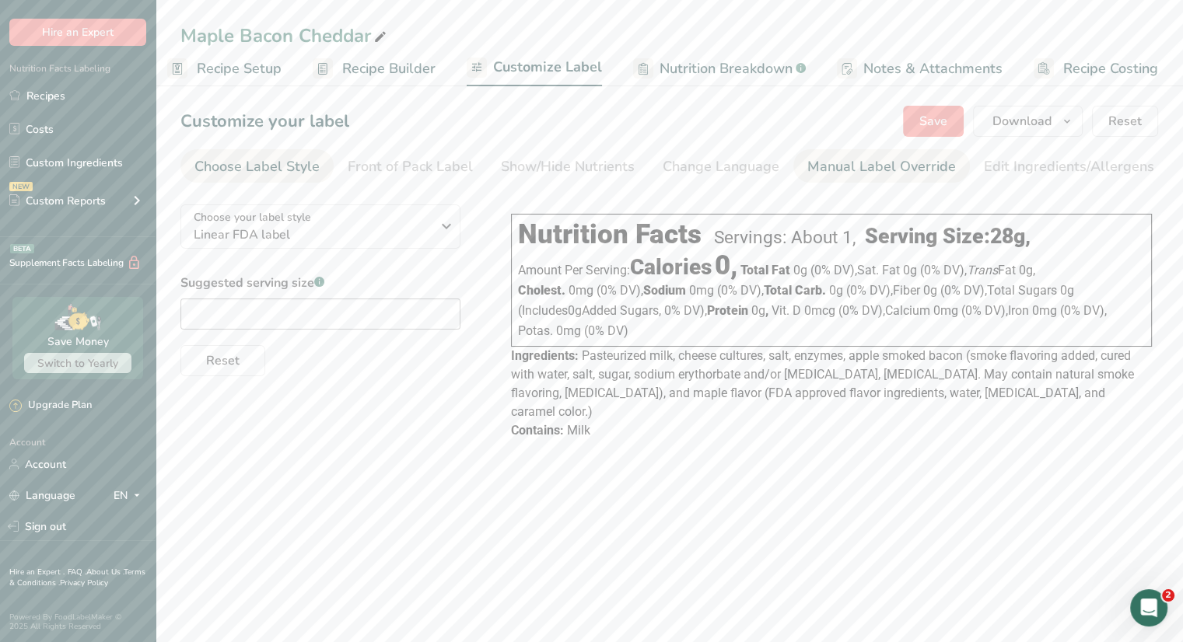
click at [850, 169] on div "Manual Label Override" at bounding box center [881, 166] width 149 height 21
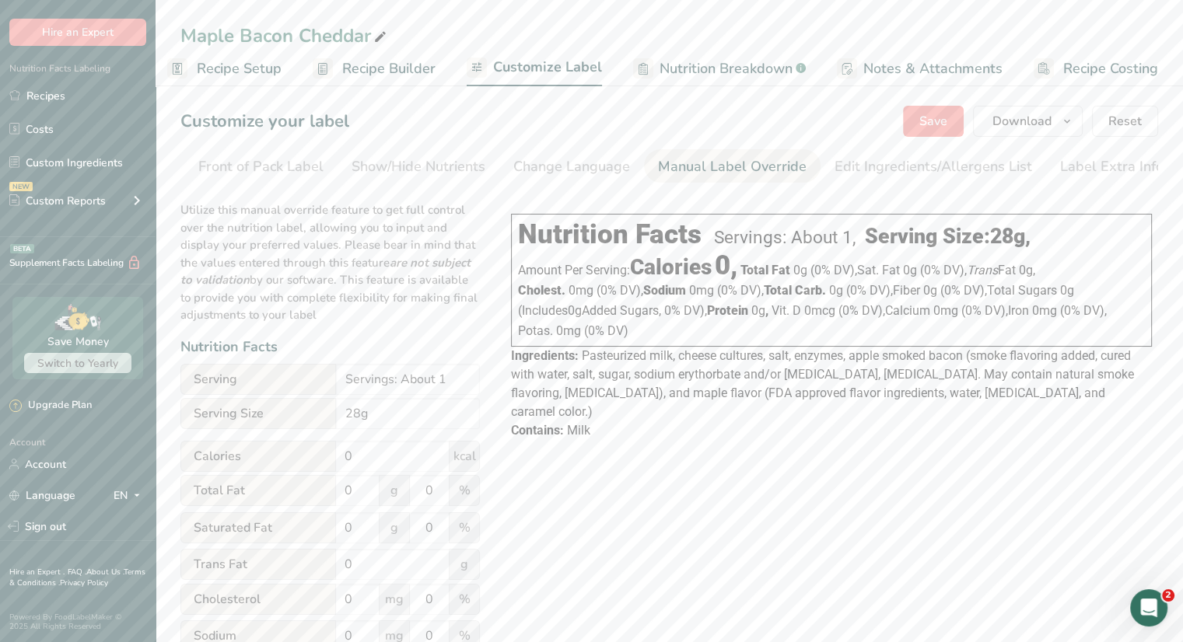
scroll to position [0, 152]
click at [236, 163] on div "Front of Pack Label" at bounding box center [257, 166] width 125 height 21
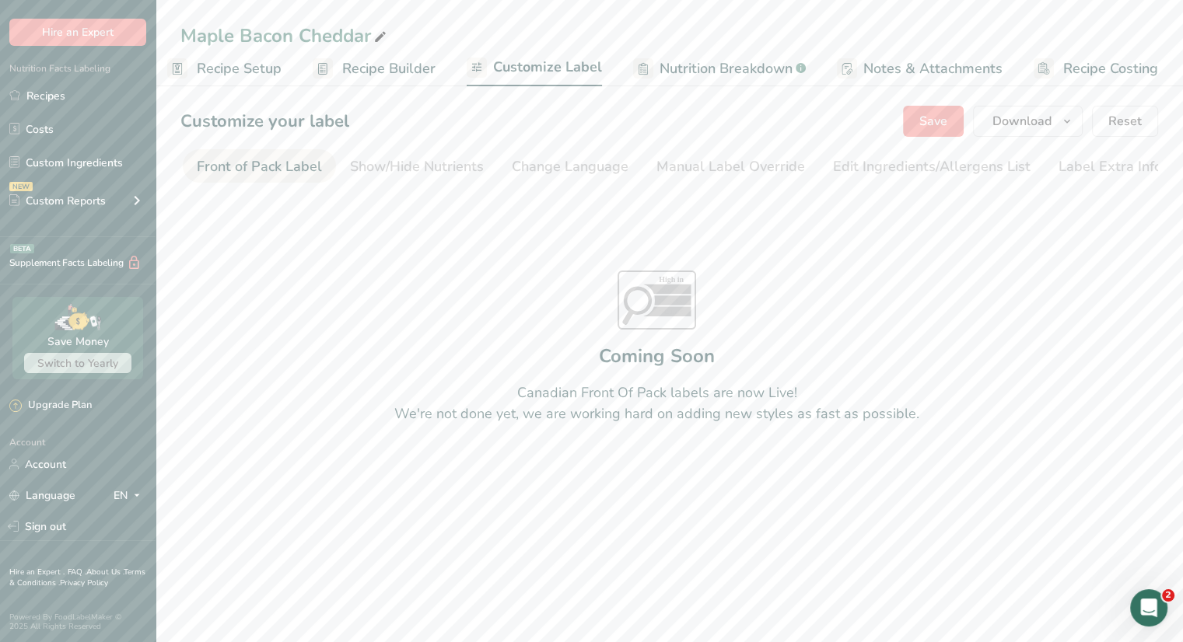
scroll to position [0, 0]
click at [846, 165] on div "Edit Ingredients/Allergens List" at bounding box center [932, 166] width 198 height 21
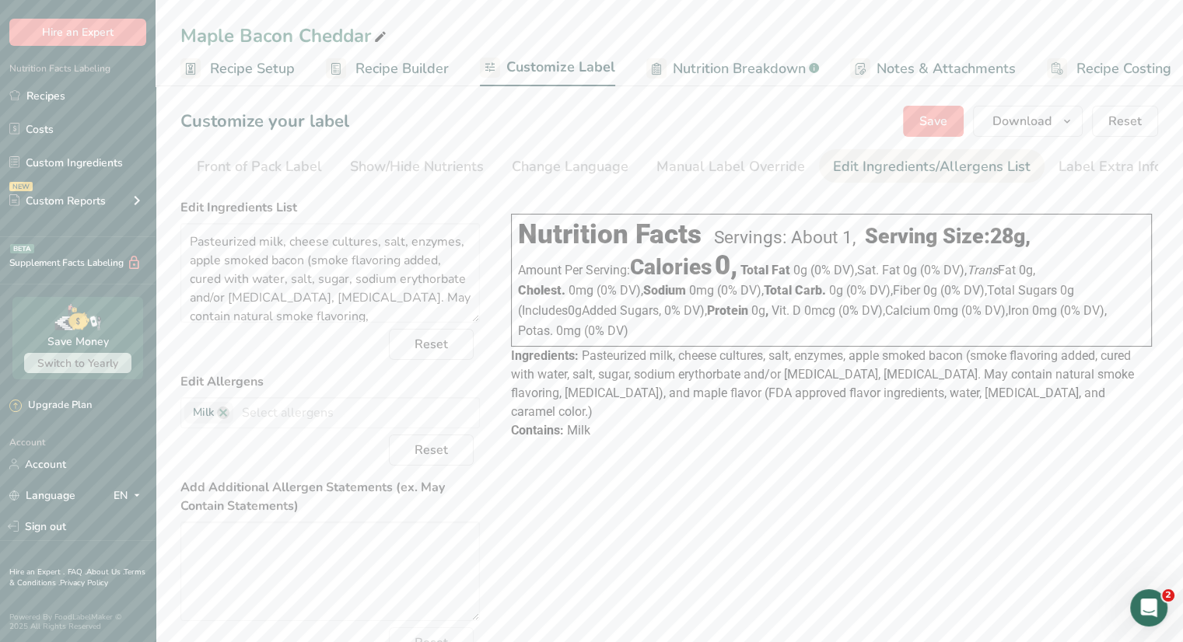
scroll to position [0, 152]
click at [755, 166] on div "Manual Label Override" at bounding box center [729, 166] width 149 height 21
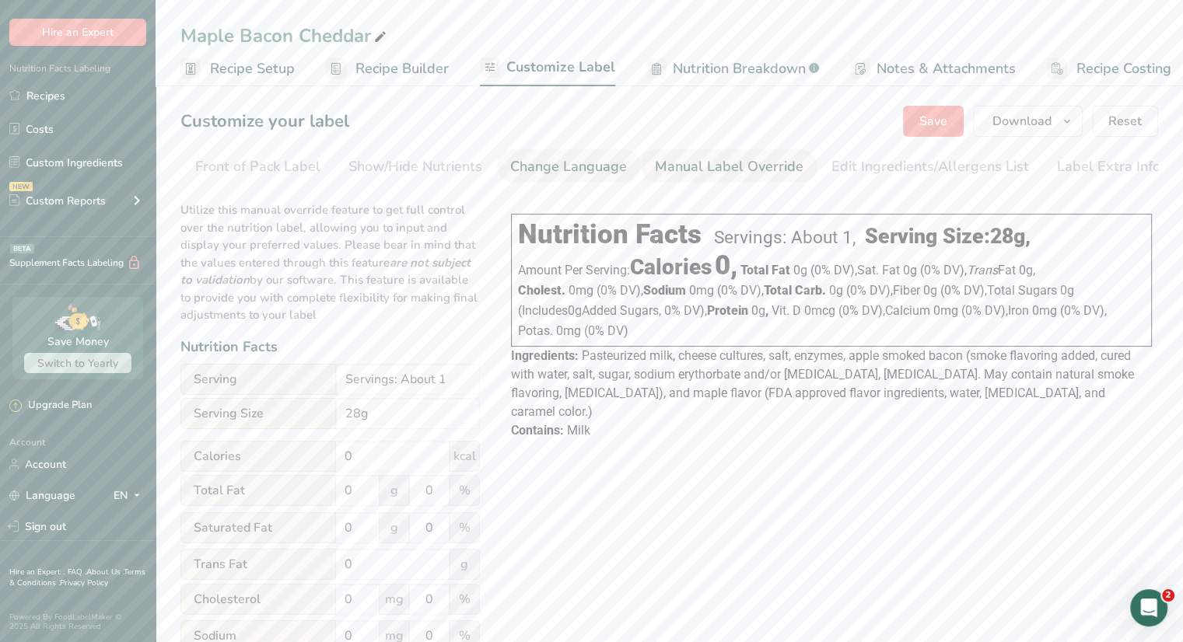
click at [575, 173] on div "Change Language" at bounding box center [568, 166] width 117 height 21
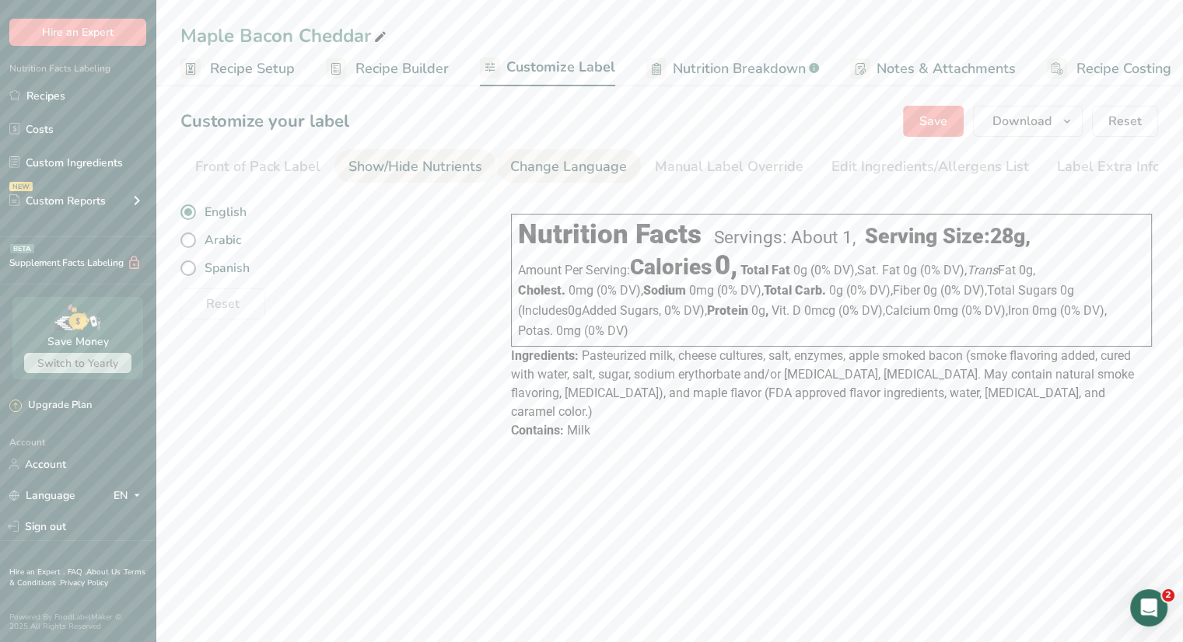
click at [436, 179] on link "Show/Hide Nutrients" at bounding box center [415, 166] width 134 height 35
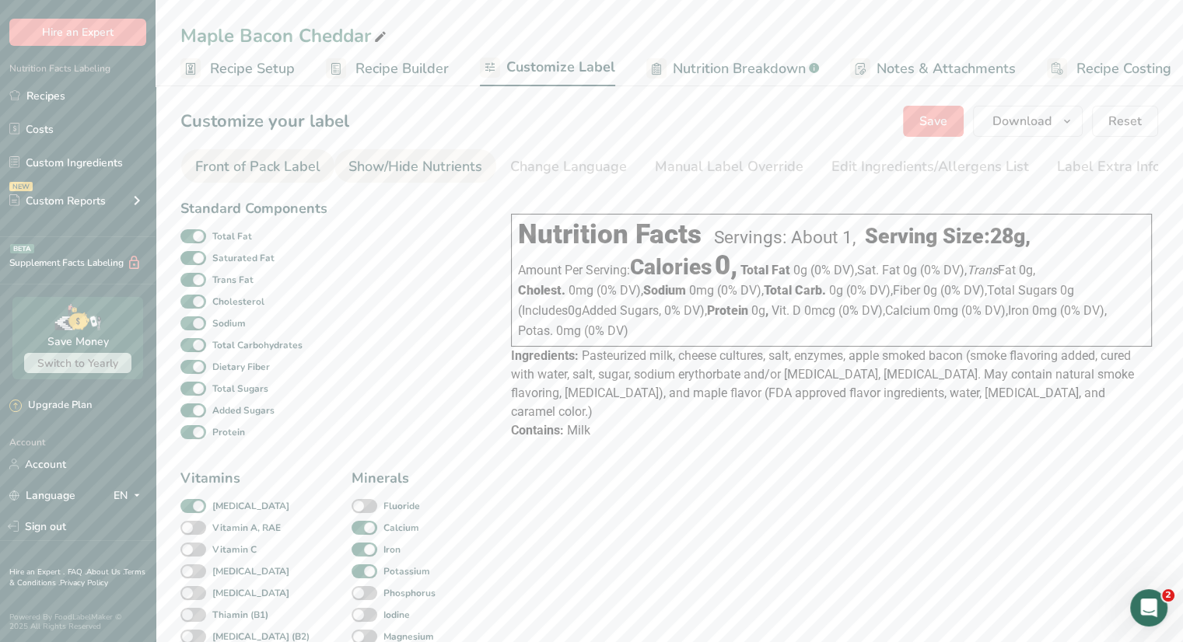
click at [247, 170] on div "Front of Pack Label" at bounding box center [257, 166] width 125 height 21
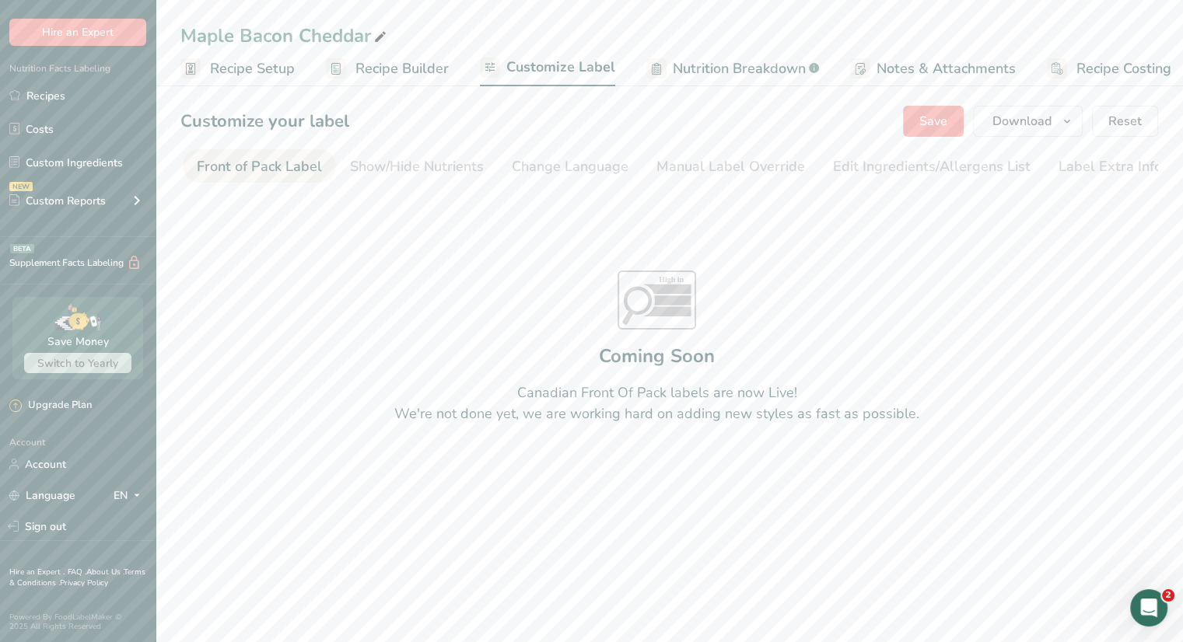
click at [524, 69] on span "Customize Label" at bounding box center [560, 67] width 109 height 21
click at [402, 61] on span "Recipe Builder" at bounding box center [388, 68] width 93 height 21
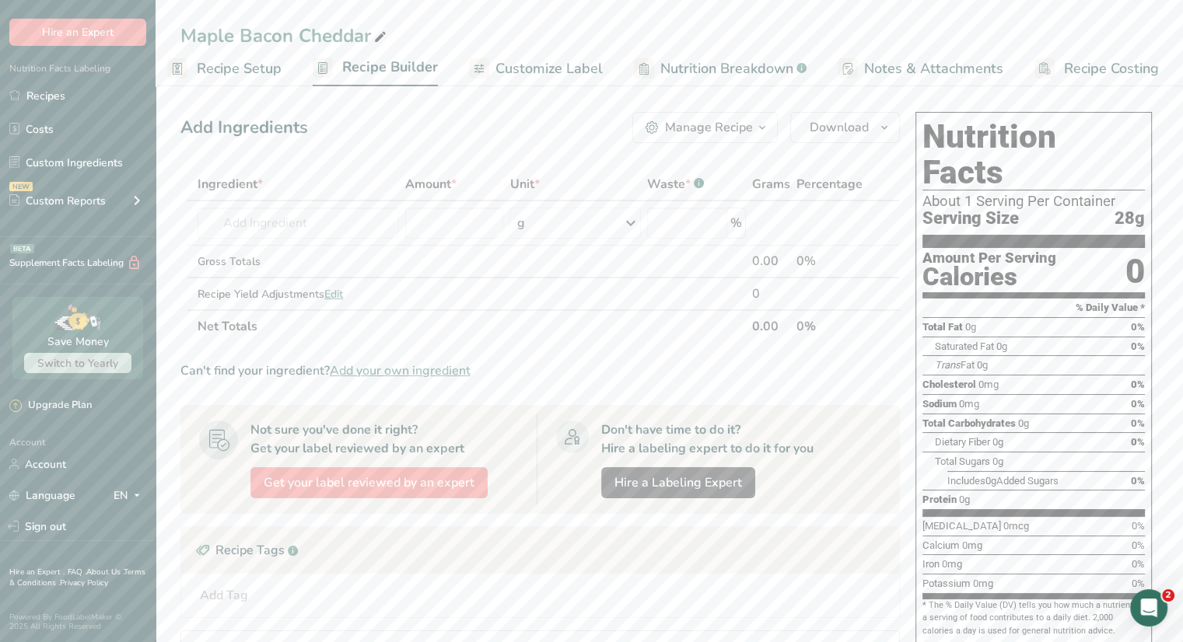
click at [530, 67] on span "Customize Label" at bounding box center [548, 68] width 107 height 21
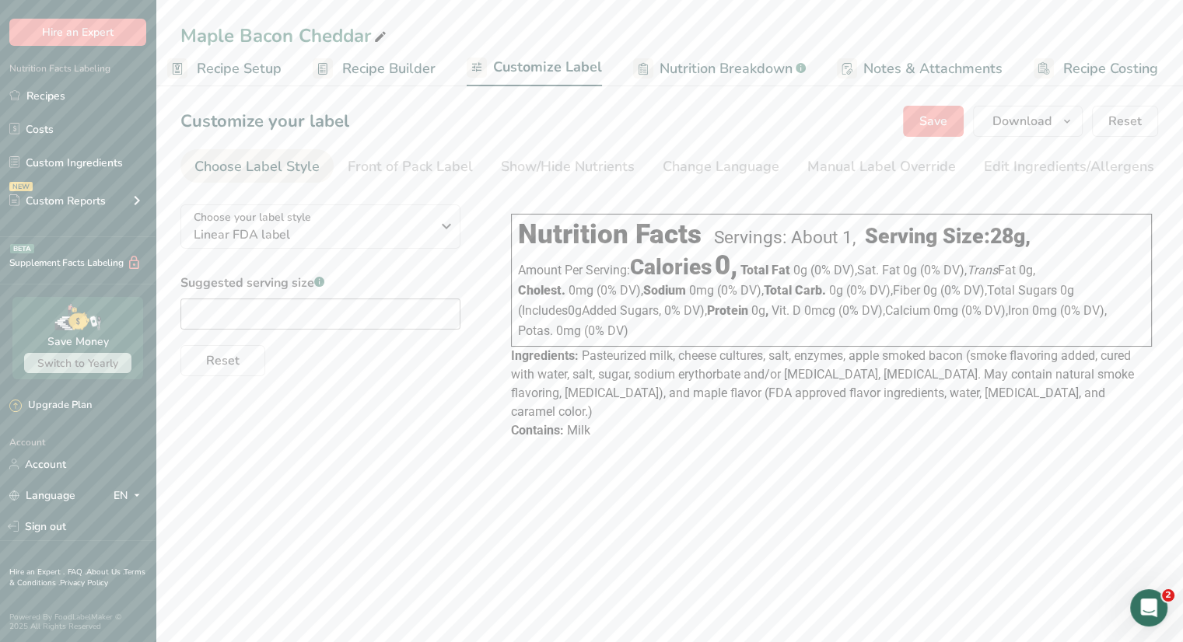
click at [221, 68] on span "Recipe Setup" at bounding box center [239, 68] width 85 height 21
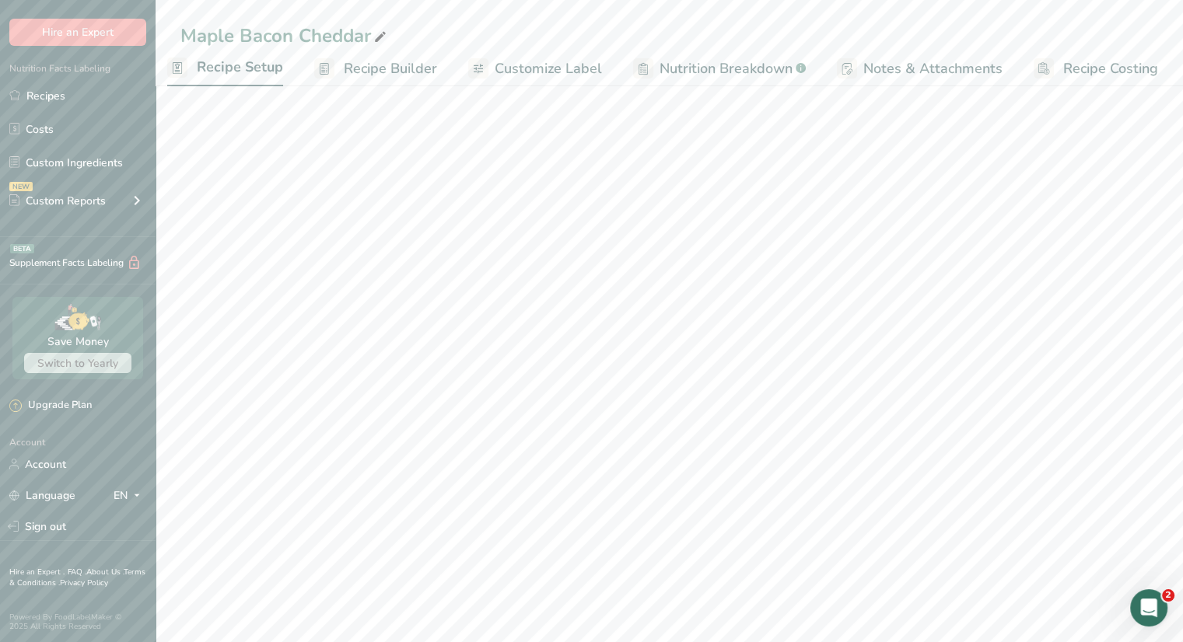
scroll to position [0, 5]
select select "5"
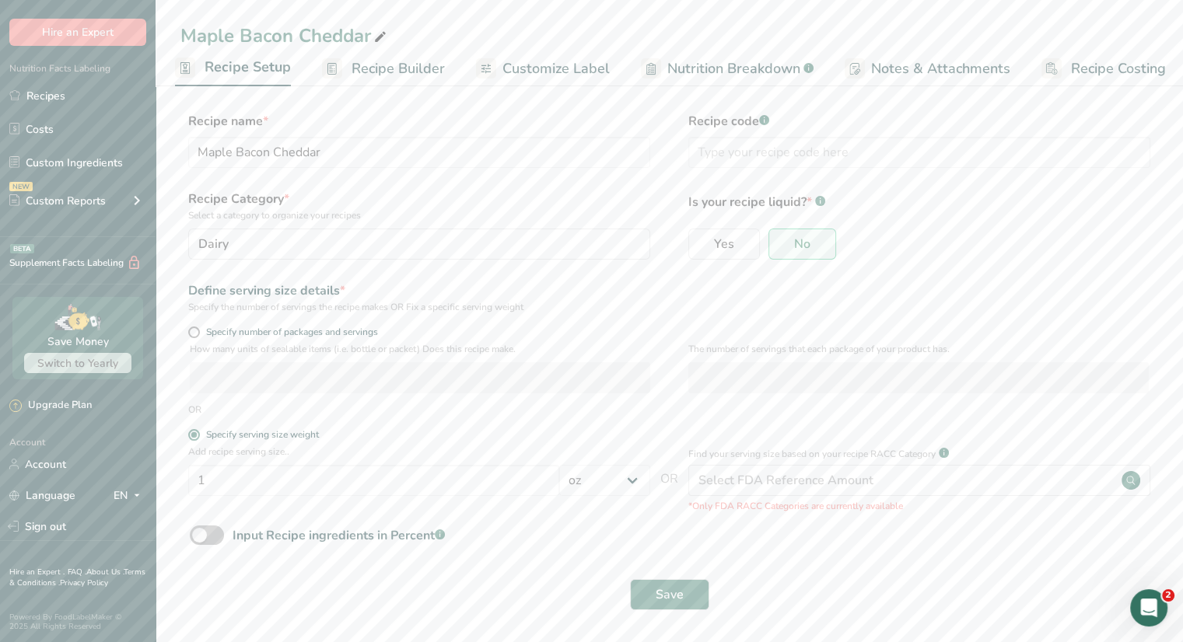
click at [361, 70] on span "Recipe Builder" at bounding box center [398, 68] width 93 height 21
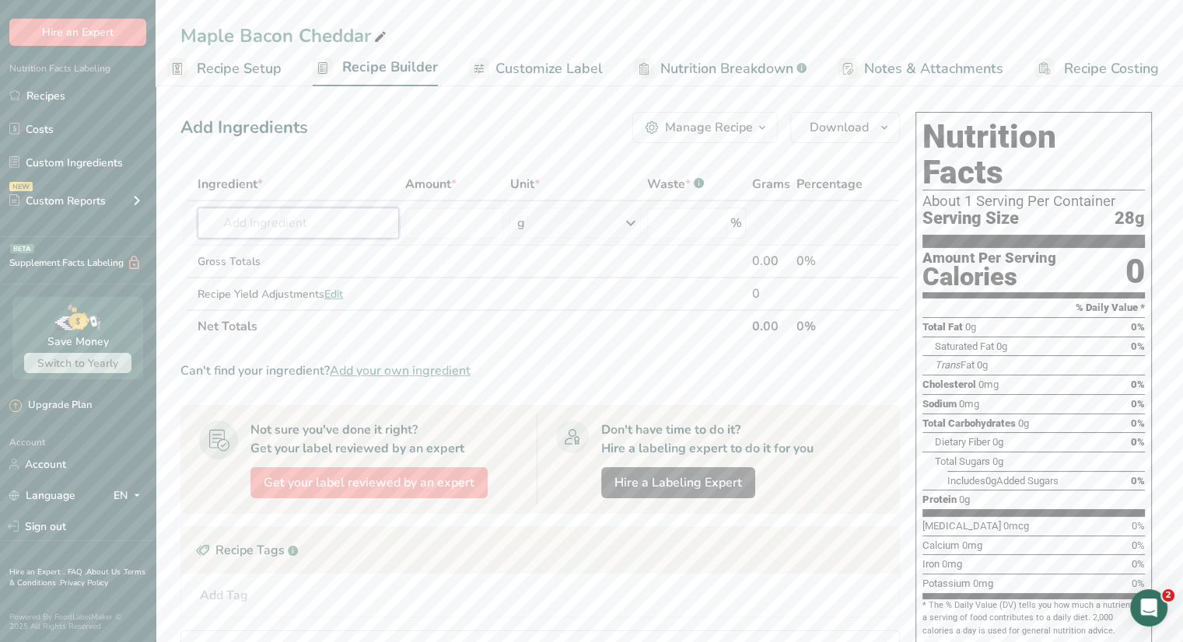
click at [331, 224] on input "text" at bounding box center [298, 223] width 201 height 31
click at [537, 72] on span "Customize Label" at bounding box center [548, 68] width 107 height 21
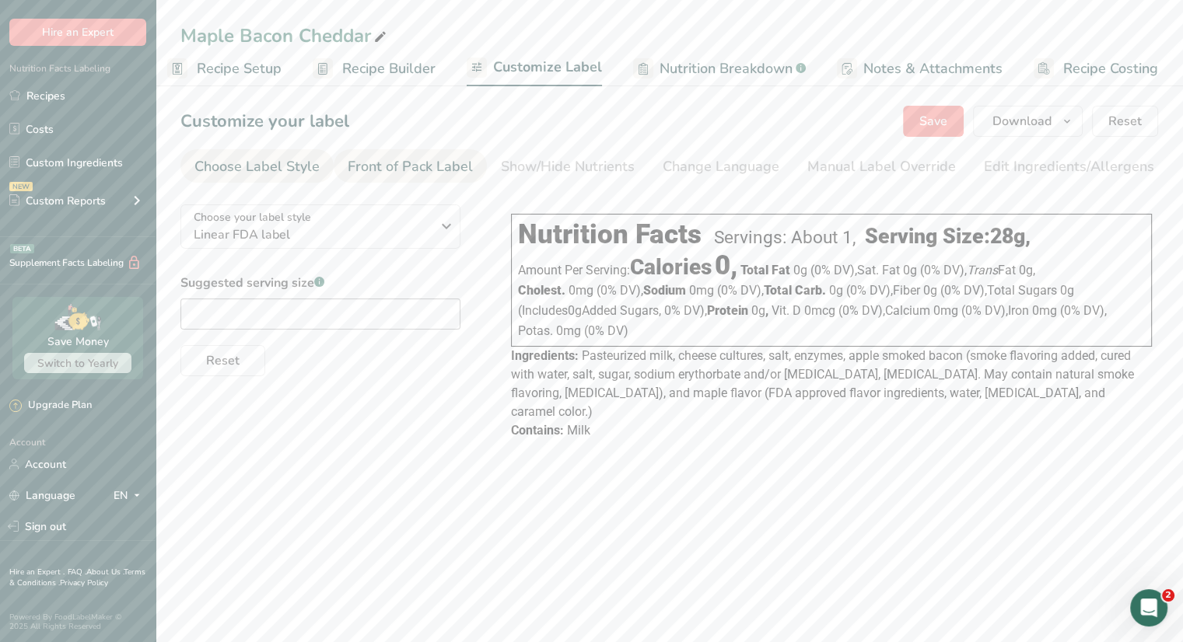
click at [421, 170] on div "Front of Pack Label" at bounding box center [410, 166] width 125 height 21
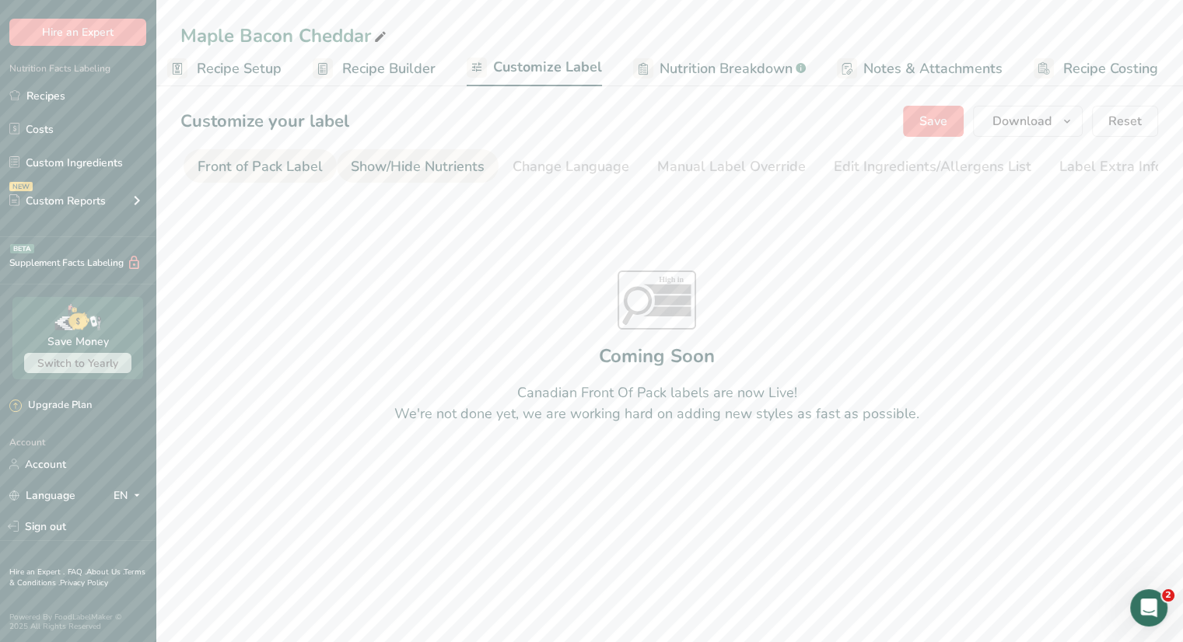
scroll to position [0, 151]
drag, startPoint x: 417, startPoint y: 187, endPoint x: 277, endPoint y: 194, distance: 140.1
click at [235, 195] on section "Customize your label Save Download Choose what to show on your downloaded label…" at bounding box center [669, 304] width 1027 height 447
click at [262, 177] on div "Choose Label Style" at bounding box center [256, 166] width 125 height 21
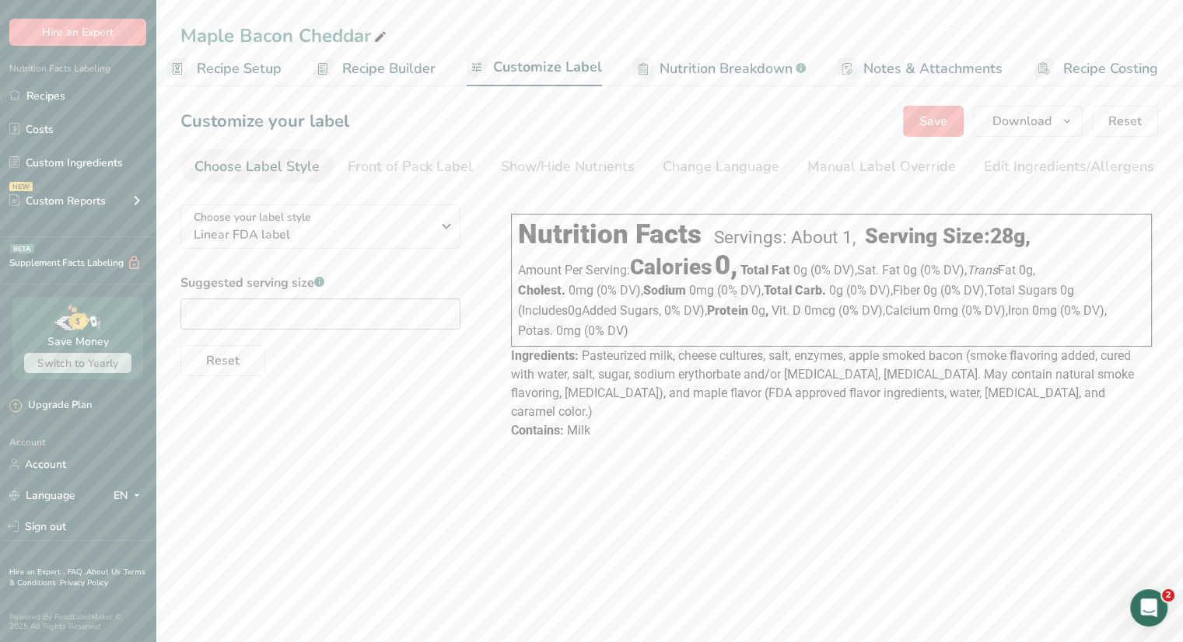
click at [253, 72] on span "Recipe Setup" at bounding box center [239, 68] width 85 height 21
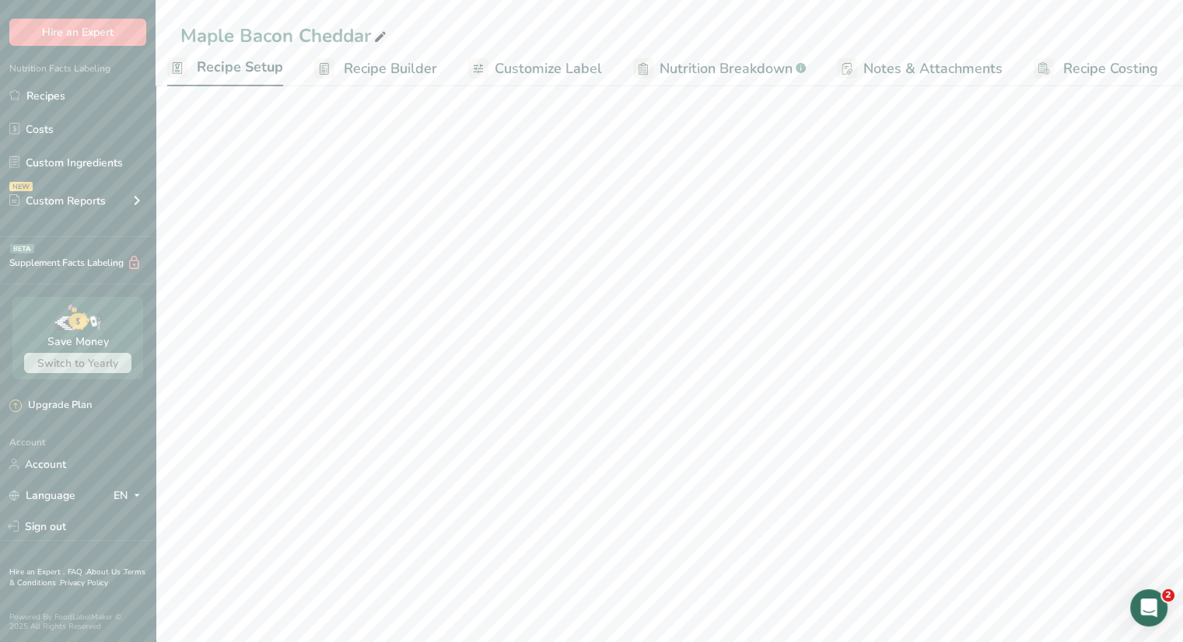
scroll to position [0, 5]
select select "5"
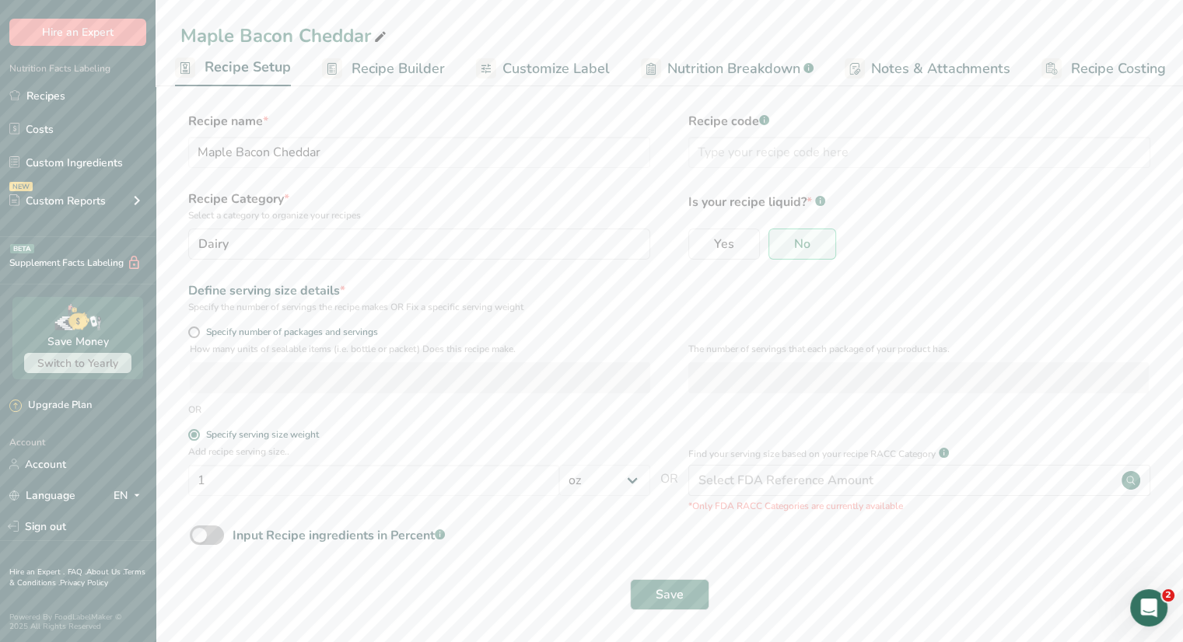
click at [376, 72] on span "Recipe Builder" at bounding box center [398, 68] width 93 height 21
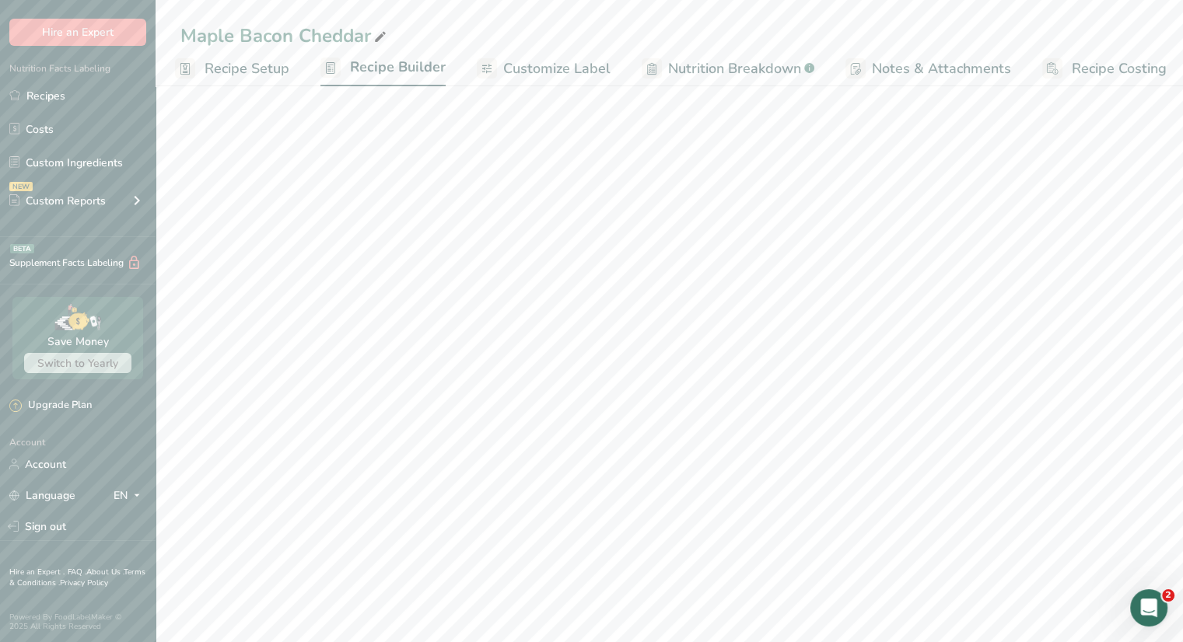
scroll to position [0, 13]
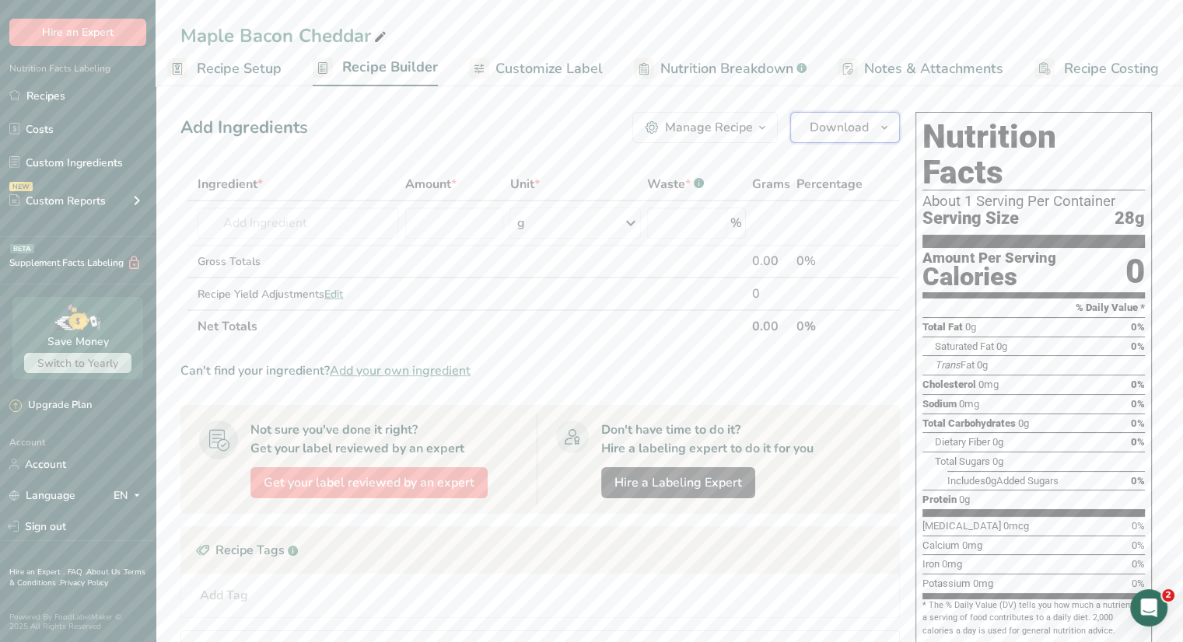
click at [884, 128] on icon "button" at bounding box center [884, 127] width 12 height 19
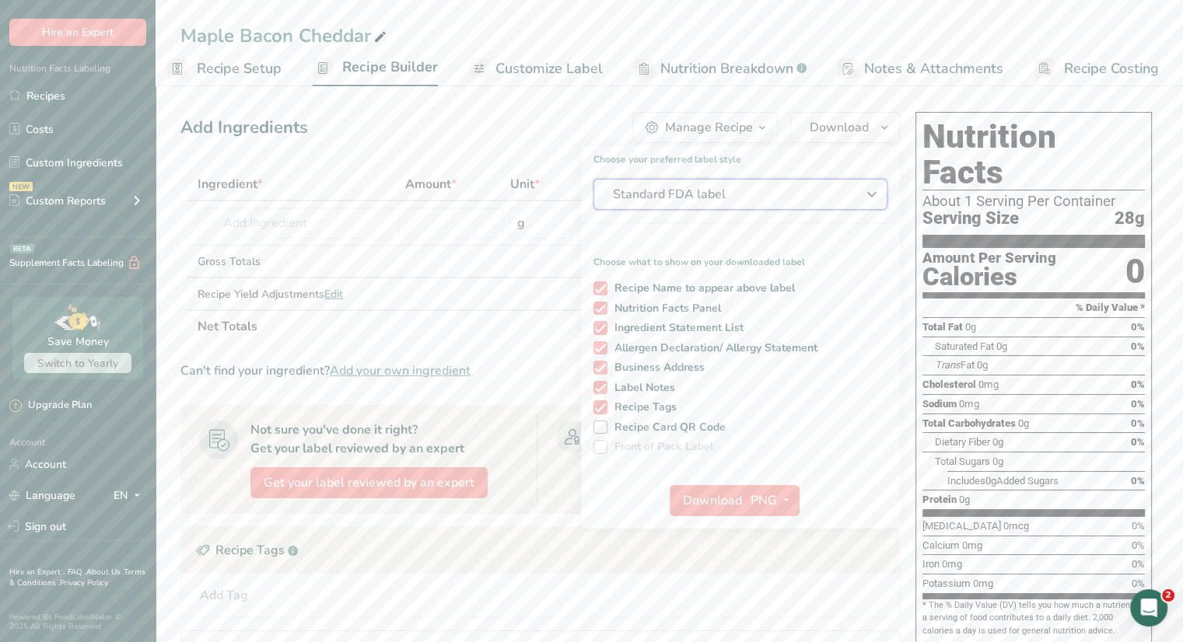
click at [774, 185] on span "Standard FDA label" at bounding box center [729, 194] width 233 height 19
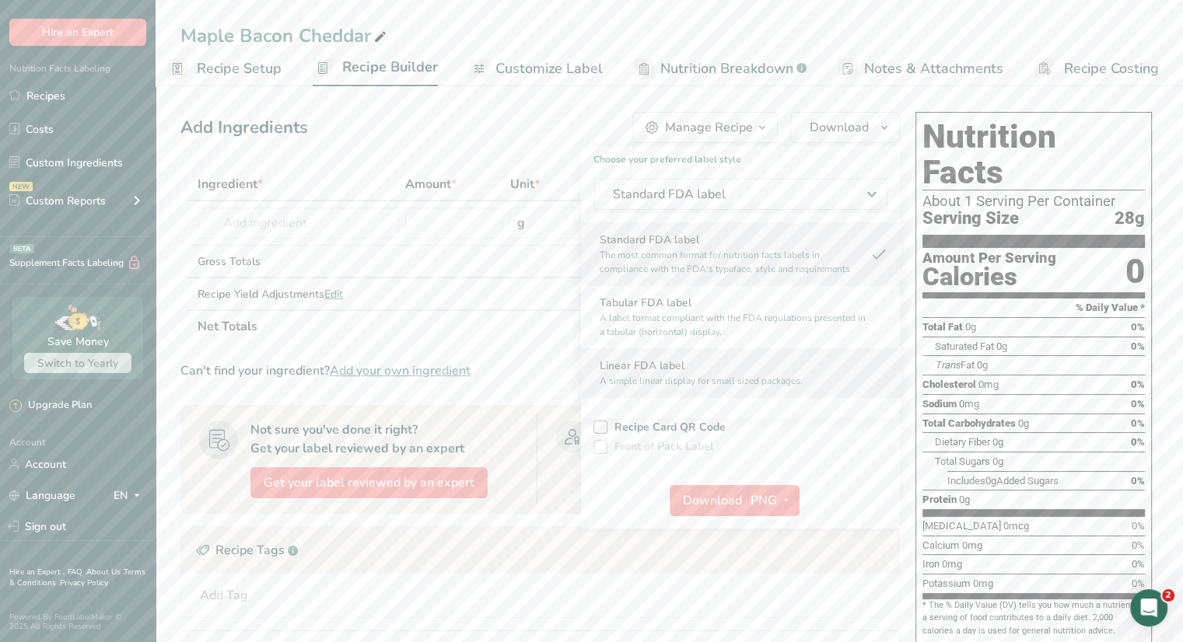
click at [709, 380] on p "A simple linear display for small sized packages." at bounding box center [734, 381] width 268 height 14
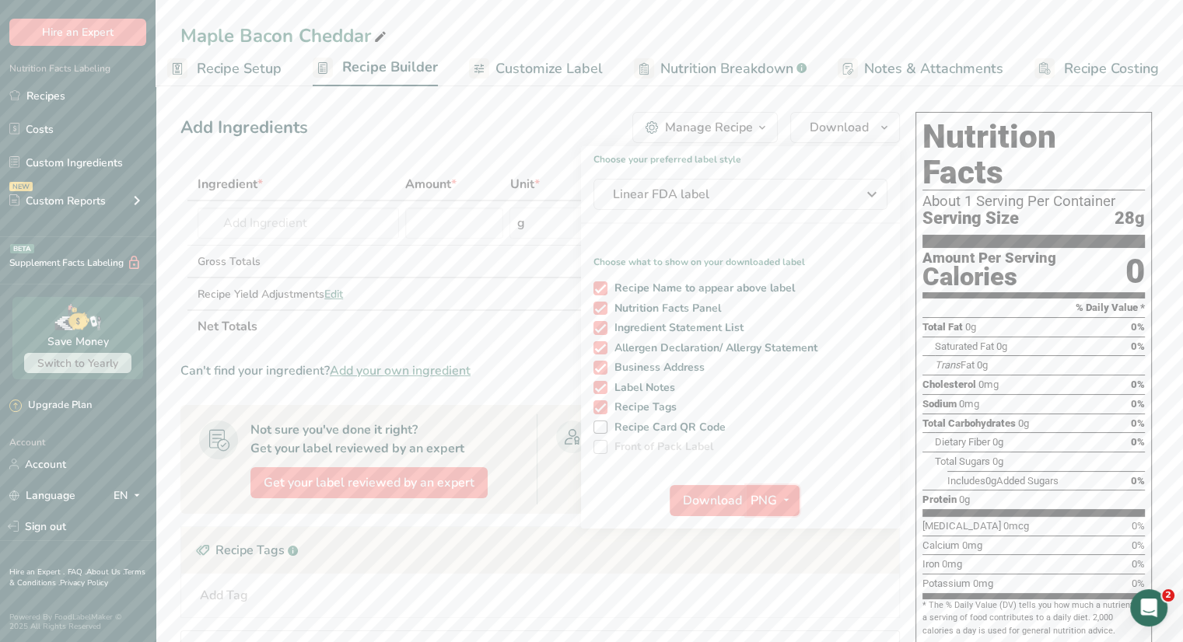
click at [780, 502] on icon "button" at bounding box center [786, 500] width 12 height 19
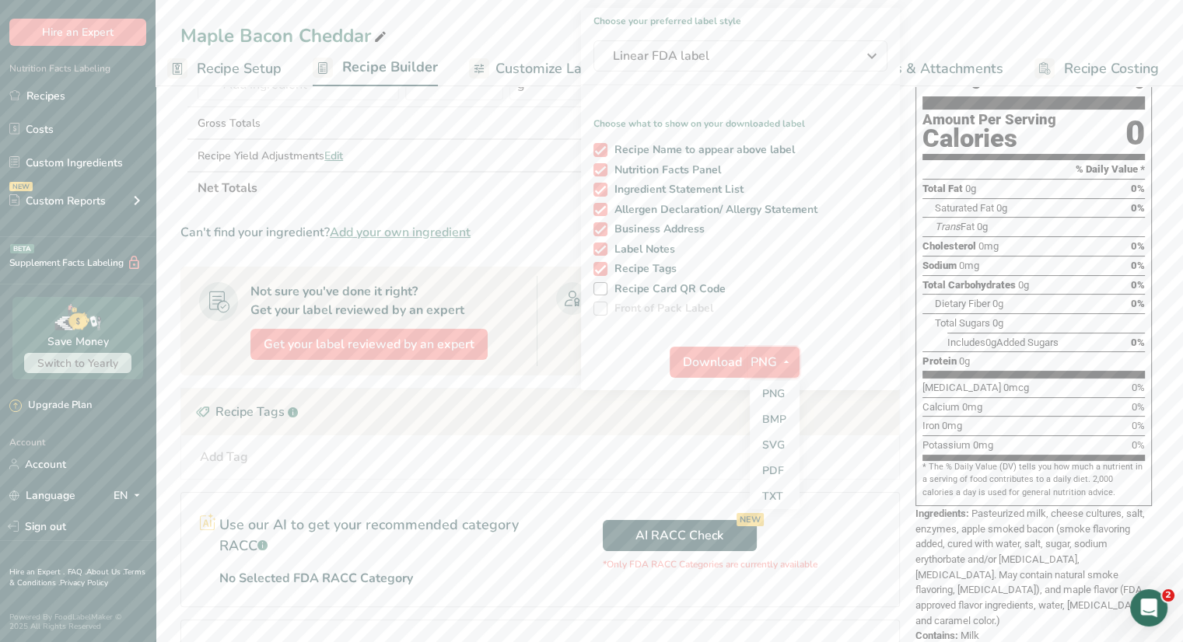
scroll to position [156, 0]
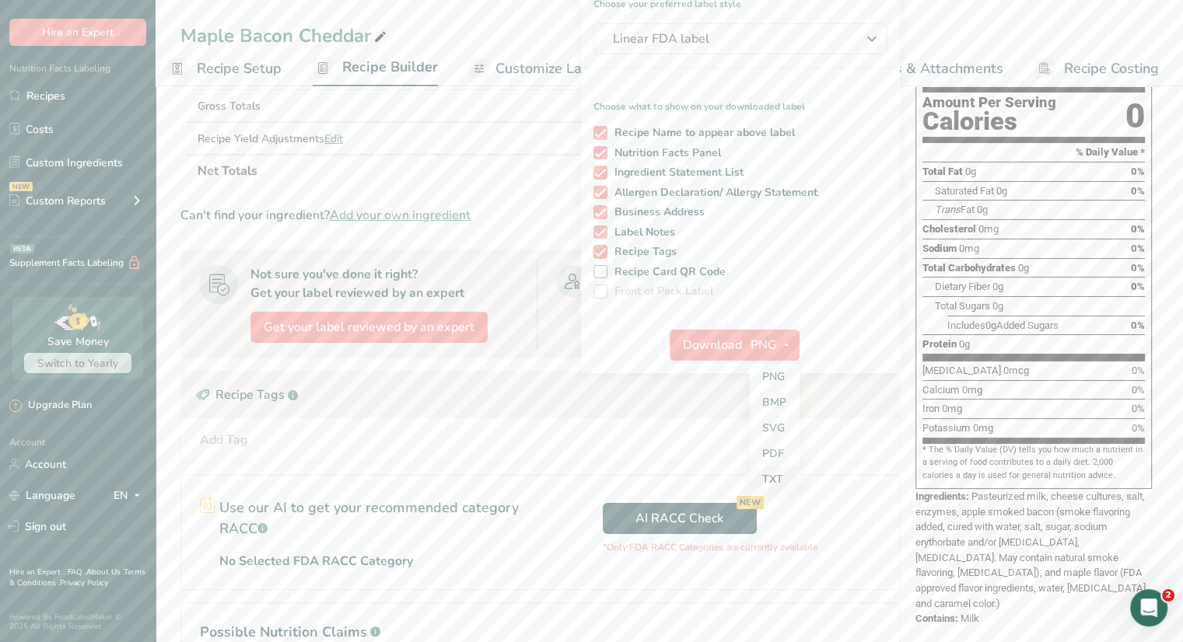
click at [770, 480] on link "TXT" at bounding box center [775, 480] width 50 height 26
checkbox input "false"
checkbox input "true"
click at [706, 343] on span "Download" at bounding box center [713, 345] width 59 height 19
click at [787, 345] on icon "button" at bounding box center [785, 344] width 12 height 19
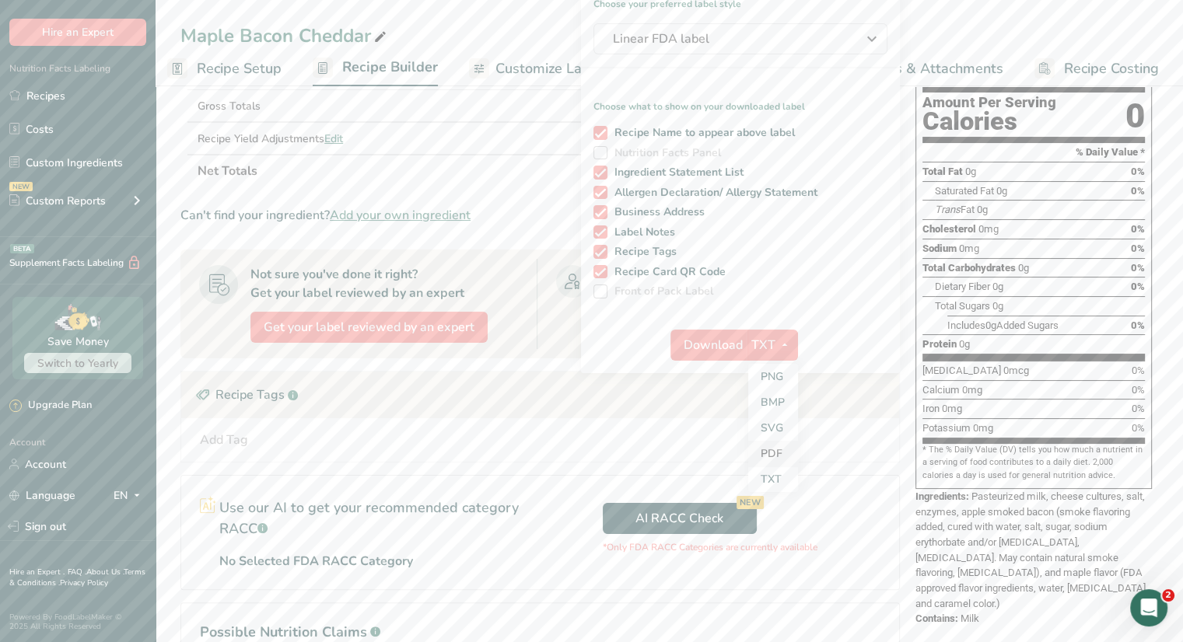
click at [778, 453] on link "PDF" at bounding box center [773, 454] width 50 height 26
click at [710, 342] on span "Download" at bounding box center [713, 345] width 59 height 19
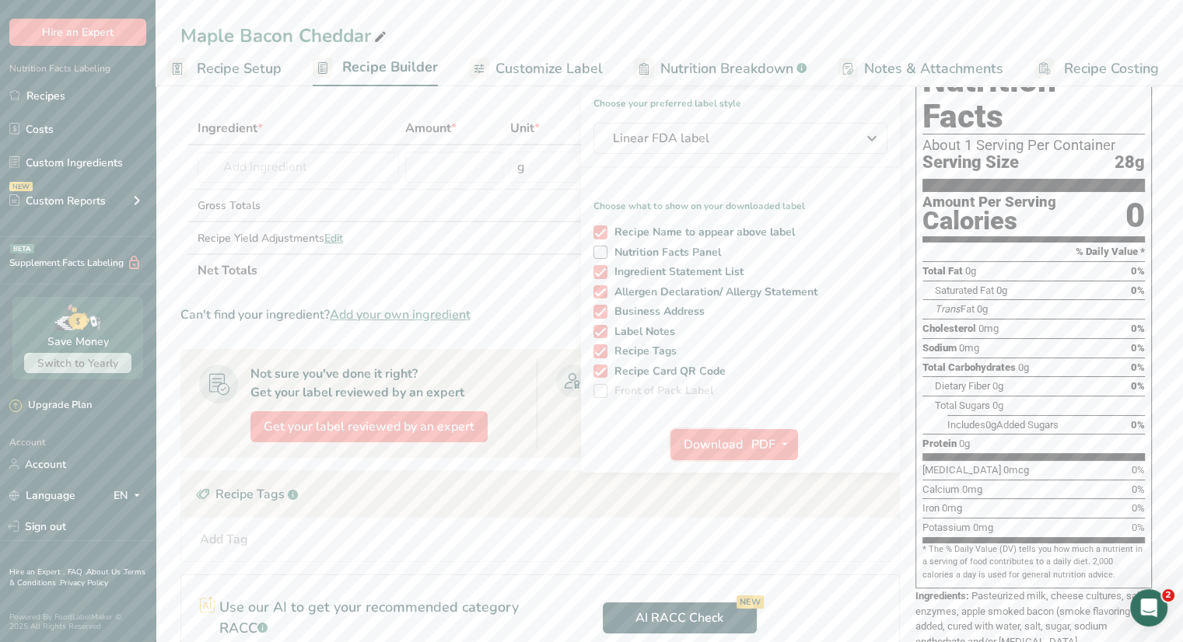
scroll to position [0, 0]
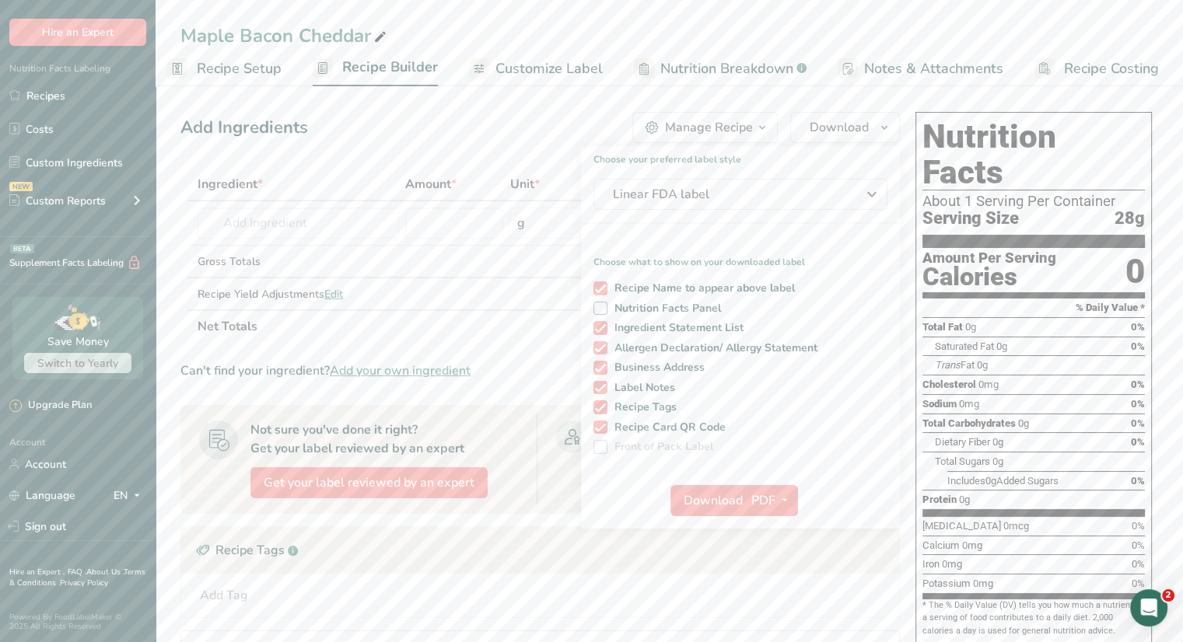
click at [458, 316] on th "Net Totals" at bounding box center [471, 326] width 555 height 33
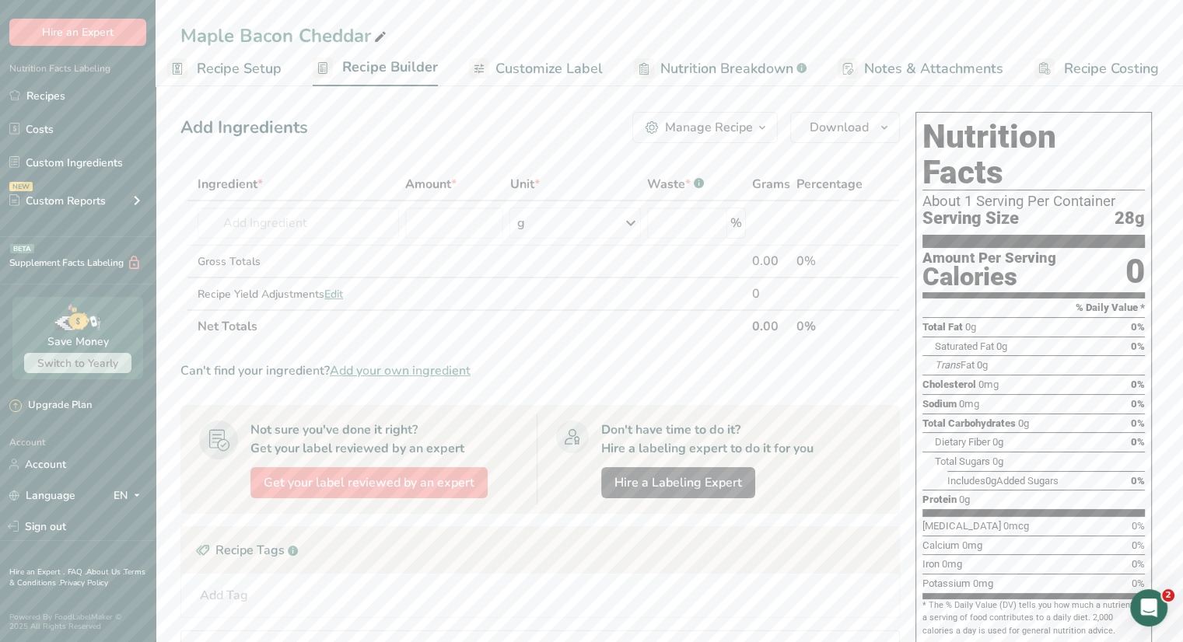
click at [566, 63] on span "Customize Label" at bounding box center [548, 68] width 107 height 21
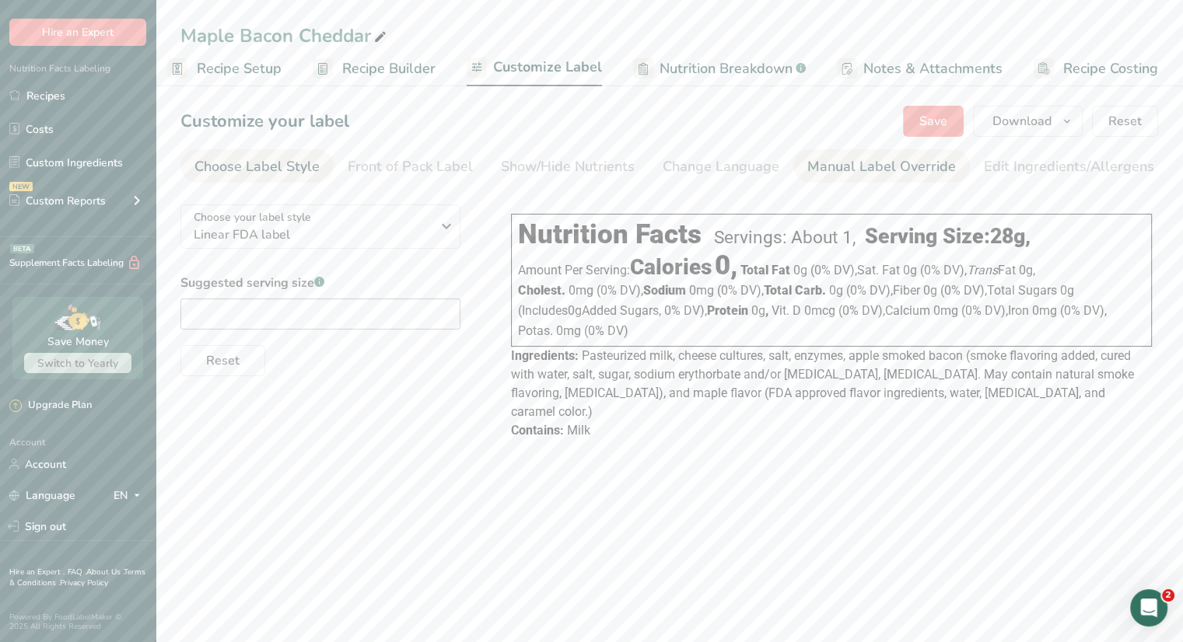
click at [844, 166] on div "Manual Label Override" at bounding box center [881, 166] width 149 height 21
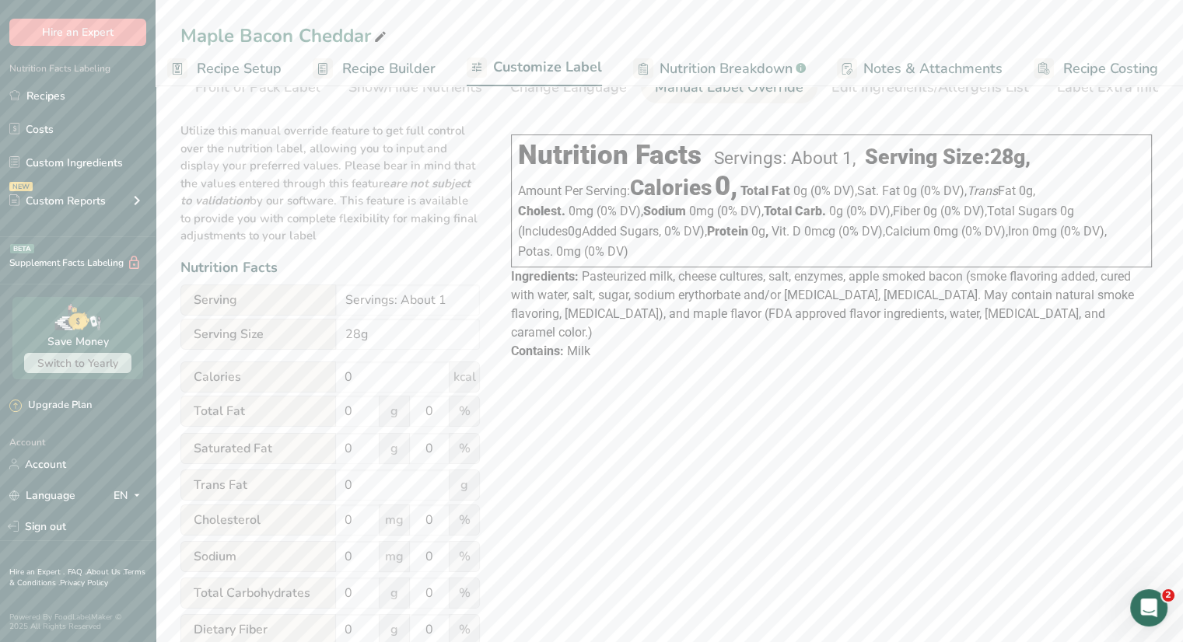
scroll to position [156, 0]
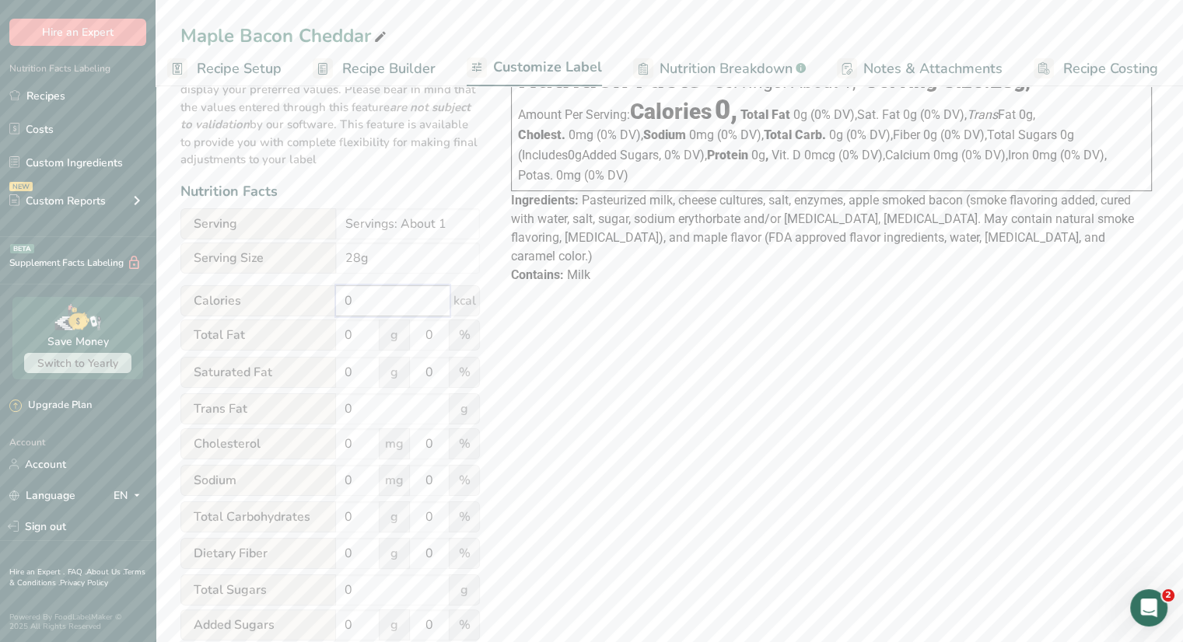
drag, startPoint x: 358, startPoint y: 307, endPoint x: 288, endPoint y: 308, distance: 70.0
click at [289, 309] on div "Calories 0 kcal" at bounding box center [329, 300] width 299 height 31
type input "100"
drag, startPoint x: 358, startPoint y: 338, endPoint x: 330, endPoint y: 337, distance: 28.0
click at [330, 337] on div "Total Fat 0 g 0 %" at bounding box center [329, 336] width 299 height 33
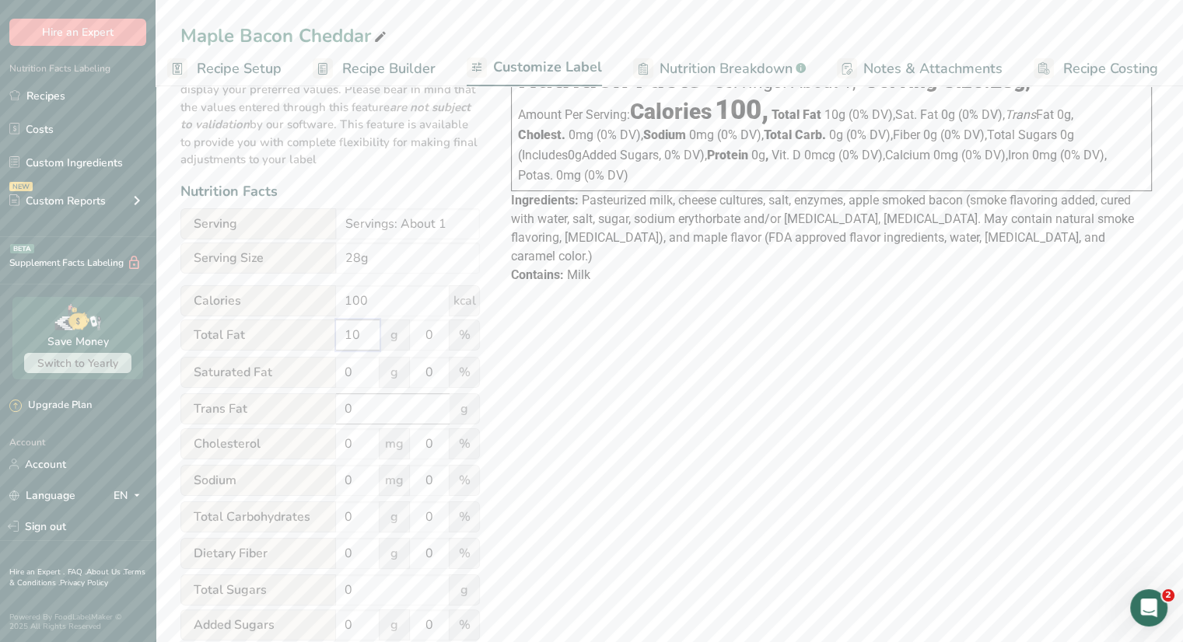
type input "10"
drag, startPoint x: 361, startPoint y: 407, endPoint x: 336, endPoint y: 410, distance: 25.1
click at [336, 410] on input "0" at bounding box center [393, 409] width 114 height 31
type input "1"
drag, startPoint x: 361, startPoint y: 477, endPoint x: 324, endPoint y: 481, distance: 37.6
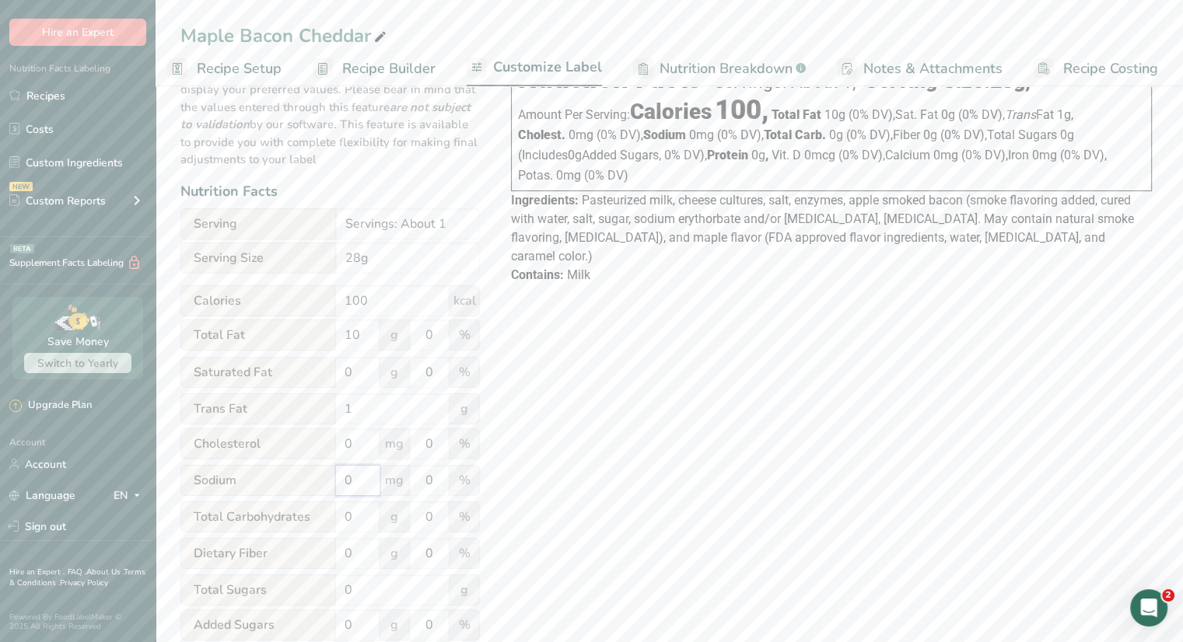
click at [324, 481] on div "Sodium 0 mg 0 %" at bounding box center [329, 481] width 299 height 33
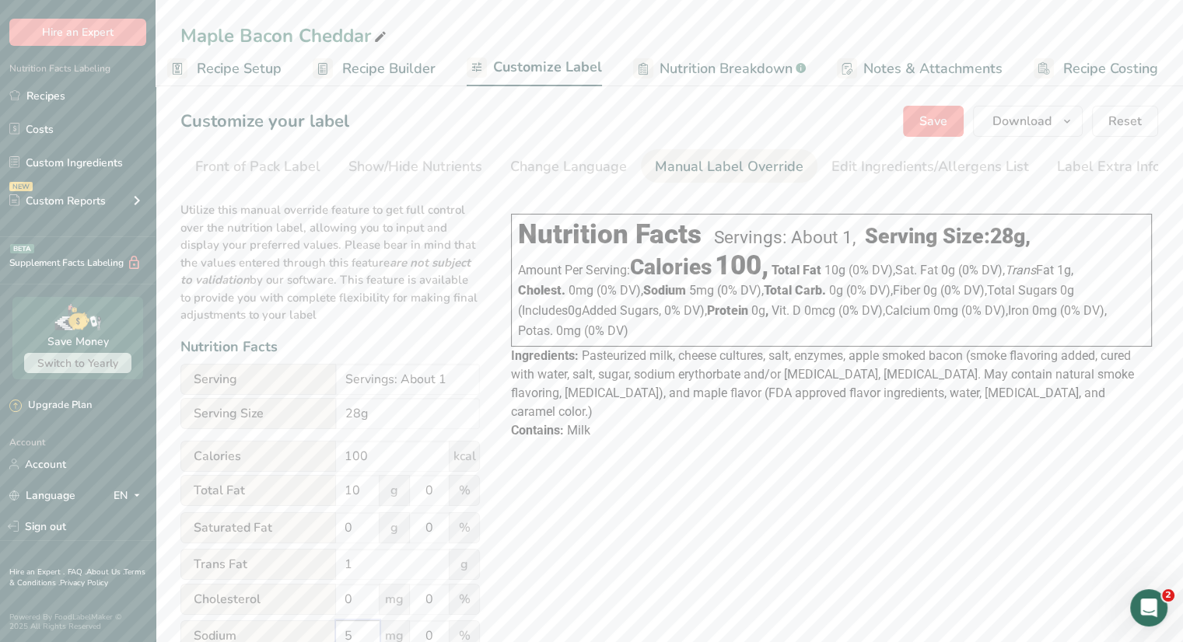
type input "5"
click at [926, 114] on span "Save" at bounding box center [933, 121] width 28 height 19
click at [1060, 121] on span "button" at bounding box center [1067, 121] width 19 height 19
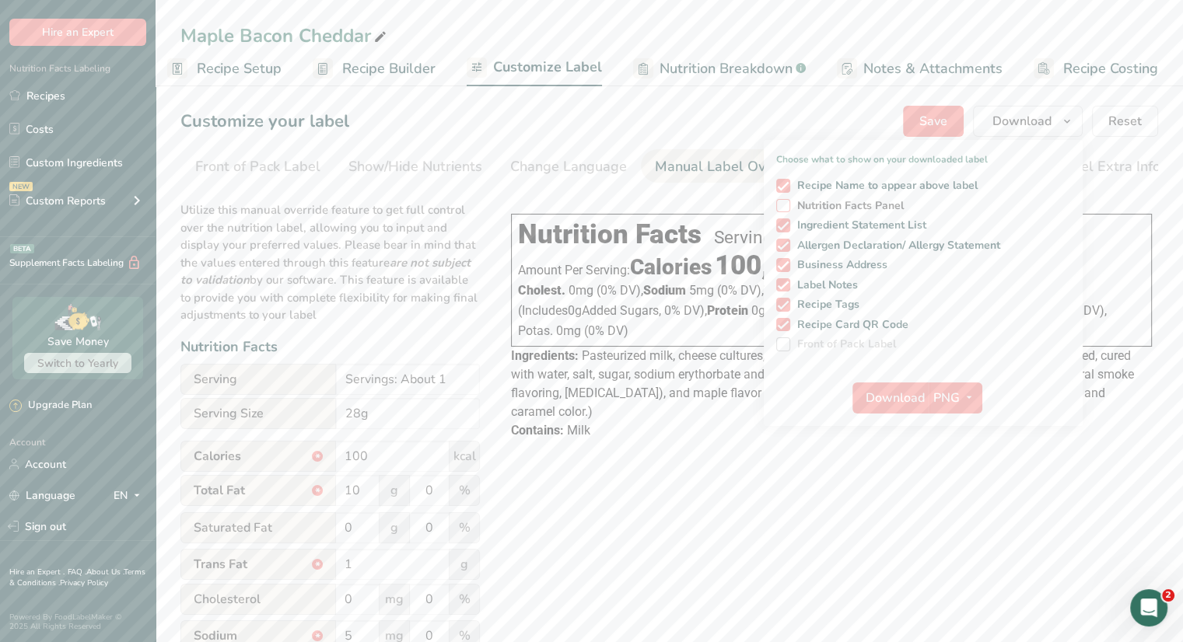
click at [840, 206] on span "Nutrition Facts Panel" at bounding box center [847, 206] width 114 height 14
click at [786, 206] on input "Nutrition Facts Panel" at bounding box center [781, 206] width 10 height 10
checkbox input "true"
click at [962, 394] on span "button" at bounding box center [969, 398] width 19 height 19
click at [966, 507] on link "PDF" at bounding box center [958, 507] width 50 height 26
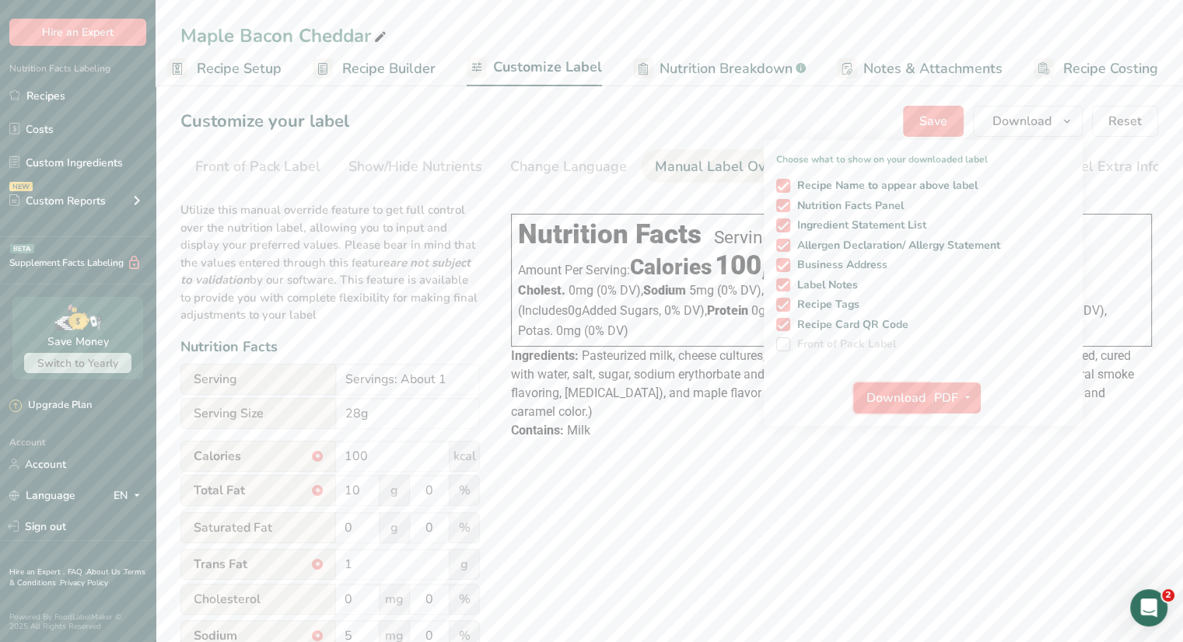
click at [902, 398] on span "Download" at bounding box center [895, 398] width 59 height 19
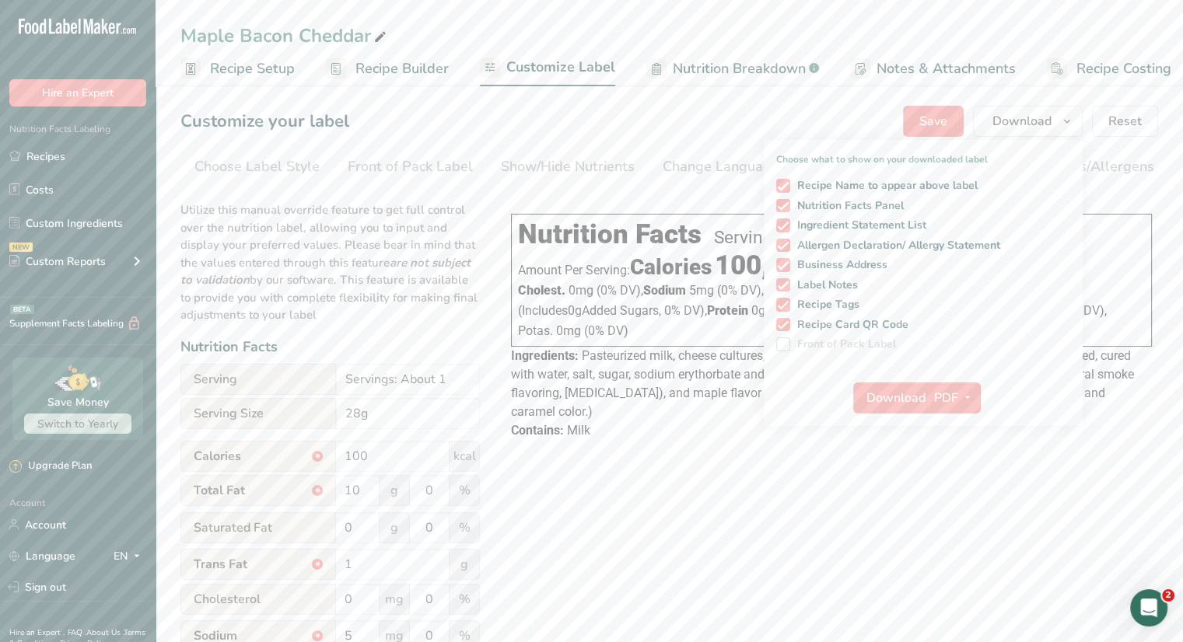
scroll to position [0, 152]
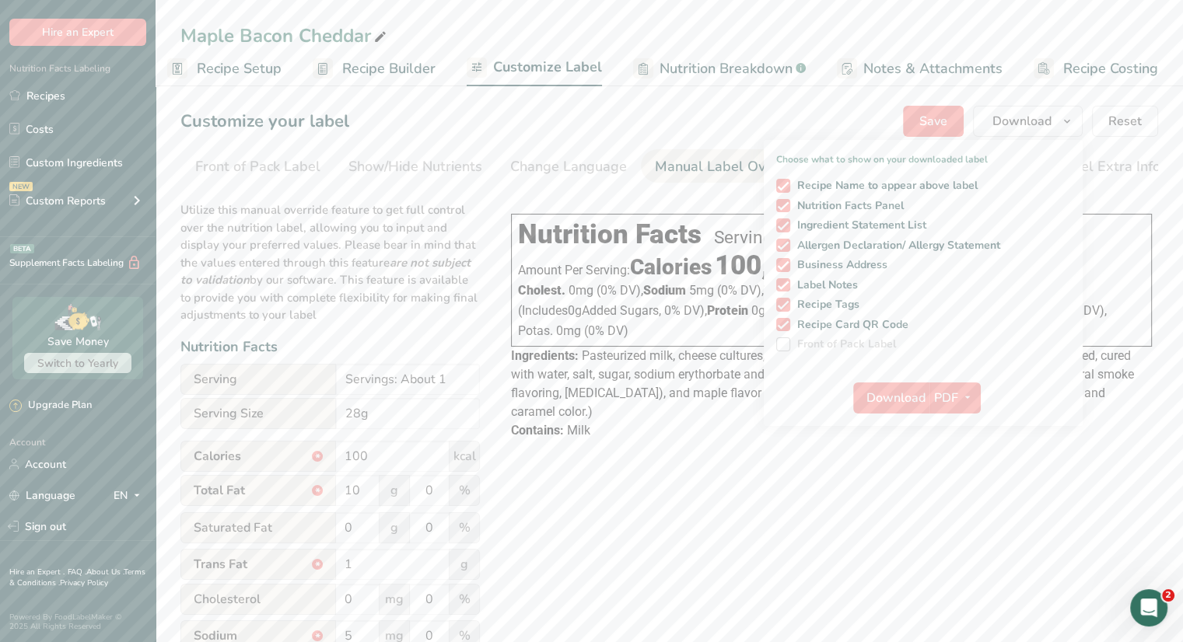
drag, startPoint x: 884, startPoint y: 478, endPoint x: 885, endPoint y: 466, distance: 12.5
click at [884, 475] on div "Choose your label style Linear FDA label USA (FDA) Standard FDA label Tabular F…" at bounding box center [669, 608] width 978 height 832
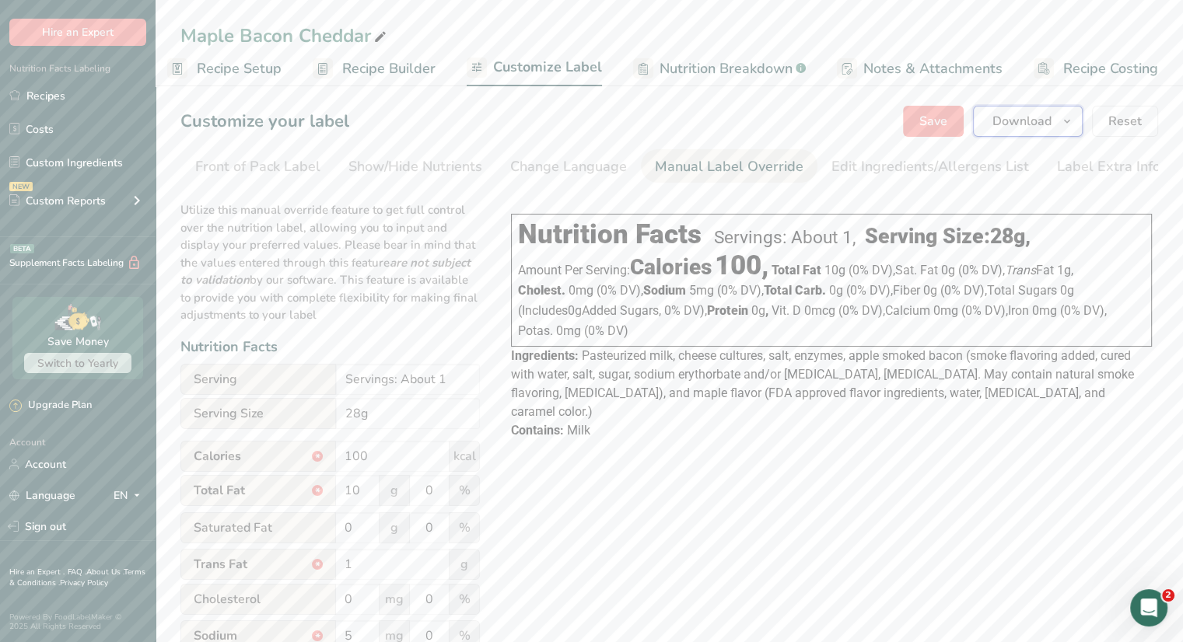
click at [1047, 114] on span "Download" at bounding box center [1021, 121] width 59 height 19
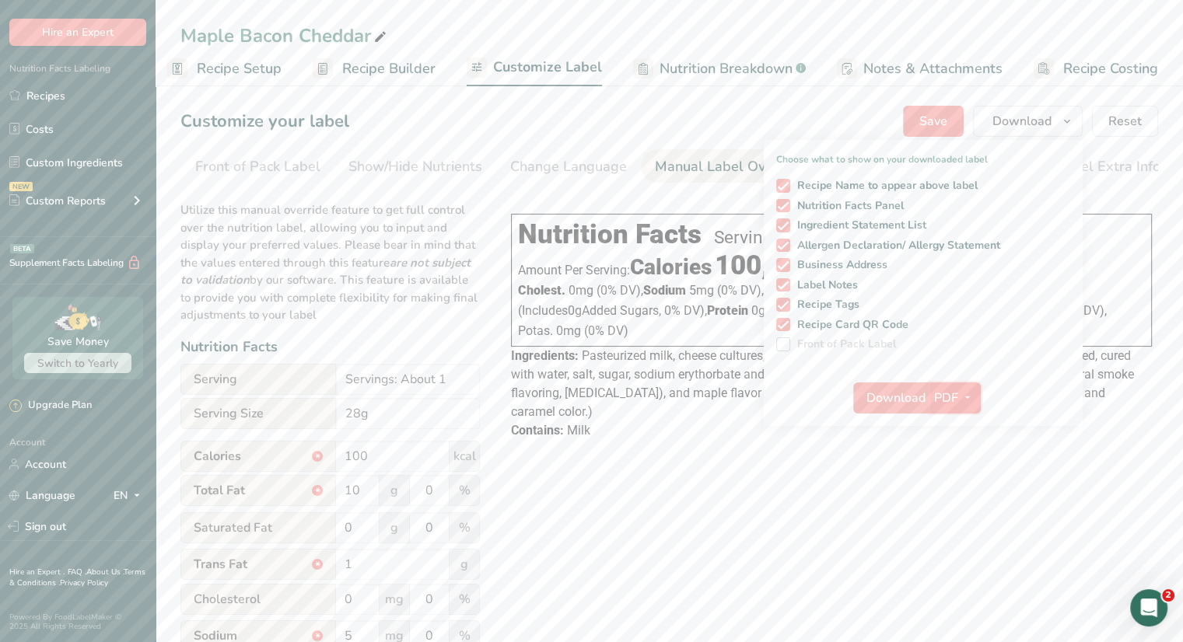
click at [965, 391] on icon "button" at bounding box center [967, 397] width 12 height 19
click at [958, 527] on link "TXT" at bounding box center [956, 533] width 50 height 26
checkbox input "false"
click at [885, 401] on span "Download" at bounding box center [895, 398] width 59 height 19
click at [899, 494] on div "Choose your label style Linear FDA label USA (FDA) Standard FDA label Tabular F…" at bounding box center [669, 608] width 978 height 832
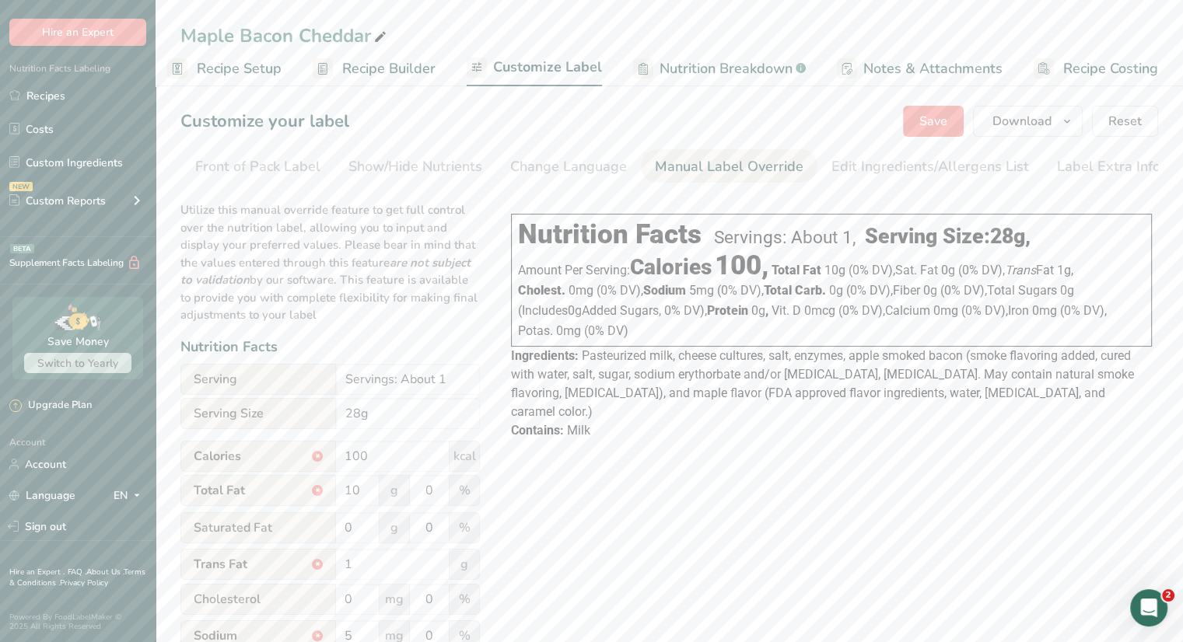
click at [975, 515] on div "Choose your label style Linear FDA label USA (FDA) Standard FDA label Tabular F…" at bounding box center [669, 608] width 978 height 832
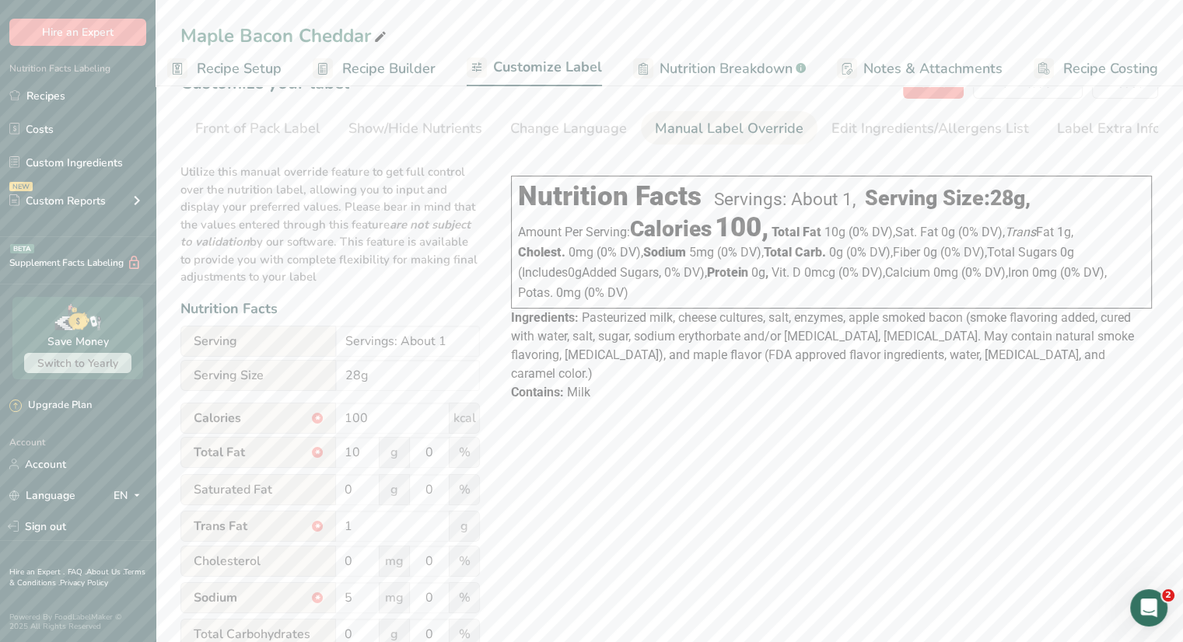
scroll to position [0, 0]
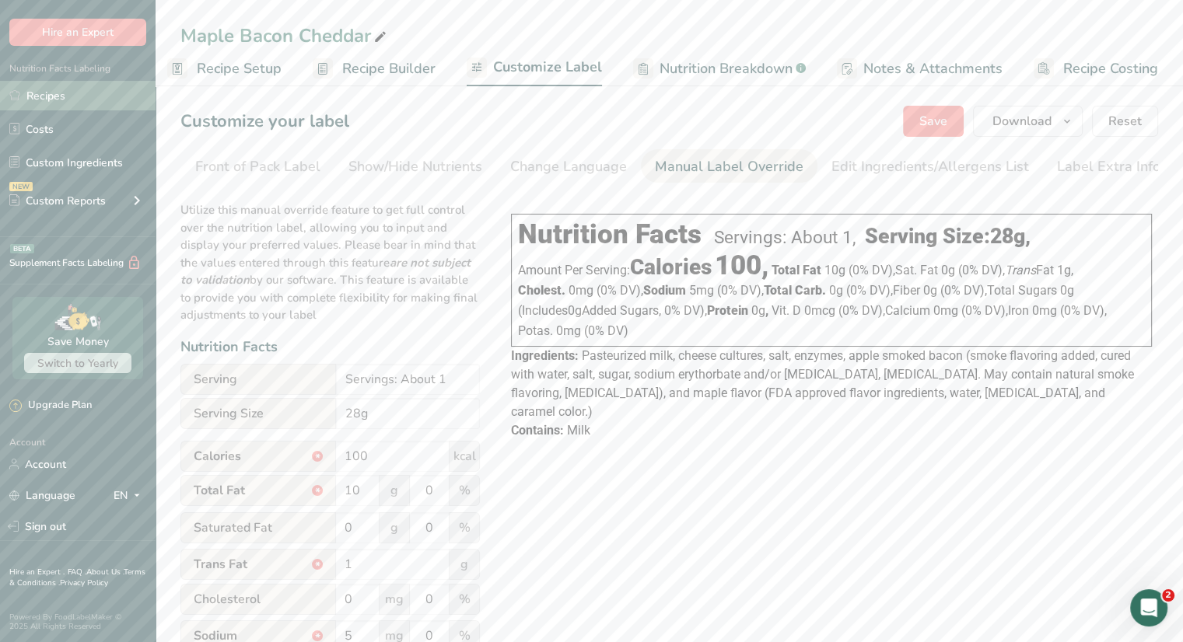
click at [60, 96] on link "Recipes" at bounding box center [78, 96] width 156 height 30
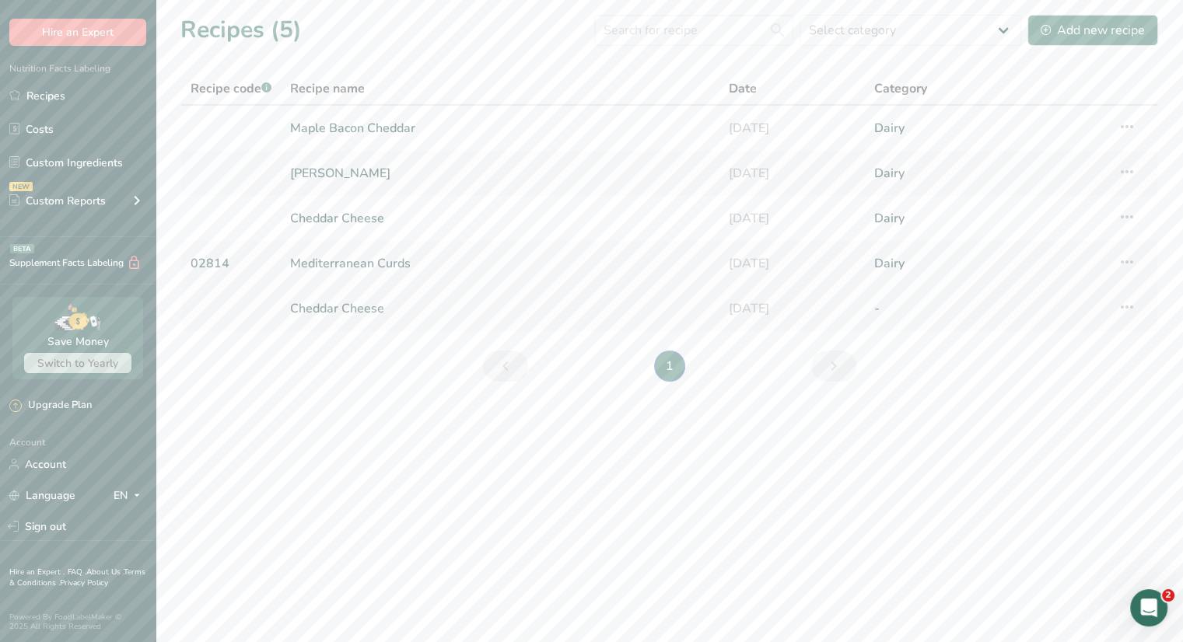
click at [1126, 306] on icon at bounding box center [1127, 307] width 19 height 28
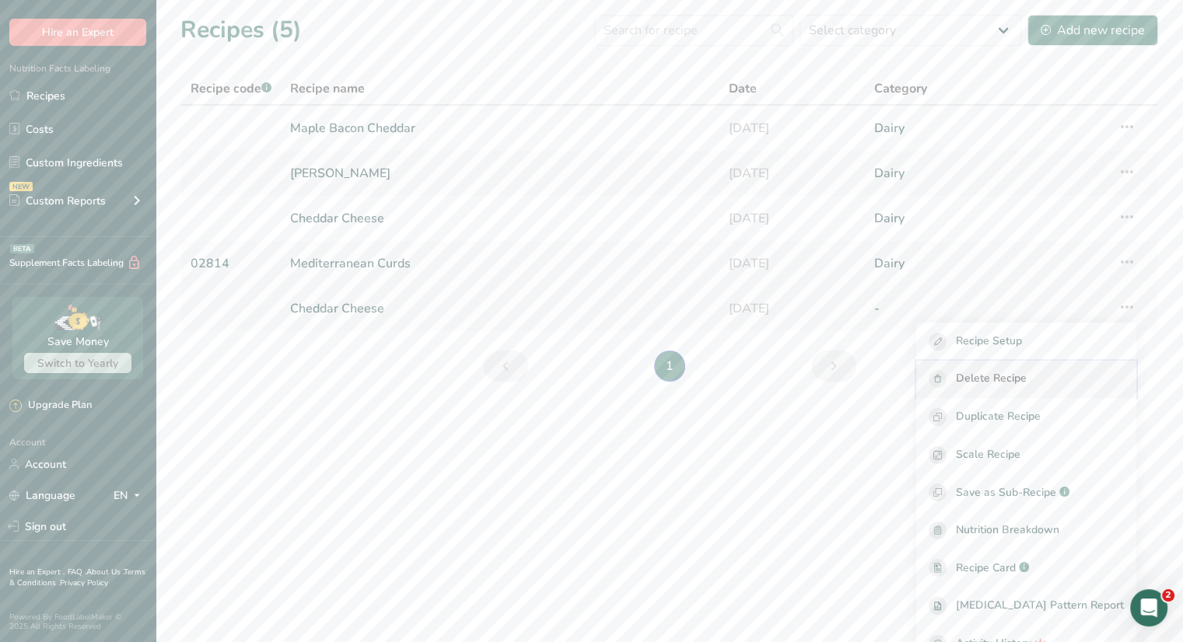
click at [1052, 370] on div "Delete Recipe" at bounding box center [1026, 379] width 195 height 18
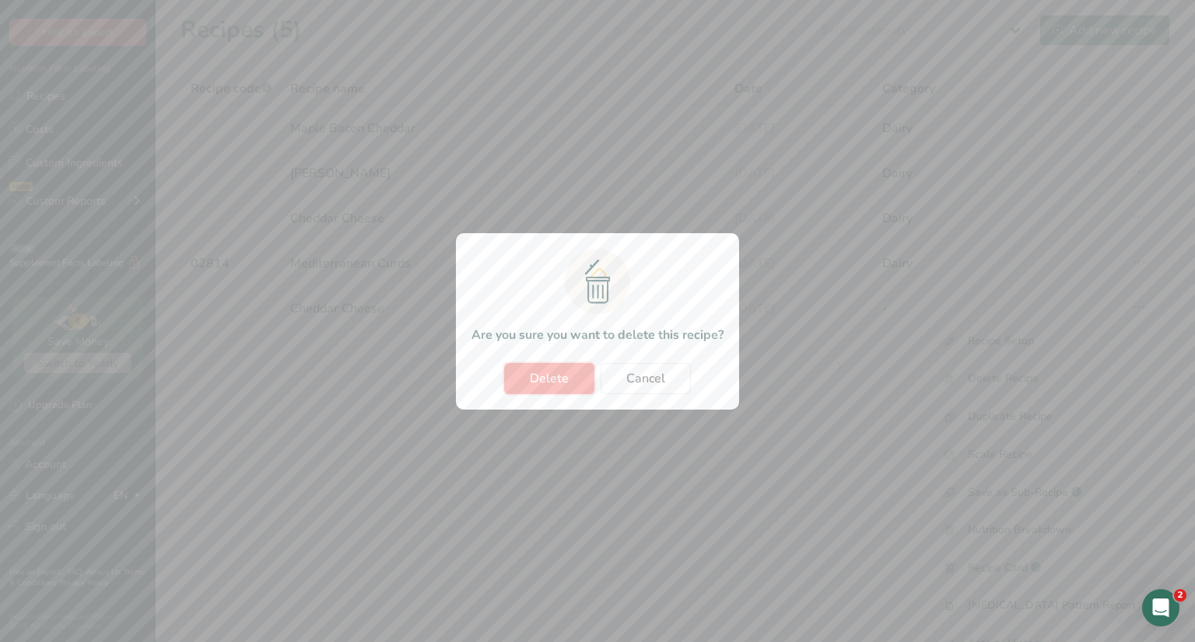
click at [562, 376] on span "Delete" at bounding box center [549, 378] width 39 height 19
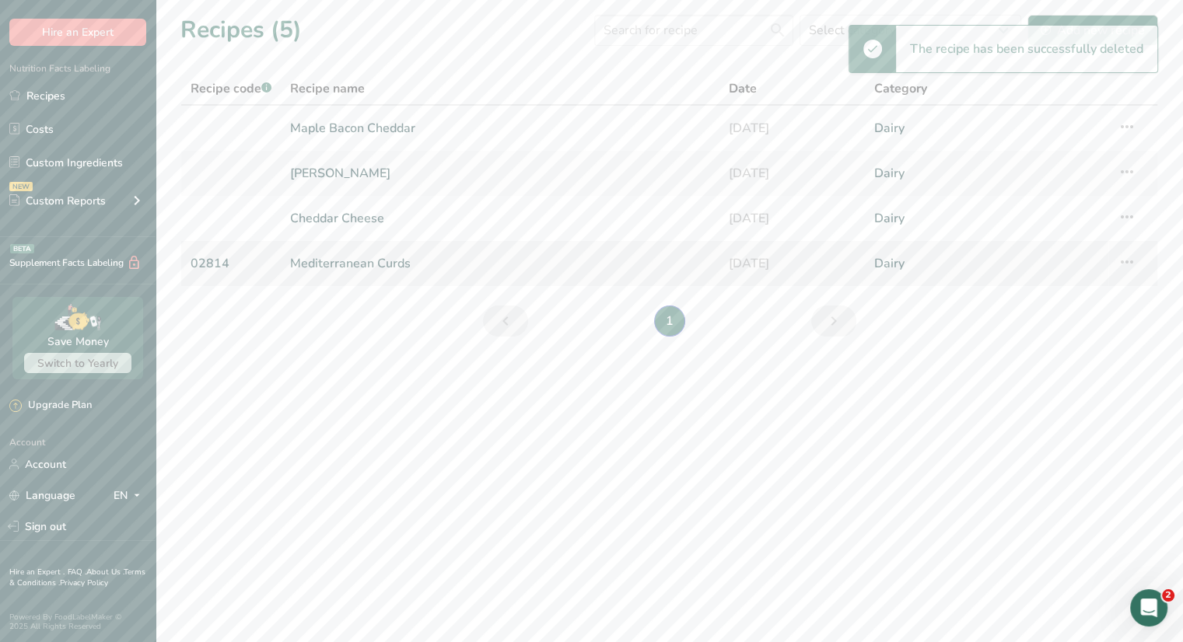
click at [1126, 268] on icon at bounding box center [1127, 262] width 19 height 28
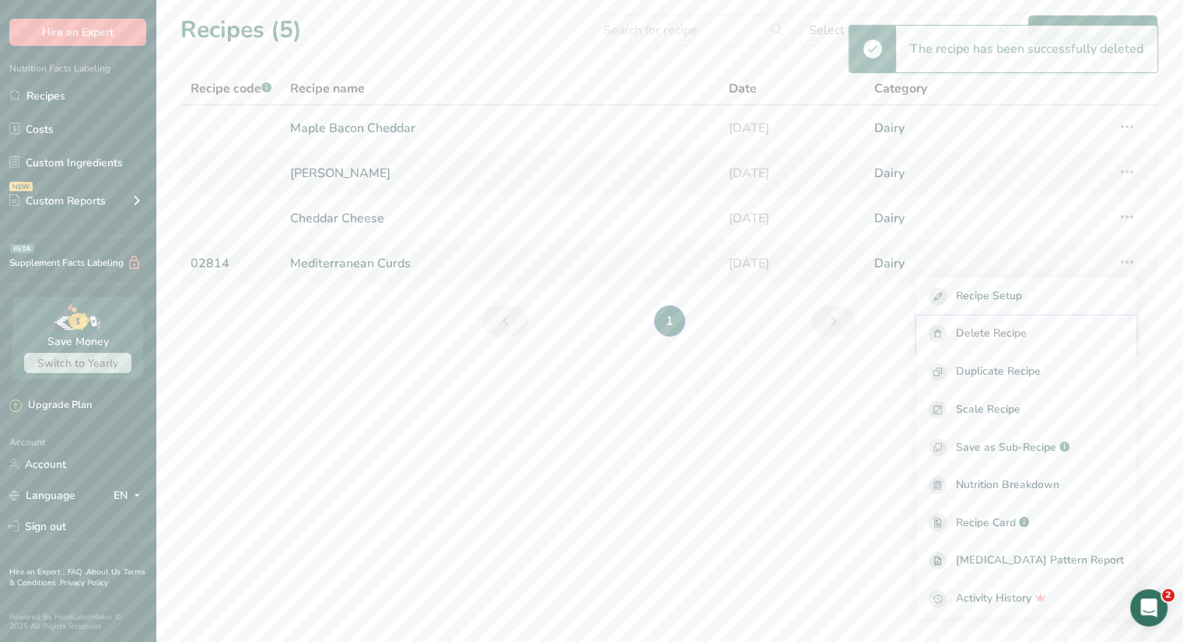
click at [1017, 331] on span "Delete Recipe" at bounding box center [991, 334] width 71 height 18
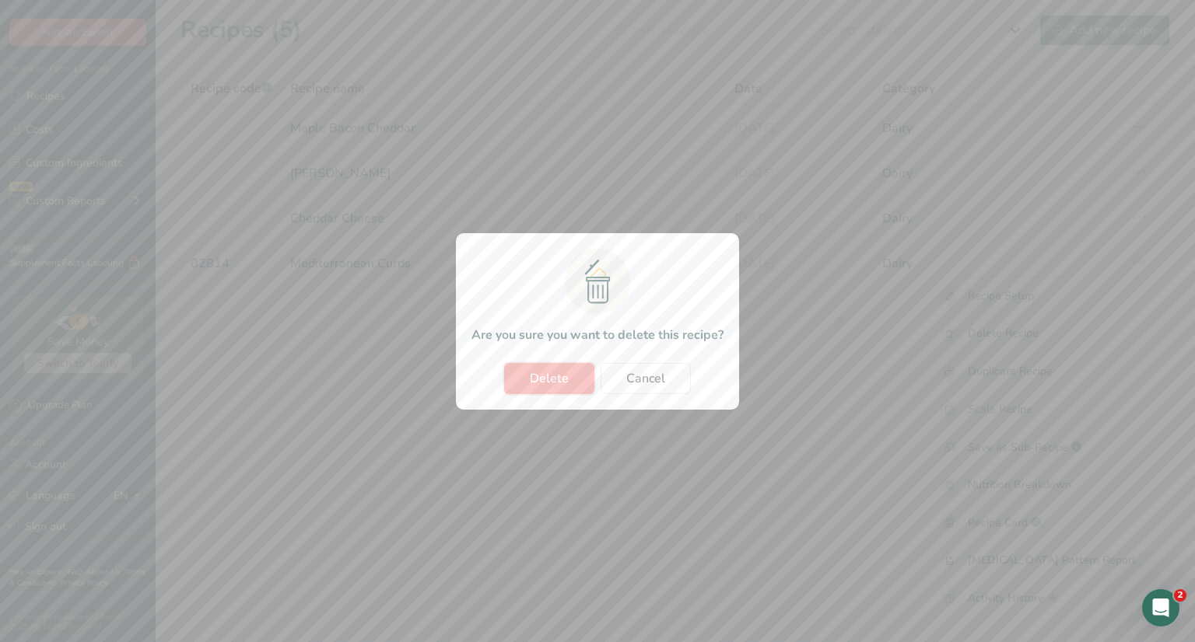
drag, startPoint x: 551, startPoint y: 374, endPoint x: 583, endPoint y: 360, distance: 35.5
click at [551, 373] on span "Delete" at bounding box center [549, 378] width 39 height 19
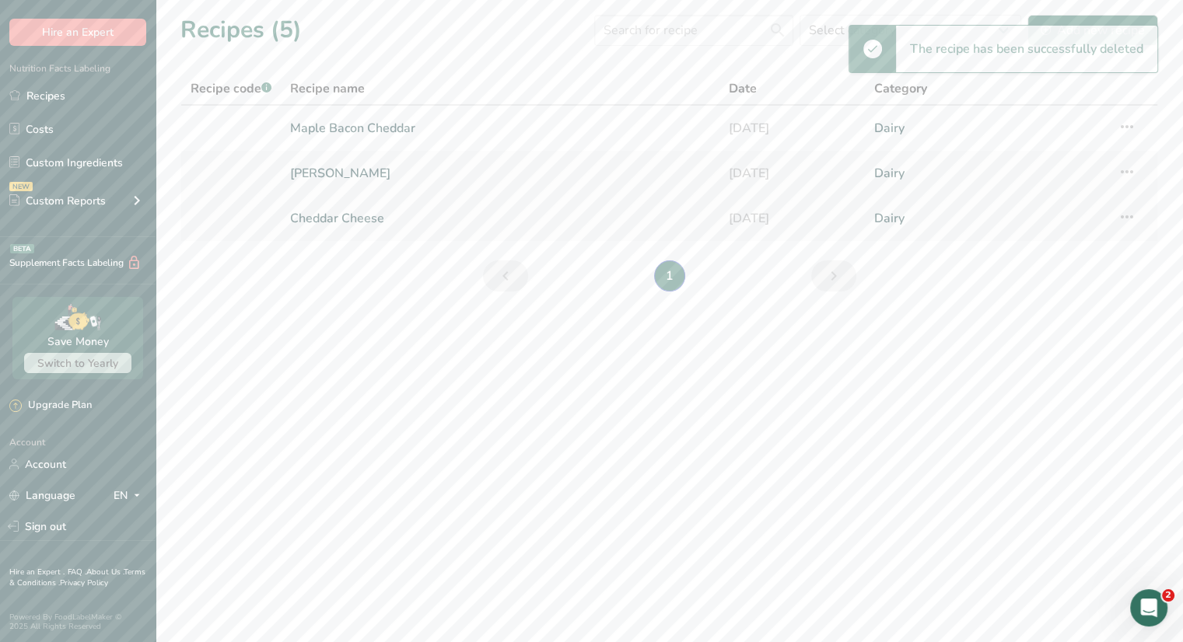
click at [1127, 215] on icon at bounding box center [1127, 217] width 19 height 28
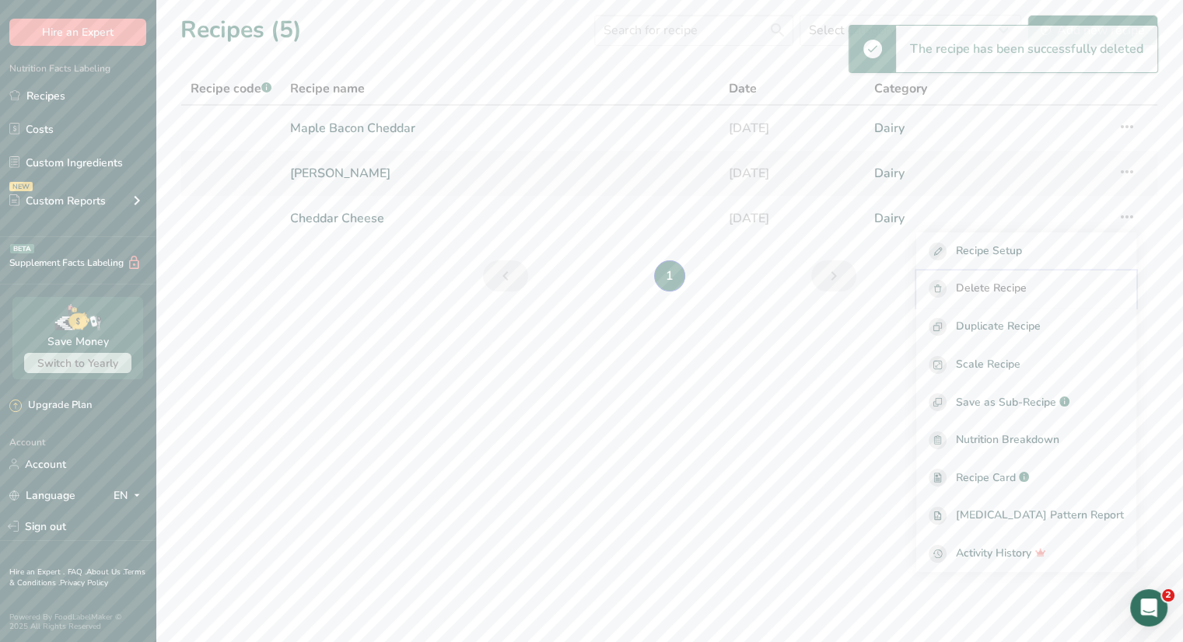
click at [1010, 289] on span "Delete Recipe" at bounding box center [991, 289] width 71 height 18
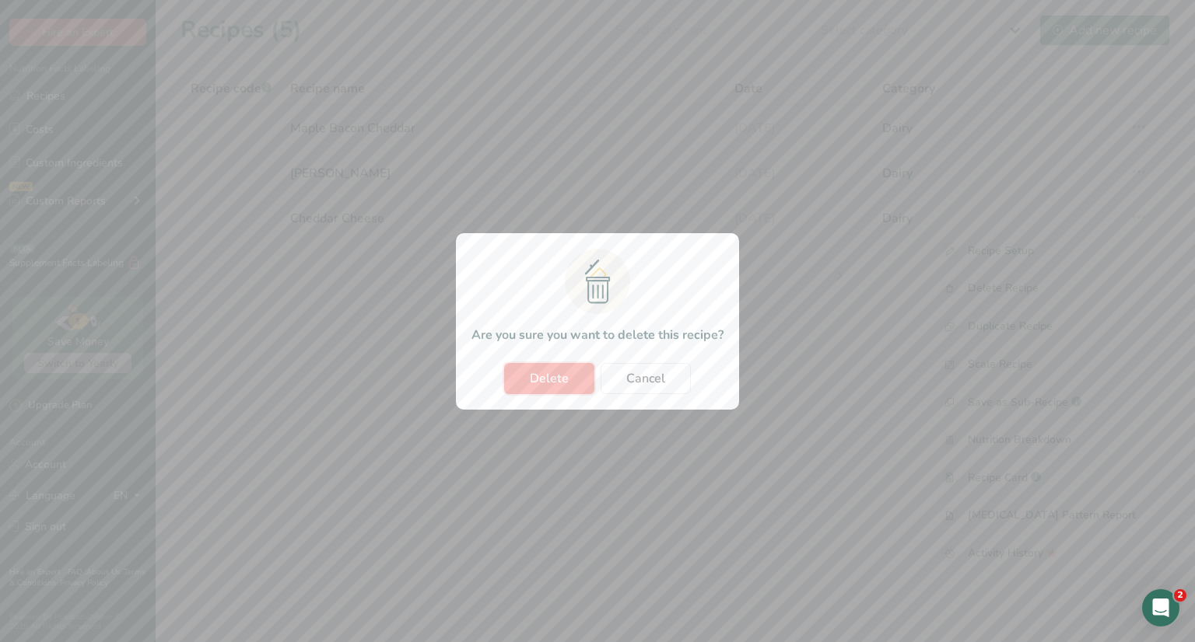
click at [553, 380] on span "Delete" at bounding box center [549, 378] width 39 height 19
